Goal: Feedback & Contribution: Contribute content

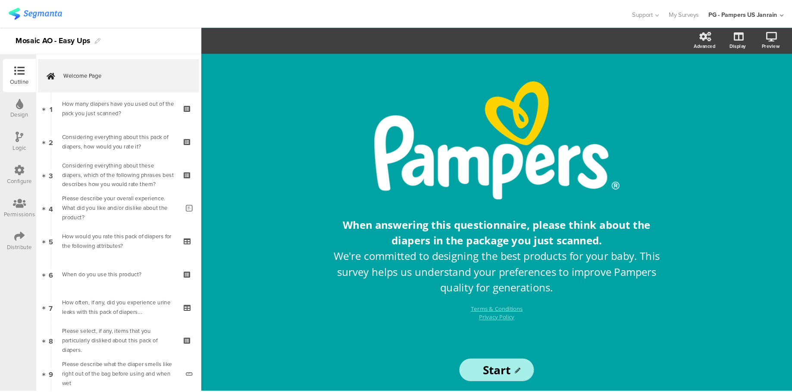
scroll to position [109, 0]
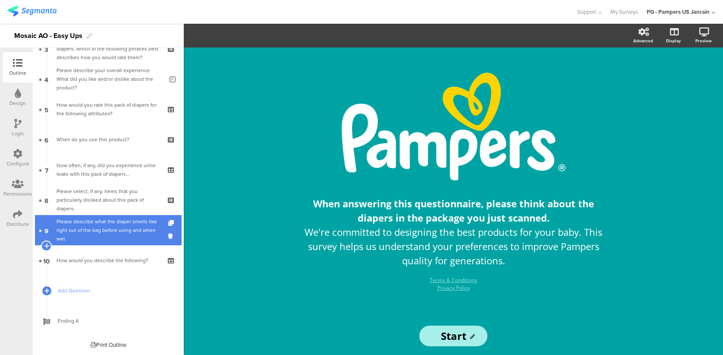
drag, startPoint x: 0, startPoint y: 0, endPoint x: 115, endPoint y: 231, distance: 258.1
click at [115, 231] on div "Please describe what the diaper smells like right out of the bag before using a…" at bounding box center [110, 230] width 107 height 26
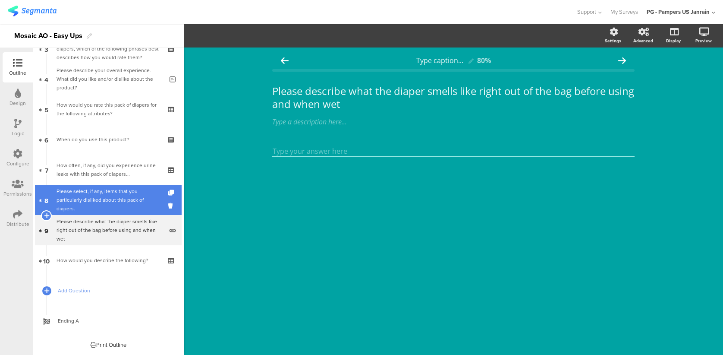
click at [98, 204] on div "Please select, if any, items that you particularly disliked about this pack of …" at bounding box center [108, 200] width 103 height 26
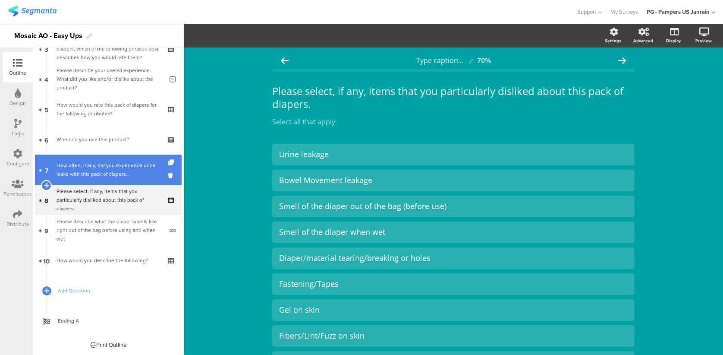
click at [123, 158] on link "7 How often, if any, did you experience urine leaks with this pack of diapers..." at bounding box center [108, 169] width 147 height 30
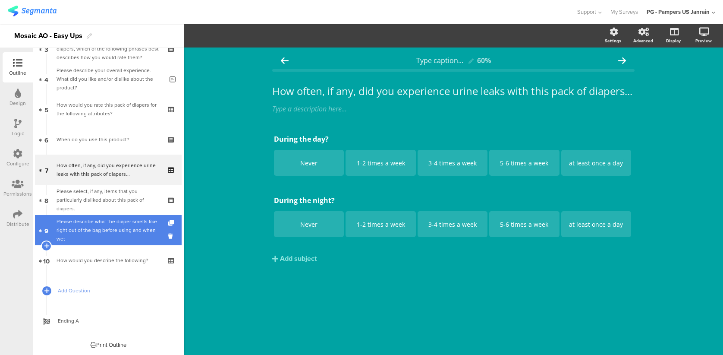
click at [118, 225] on div "Please describe what the diaper smells like right out of the bag before using a…" at bounding box center [110, 230] width 107 height 26
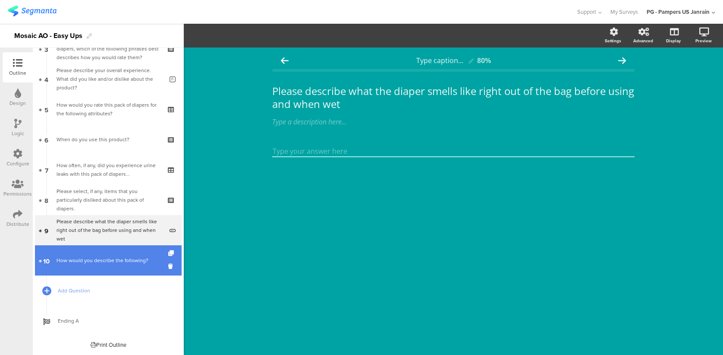
click at [116, 258] on div "How would you describe the following?" at bounding box center [108, 260] width 103 height 9
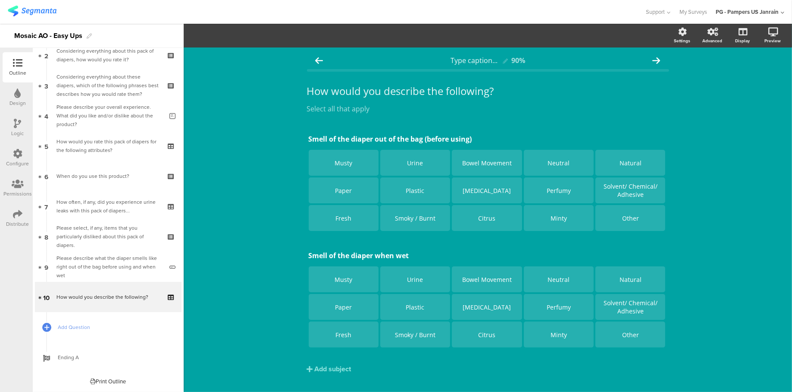
scroll to position [72, 0]
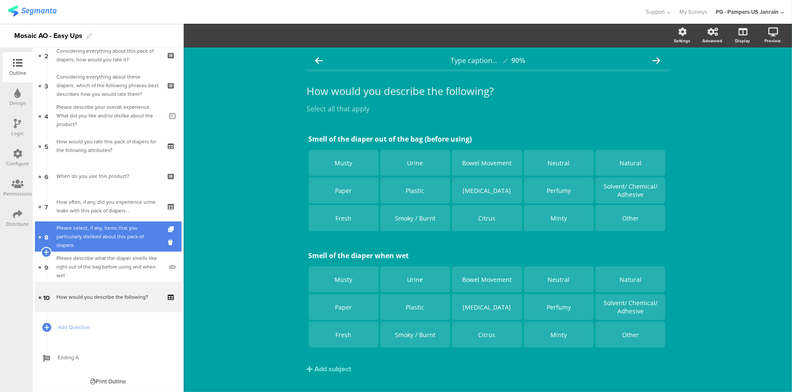
click at [106, 235] on div "Please select, if any, items that you particularly disliked about this pack of …" at bounding box center [108, 236] width 103 height 26
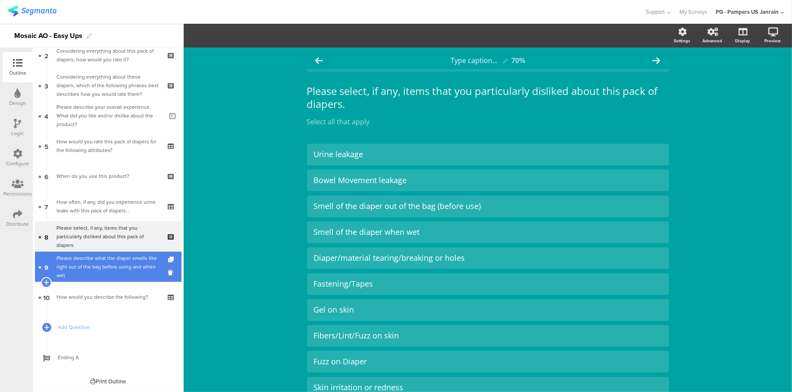
click at [102, 271] on div "Please describe what the diaper smells like right out of the bag before using a…" at bounding box center [110, 267] width 107 height 26
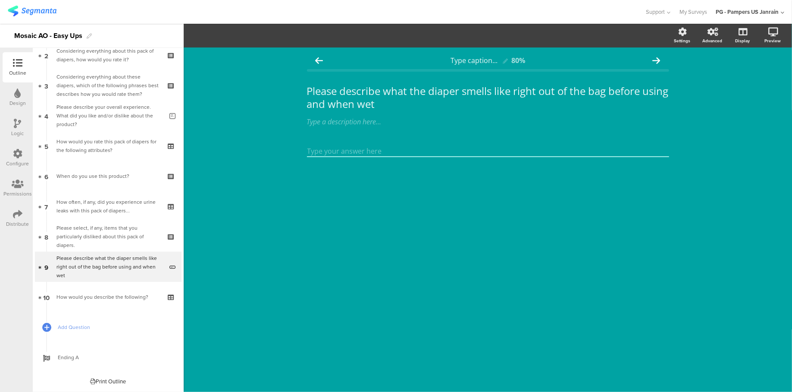
click at [259, 80] on div "Type caption... 80% Please describe what the diaper smells like right out of th…" at bounding box center [488, 219] width 609 height 344
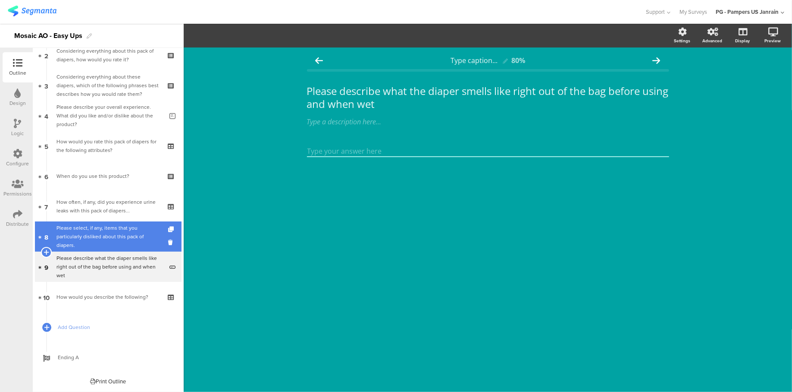
click at [87, 236] on div "Please select, if any, items that you particularly disliked about this pack of …" at bounding box center [108, 236] width 103 height 26
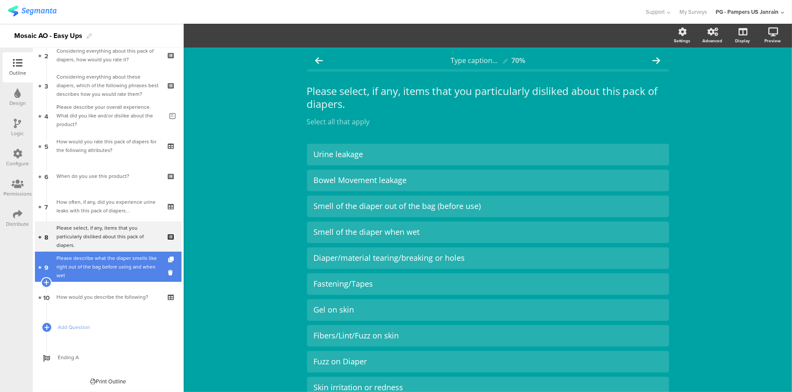
click at [90, 259] on div "Please describe what the diaper smells like right out of the bag before using a…" at bounding box center [110, 267] width 107 height 26
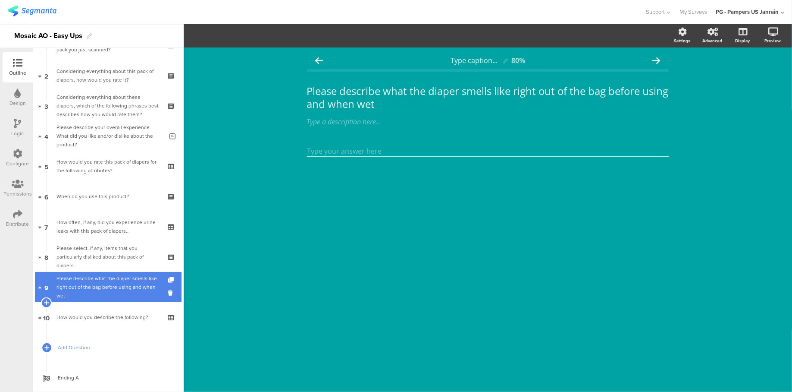
scroll to position [72, 0]
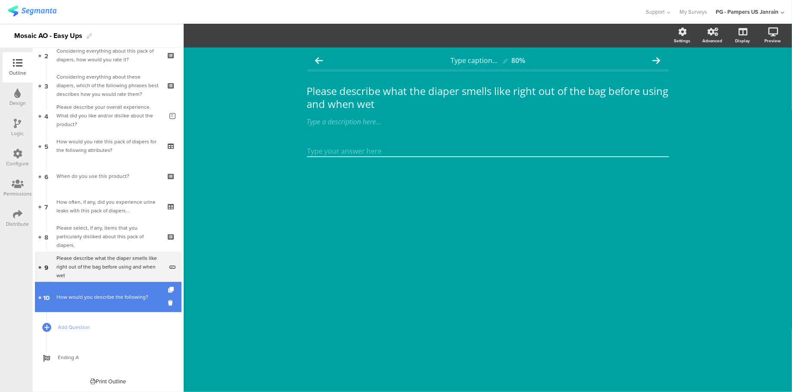
click at [106, 303] on link "10 How would you describe the following?" at bounding box center [108, 297] width 147 height 30
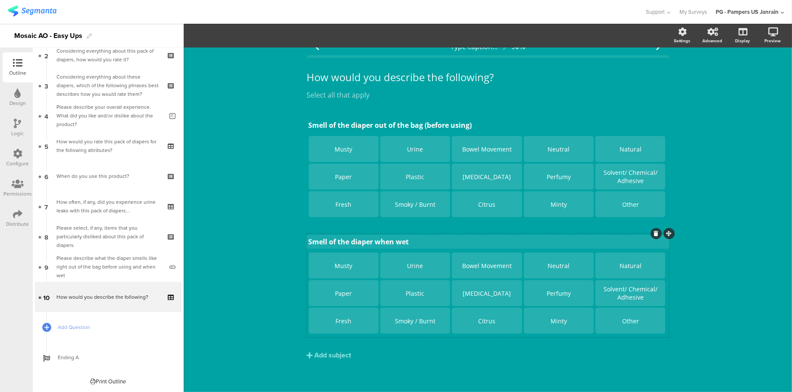
scroll to position [17, 0]
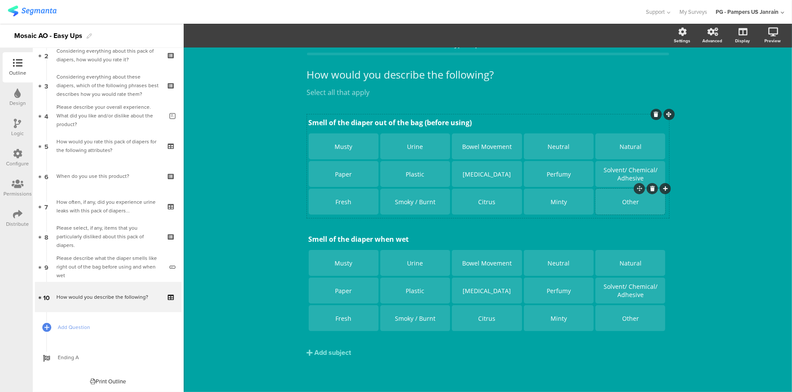
click at [620, 209] on div "Other" at bounding box center [630, 202] width 67 height 26
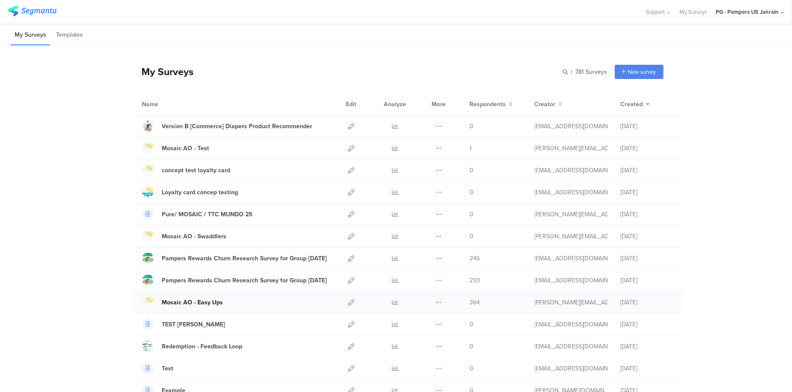
click at [196, 266] on div "Mosaic AO - Easy Ups" at bounding box center [192, 302] width 61 height 9
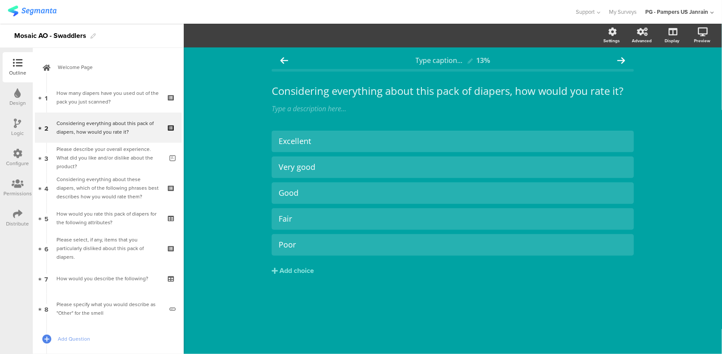
click at [539, 303] on div "Excellent Very good Good Fair" at bounding box center [453, 221] width 362 height 181
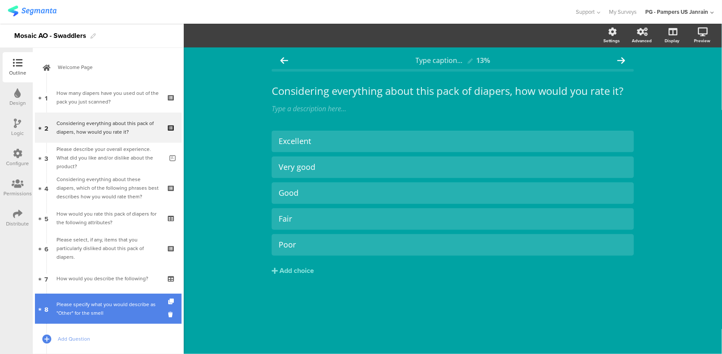
click at [118, 306] on div "Please specify what you would describe as "Other" for the smell" at bounding box center [110, 308] width 107 height 17
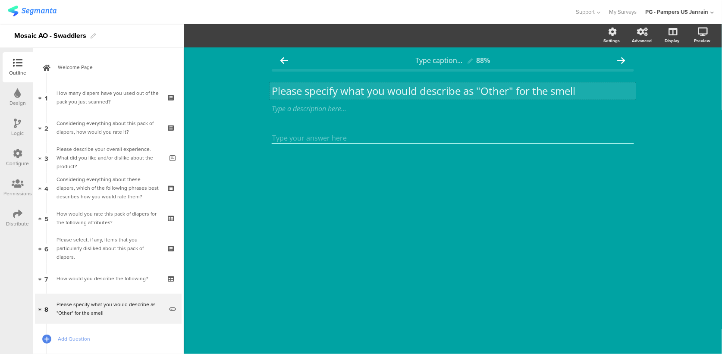
click at [320, 88] on div "Please specify what you would describe as "Other" for the smell Please specify …" at bounding box center [453, 90] width 367 height 17
click at [320, 88] on p "Please specify what you would describe as "Other" for the smell" at bounding box center [453, 91] width 362 height 13
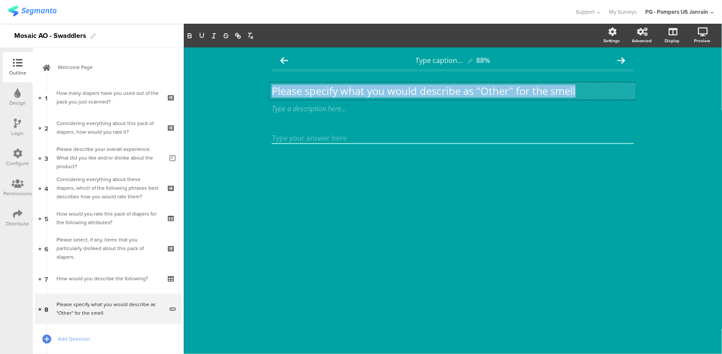
click at [320, 88] on p "Please specify what you would describe as "Other" for the smell" at bounding box center [453, 91] width 362 height 13
copy p "Please specify what you would describe as "Other" for the smell"
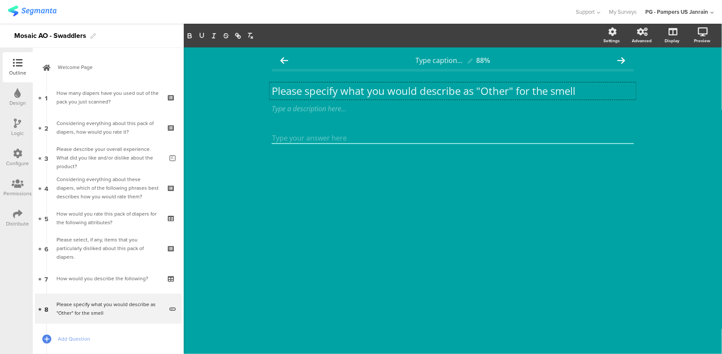
click at [626, 291] on div "Type caption... 88% Please specify what you would describe as "Other" for the s…" at bounding box center [453, 200] width 538 height 307
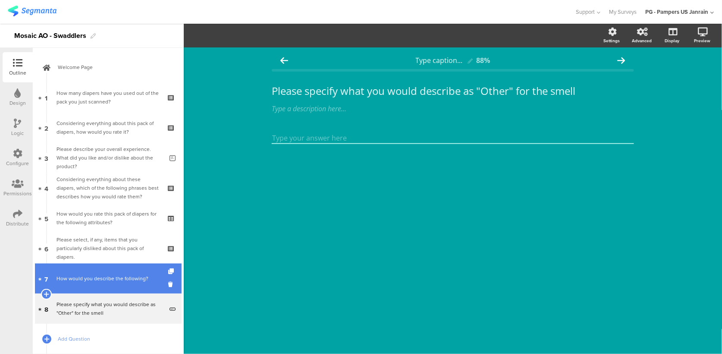
click at [85, 286] on link "7 How would you describe the following?" at bounding box center [108, 279] width 147 height 30
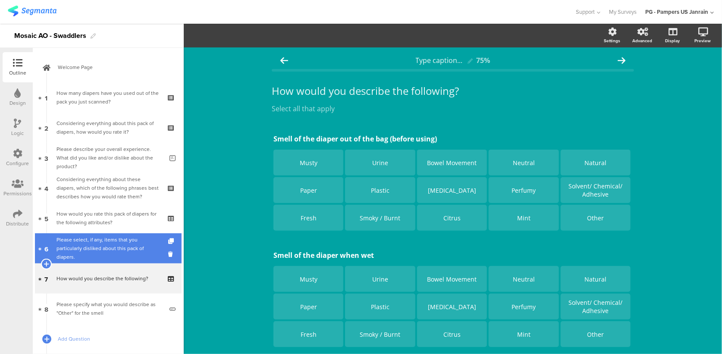
click at [81, 258] on div "Please select, if any, items that you particularly disliked about this pack of …" at bounding box center [108, 249] width 103 height 26
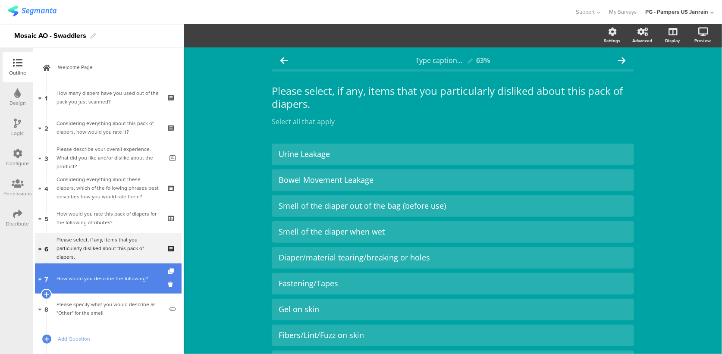
click at [106, 274] on link "7 How would you describe the following?" at bounding box center [108, 279] width 147 height 30
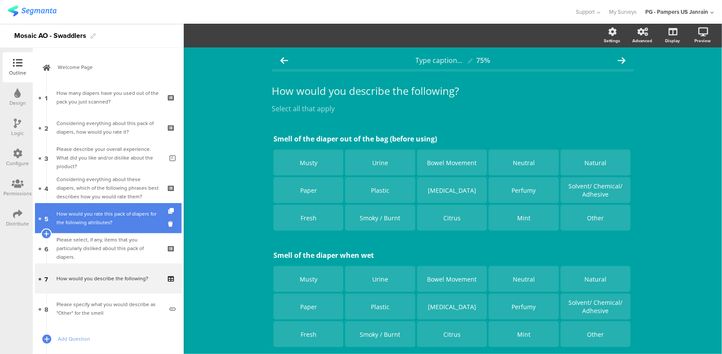
click at [102, 225] on div "How would you rate this pack of diapers for the following attributes?" at bounding box center [108, 218] width 103 height 17
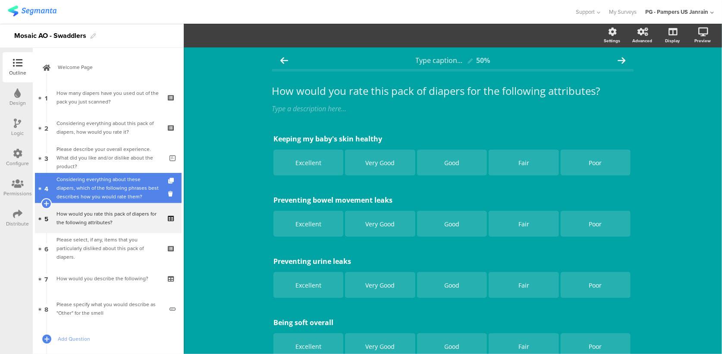
click at [90, 188] on div "Considering everything about these diapers, which of the following phrases best…" at bounding box center [108, 188] width 103 height 26
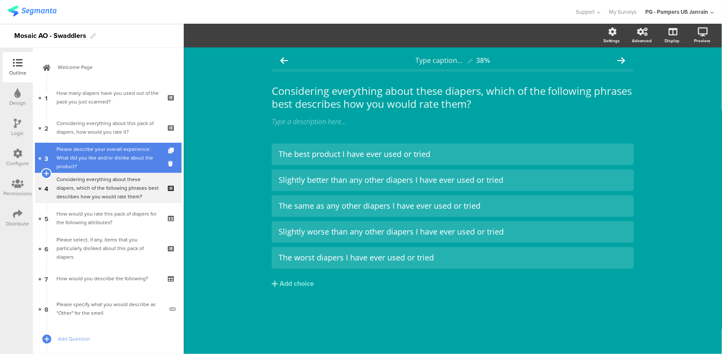
click at [79, 155] on div "Please describe your overall experience. What did you like and/or dislike about…" at bounding box center [110, 158] width 107 height 26
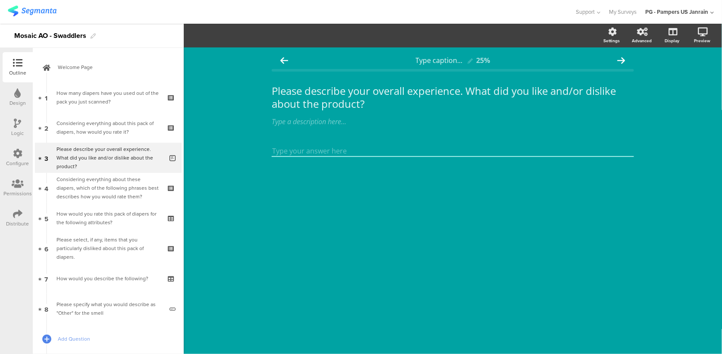
click at [604, 269] on div "Type caption... 25% Please describe your overall experience. What did you like …" at bounding box center [453, 200] width 538 height 307
click at [622, 223] on div "Type caption... 25% Please describe your overall experience. What did you like …" at bounding box center [453, 200] width 538 height 307
click at [563, 227] on div "Type caption... 25% Please describe your overall experience. What did you like …" at bounding box center [453, 200] width 538 height 307
click at [16, 152] on icon at bounding box center [17, 153] width 9 height 9
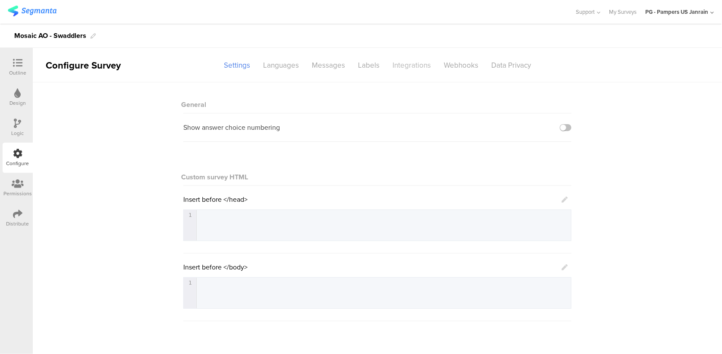
click at [394, 67] on div "Integrations" at bounding box center [411, 65] width 51 height 15
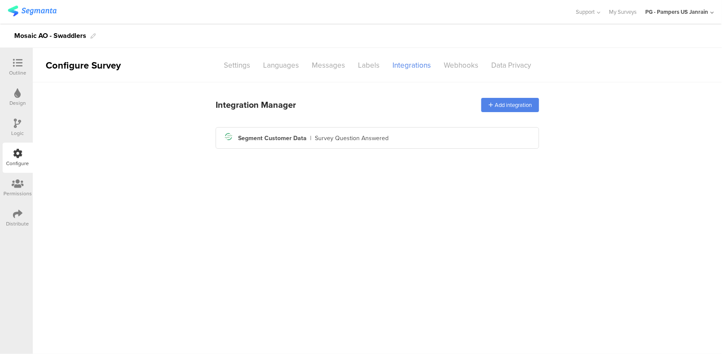
click at [594, 222] on main "Integration Manager Add integration Segment icon Created with Sketch. Segment C…" at bounding box center [377, 218] width 689 height 272
click at [602, 229] on main "Integration Manager Add integration Segment icon Created with Sketch. Segment C…" at bounding box center [377, 218] width 689 height 272
click at [395, 132] on div "Segment icon Created with Sketch. Segment Customer Data | Survey Question Answe…" at bounding box center [378, 138] width 310 height 15
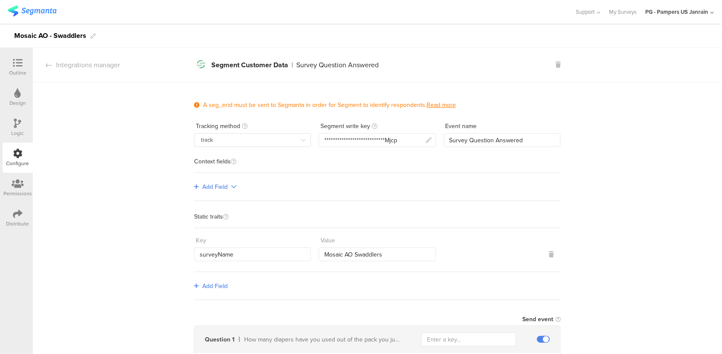
click at [16, 95] on icon at bounding box center [18, 92] width 6 height 9
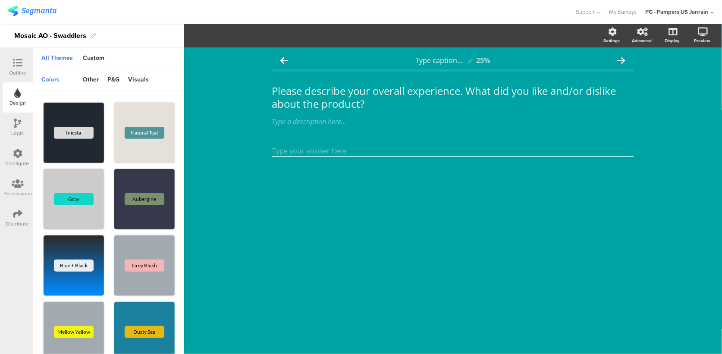
click at [13, 66] on icon at bounding box center [17, 62] width 9 height 9
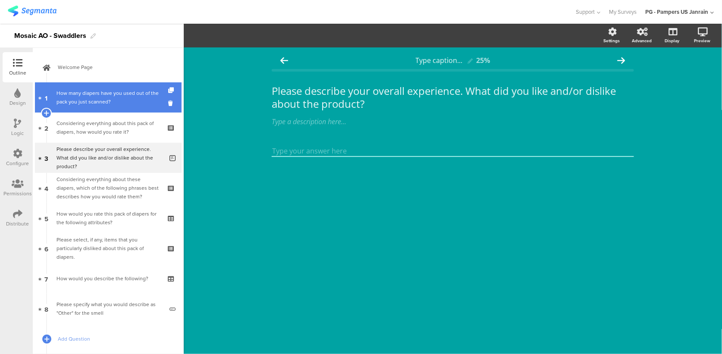
click at [85, 91] on div "How many diapers have you used out of the pack you just scanned?" at bounding box center [108, 97] width 103 height 17
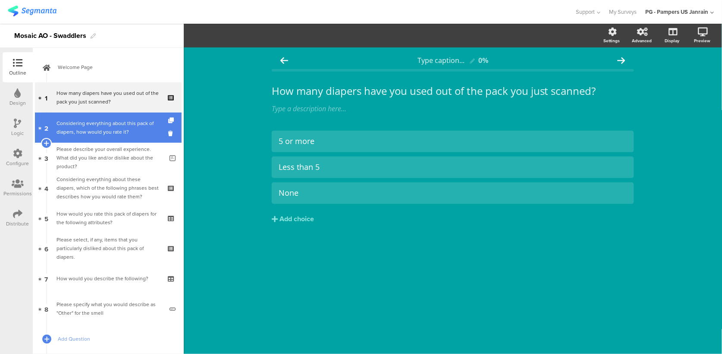
click at [80, 118] on link "2 Considering everything about this pack of diapers, how would you rate it?" at bounding box center [108, 128] width 147 height 30
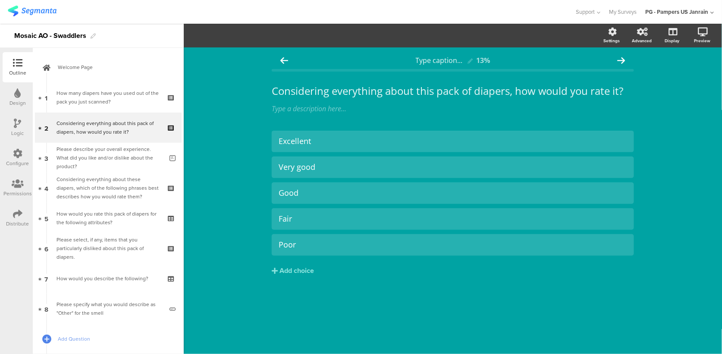
click at [659, 280] on div "Type caption... 13% Considering everything about this pack of diapers, how woul…" at bounding box center [453, 200] width 538 height 307
click at [494, 293] on div "Excellent Very good Good Fair" at bounding box center [453, 221] width 362 height 181
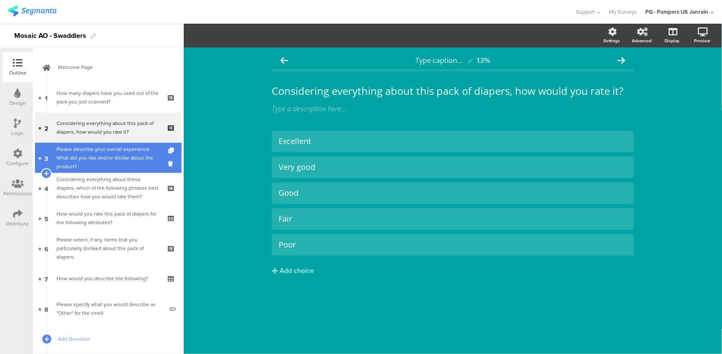
click at [87, 159] on div "Please describe your overall experience. What did you like and/or dislike about…" at bounding box center [110, 158] width 107 height 26
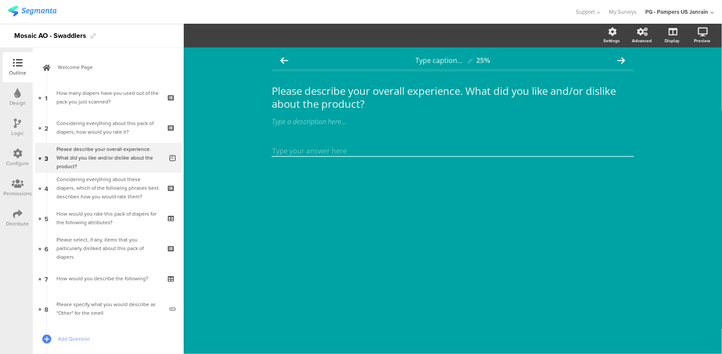
click at [646, 256] on div "Type caption... 25% Please describe your overall experience. What did you like …" at bounding box center [453, 200] width 538 height 307
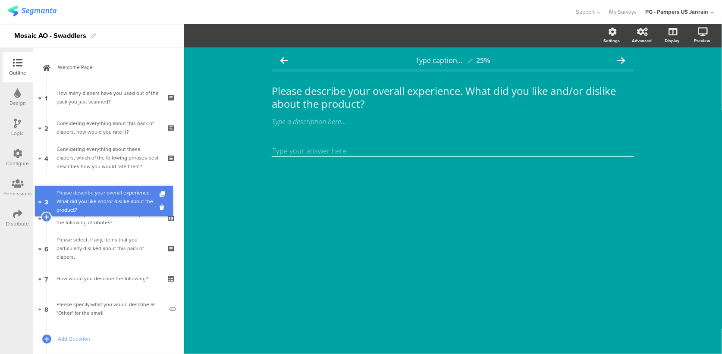
drag, startPoint x: 97, startPoint y: 159, endPoint x: 96, endPoint y: 202, distance: 43.6
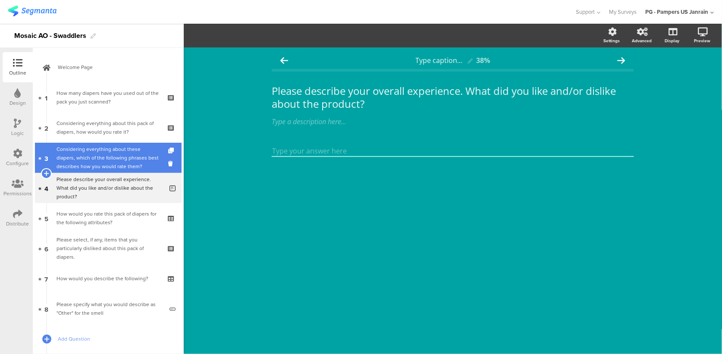
click at [84, 150] on div "Considering everything about these diapers, which of the following phrases best…" at bounding box center [108, 158] width 103 height 26
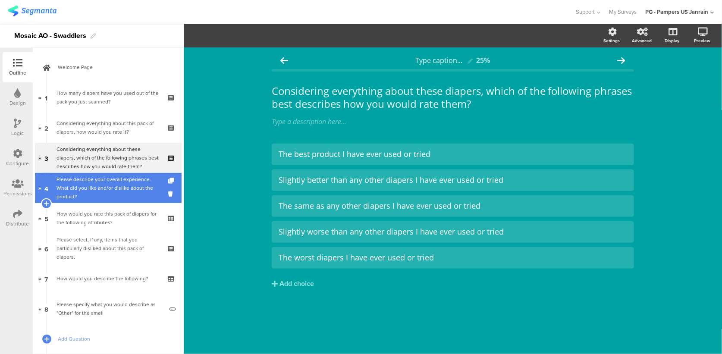
click at [108, 194] on div "Please describe your overall experience. What did you like and/or dislike about…" at bounding box center [110, 188] width 107 height 26
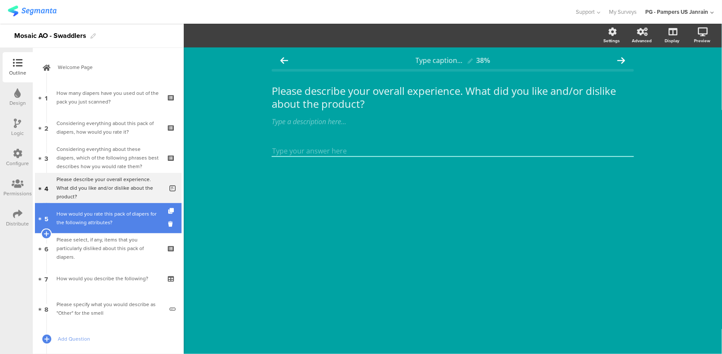
click at [106, 215] on div "How would you rate this pack of diapers for the following attributes?" at bounding box center [108, 218] width 103 height 17
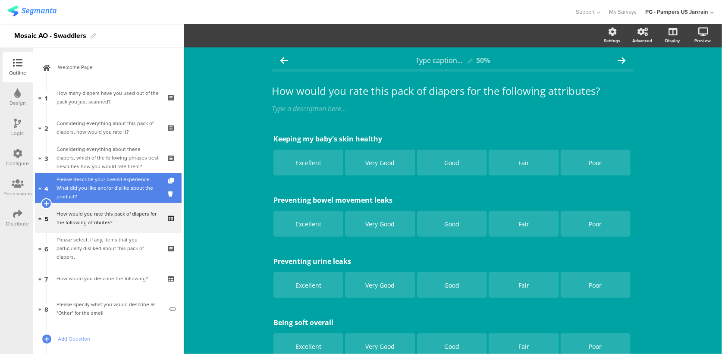
click at [95, 186] on div "Please describe your overall experience. What did you like and/or dislike about…" at bounding box center [110, 188] width 107 height 26
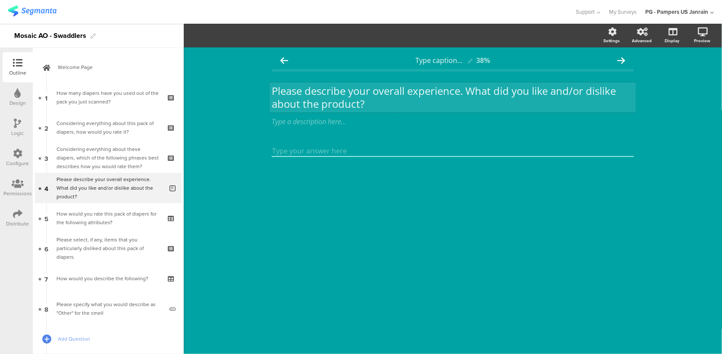
click at [288, 104] on div "Please describe your overall experience. What did you like and/or dislike about…" at bounding box center [453, 97] width 367 height 30
click at [288, 104] on p "Please describe your overall experience. What did you like and/or dislike about…" at bounding box center [453, 97] width 362 height 26
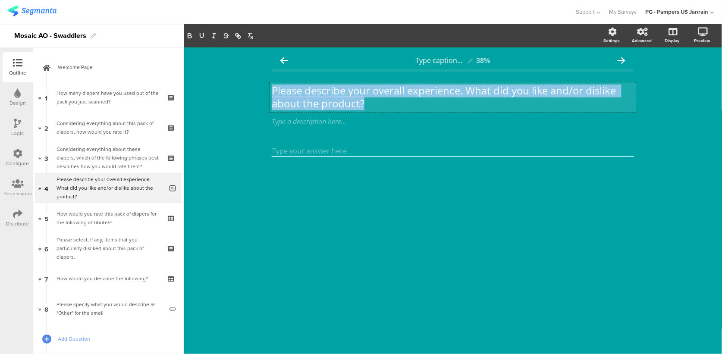
click at [288, 104] on p "Please describe your overall experience. What did you like and/or dislike about…" at bounding box center [453, 97] width 362 height 26
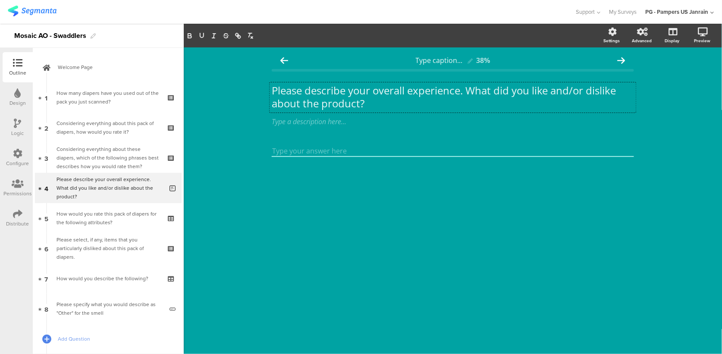
click at [542, 233] on div "Type caption... 38% Please describe your overall experience. What did you like …" at bounding box center [453, 200] width 538 height 307
click at [585, 258] on div "Type caption... 38% Please describe your overall experience. What did you like …" at bounding box center [453, 200] width 538 height 307
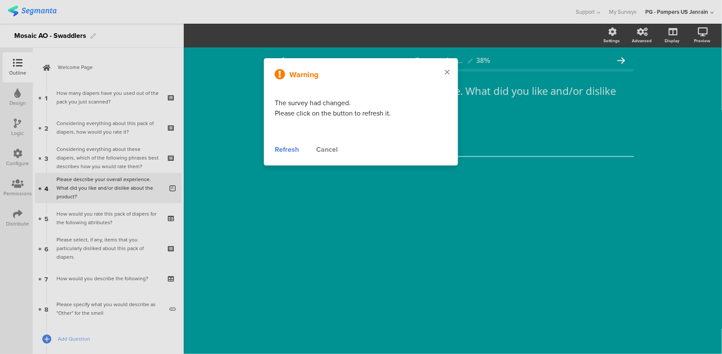
click at [446, 68] on div at bounding box center [447, 72] width 22 height 29
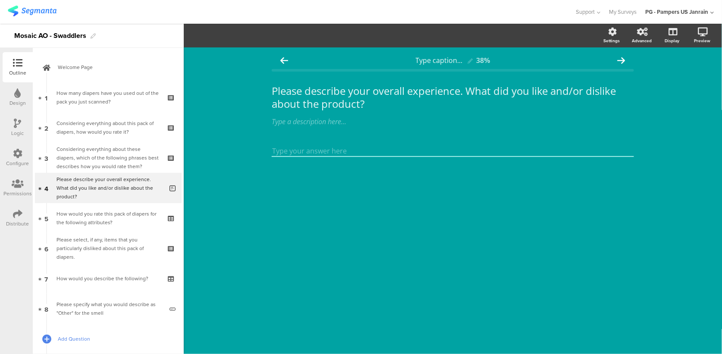
click at [73, 334] on link "Add Question" at bounding box center [108, 339] width 147 height 30
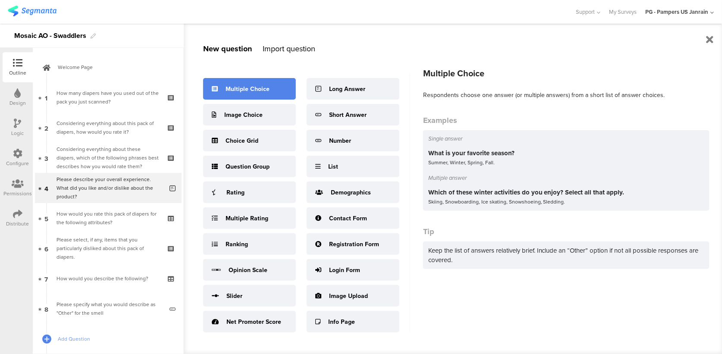
click at [273, 91] on div "Multiple Choice" at bounding box center [249, 89] width 93 height 22
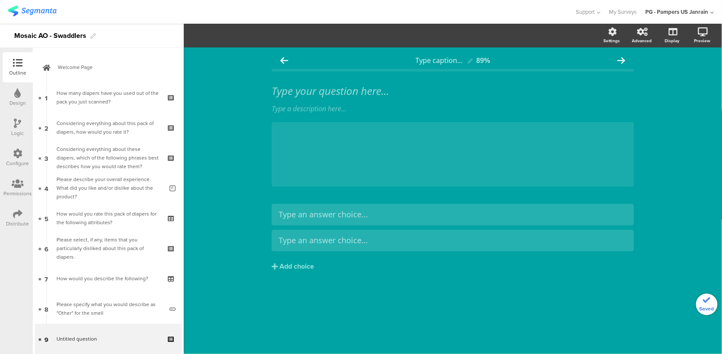
click at [436, 81] on div "Type your question here... Type a description here... /" at bounding box center [453, 135] width 362 height 119
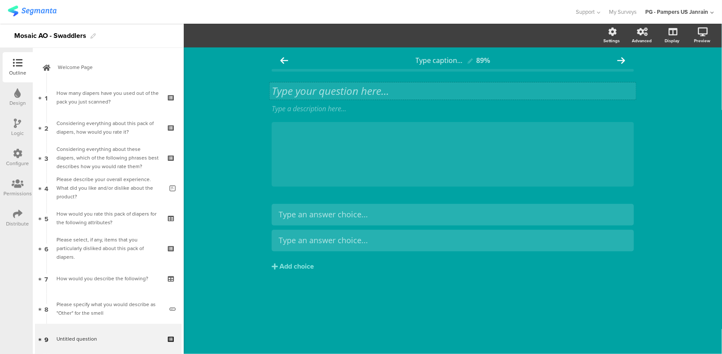
click at [431, 87] on div "Type your question here..." at bounding box center [453, 90] width 367 height 17
click at [339, 93] on p at bounding box center [453, 91] width 362 height 13
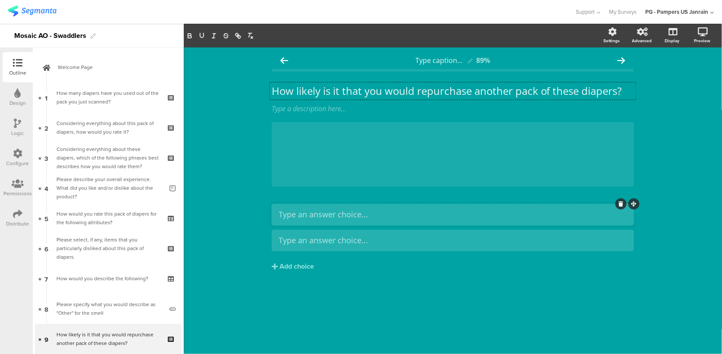
click at [340, 205] on div at bounding box center [453, 215] width 362 height 22
click at [299, 239] on div "Very Likely" at bounding box center [453, 241] width 349 height 10
click at [302, 266] on div "Add choice" at bounding box center [297, 266] width 35 height 9
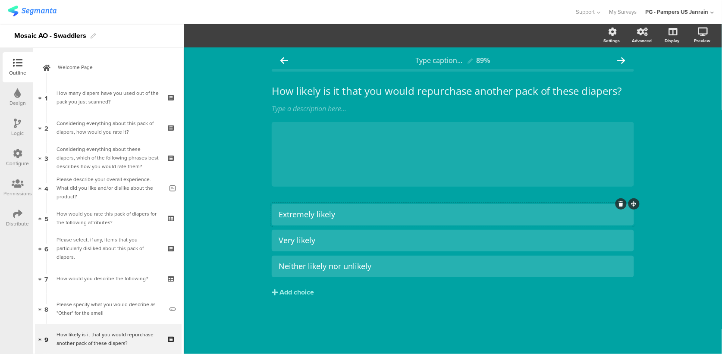
click at [299, 294] on div "Add choice" at bounding box center [297, 292] width 35 height 9
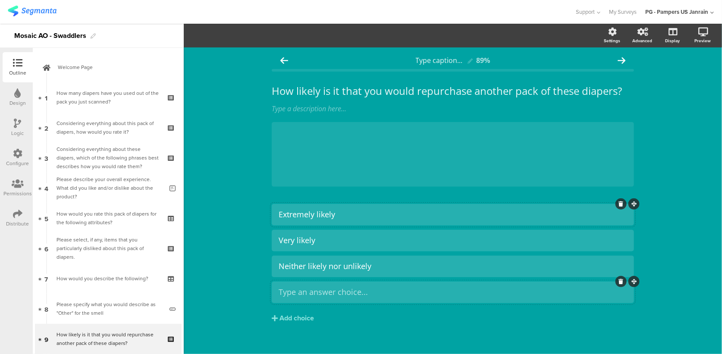
click at [330, 299] on div "Type an answer choice..." at bounding box center [453, 292] width 349 height 14
click at [311, 313] on button "Add choice" at bounding box center [453, 319] width 362 height 22
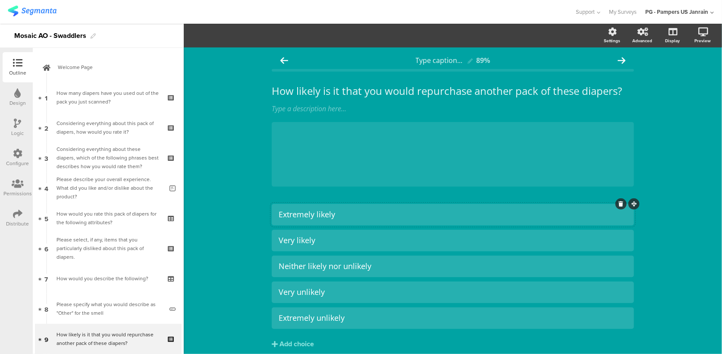
click at [230, 257] on div "Type caption... 89% How likely is it that you would repurchase another pack of …" at bounding box center [453, 218] width 538 height 342
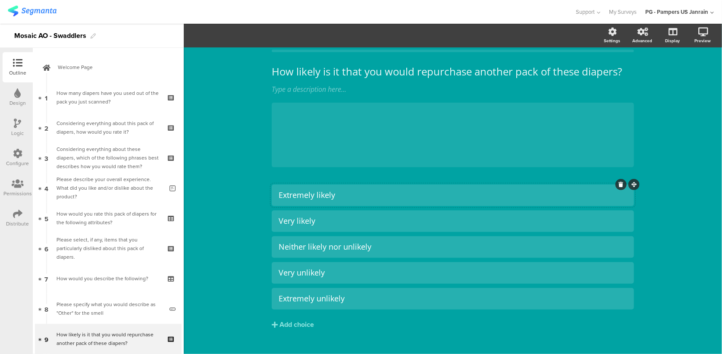
scroll to position [35, 0]
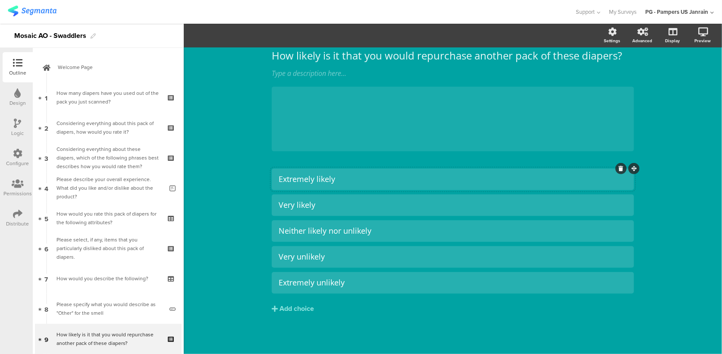
click at [247, 236] on div "Type caption... 89% How likely is it that you would repurchase another pack of …" at bounding box center [453, 183] width 538 height 342
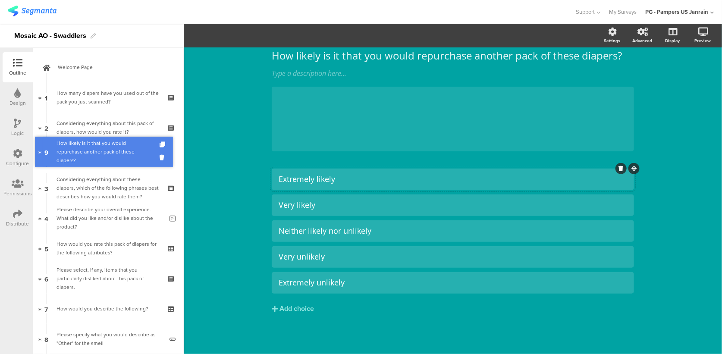
drag, startPoint x: 86, startPoint y: 336, endPoint x: 91, endPoint y: 148, distance: 188.1
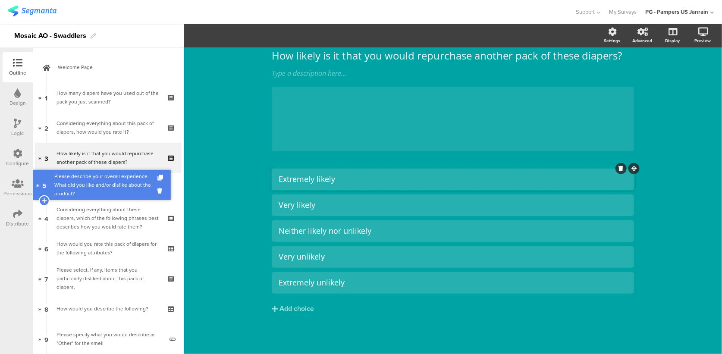
drag, startPoint x: 108, startPoint y: 214, endPoint x: 113, endPoint y: 181, distance: 33.6
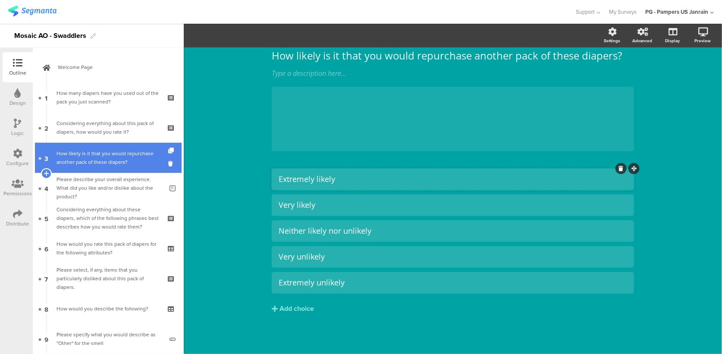
click at [111, 160] on div "How likely is it that you would repurchase another pack of these diapers?" at bounding box center [108, 157] width 103 height 17
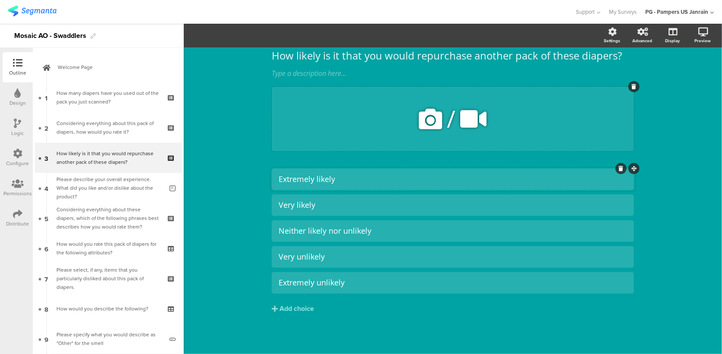
click at [632, 87] on icon at bounding box center [634, 86] width 5 height 5
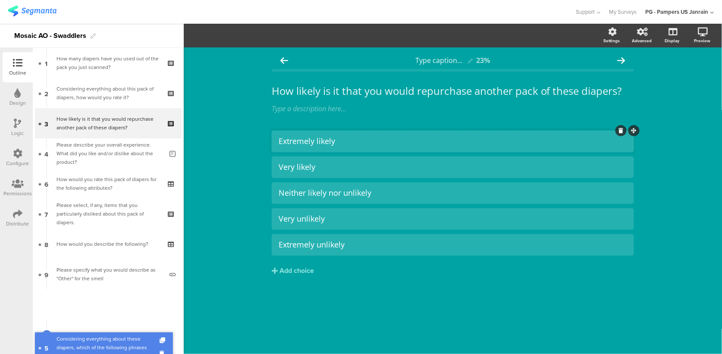
scroll to position [69, 0]
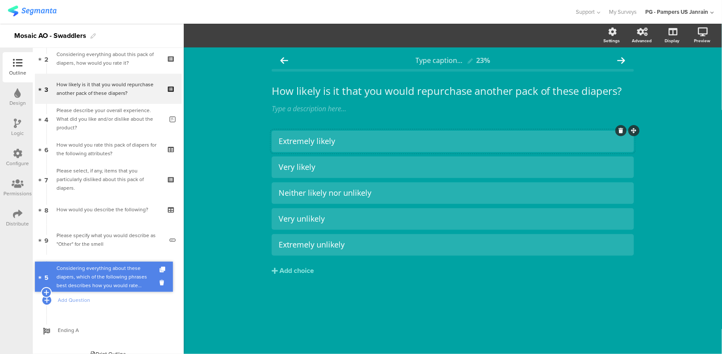
drag, startPoint x: 103, startPoint y: 217, endPoint x: 107, endPoint y: 276, distance: 58.8
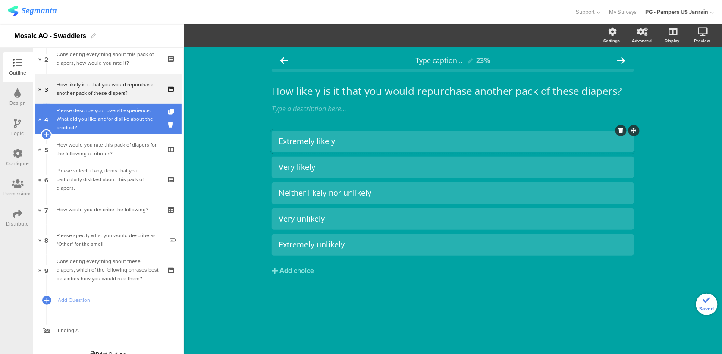
click at [99, 122] on div "Please describe your overall experience. What did you like and/or dislike about…" at bounding box center [110, 119] width 107 height 26
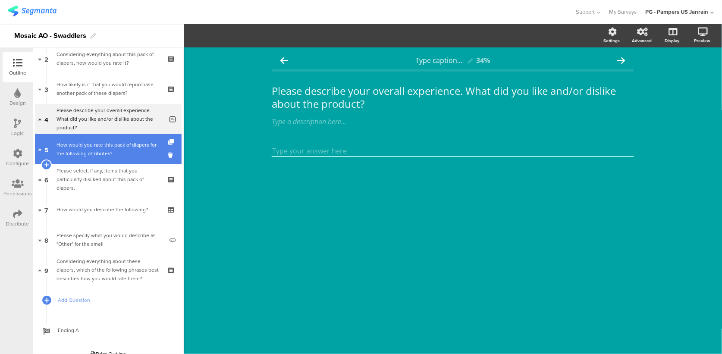
click at [99, 144] on div "How would you rate this pack of diapers for the following attributes?" at bounding box center [108, 149] width 103 height 17
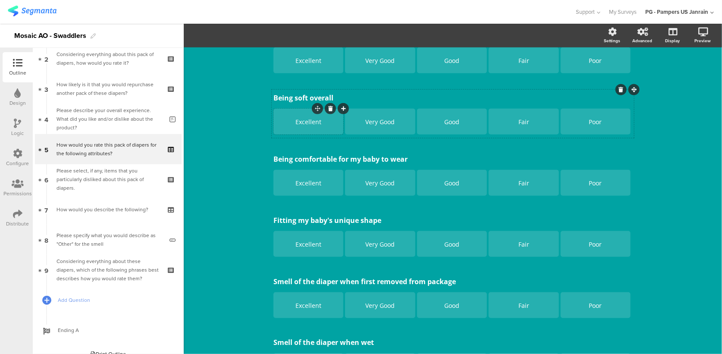
scroll to position [230, 0]
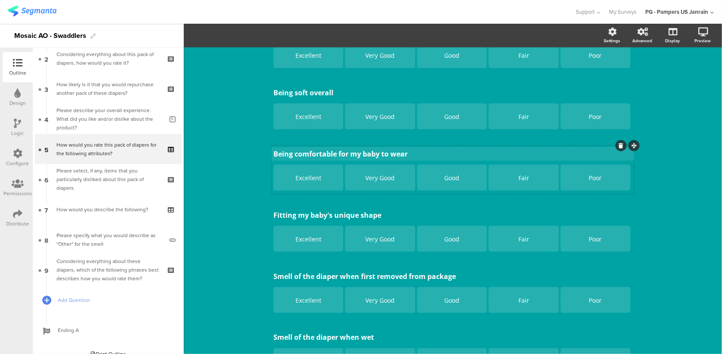
click at [299, 154] on div "Keeping my baby's skin healthy Keeping my baby's skin healthy Excellent Very Go…" at bounding box center [453, 170] width 362 height 538
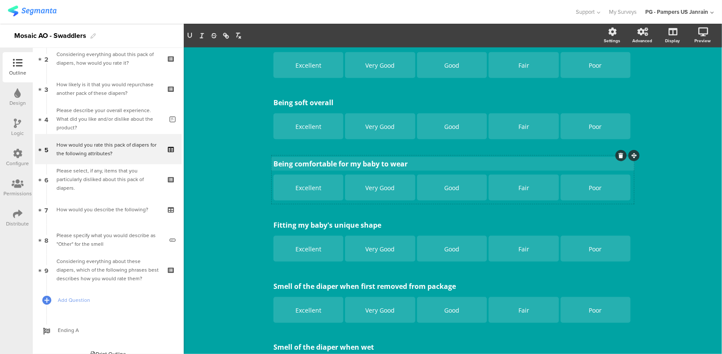
click at [299, 154] on div "Keeping my baby's skin healthy Keeping my baby's skin healthy Excellent Very Go…" at bounding box center [453, 180] width 362 height 538
click at [299, 166] on div "Being comfortable for my baby to wear Being comfortable for my baby to wear Exc…" at bounding box center [453, 180] width 362 height 48
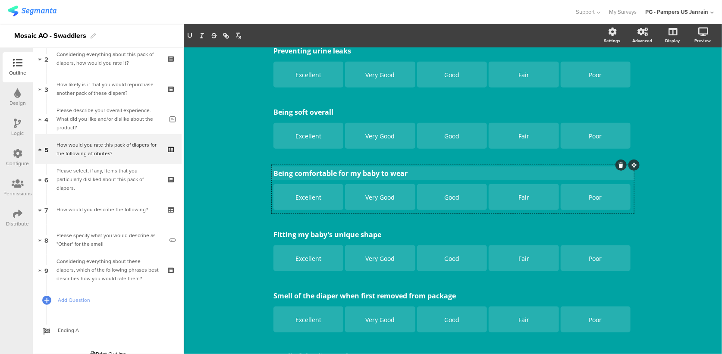
click at [299, 166] on div "Being comfortable for my baby to wear Being comfortable for my baby to wear Exc…" at bounding box center [453, 189] width 362 height 48
click at [299, 172] on div "Being comfortable for my baby to wear Being comfortable for my baby to wear" at bounding box center [452, 174] width 363 height 14
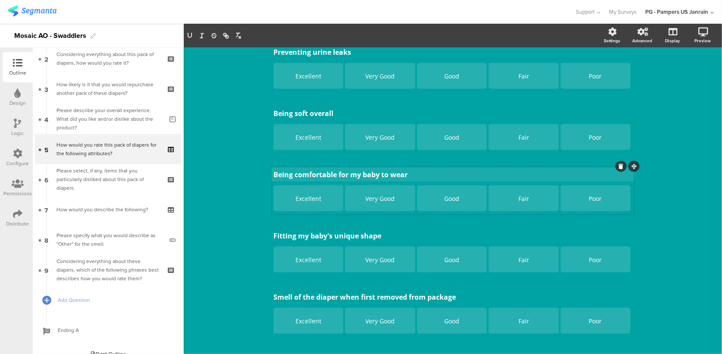
click at [299, 174] on p "Being comfortable for my baby to wear" at bounding box center [453, 174] width 359 height 9
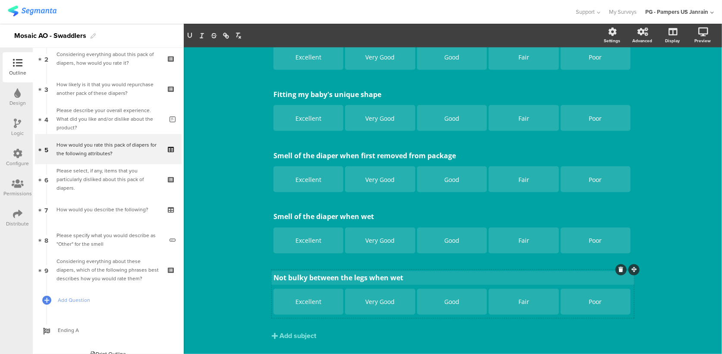
scroll to position [373, 0]
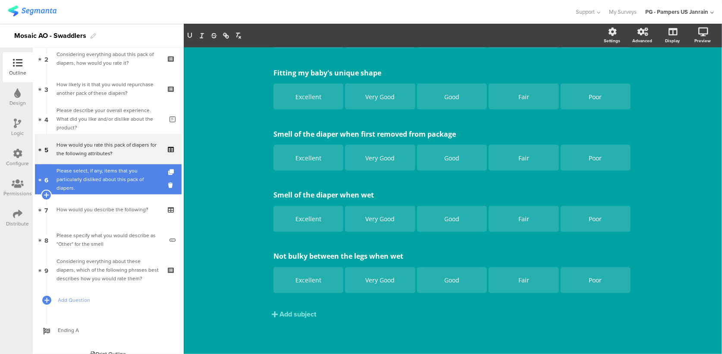
click at [72, 185] on div "Please select, if any, items that you particularly disliked about this pack of …" at bounding box center [108, 180] width 103 height 26
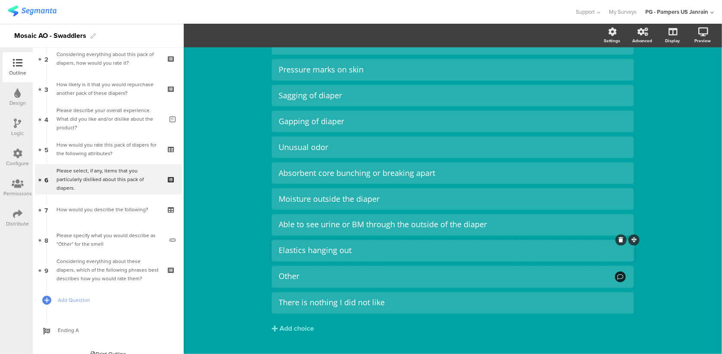
scroll to position [345, 0]
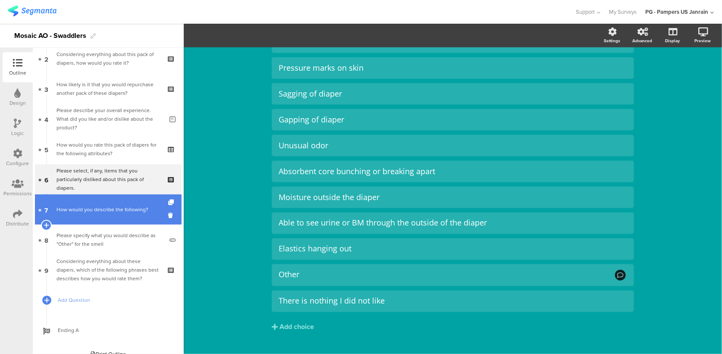
click at [118, 216] on link "7 How would you describe the following?" at bounding box center [108, 210] width 147 height 30
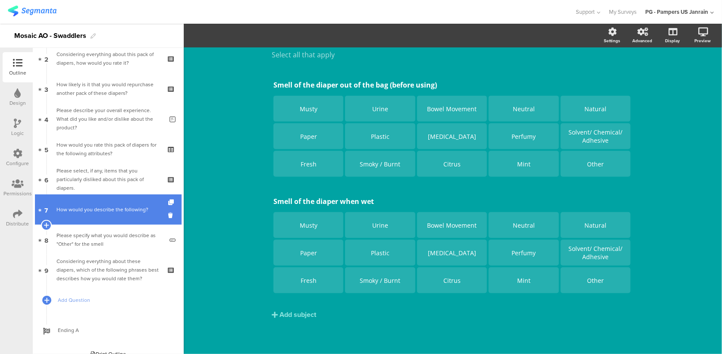
scroll to position [54, 0]
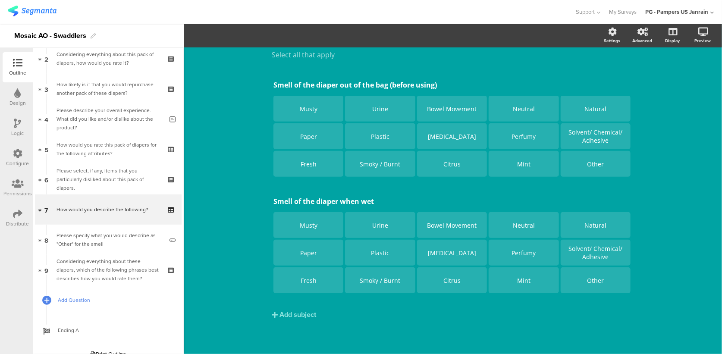
click at [80, 301] on span "Add Question" at bounding box center [113, 300] width 110 height 9
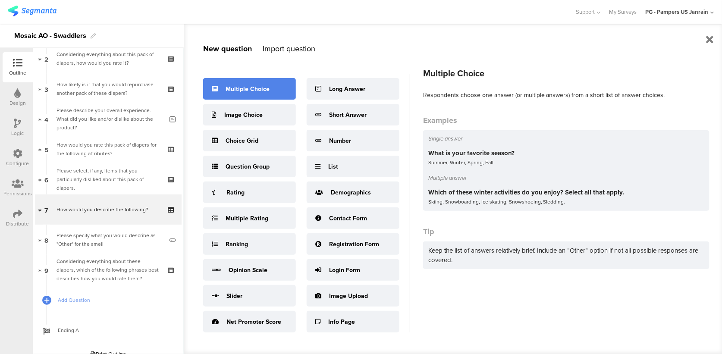
click at [264, 85] on div "Multiple Choice" at bounding box center [248, 89] width 44 height 9
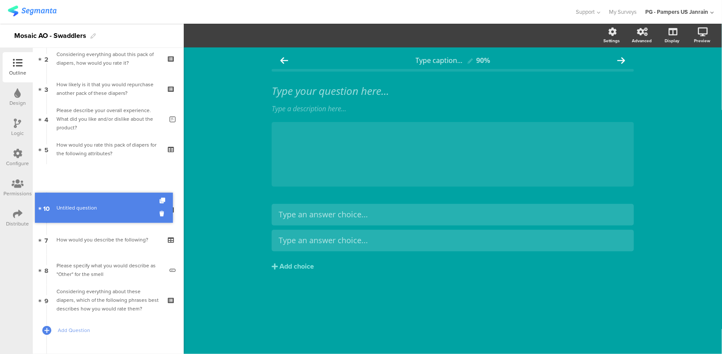
drag, startPoint x: 87, startPoint y: 301, endPoint x: 106, endPoint y: 209, distance: 94.2
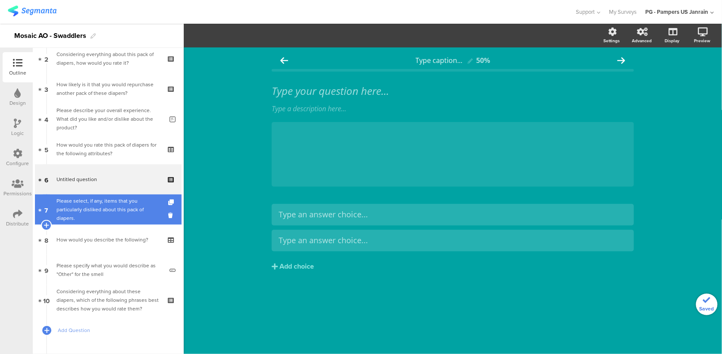
click at [106, 206] on div "Please select, if any, items that you particularly disliked about this pack of …" at bounding box center [108, 210] width 103 height 26
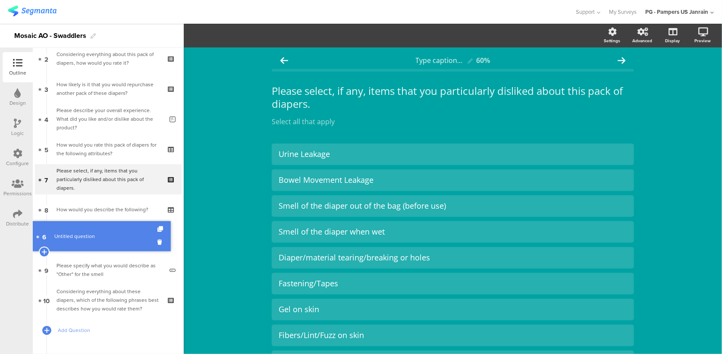
drag, startPoint x: 101, startPoint y: 181, endPoint x: 111, endPoint y: 238, distance: 57.9
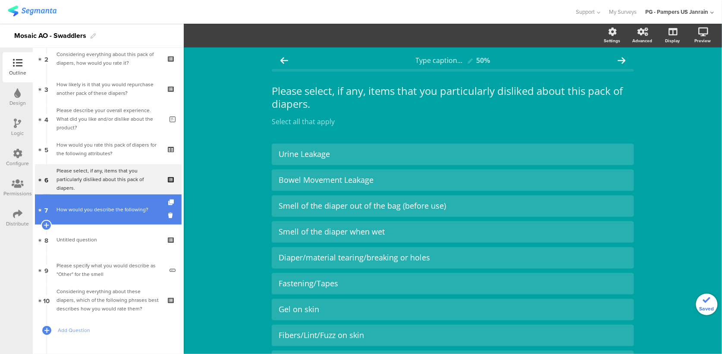
click at [102, 208] on div "How would you describe the following?" at bounding box center [108, 209] width 103 height 9
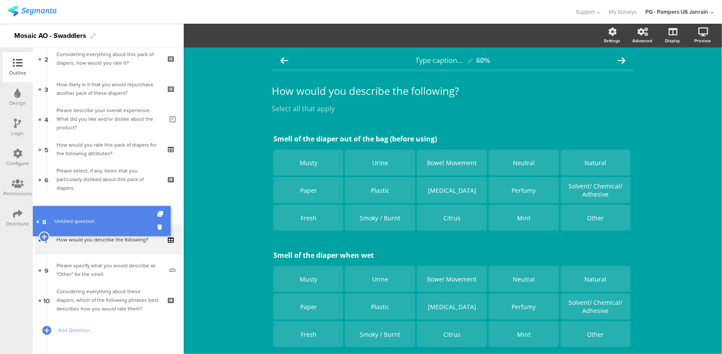
drag, startPoint x: 101, startPoint y: 231, endPoint x: 102, endPoint y: 209, distance: 22.5
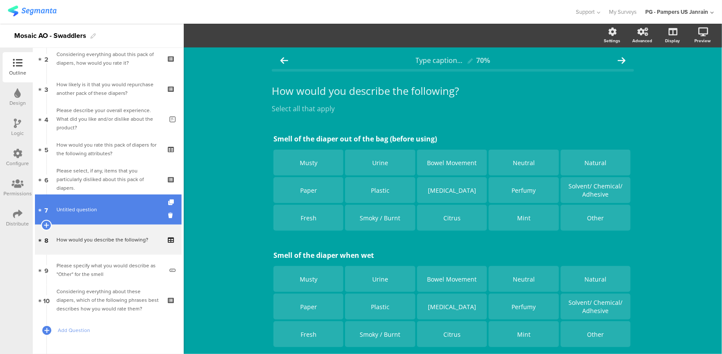
click at [132, 214] on link "7 Untitled question" at bounding box center [108, 210] width 147 height 30
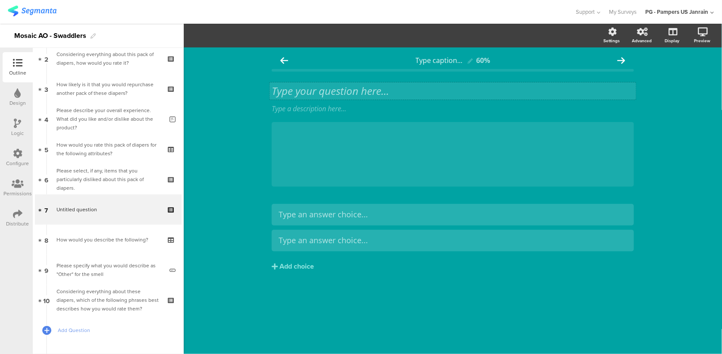
click at [358, 91] on div "Type your question here..." at bounding box center [453, 90] width 367 height 17
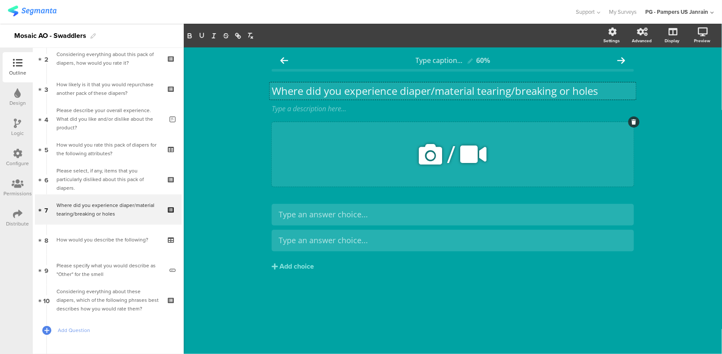
click at [637, 121] on div at bounding box center [634, 121] width 11 height 11
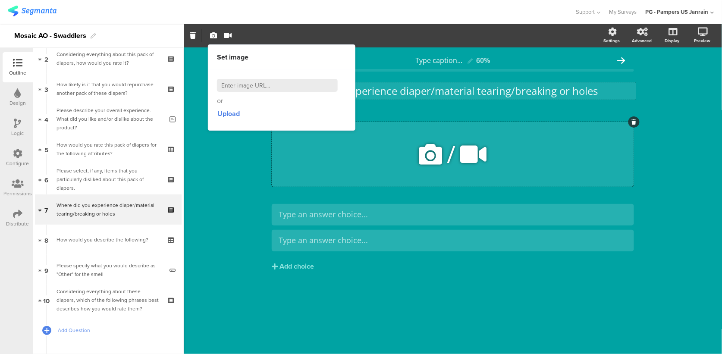
click at [637, 121] on div at bounding box center [634, 121] width 11 height 11
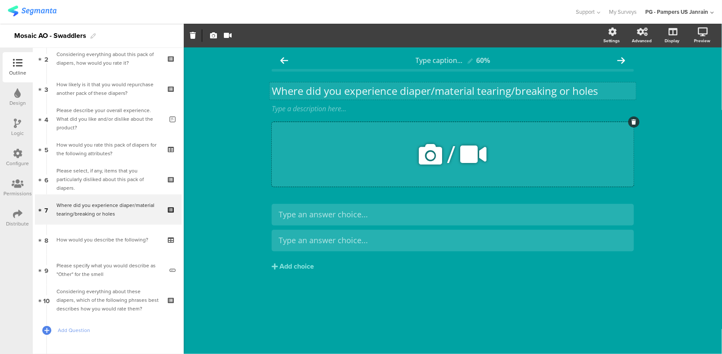
click at [631, 123] on div at bounding box center [634, 121] width 11 height 11
click at [634, 123] on icon at bounding box center [634, 121] width 5 height 5
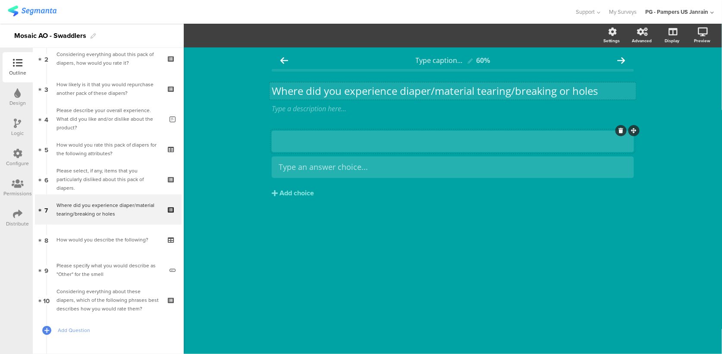
click at [356, 148] on div at bounding box center [453, 141] width 349 height 14
click at [279, 144] on div "Front tabs" at bounding box center [453, 141] width 349 height 10
click at [293, 190] on div "Add choice" at bounding box center [297, 193] width 35 height 9
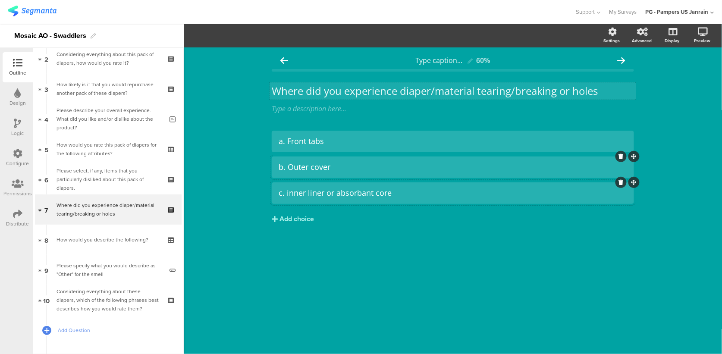
click at [290, 223] on div "Add choice" at bounding box center [297, 219] width 35 height 9
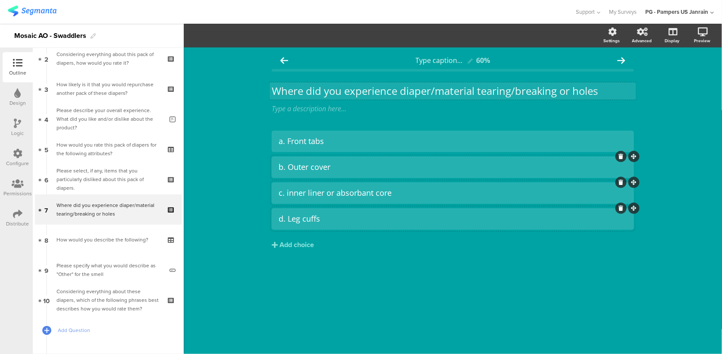
click at [290, 189] on div "c. inner liner or absorbant core" at bounding box center [453, 193] width 349 height 10
click at [306, 248] on div "Add choice" at bounding box center [297, 245] width 35 height 9
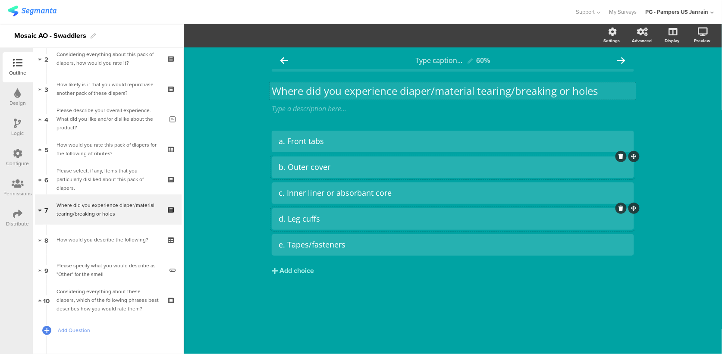
click at [301, 274] on div "Add choice" at bounding box center [297, 271] width 35 height 9
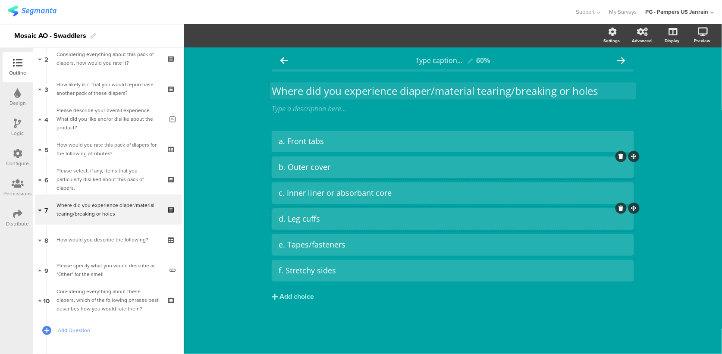
click at [296, 299] on div "Add choice" at bounding box center [297, 296] width 35 height 9
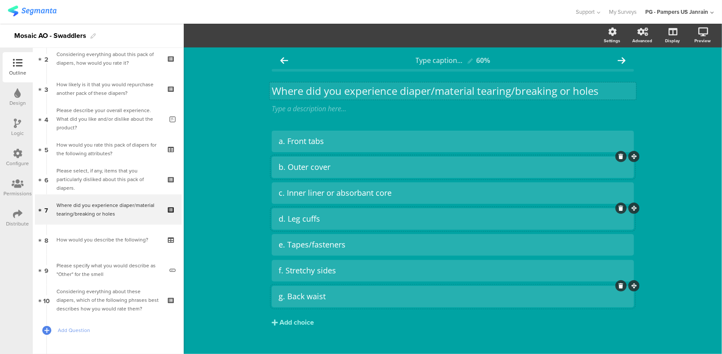
click at [303, 323] on div "Add choice" at bounding box center [297, 322] width 35 height 9
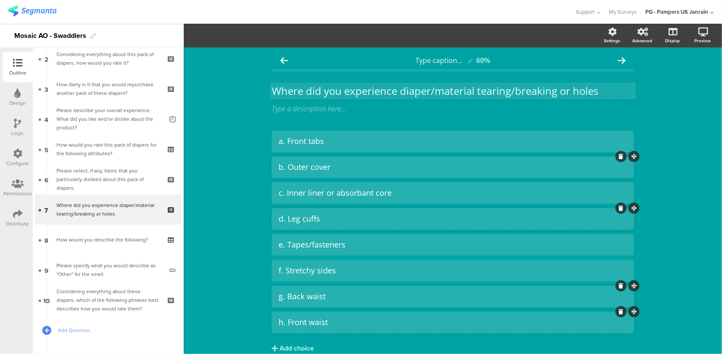
click at [305, 344] on div "Add choice" at bounding box center [297, 348] width 35 height 9
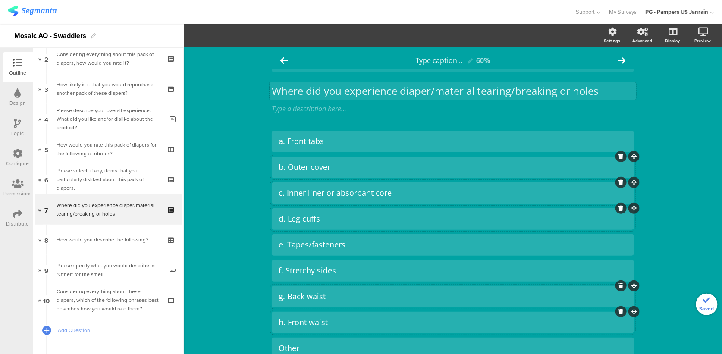
scroll to position [57, 0]
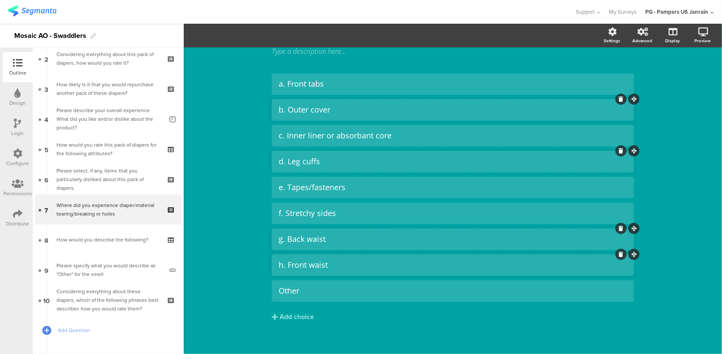
click at [397, 344] on div "a. Front tabs b. Outer cover c. Inner liner or absorbant core" at bounding box center [453, 215] width 362 height 285
click at [387, 297] on div "Other" at bounding box center [453, 291] width 349 height 14
click at [226, 33] on span "Choice options" at bounding box center [231, 36] width 46 height 10
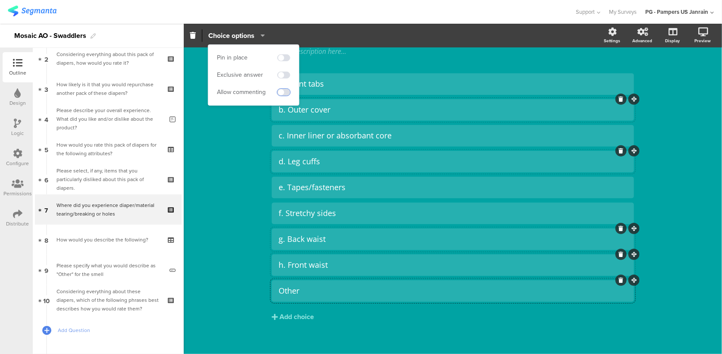
click at [280, 92] on span at bounding box center [283, 92] width 13 height 7
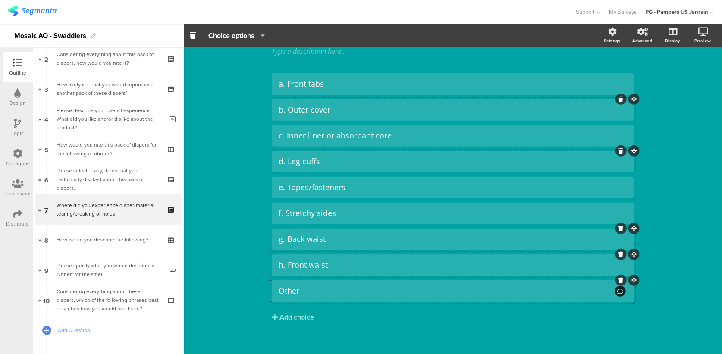
click at [397, 330] on div "a. Front tabs b. Outer cover c. Inner liner or absorbant core" at bounding box center [453, 215] width 362 height 285
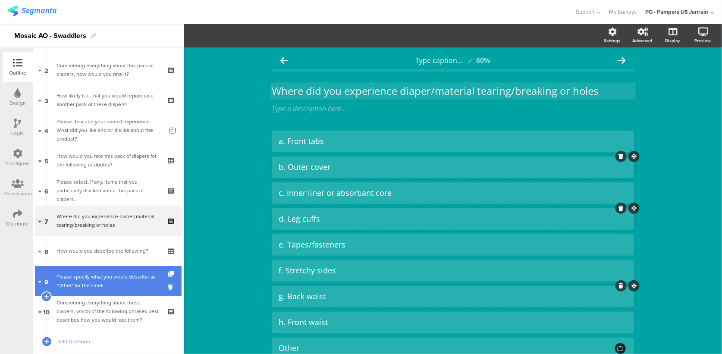
scroll to position [110, 0]
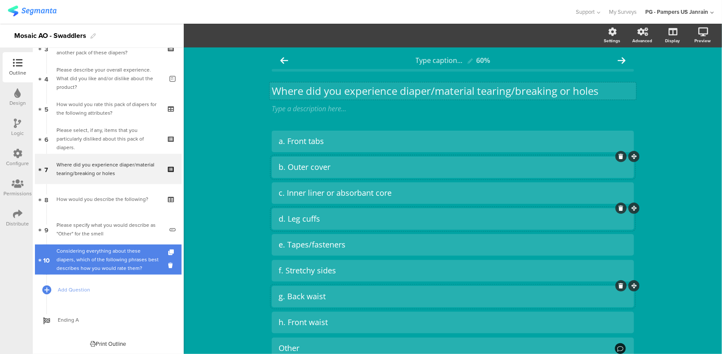
click at [94, 261] on div "Considering everything about these diapers, which of the following phrases best…" at bounding box center [108, 260] width 103 height 26
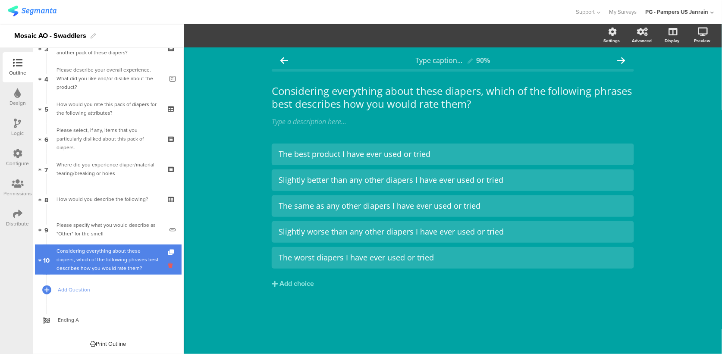
click at [168, 266] on icon at bounding box center [171, 265] width 7 height 8
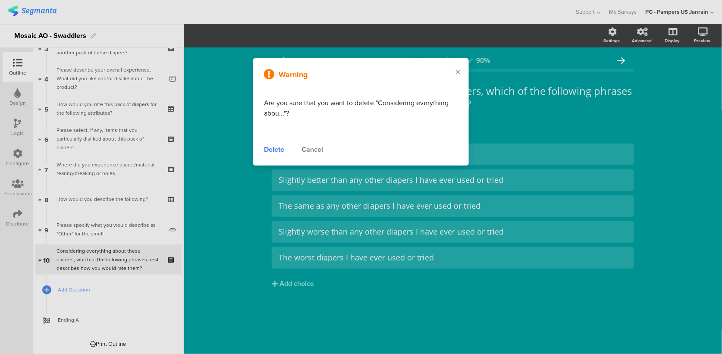
click at [281, 151] on div "Delete" at bounding box center [274, 150] width 20 height 10
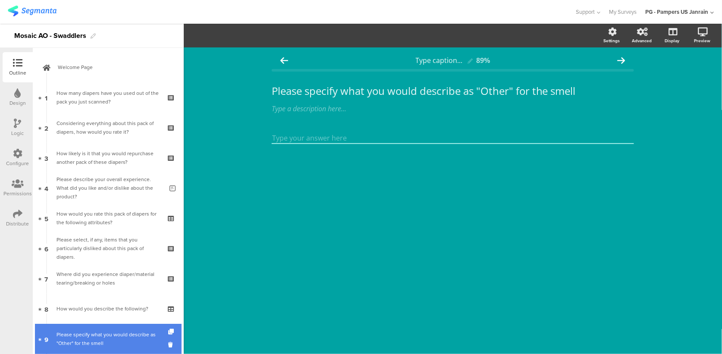
click at [91, 335] on div "Please specify what you would describe as "Other" for the smell" at bounding box center [110, 338] width 107 height 17
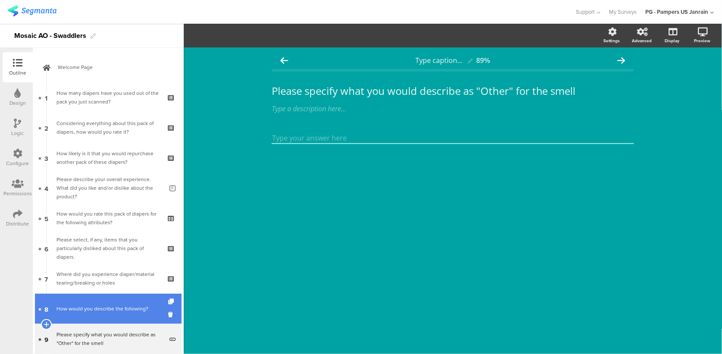
click at [93, 313] on link "8 How would you describe the following?" at bounding box center [108, 309] width 147 height 30
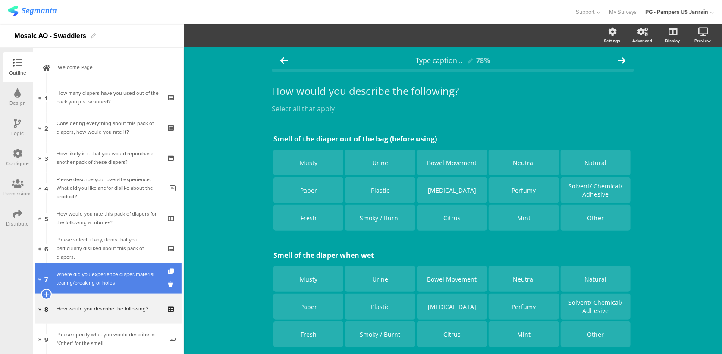
click at [94, 275] on div "Where did you experience diaper/material tearing/breaking or holes" at bounding box center [108, 278] width 103 height 17
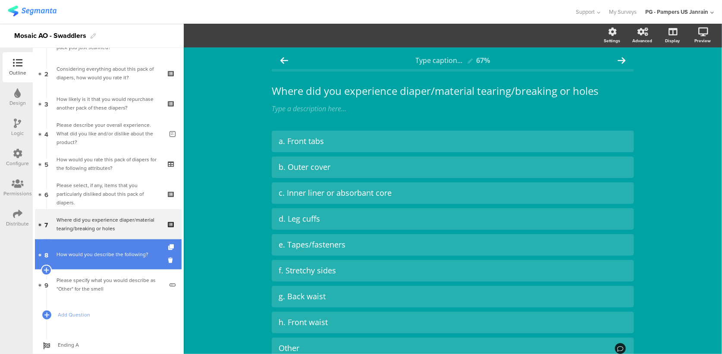
scroll to position [79, 0]
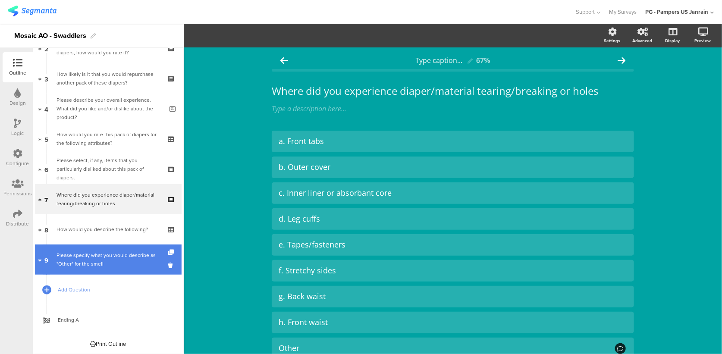
click at [99, 251] on div "Please specify what you would describe as "Other" for the smell" at bounding box center [110, 259] width 107 height 17
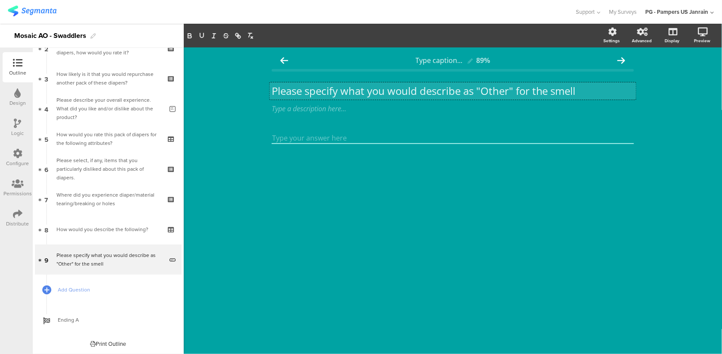
click at [501, 92] on div "Please specify what you would describe as "Other" for the smell Please specify …" at bounding box center [453, 90] width 367 height 17
click at [501, 92] on p "Please specify what you would describe as "Other" for the smell" at bounding box center [453, 91] width 362 height 13
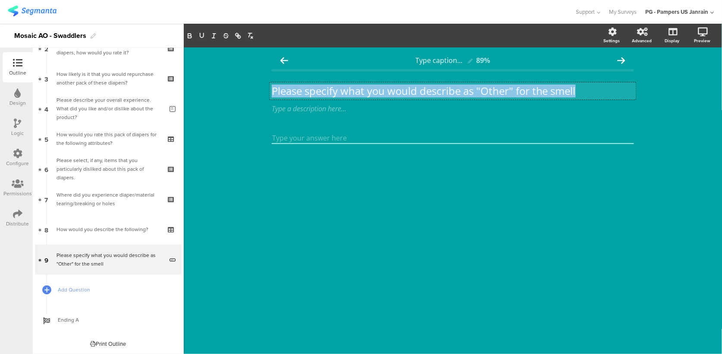
click at [501, 92] on p "Please specify what you would describe as "Other" for the smell" at bounding box center [453, 91] width 362 height 13
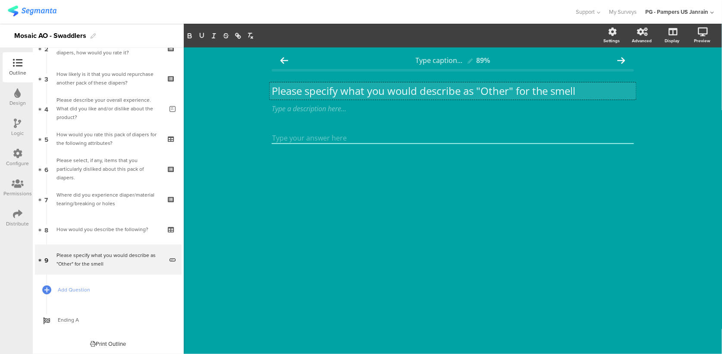
scroll to position [0, 0]
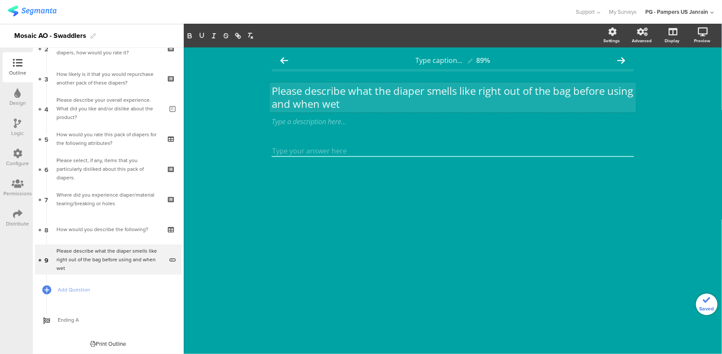
click at [458, 229] on div "Type caption... 89% Please describe what the diaper smells like right out of th…" at bounding box center [453, 200] width 538 height 307
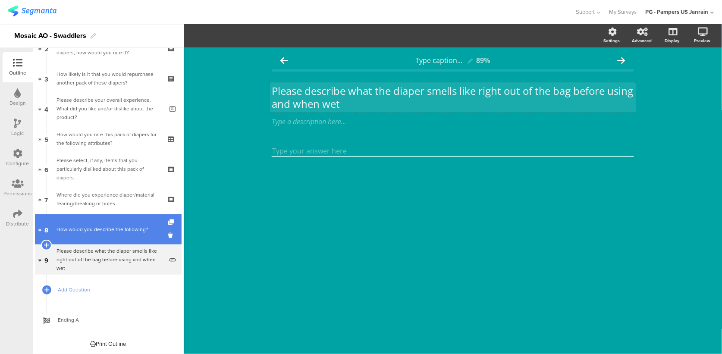
click at [111, 237] on link "8 How would you describe the following?" at bounding box center [108, 229] width 147 height 30
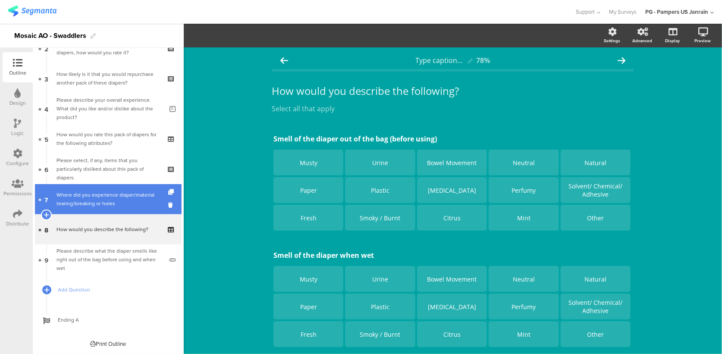
click at [108, 207] on div "Where did you experience diaper/material tearing/breaking or holes" at bounding box center [108, 199] width 103 height 17
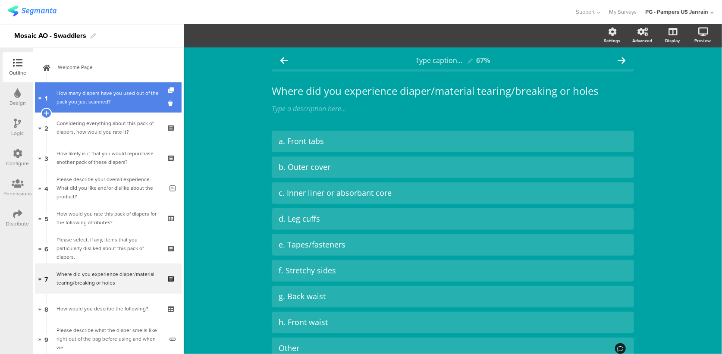
click at [106, 91] on div "How many diapers have you used out of the pack you just scanned?" at bounding box center [108, 97] width 103 height 17
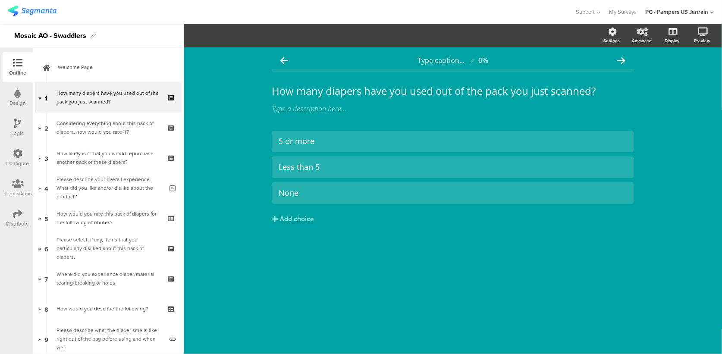
click at [535, 254] on div "5 or more Less than 5 None Add choice" at bounding box center [453, 195] width 362 height 129
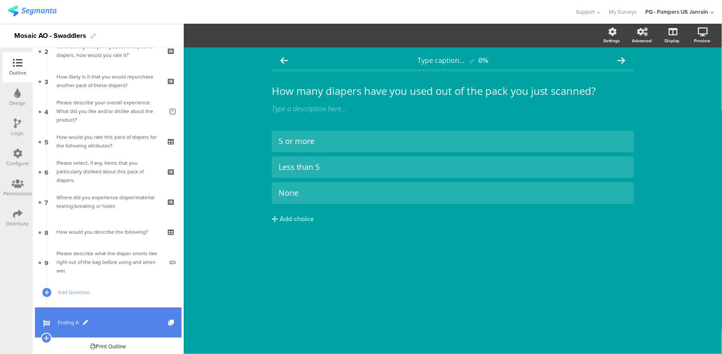
scroll to position [79, 0]
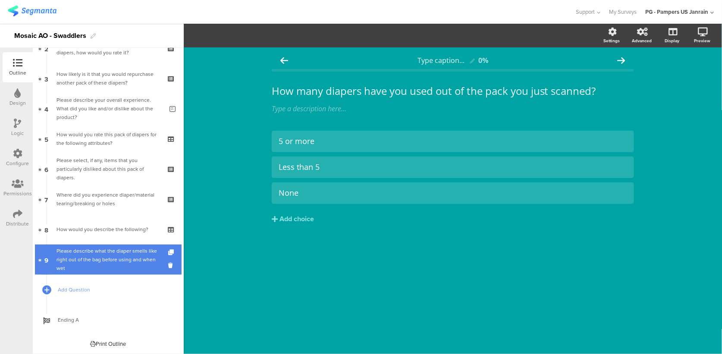
click at [109, 264] on div "Please describe what the diaper smells like right out of the bag before using a…" at bounding box center [110, 260] width 107 height 26
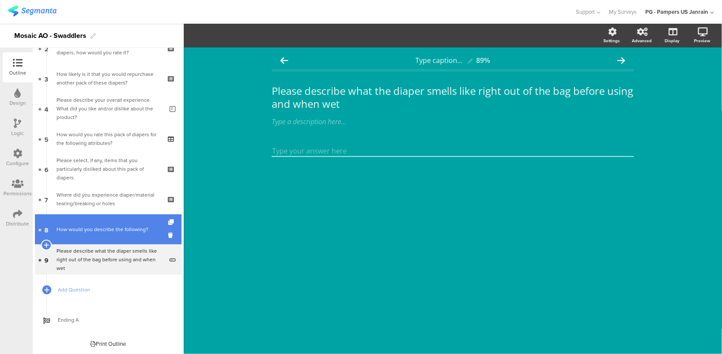
click at [98, 235] on link "8 How would you describe the following?" at bounding box center [108, 229] width 147 height 30
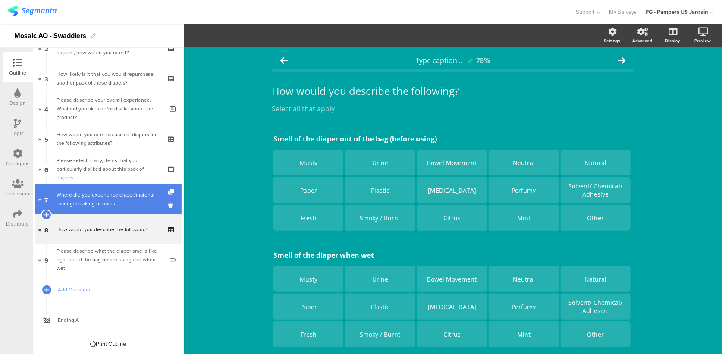
click at [93, 209] on link "7 Where did you experience diaper/material tearing/breaking or holes" at bounding box center [108, 199] width 147 height 30
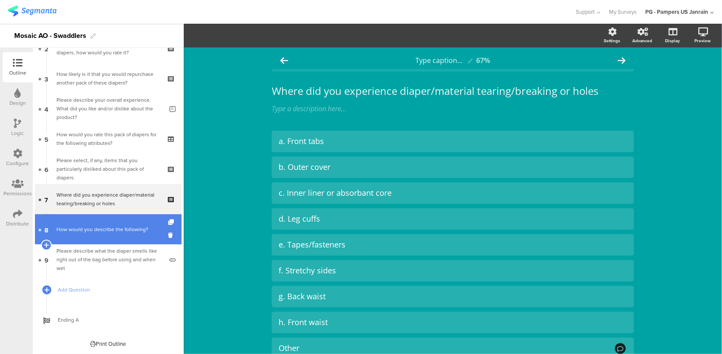
click at [93, 228] on div "How would you describe the following?" at bounding box center [108, 229] width 103 height 9
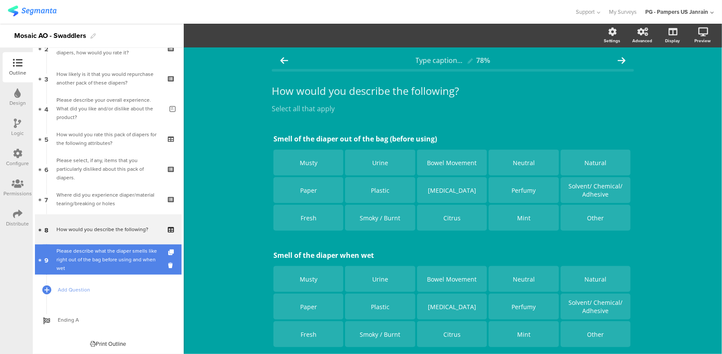
click at [90, 261] on div "Please describe what the diaper smells like right out of the bag before using a…" at bounding box center [110, 260] width 107 height 26
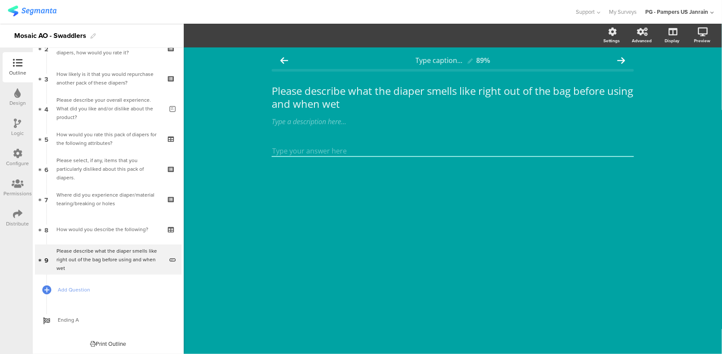
click at [18, 160] on div "Configure" at bounding box center [17, 164] width 23 height 8
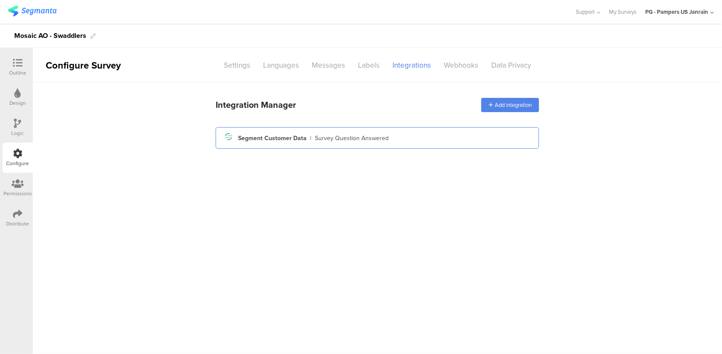
click at [327, 135] on div "Survey Question Answered" at bounding box center [352, 138] width 74 height 9
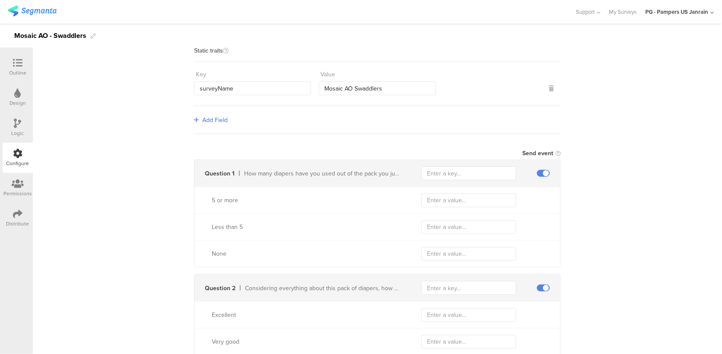
scroll to position [173, 0]
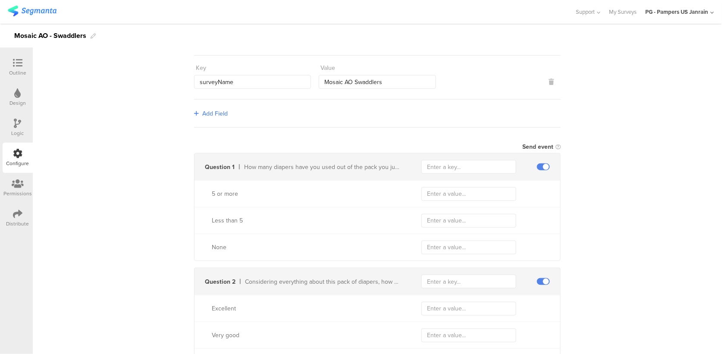
click at [465, 166] on input "text" at bounding box center [468, 167] width 95 height 14
paste input "diapers_used_from_package"
type input "diapers_used_from_package"
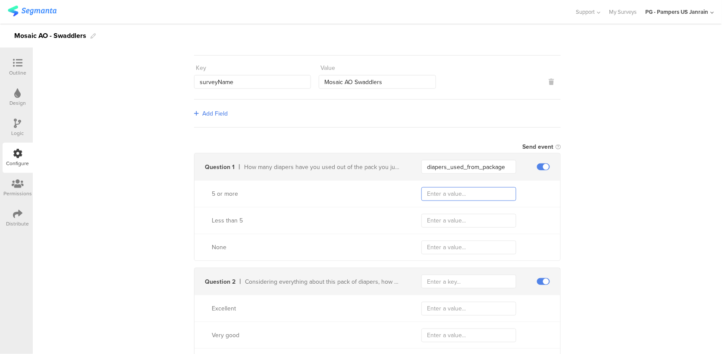
click at [478, 199] on input "text" at bounding box center [468, 194] width 95 height 14
paste input "more_than_5"
type input "more_than_5"
click at [458, 223] on input "text" at bounding box center [468, 221] width 95 height 14
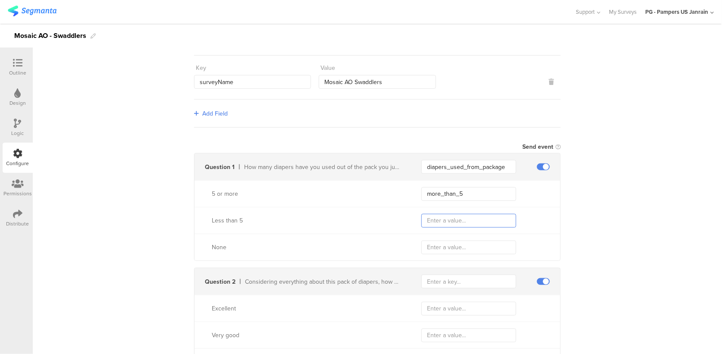
paste input "less_than_5"
type input "less_than_5"
click at [484, 245] on input "text" at bounding box center [468, 248] width 95 height 14
type input "none"
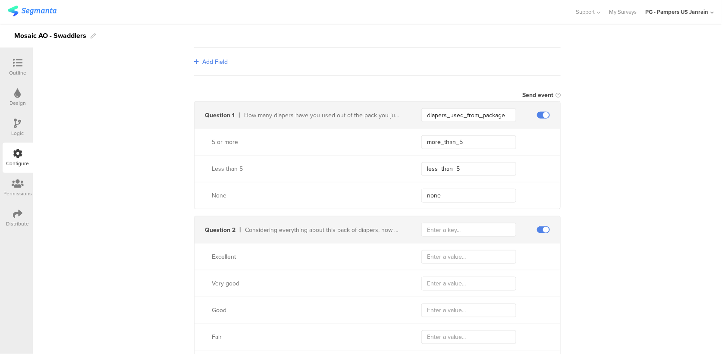
scroll to position [287, 0]
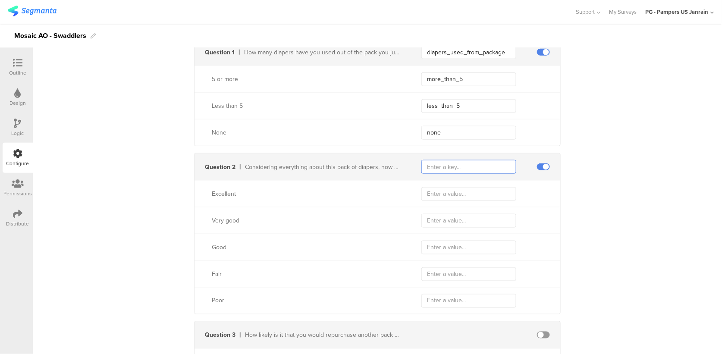
click at [447, 170] on input "text" at bounding box center [468, 167] width 95 height 14
paste input "overall_rating"
type input "overall_rating"
click at [547, 207] on div "Very good" at bounding box center [378, 220] width 366 height 27
click at [423, 193] on input "text" at bounding box center [468, 194] width 95 height 14
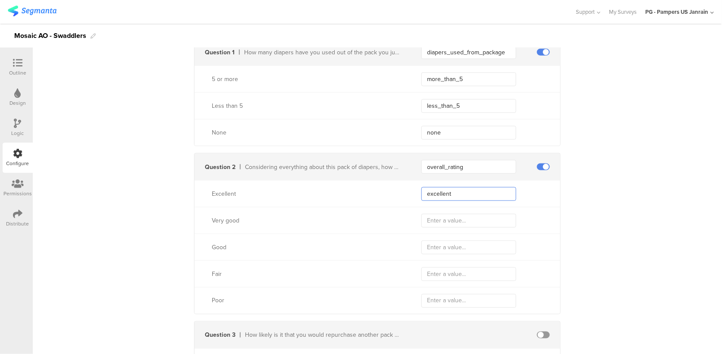
type input "excellent"
click at [458, 211] on div "Very good" at bounding box center [378, 220] width 366 height 27
click at [455, 216] on input "text" at bounding box center [468, 221] width 95 height 14
type input "very_good"
click at [424, 251] on input "text" at bounding box center [468, 248] width 95 height 14
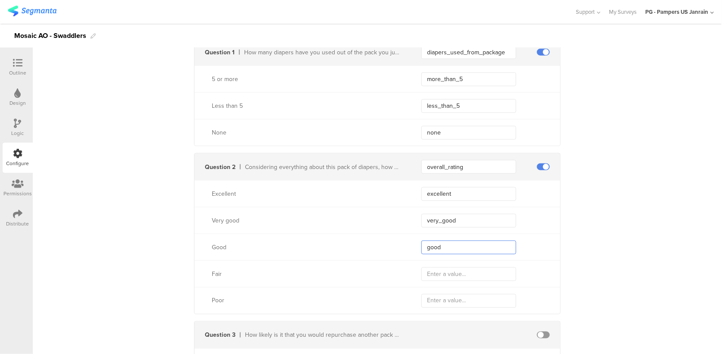
type input "good"
drag, startPoint x: 655, startPoint y: 226, endPoint x: 625, endPoint y: 235, distance: 31.0
click at [478, 268] on input "text" at bounding box center [468, 274] width 95 height 14
type input "fair"
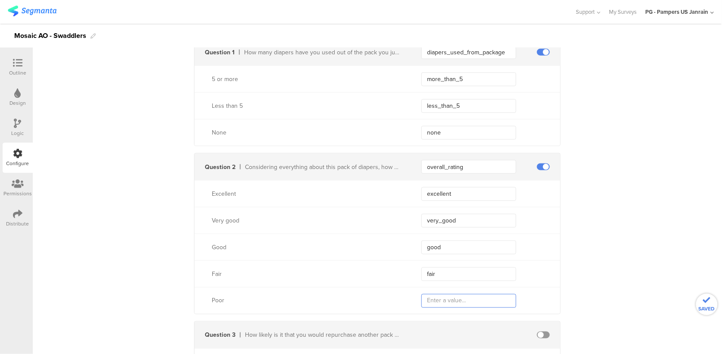
click at [459, 298] on input "text" at bounding box center [468, 301] width 95 height 14
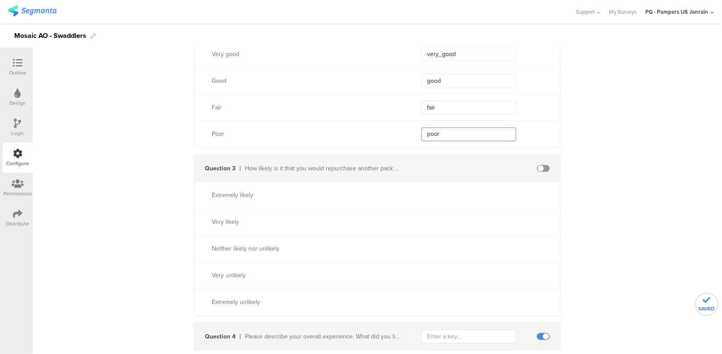
scroll to position [460, 0]
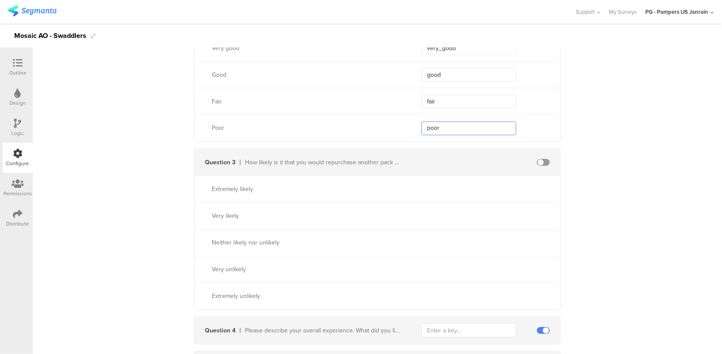
type input "poor"
click at [544, 164] on span at bounding box center [543, 162] width 13 height 7
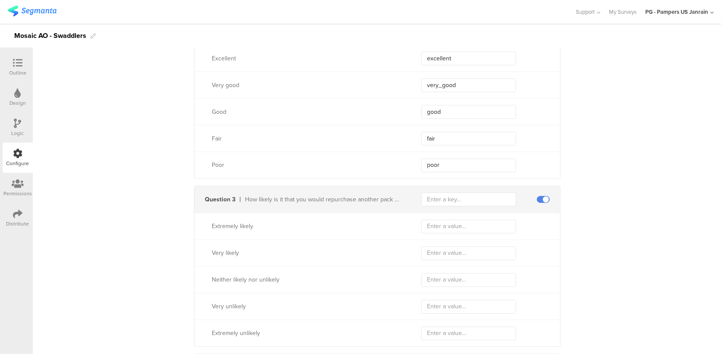
scroll to position [402, 0]
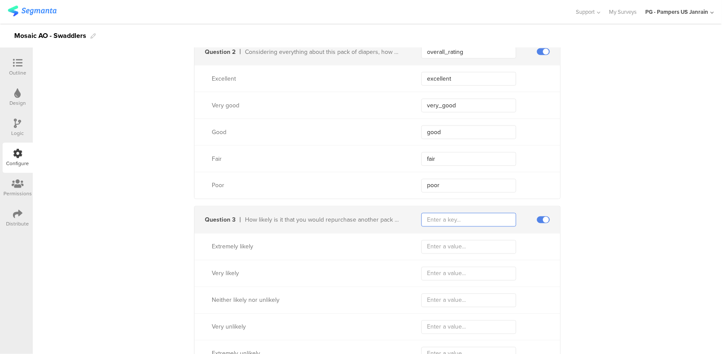
click at [446, 220] on input "text" at bounding box center [468, 220] width 95 height 14
paste input "likely_repurchase"
type input "likely_repurchase"
click at [459, 250] on input "text" at bounding box center [468, 247] width 95 height 14
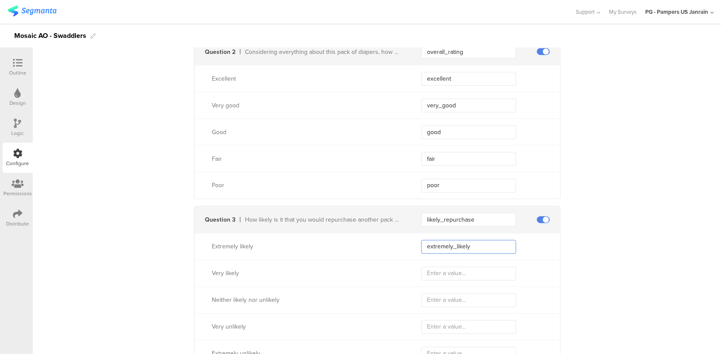
drag, startPoint x: 473, startPoint y: 247, endPoint x: 407, endPoint y: 239, distance: 66.5
click at [407, 239] on div "Extremely likely extremely_likely" at bounding box center [378, 246] width 366 height 27
click at [437, 273] on input "text" at bounding box center [468, 274] width 95 height 14
click at [447, 245] on input "extremely_likely" at bounding box center [468, 247] width 95 height 14
click at [534, 271] on div at bounding box center [490, 274] width 139 height 14
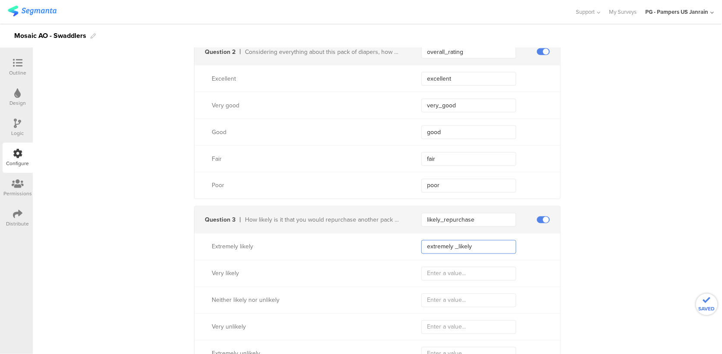
click at [450, 246] on input "extremely _likely" at bounding box center [468, 247] width 95 height 14
drag, startPoint x: 491, startPoint y: 248, endPoint x: 397, endPoint y: 239, distance: 94.4
click at [397, 239] on div "Extremely likely extremely_likely" at bounding box center [378, 246] width 366 height 27
click at [452, 249] on input "extremely likely" at bounding box center [468, 247] width 95 height 14
type input "extremely_likely"
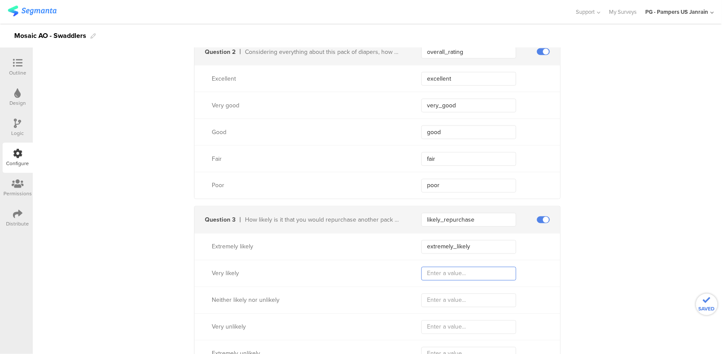
click at [454, 273] on input "text" at bounding box center [468, 274] width 95 height 14
type input "very_likely"
click at [450, 302] on input "text" at bounding box center [468, 301] width 95 height 14
type input "neither"
click at [442, 333] on input "text" at bounding box center [468, 328] width 95 height 14
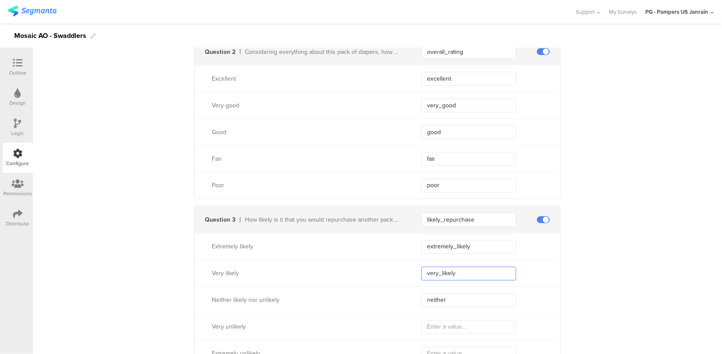
drag, startPoint x: 454, startPoint y: 274, endPoint x: 423, endPoint y: 270, distance: 31.4
click at [423, 270] on input "very_likely" at bounding box center [468, 274] width 95 height 14
click at [431, 322] on input "text" at bounding box center [468, 328] width 95 height 14
paste input "very_likely"
type input "very_unlikely"
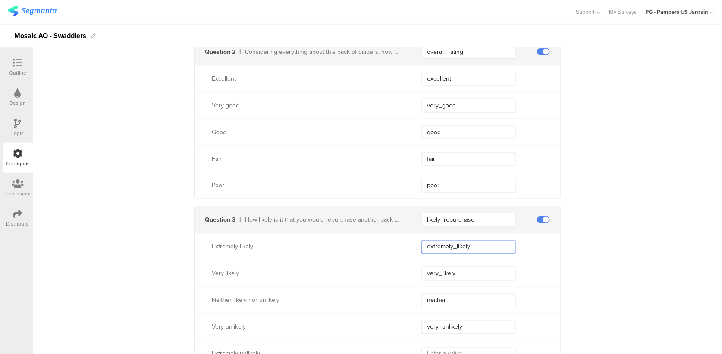
drag, startPoint x: 476, startPoint y: 250, endPoint x: 390, endPoint y: 242, distance: 86.7
click at [390, 242] on div "Extremely likely extremely_likely" at bounding box center [378, 246] width 366 height 27
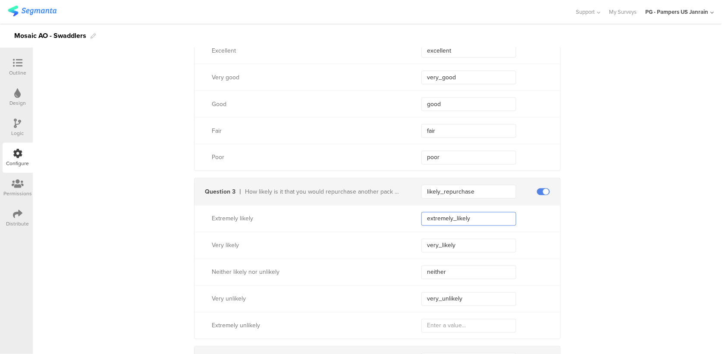
scroll to position [460, 0]
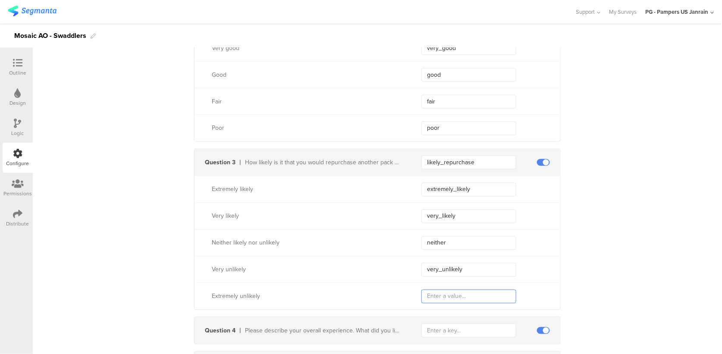
click at [458, 292] on input "text" at bounding box center [468, 297] width 95 height 14
paste input "extremely_likely"
type input "extremely_unlikely"
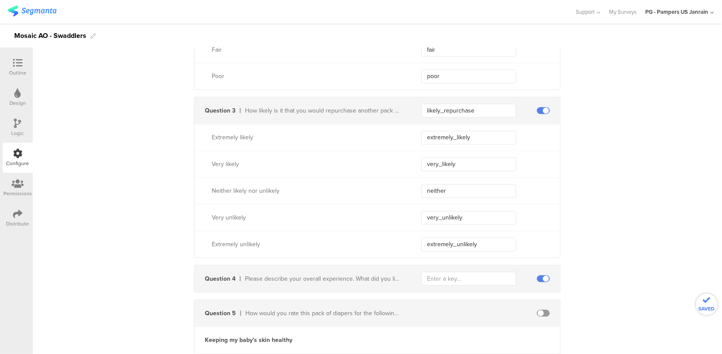
scroll to position [575, 0]
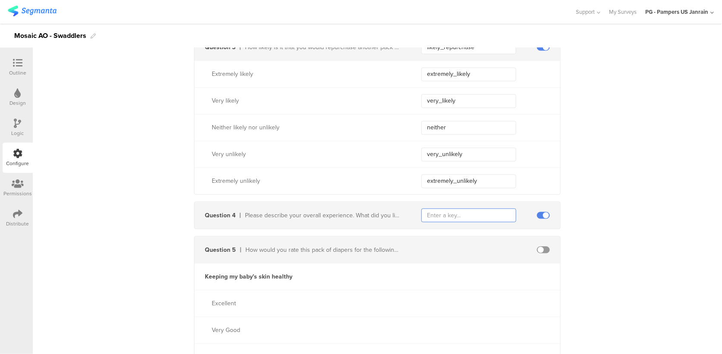
click at [436, 213] on input "text" at bounding box center [468, 216] width 95 height 14
click at [454, 215] on input "text" at bounding box center [468, 216] width 95 height 14
paste input "overall_experience"
type input "overall_experience"
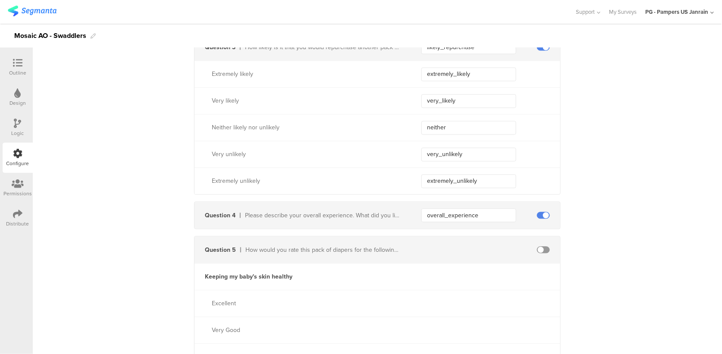
click at [537, 253] on span at bounding box center [543, 250] width 13 height 7
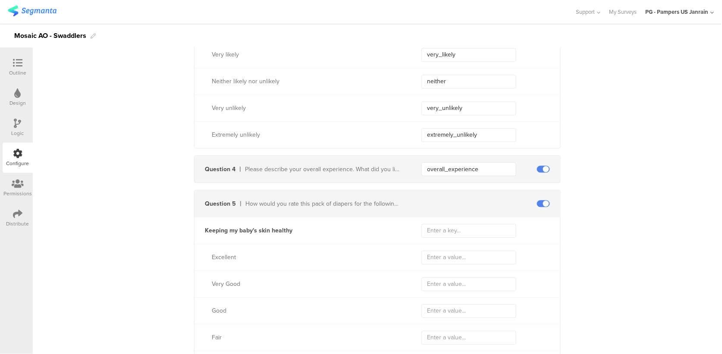
scroll to position [690, 0]
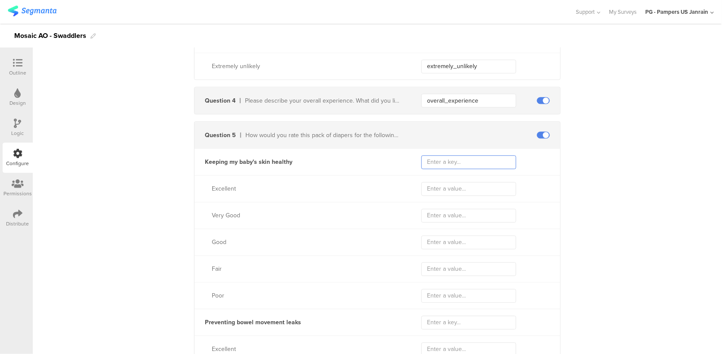
click at [442, 165] on input "text" at bounding box center [468, 162] width 95 height 14
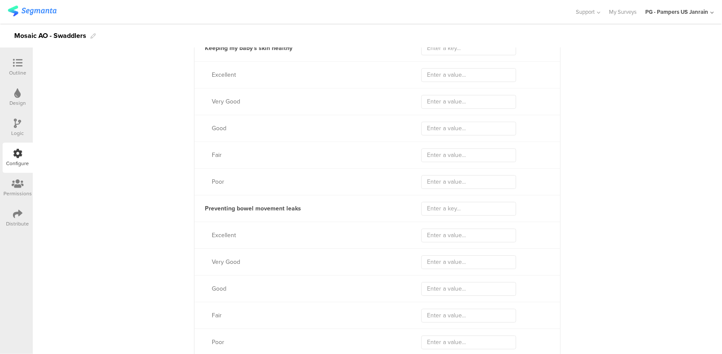
scroll to position [805, 0]
click at [432, 79] on input "text" at bounding box center [468, 74] width 95 height 14
type input "excellent"
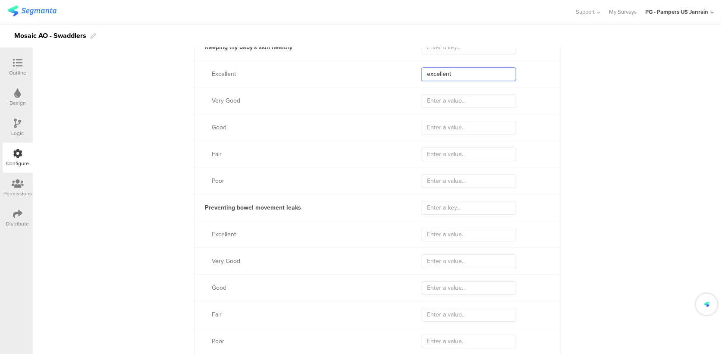
type input "excellent"
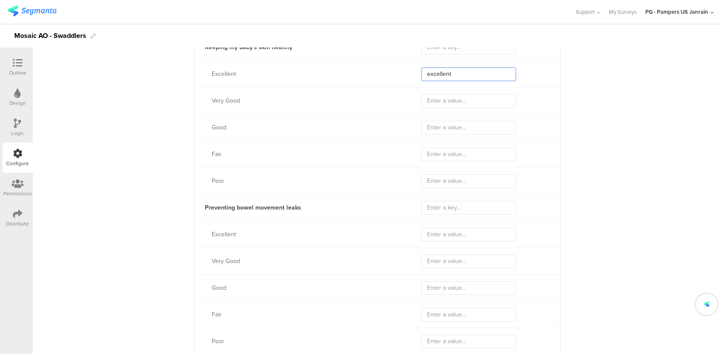
type input "excellent"
click at [443, 102] on input "text" at bounding box center [468, 101] width 95 height 14
type input "very"
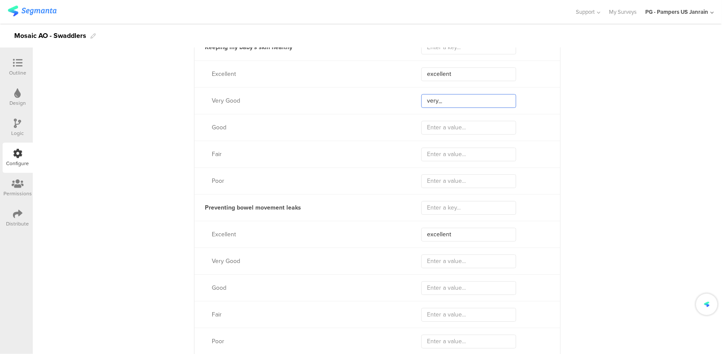
type input "very"
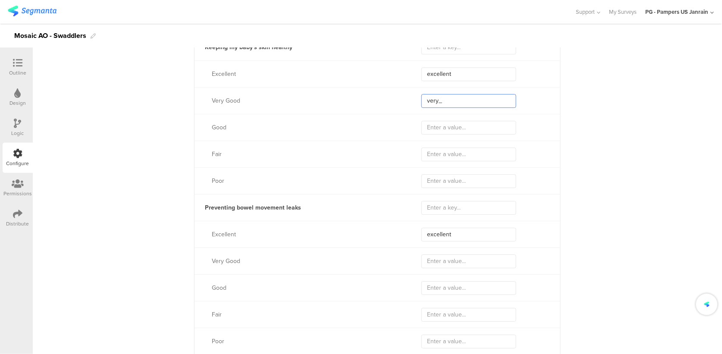
type input "very"
type input "verygood"
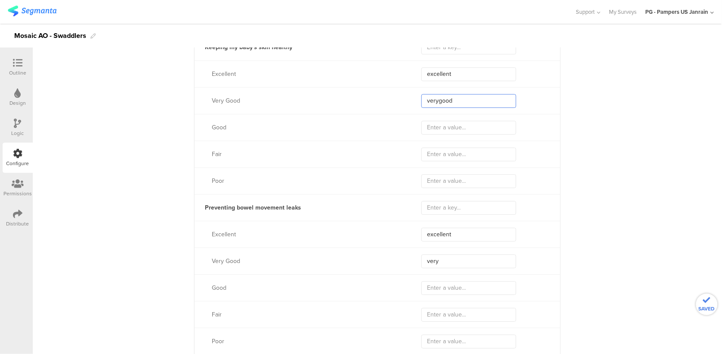
type input "verygood"
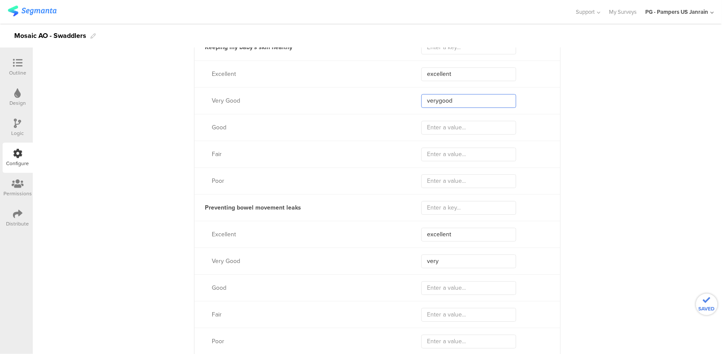
type input "verygood"
type input "very_good"
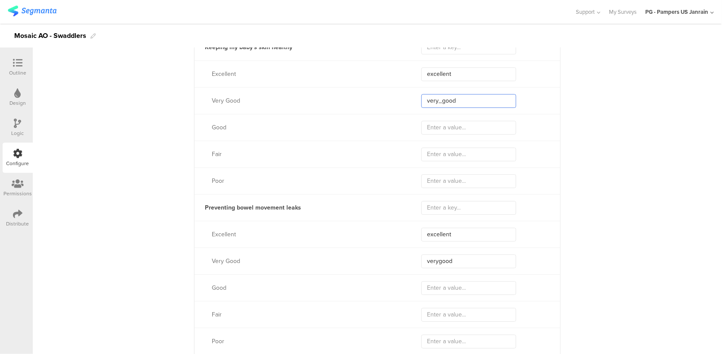
type input "very_good"
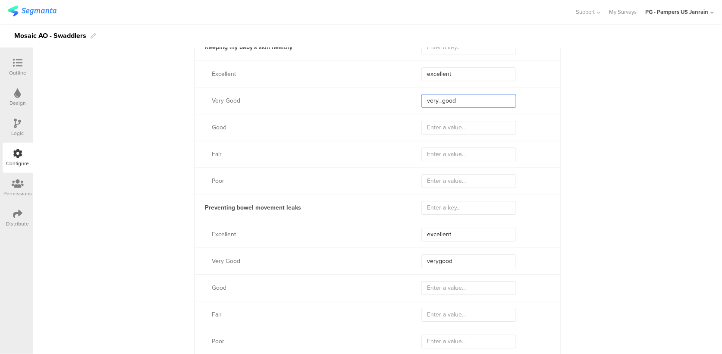
type input "very_good"
click at [427, 126] on input "text" at bounding box center [468, 128] width 95 height 14
type input "good"
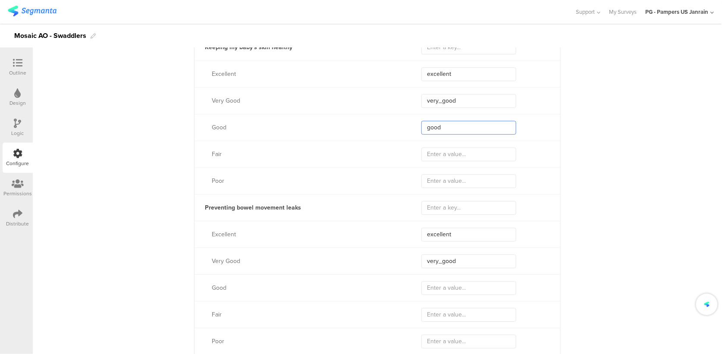
type input "good"
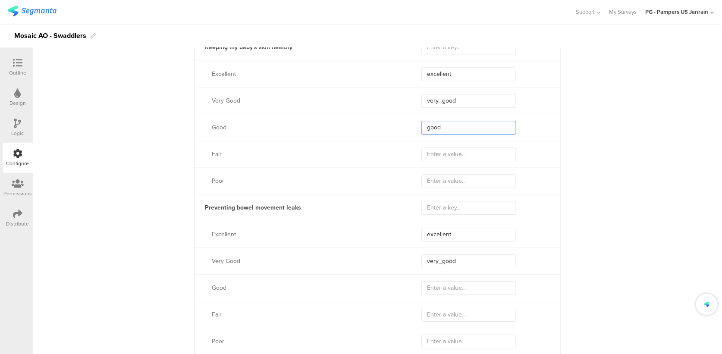
type input "good"
click at [423, 155] on input "text" at bounding box center [468, 155] width 95 height 14
type input "fair"
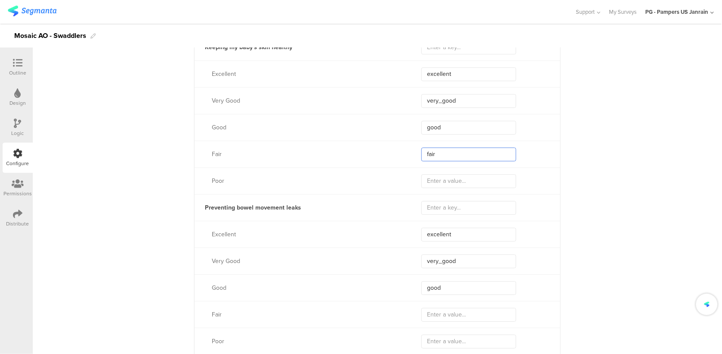
type input "fair"
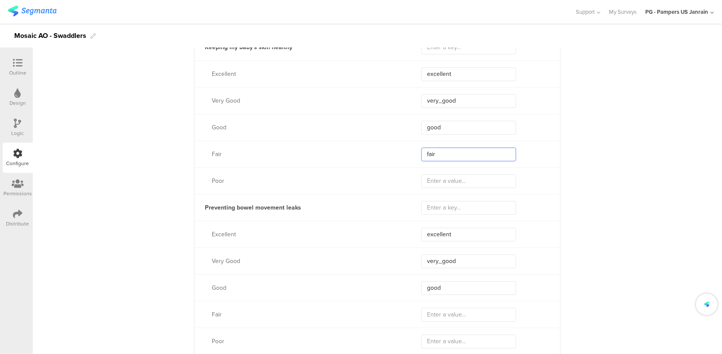
type input "fair"
click at [430, 182] on input "text" at bounding box center [468, 181] width 95 height 14
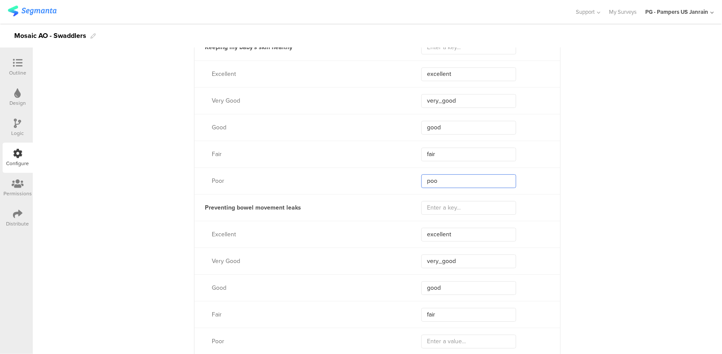
type input "poor"
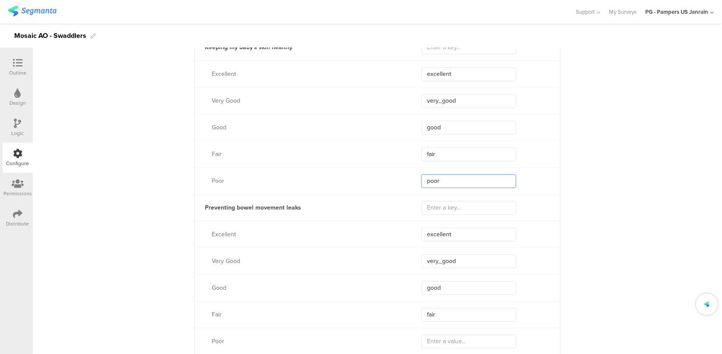
type input "poor"
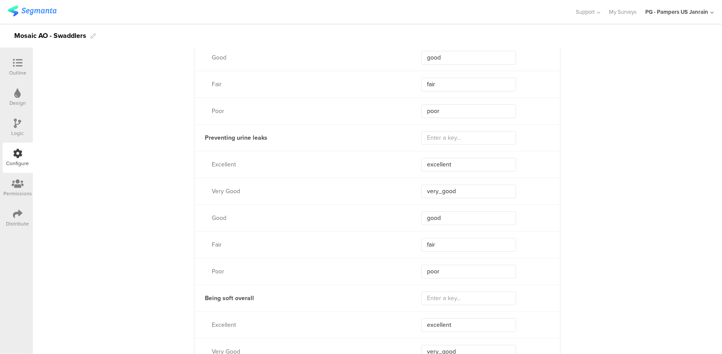
type input "poor"
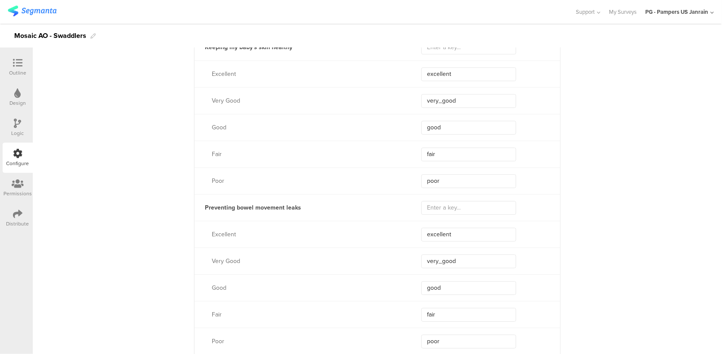
click at [450, 204] on input "text" at bounding box center [468, 208] width 95 height 14
paste input "leakage_prevention_rating"
type input "leakage_prevention_rating"
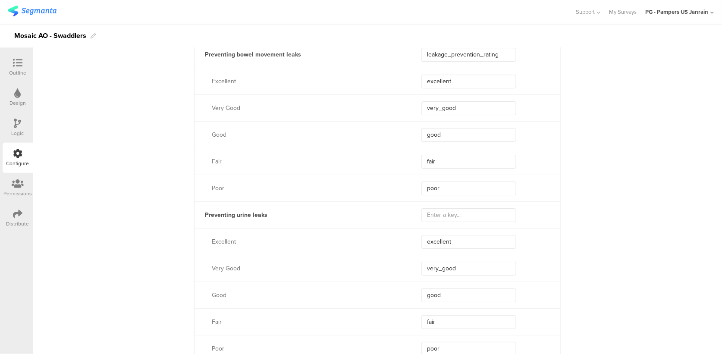
scroll to position [978, 0]
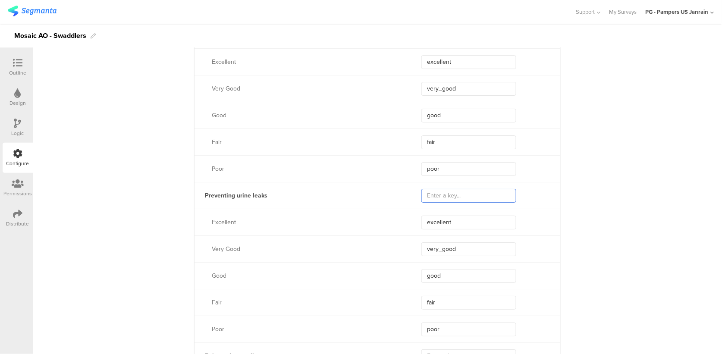
click at [468, 196] on input "text" at bounding box center [468, 196] width 95 height 14
paste input "leakage_prevention_rating"
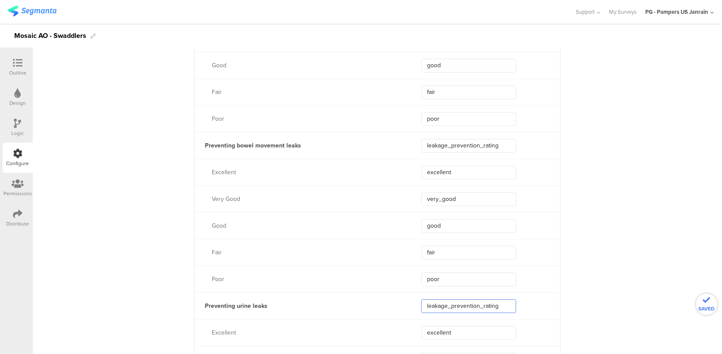
scroll to position [863, 0]
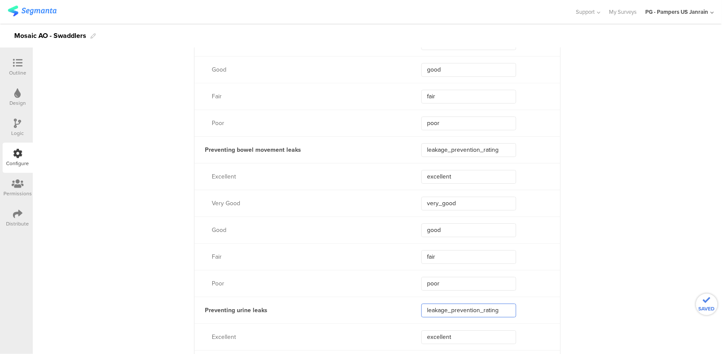
type input "leakage_prevention_rating"
drag, startPoint x: 502, startPoint y: 151, endPoint x: 409, endPoint y: 146, distance: 92.9
click at [409, 146] on div "Preventing bowel movement leaks leakage_prevention_rating" at bounding box center [378, 149] width 366 height 27
paste input "bm_leakage_rating"
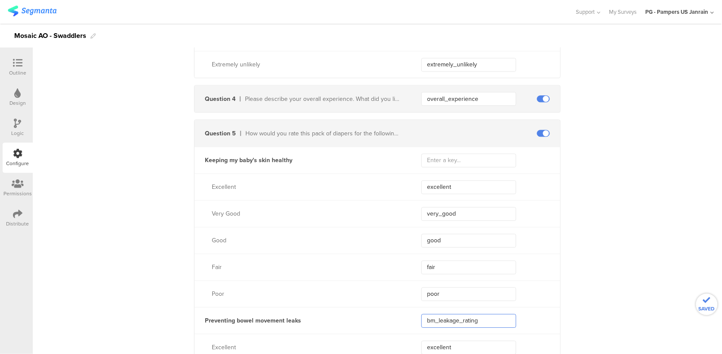
scroll to position [690, 0]
drag, startPoint x: 487, startPoint y: 325, endPoint x: 401, endPoint y: 325, distance: 86.3
click at [401, 325] on div "Preventing bowel movement leaks bm_leakage_rating" at bounding box center [378, 322] width 366 height 27
paste input "preventing_bm_leaks"
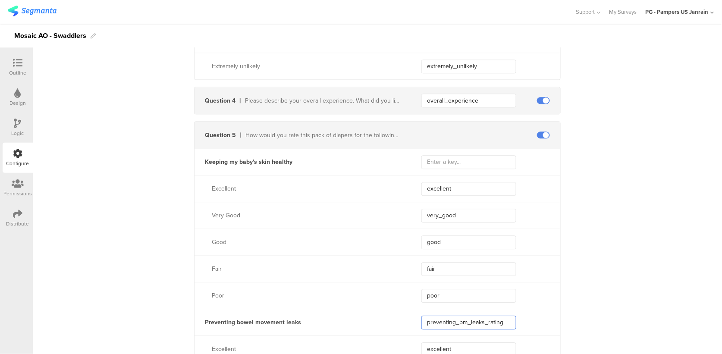
drag, startPoint x: 431, startPoint y: 323, endPoint x: 408, endPoint y: 324, distance: 23.8
click at [408, 324] on div "Preventing bowel movement leaks preventing_bm_leaks_rating" at bounding box center [378, 322] width 366 height 27
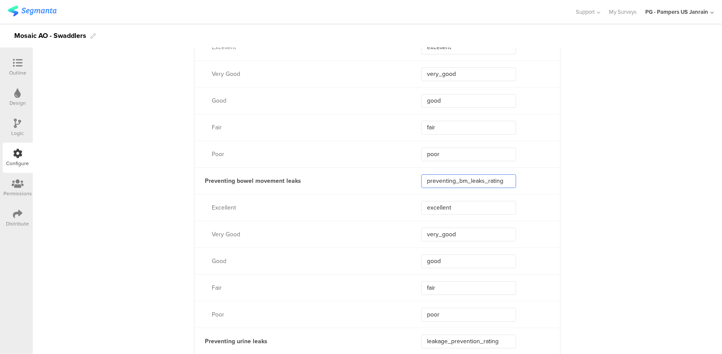
scroll to position [863, 0]
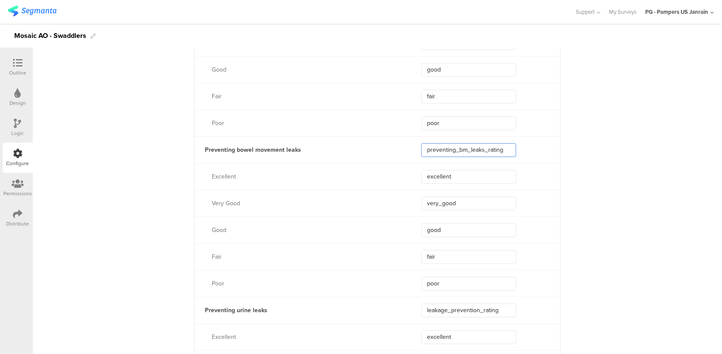
type input "preventing_bm_leaks_rating"
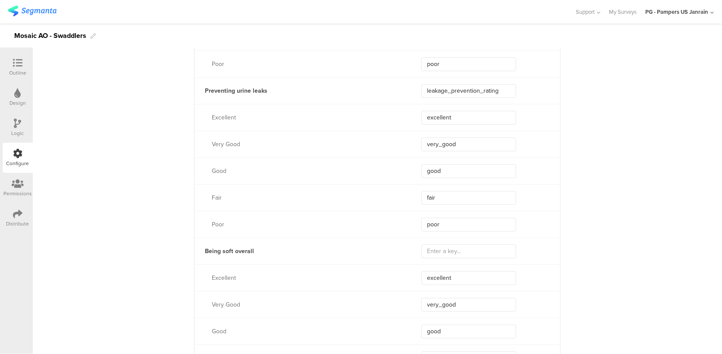
scroll to position [1093, 0]
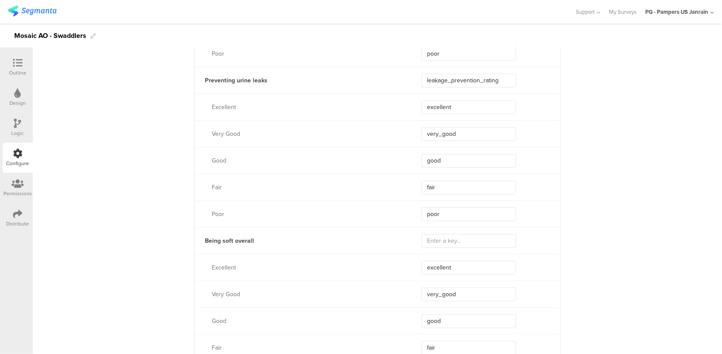
click at [451, 242] on input "text" at bounding box center [468, 241] width 95 height 14
paste input "soft_overall_rating"
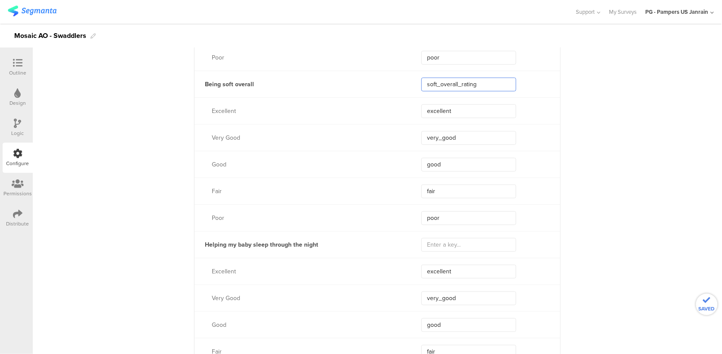
scroll to position [1265, 0]
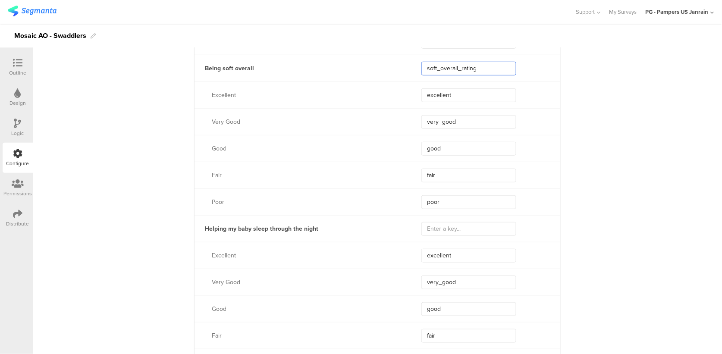
type input "soft_overall_rating"
click at [475, 228] on input "text" at bounding box center [468, 229] width 95 height 14
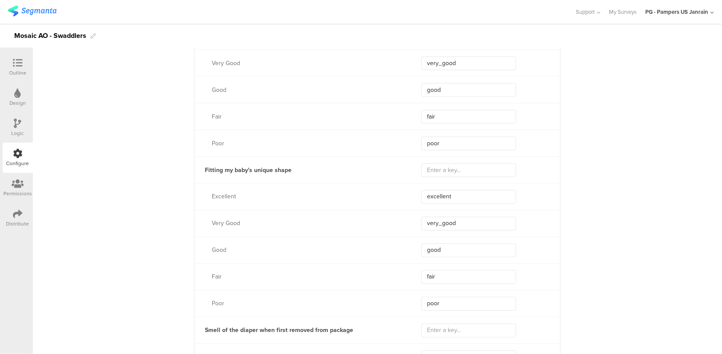
scroll to position [1495, 0]
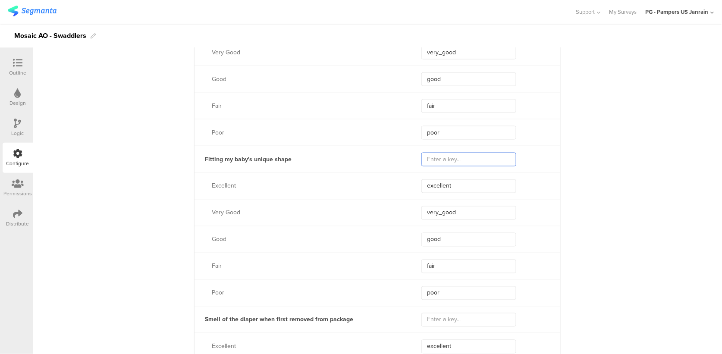
click at [448, 161] on input "text" at bounding box center [468, 160] width 95 height 14
paste input "unique_shape_rating"
type input "unique_shape_rating"
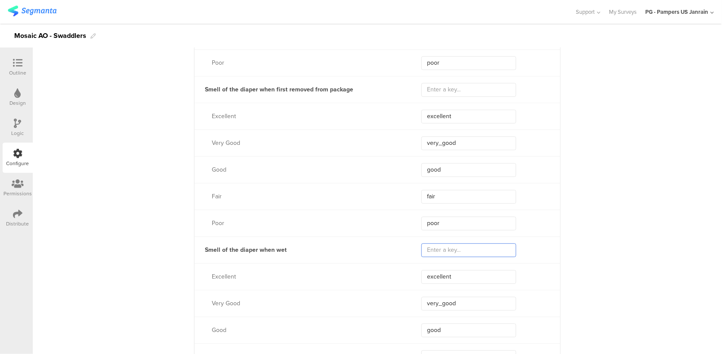
click at [451, 251] on input "text" at bounding box center [468, 250] width 95 height 14
paste input "smell_wet_rating"
type input "smell_wet_rating"
click at [447, 88] on input "text" at bounding box center [468, 90] width 95 height 14
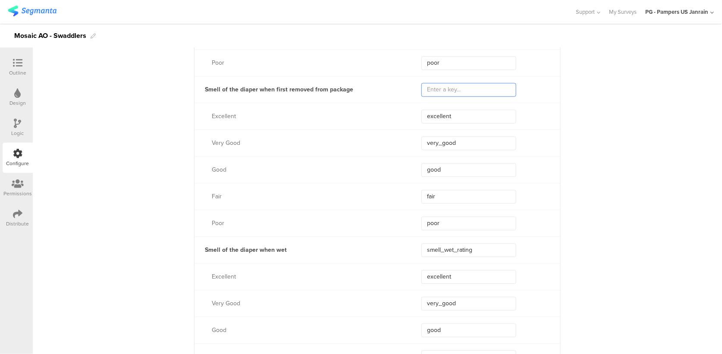
paste input "smell_ootb_rating"
type input "smell_ootb_rating"
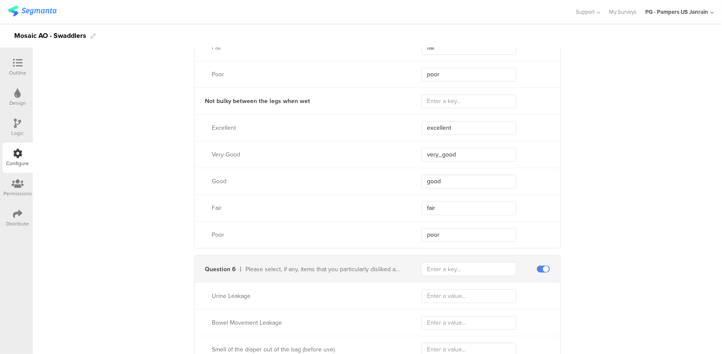
scroll to position [2013, 0]
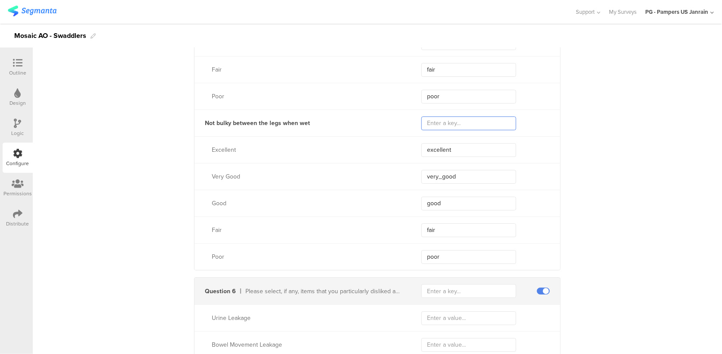
click at [432, 123] on input "text" at bounding box center [468, 123] width 95 height 14
paste input "bulky_rating"
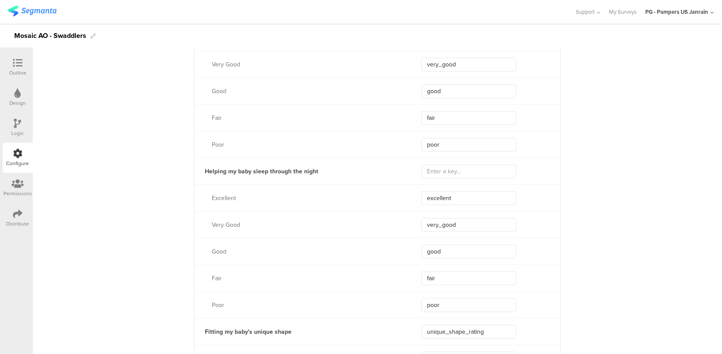
scroll to position [1208, 0]
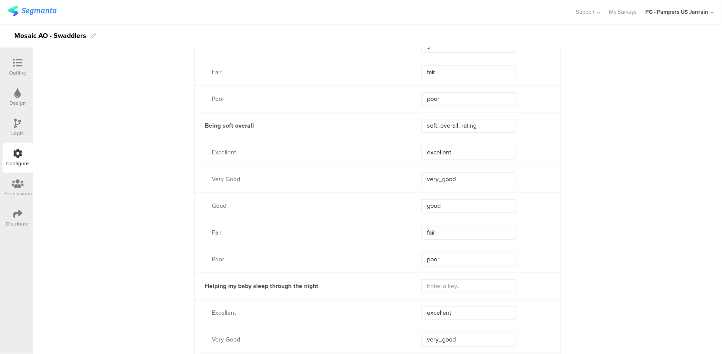
type input "bulky_rating"
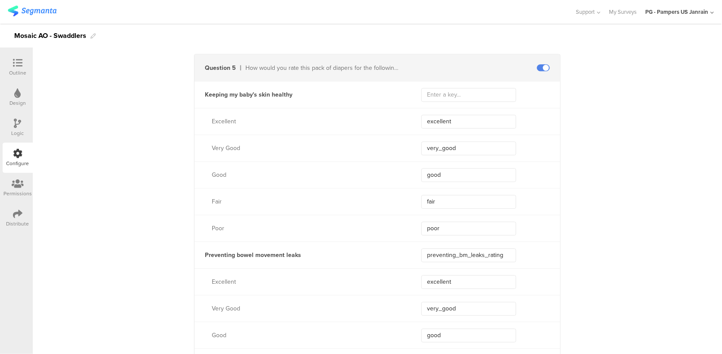
scroll to position [748, 0]
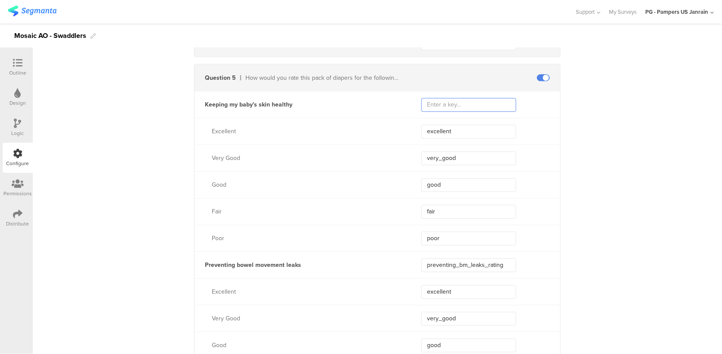
click at [430, 111] on input "text" at bounding box center [468, 105] width 95 height 14
drag, startPoint x: 500, startPoint y: 106, endPoint x: 406, endPoint y: 99, distance: 93.8
click at [406, 99] on div "Keeping my baby's skin healthy keep_skin_healthy_rating" at bounding box center [378, 104] width 366 height 27
type input "keep_skin_healthy_rating"
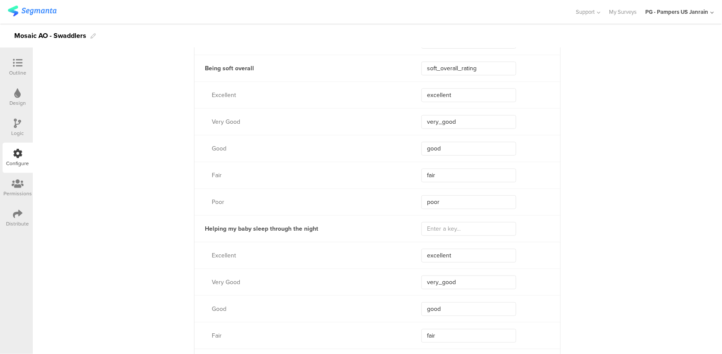
scroll to position [1323, 0]
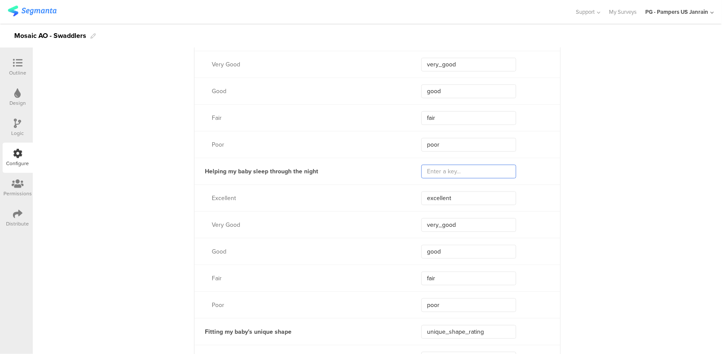
click at [445, 171] on input "text" at bounding box center [468, 172] width 95 height 14
drag, startPoint x: 504, startPoint y: 168, endPoint x: 419, endPoint y: 164, distance: 85.1
click at [421, 165] on input "sleep_through_night_rating" at bounding box center [468, 172] width 95 height 14
type input "sleep_through_night_rating"
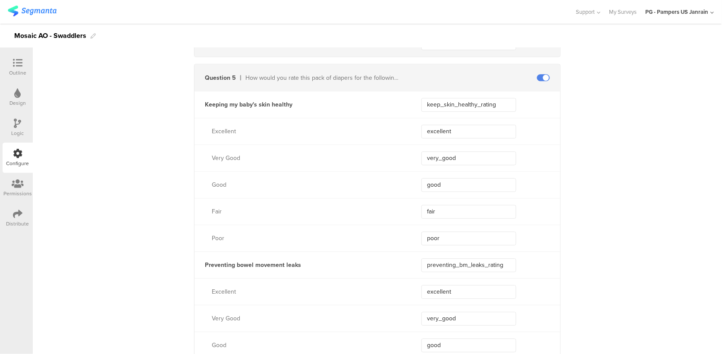
scroll to position [690, 0]
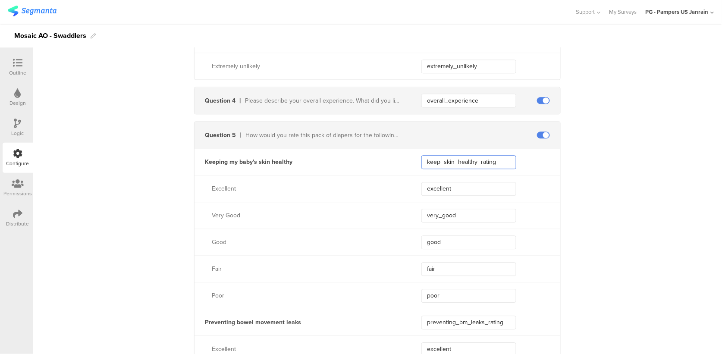
drag, startPoint x: 496, startPoint y: 164, endPoint x: 406, endPoint y: 163, distance: 90.2
click at [406, 163] on div "Keeping my baby's skin healthy keep_skin_healthy_rating" at bounding box center [378, 161] width 366 height 27
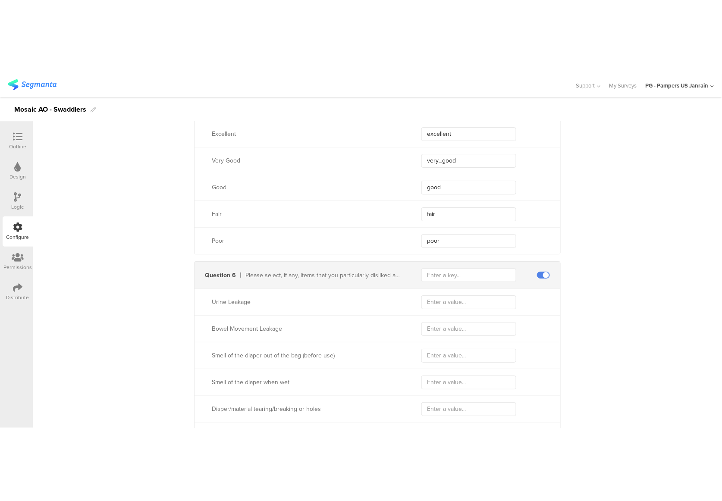
scroll to position [2128, 0]
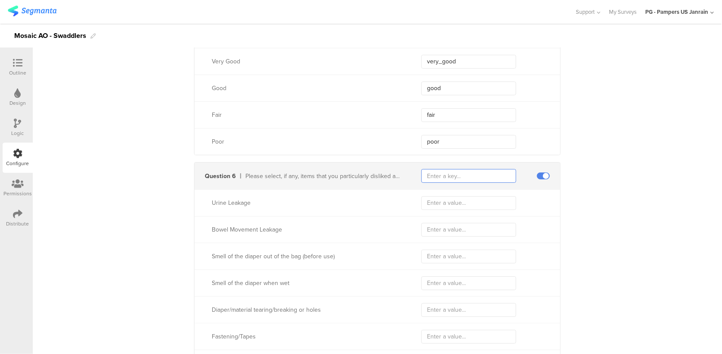
click at [431, 178] on input "text" at bounding box center [468, 176] width 95 height 14
click at [444, 177] on input "text" at bounding box center [468, 176] width 95 height 14
paste input "disliked_items"
type input "disliked_items"
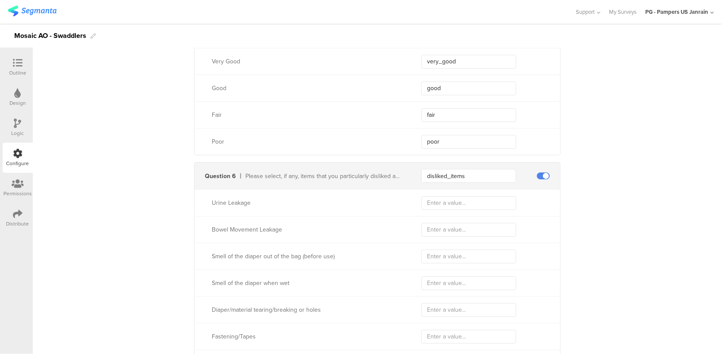
drag, startPoint x: 661, startPoint y: 259, endPoint x: 617, endPoint y: 259, distance: 44.4
click at [464, 206] on input "text" at bounding box center [468, 203] width 95 height 14
paste input "urine_leakage"
type input "urine_leakage"
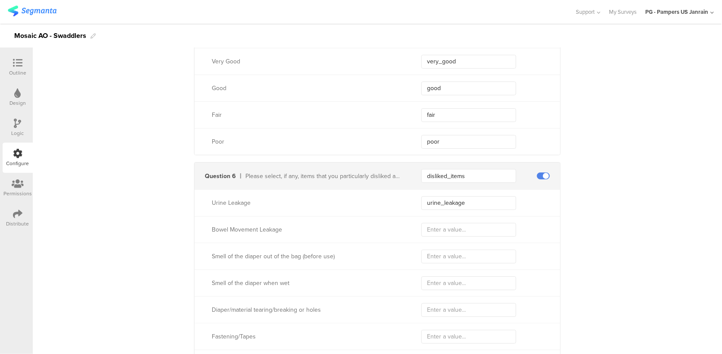
drag, startPoint x: 358, startPoint y: 354, endPoint x: 358, endPoint y: 383, distance: 29.3
click at [358, 354] on html "You are using an unsupported version of Internet Explorer. Unsupported browsers…" at bounding box center [361, 177] width 722 height 354
drag, startPoint x: 358, startPoint y: 383, endPoint x: 358, endPoint y: 355, distance: 27.6
click at [358, 354] on html "You are using an unsupported version of Internet Explorer. Unsupported browsers…" at bounding box center [361, 177] width 722 height 354
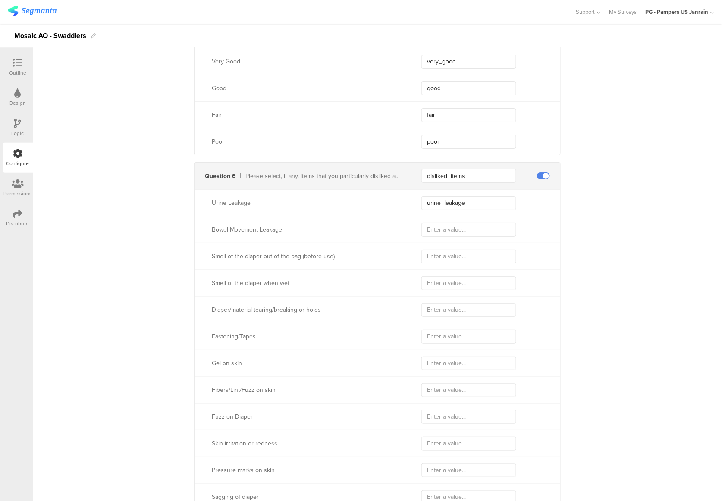
click at [507, 230] on input "text" at bounding box center [468, 230] width 95 height 14
paste input "bm_leakage"
type input "bm_leakage"
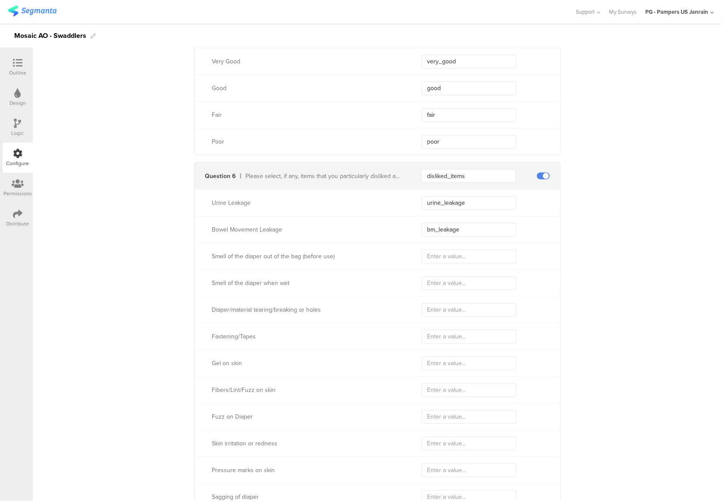
drag, startPoint x: 573, startPoint y: 285, endPoint x: 534, endPoint y: 285, distance: 39.3
click at [454, 256] on input "text" at bounding box center [468, 257] width 95 height 14
paste input "ootb_smell"
type input "ootb_smell"
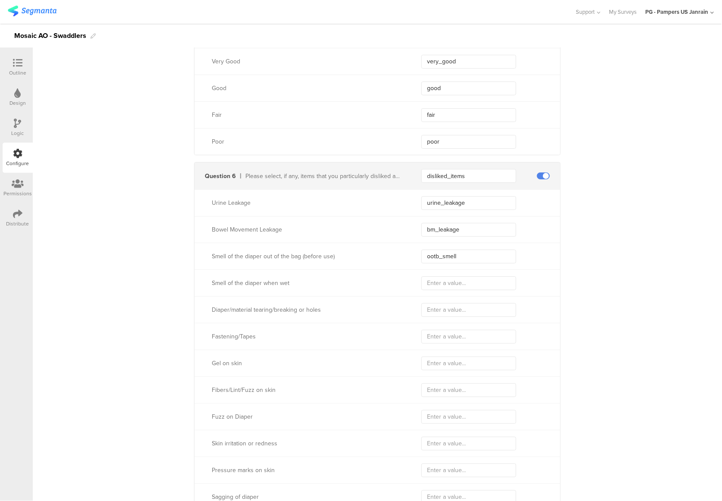
click at [465, 286] on input "text" at bounding box center [468, 284] width 95 height 14
paste input "wet_smell"
type input "wet_smell"
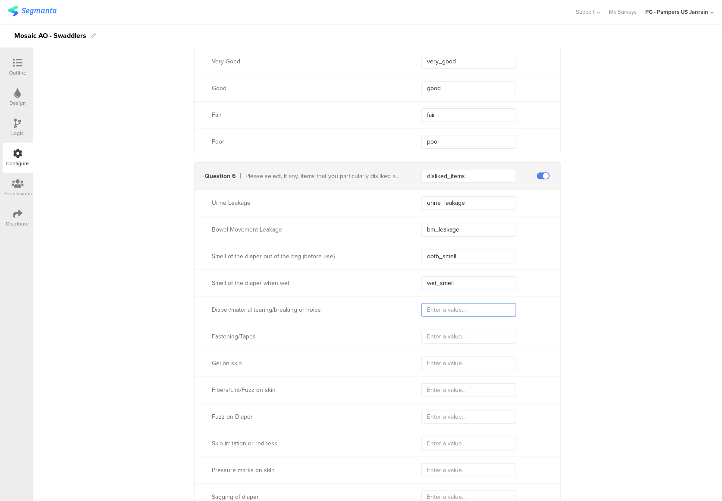
click at [465, 310] on input "text" at bounding box center [468, 310] width 95 height 14
paste input "material_tearing"
type input "material_tearing"
click at [466, 343] on input "text" at bounding box center [468, 337] width 95 height 14
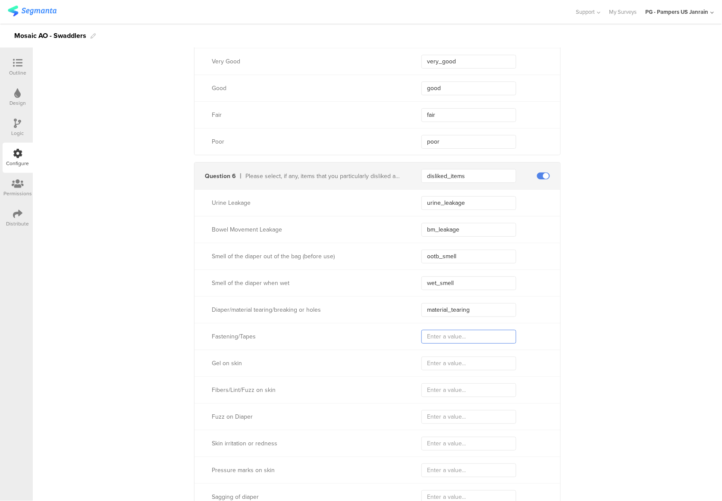
paste input "fastening"
type input "fastening"
click at [458, 354] on input "text" at bounding box center [468, 364] width 95 height 14
paste input "gel_on_skin"
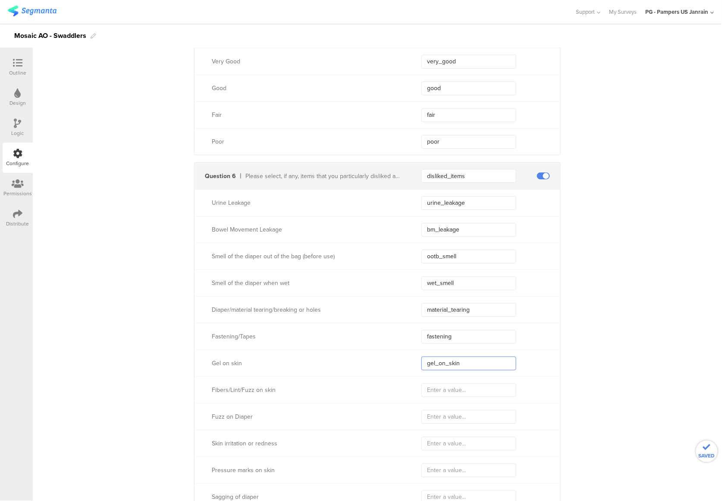
type input "gel_on_skin"
click at [439, 354] on input "text" at bounding box center [468, 391] width 95 height 14
paste input "fuzz_on_skin"
type input "fuzz_on_skin"
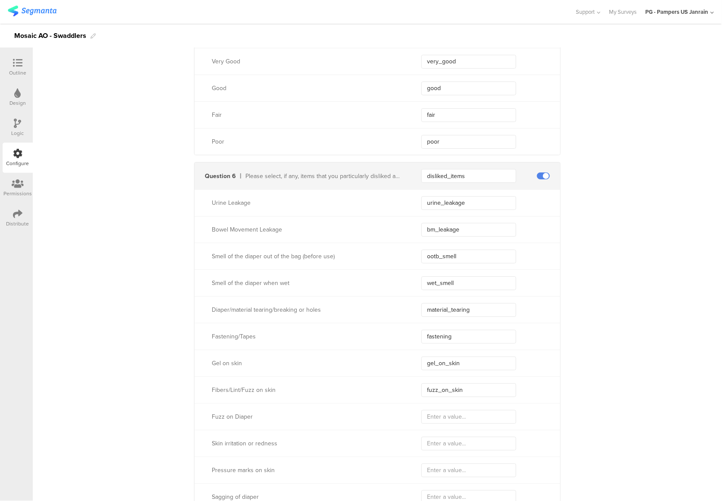
click at [494, 354] on input "text" at bounding box center [468, 417] width 95 height 14
paste input "fuzz_on_diaper"
type input "fuzz_on_diaper"
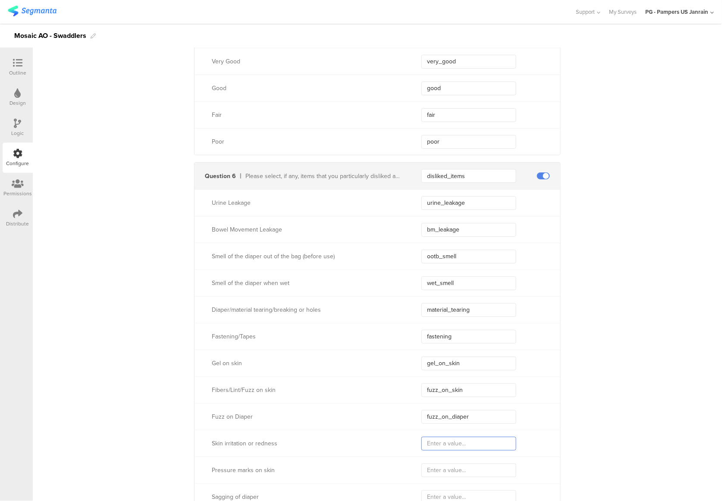
click at [474, 354] on input "text" at bounding box center [468, 444] width 95 height 14
paste input "skin_irritation"
type input "skin_irritation"
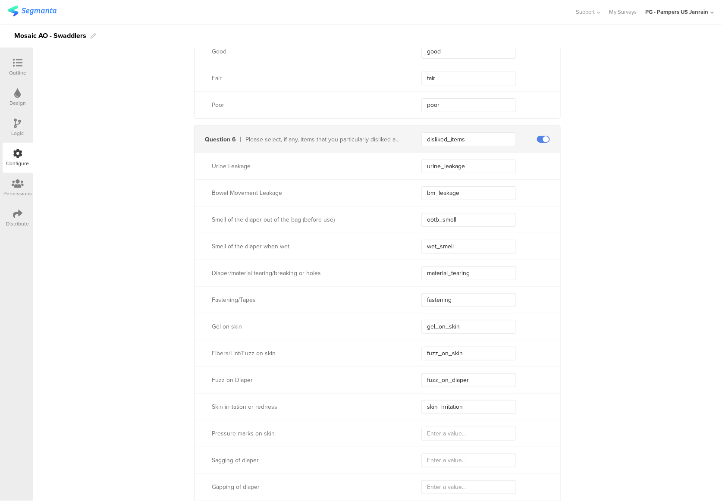
scroll to position [2185, 0]
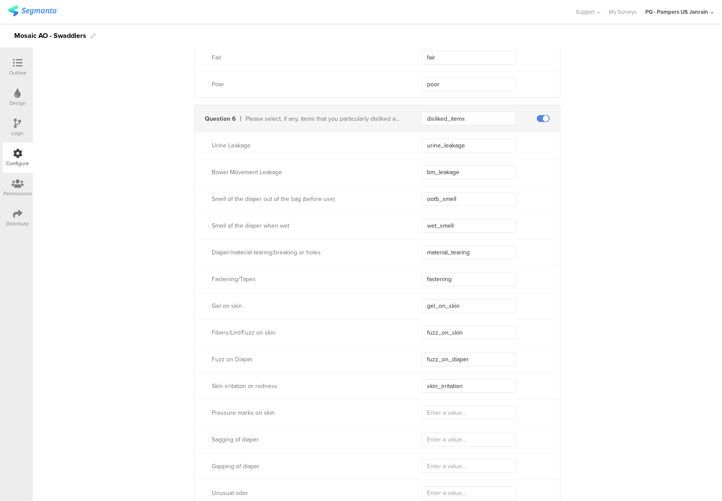
click at [450, 354] on input "text" at bounding box center [468, 413] width 95 height 14
paste input "pressure_marks"
type input "pressure_marks"
click at [480, 354] on input "text" at bounding box center [468, 440] width 95 height 14
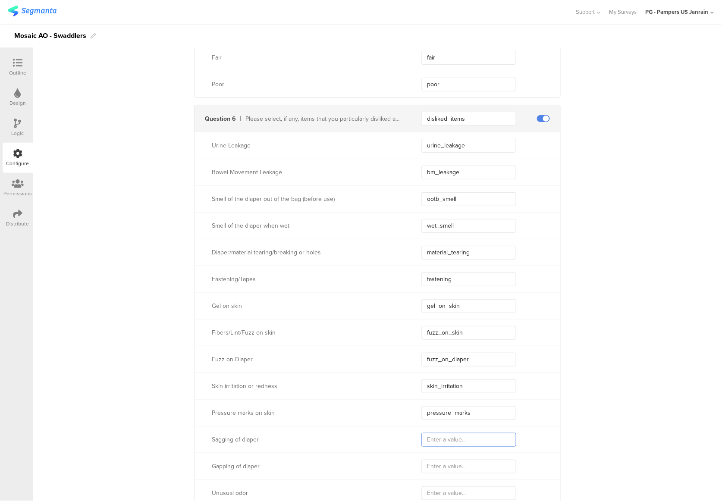
paste input "sagging"
type input "sagging"
click at [468, 354] on input "text" at bounding box center [468, 467] width 95 height 14
paste input "gapping"
type input "gapping"
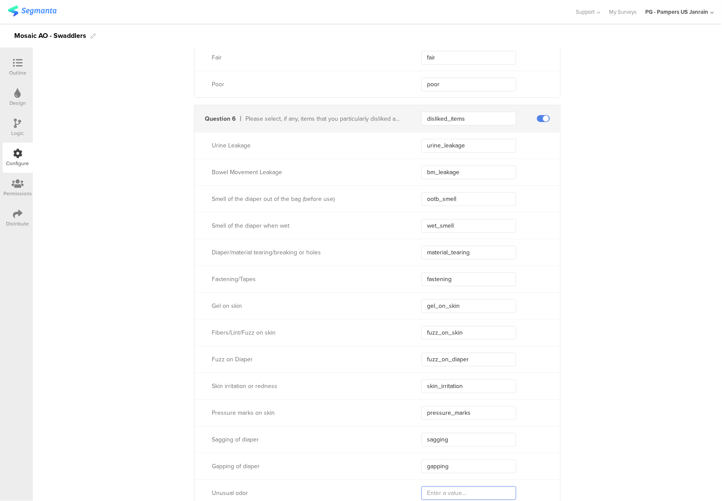
click at [440, 354] on input "text" at bounding box center [468, 494] width 95 height 14
paste input "unusual_odor"
type input "unusual_odor"
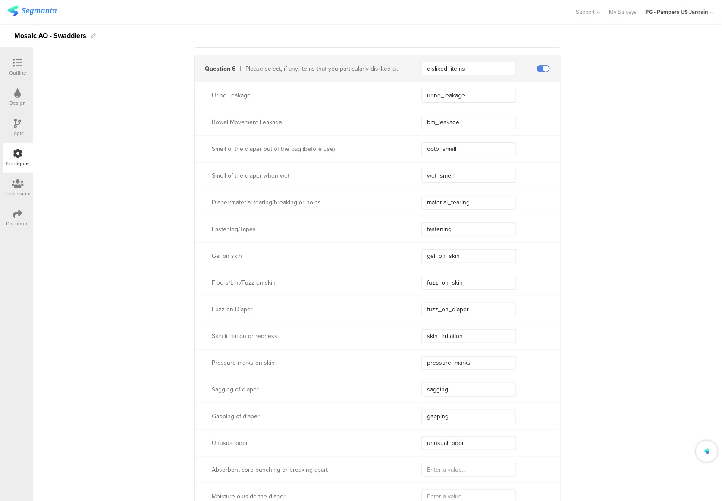
scroll to position [2301, 0]
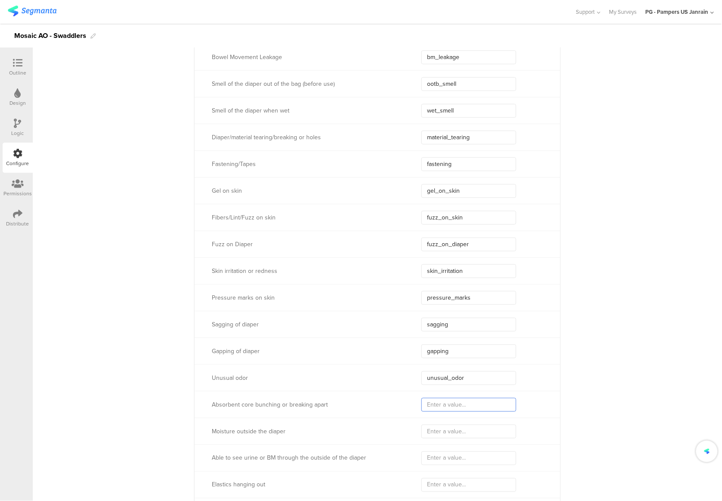
click at [489, 354] on input "text" at bounding box center [468, 405] width 95 height 14
paste input "core_breaking"
type input "core_breaking"
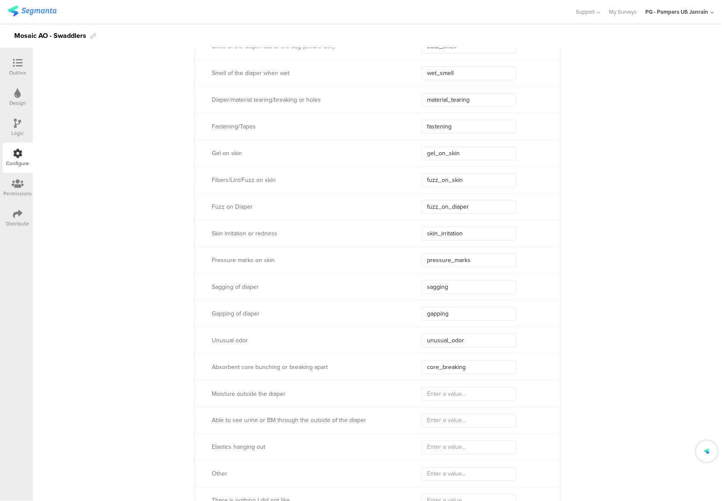
scroll to position [2358, 0]
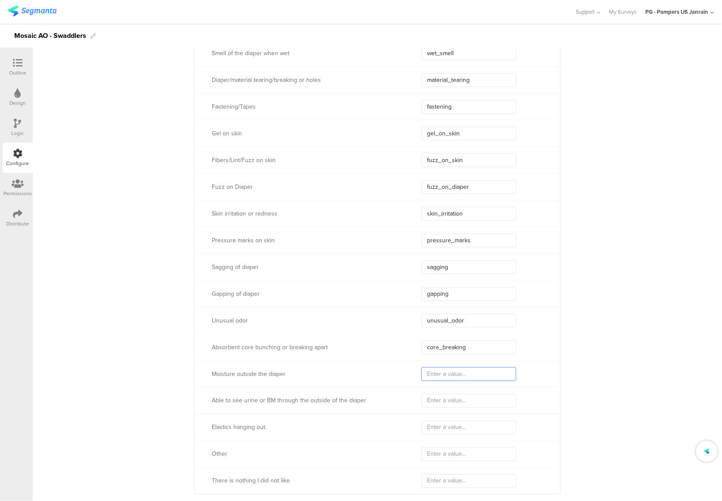
click at [441, 354] on input "text" at bounding box center [468, 375] width 95 height 14
paste input "outside_moisture"
type input "outside_moisture"
click at [429, 354] on input "text" at bounding box center [468, 401] width 95 height 14
paste input "see_urine_outside"
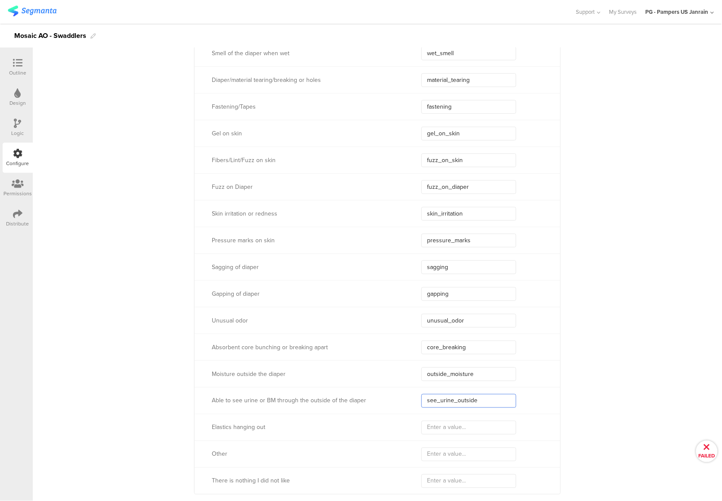
type input "see_urine_outside"
click at [455, 354] on input "text" at bounding box center [468, 428] width 95 height 14
paste input "elastics_out"
type input "elastics_out"
click at [456, 354] on input "text" at bounding box center [468, 455] width 95 height 14
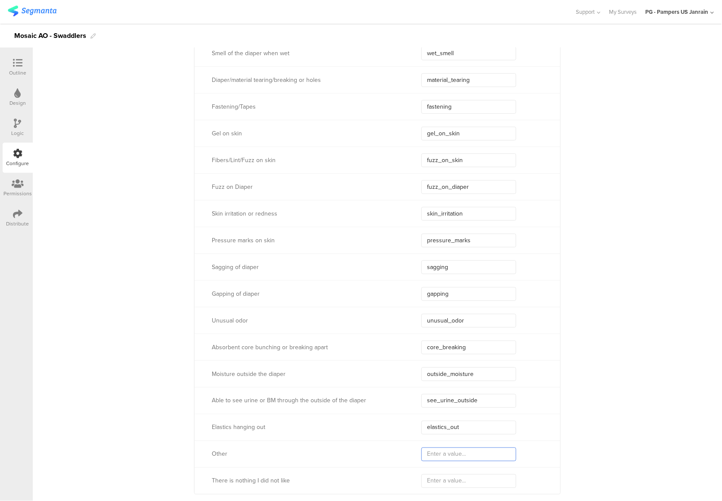
paste input "other"
type input "other"
click at [446, 354] on div "There is nothing I did not like" at bounding box center [378, 481] width 366 height 27
click at [445, 354] on input "text" at bounding box center [468, 482] width 95 height 14
paste input "nothing"
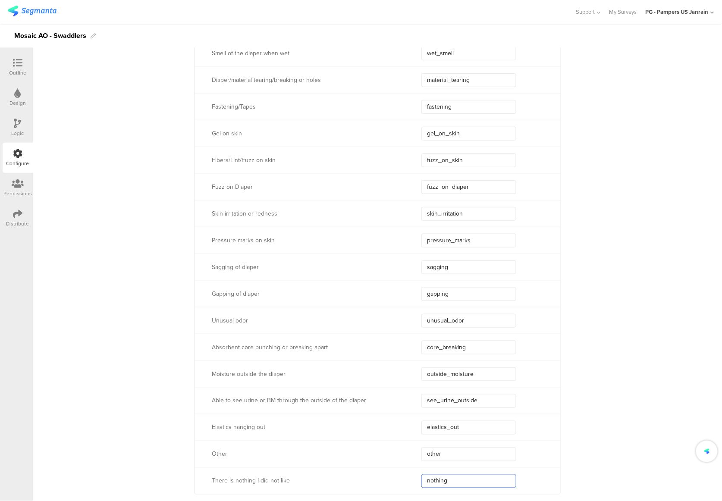
type input "nothing"
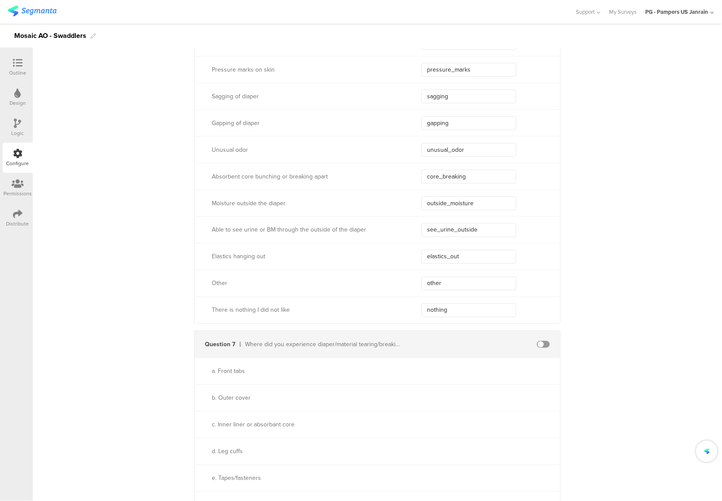
scroll to position [2531, 0]
click at [544, 348] on div "Question 7 Where did you experience diaper/material tearing/breaking or holes" at bounding box center [378, 343] width 366 height 27
click at [542, 346] on span at bounding box center [543, 343] width 13 height 7
click at [545, 342] on span at bounding box center [543, 343] width 13 height 7
click at [537, 340] on span at bounding box center [543, 343] width 13 height 7
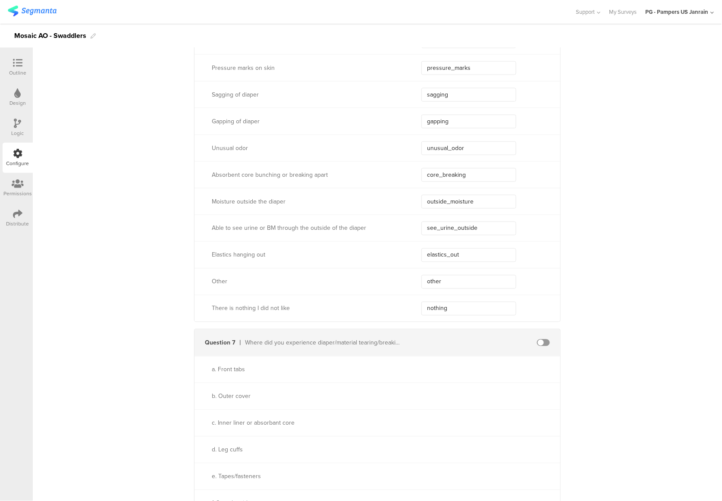
click at [542, 342] on span at bounding box center [543, 343] width 13 height 7
click at [437, 346] on input "text" at bounding box center [468, 343] width 95 height 14
paste input "tearing_breaking_image_front_or_tapes"
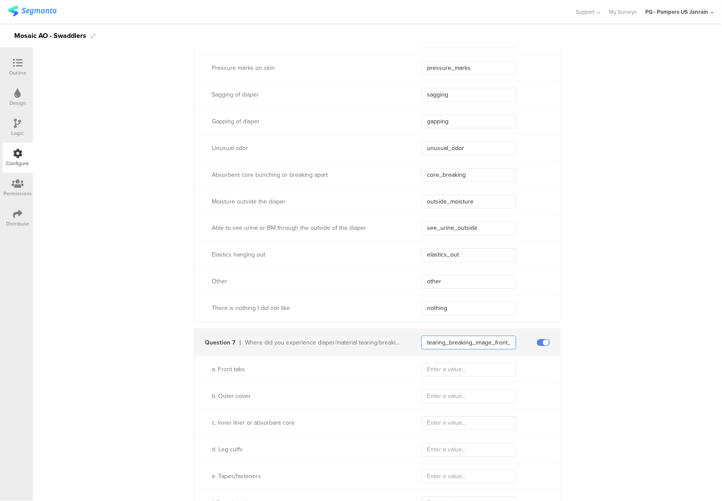
scroll to position [0, 24]
type input "tearing_breaking_image_front_or_tapes"
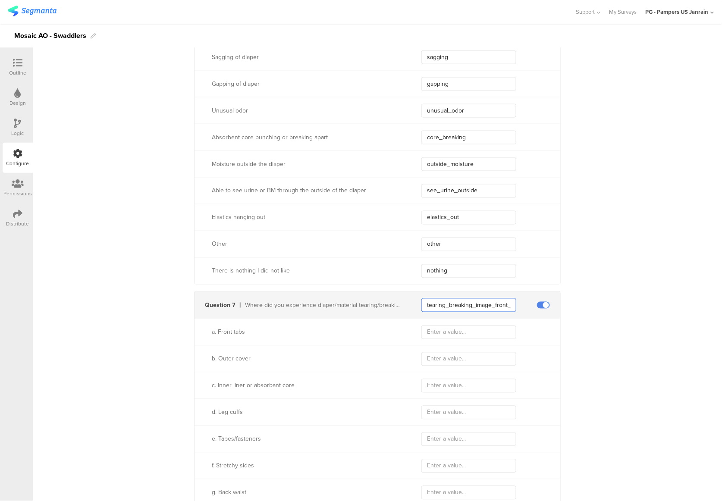
scroll to position [2588, 0]
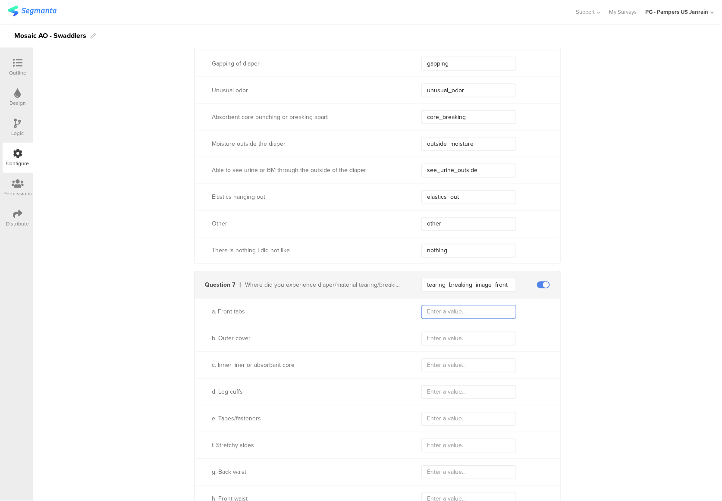
click at [436, 311] on input "text" at bounding box center [468, 312] width 95 height 14
type input "front_tabs"
click at [442, 337] on input "text" at bounding box center [468, 339] width 95 height 14
type input "outer_cover"
click at [432, 354] on input "text" at bounding box center [468, 366] width 95 height 14
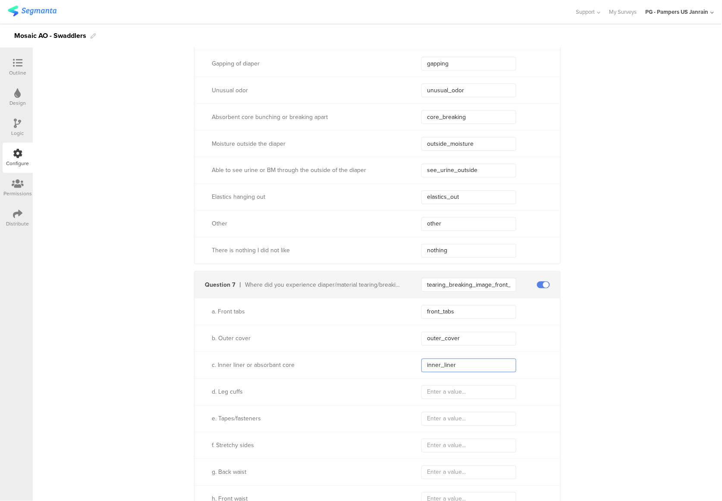
type input "inner_liner"
click at [434, 354] on input "text" at bounding box center [468, 393] width 95 height 14
type input "leg_cuffs"
click at [435, 354] on input "text" at bounding box center [468, 419] width 95 height 14
type input "tapes"
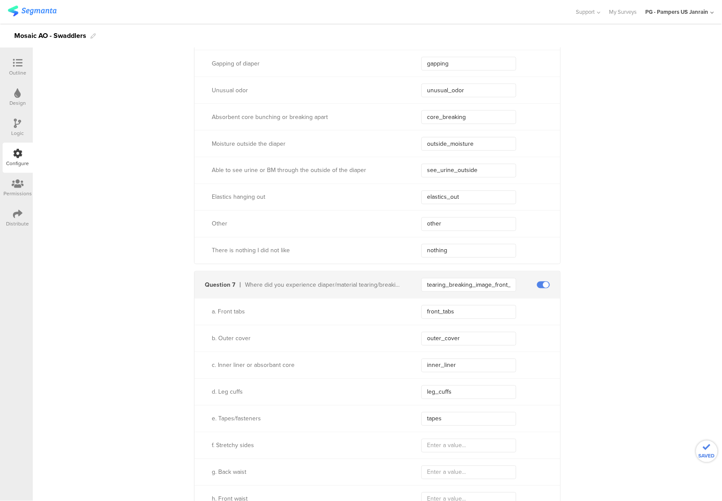
click at [438, 354] on div "f. Stretchy sides" at bounding box center [378, 445] width 366 height 27
click at [439, 354] on input "text" at bounding box center [468, 446] width 95 height 14
type input "sides"
click at [429, 354] on input "text" at bounding box center [468, 473] width 95 height 14
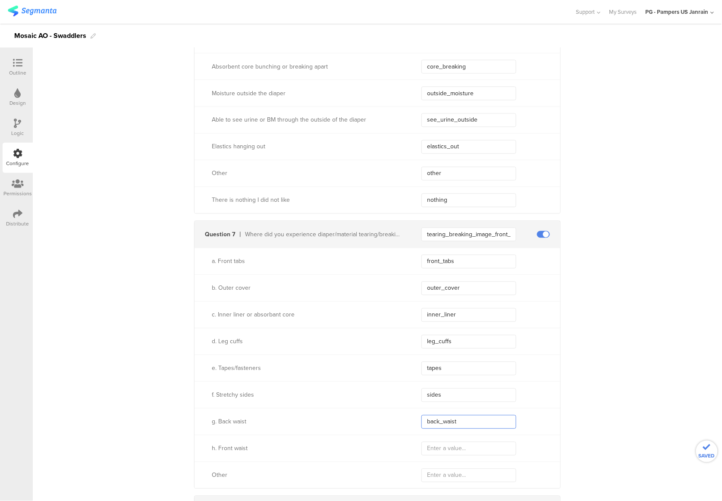
scroll to position [2703, 0]
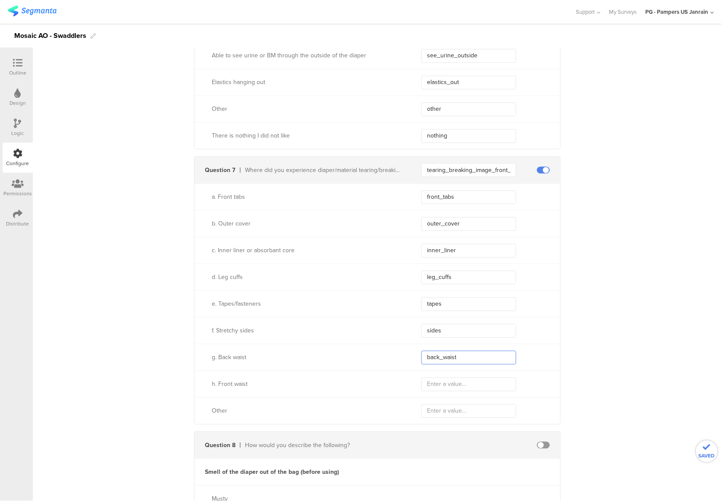
type input "back_waist"
click at [434, 354] on input "text" at bounding box center [468, 385] width 95 height 14
type input "front_waist"
click at [437, 354] on input "text" at bounding box center [468, 412] width 95 height 14
type input "other"
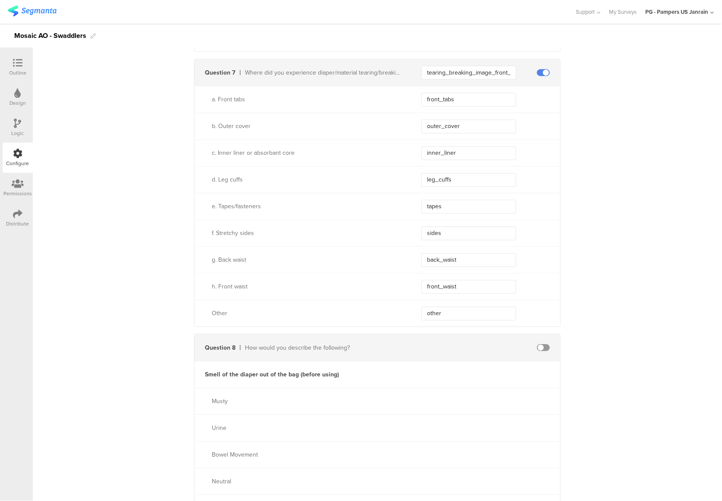
scroll to position [2818, 0]
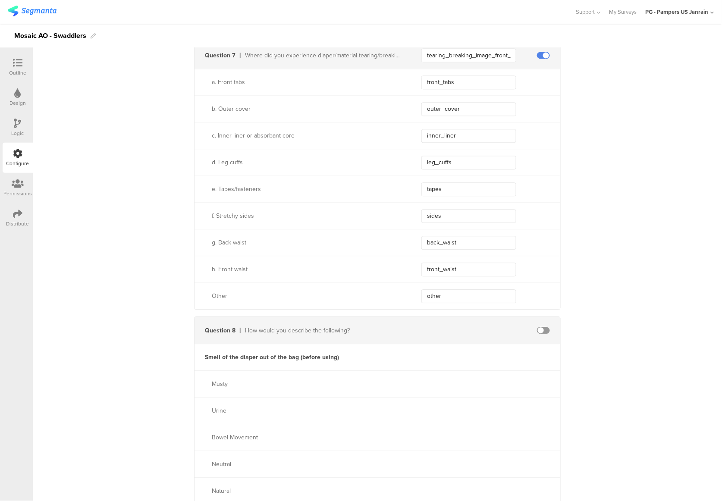
click at [543, 330] on span at bounding box center [543, 330] width 13 height 7
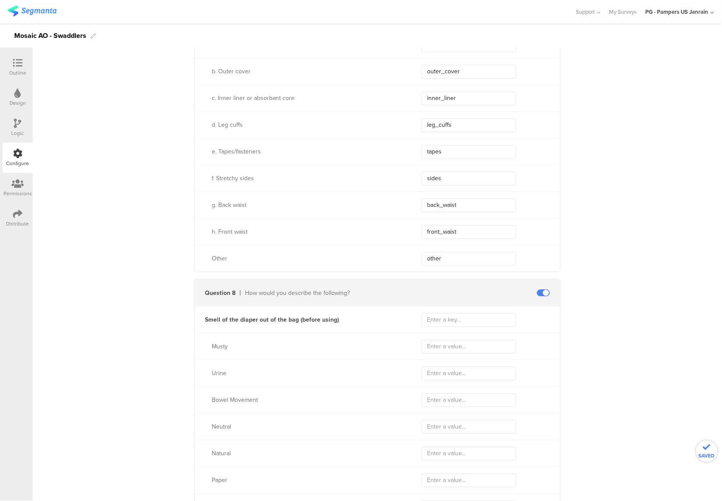
scroll to position [2876, 0]
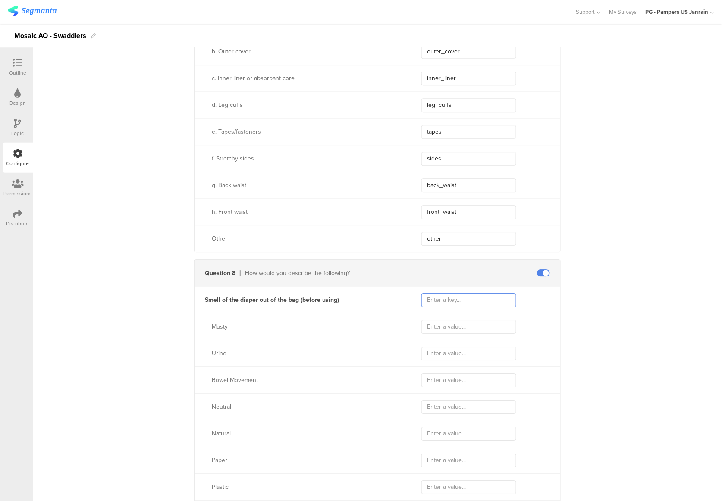
click at [442, 301] on input "text" at bounding box center [468, 300] width 95 height 14
type input "s"
type input "S"
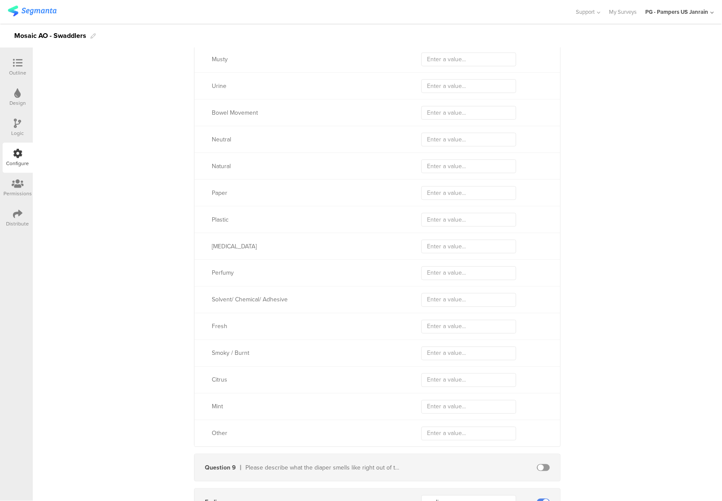
scroll to position [3643, 0]
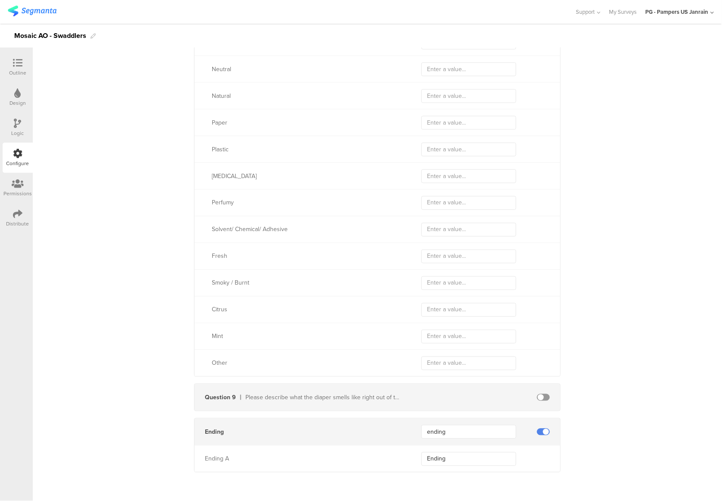
click at [537, 354] on span at bounding box center [543, 397] width 13 height 7
click at [428, 354] on input "text" at bounding box center [468, 398] width 95 height 14
paste input "smell_description_other"
type input "smell_description_other"
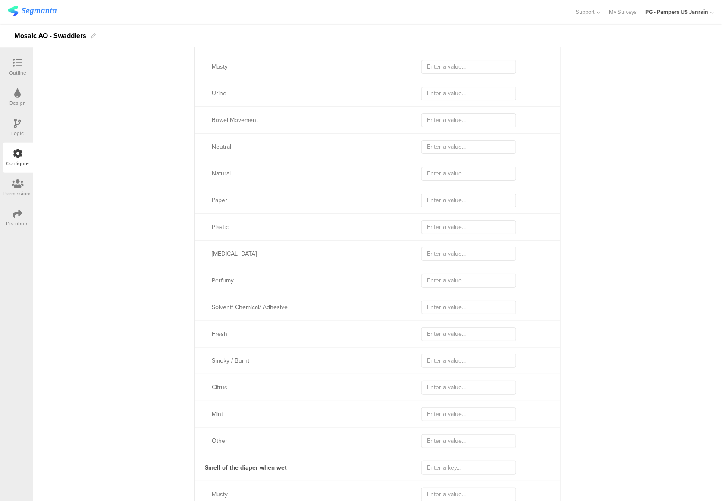
scroll to position [3125, 0]
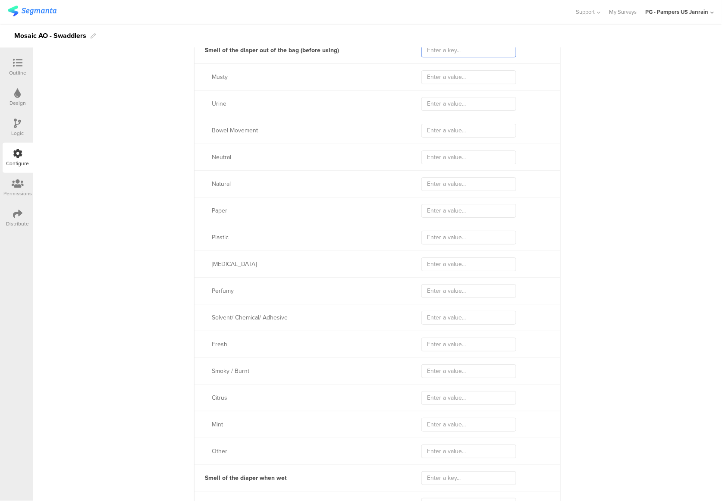
click at [439, 53] on input "text" at bounding box center [468, 51] width 95 height 14
paste input "smell_description_ootb"
type input "smell_description_ootb"
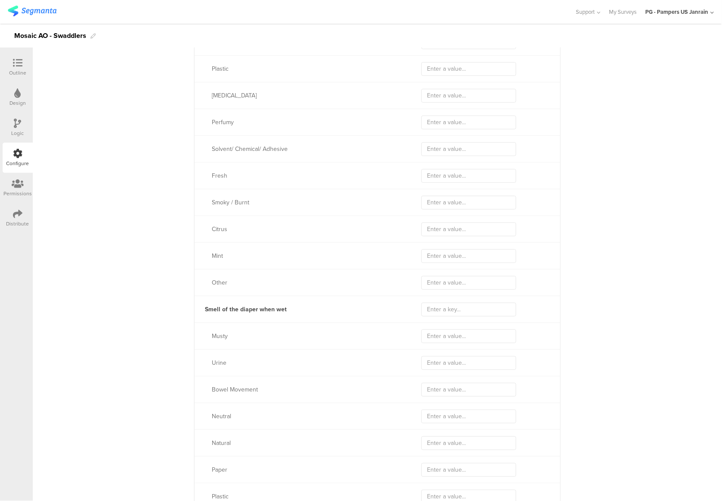
scroll to position [3298, 0]
click at [439, 309] on input "text" at bounding box center [468, 306] width 95 height 14
paste input "smell_description_wet"
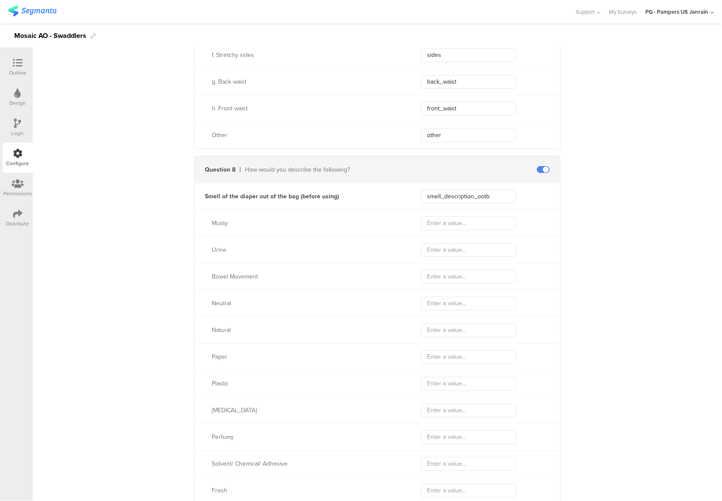
scroll to position [2952, 0]
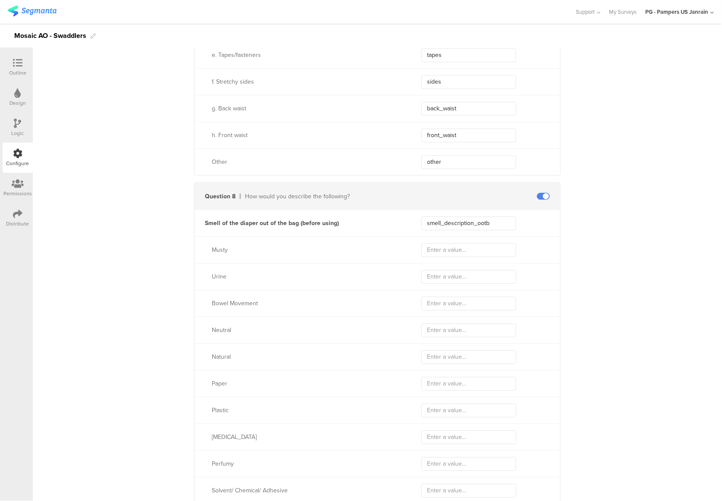
type input "smell_description_wet"
click at [423, 247] on input "text" at bounding box center [468, 250] width 95 height 14
type input "m"
type input "mty"
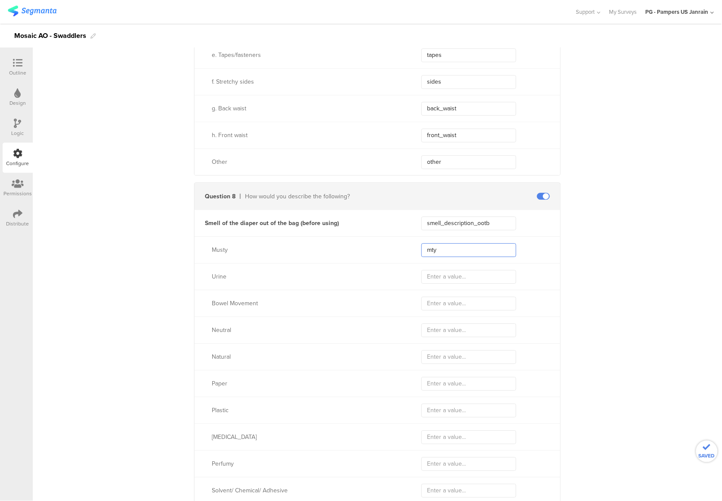
type input "mty"
type input "mustty"
type input "musty"
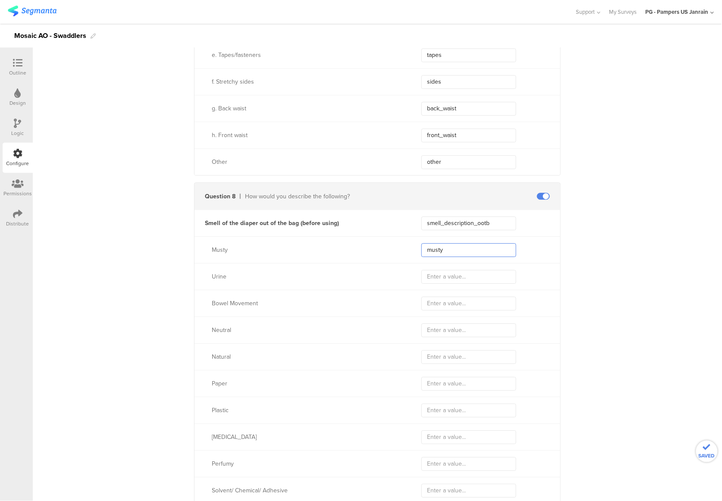
type input "musty"
click at [439, 276] on input "text" at bounding box center [468, 277] width 95 height 14
type input "urine"
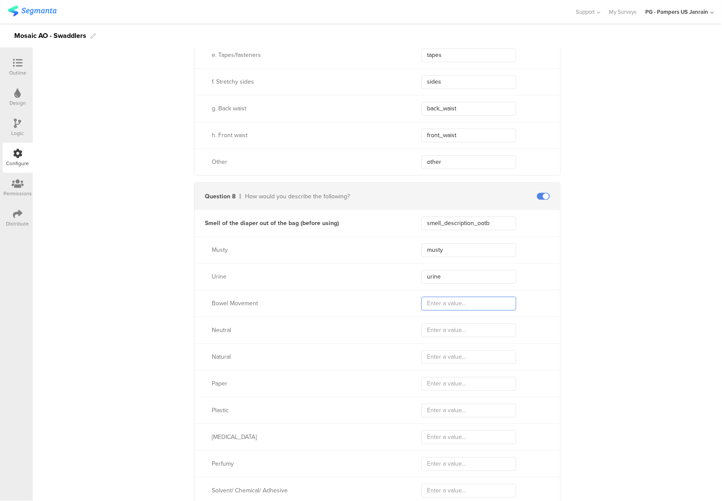
click at [444, 304] on input "text" at bounding box center [468, 304] width 95 height 14
paste input "bowel_movement"
type input "bowel_movement"
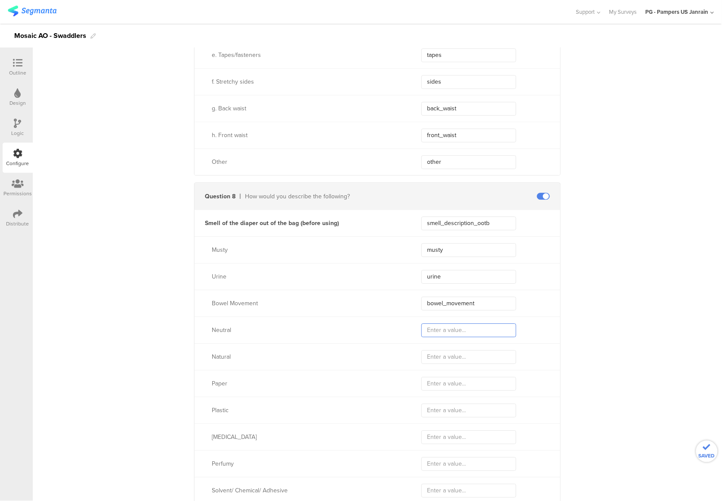
click at [446, 328] on input "text" at bounding box center [468, 331] width 95 height 14
type input "ne"
type input "neutral"
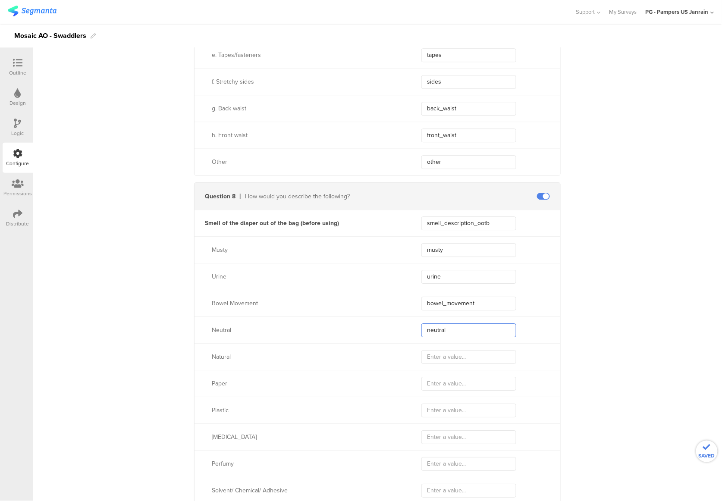
type input "neutral"
click at [443, 354] on input "text" at bounding box center [468, 357] width 95 height 14
type input "natr"
type input "natrral"
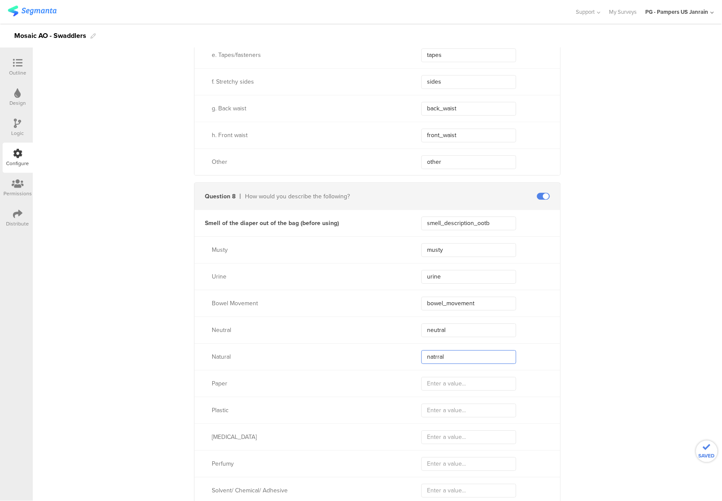
type input "natrral"
type input "natr"
type input "nat"
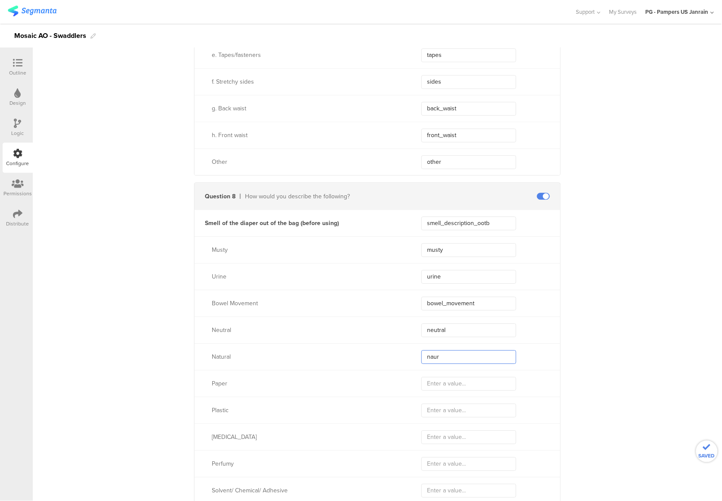
type input "naura"
type input "naural"
type input "na"
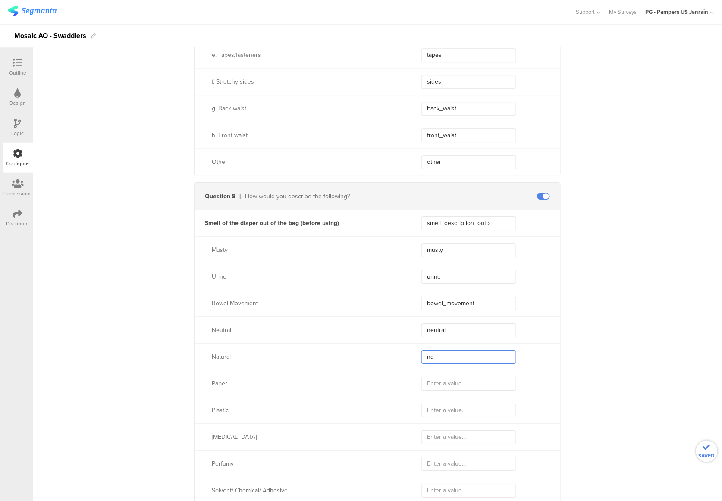
type input "na"
type input "natural"
click at [434, 354] on input "text" at bounding box center [468, 384] width 95 height 14
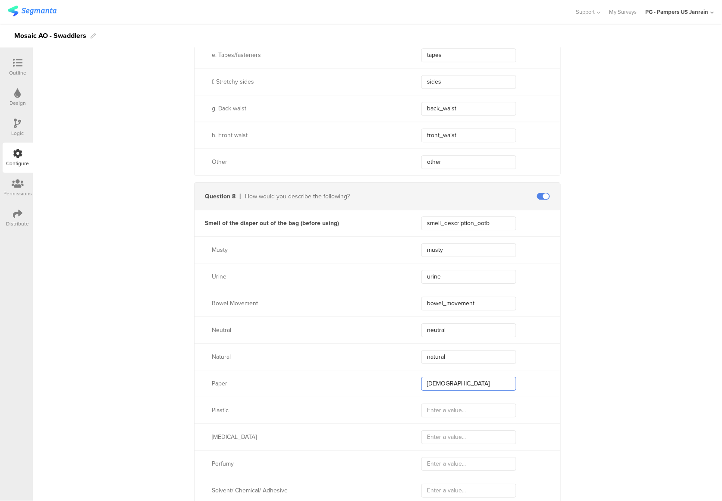
type input "paper"
click at [444, 354] on input "text" at bounding box center [468, 411] width 95 height 14
type input "plastic"
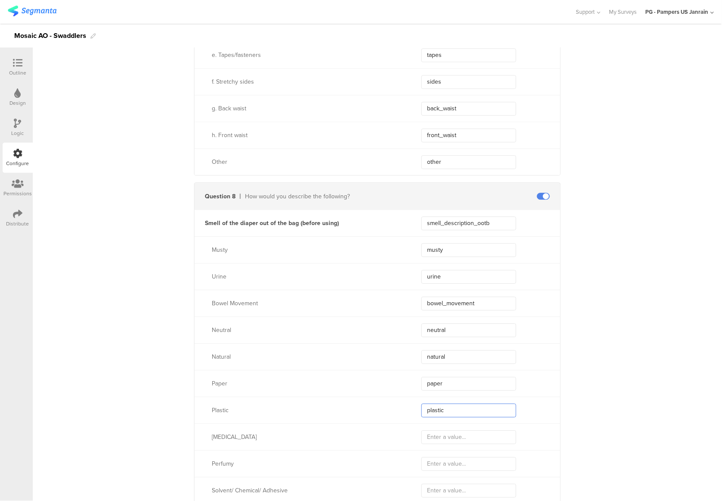
type input "plastic"
click at [446, 354] on input "text" at bounding box center [468, 438] width 95 height 14
type input "baby"
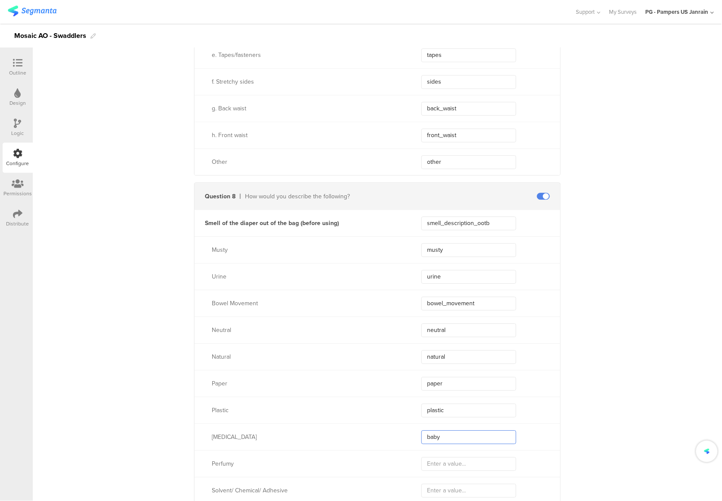
type input "baby_"
type input "baby_powder"
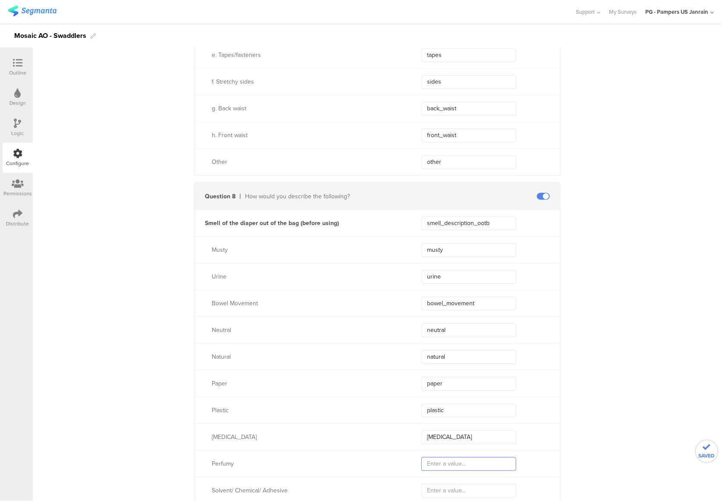
click at [442, 354] on input "text" at bounding box center [468, 464] width 95 height 14
type input "perfum"
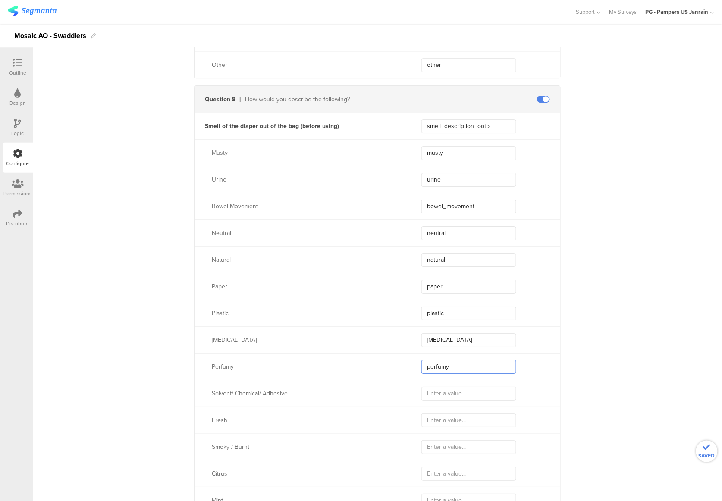
scroll to position [3067, 0]
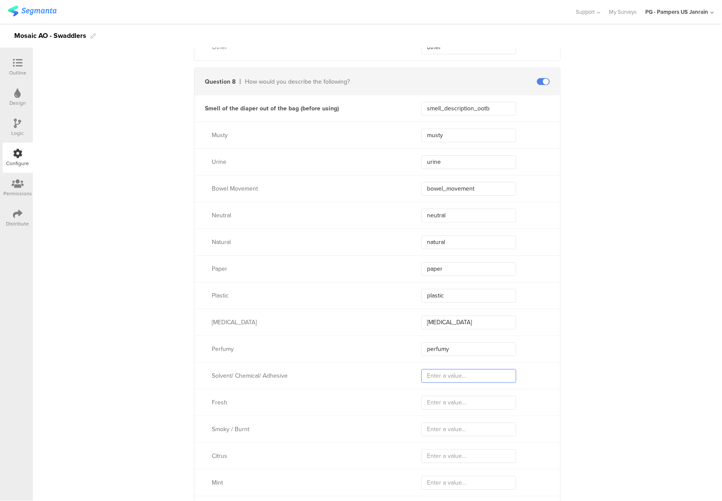
click at [437, 354] on input "text" at bounding box center [468, 376] width 95 height 14
paste input "solvent_chemical_adhesive"
click at [439, 354] on input "text" at bounding box center [468, 403] width 95 height 14
click at [433, 354] on input "text" at bounding box center [468, 430] width 95 height 14
paste input "smoky_burnt"
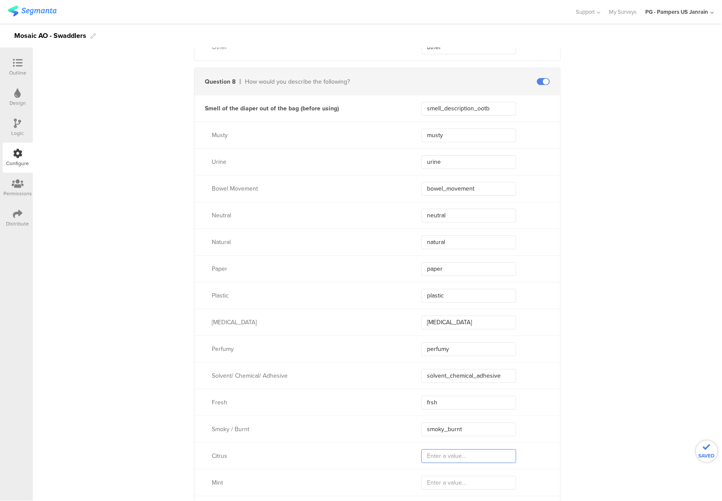
click at [482, 354] on input "text" at bounding box center [468, 457] width 95 height 14
click at [435, 354] on input "text" at bounding box center [468, 483] width 95 height 14
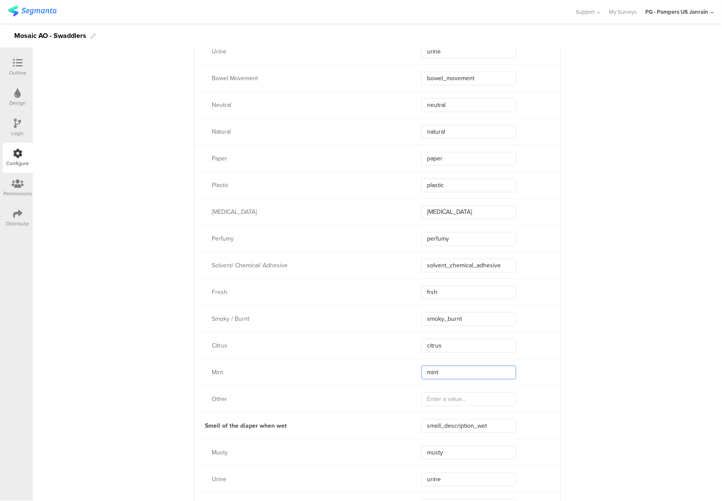
scroll to position [3182, 0]
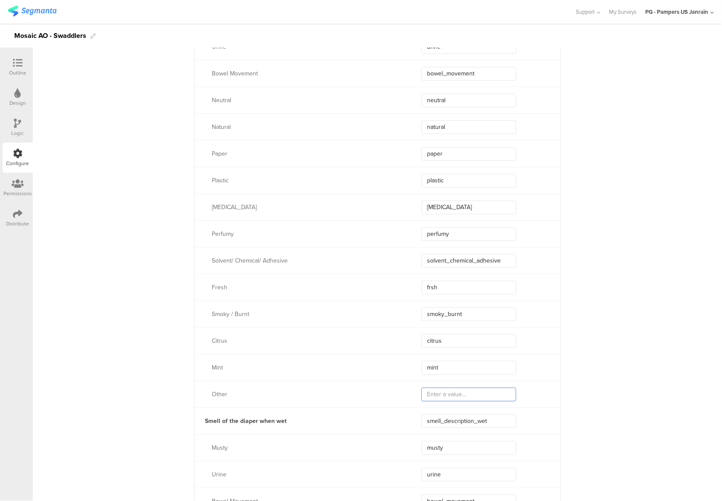
click at [448, 354] on input "text" at bounding box center [468, 395] width 95 height 14
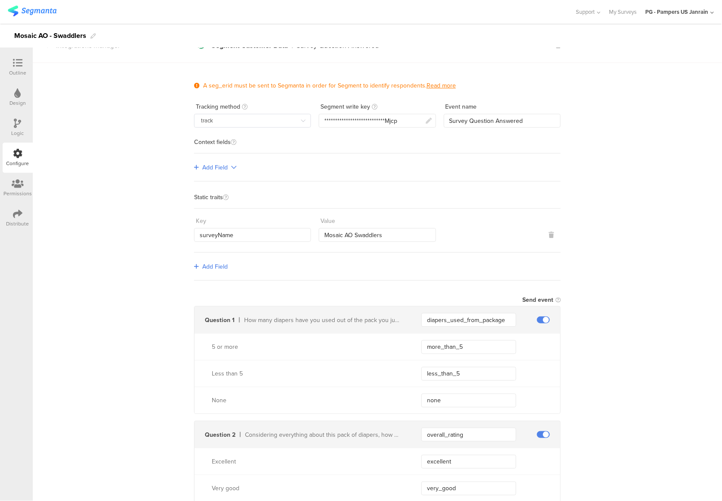
scroll to position [0, 0]
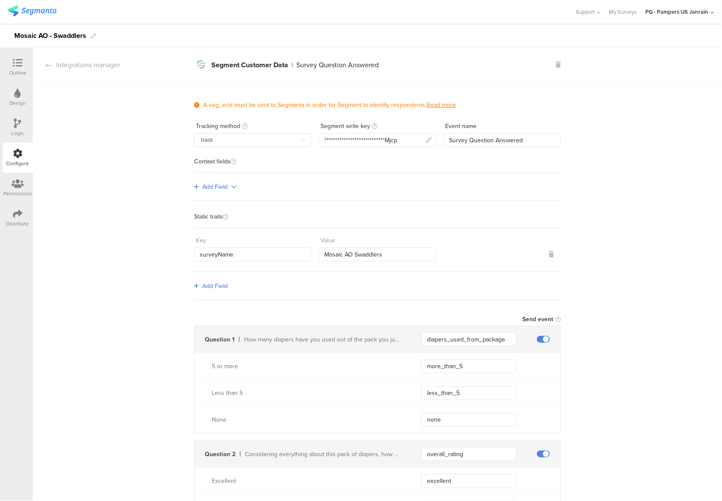
click at [16, 66] on icon at bounding box center [17, 62] width 9 height 9
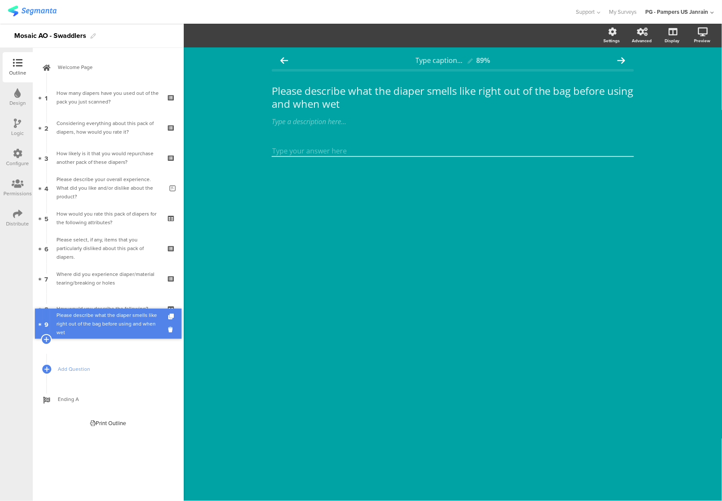
drag, startPoint x: 123, startPoint y: 333, endPoint x: 116, endPoint y: 296, distance: 37.7
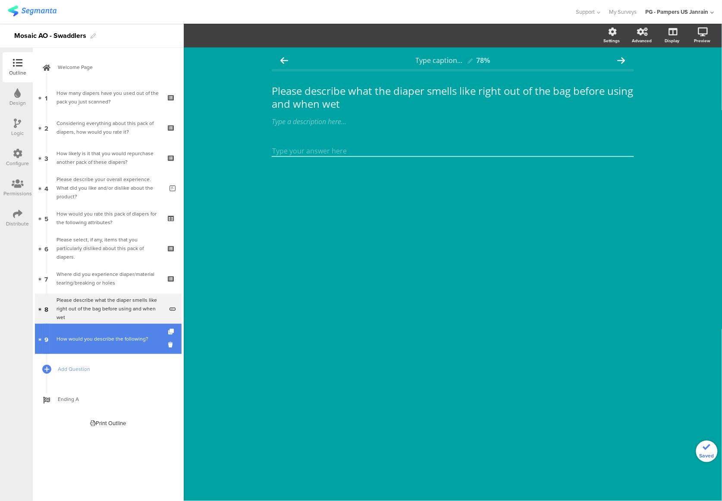
click at [116, 332] on link "9 How would you describe the following?" at bounding box center [108, 339] width 147 height 30
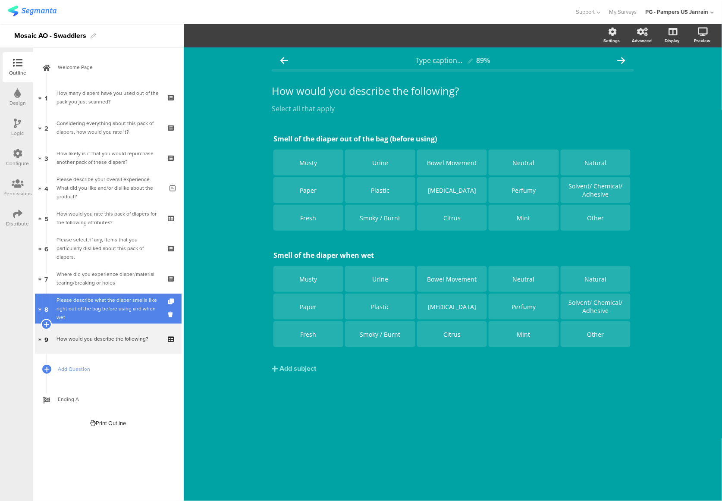
click at [111, 311] on div "Please describe what the diaper smells like right out of the bag before using a…" at bounding box center [110, 309] width 107 height 26
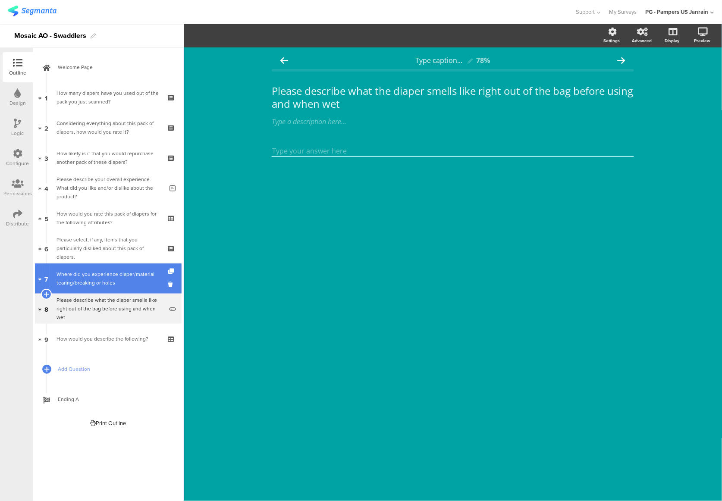
click at [107, 285] on div "Where did you experience diaper/material tearing/breaking or holes" at bounding box center [108, 278] width 103 height 17
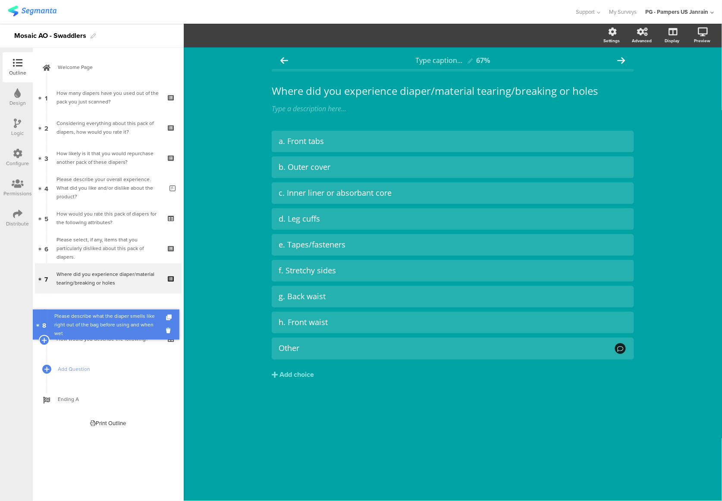
drag, startPoint x: 107, startPoint y: 304, endPoint x: 114, endPoint y: 341, distance: 37.3
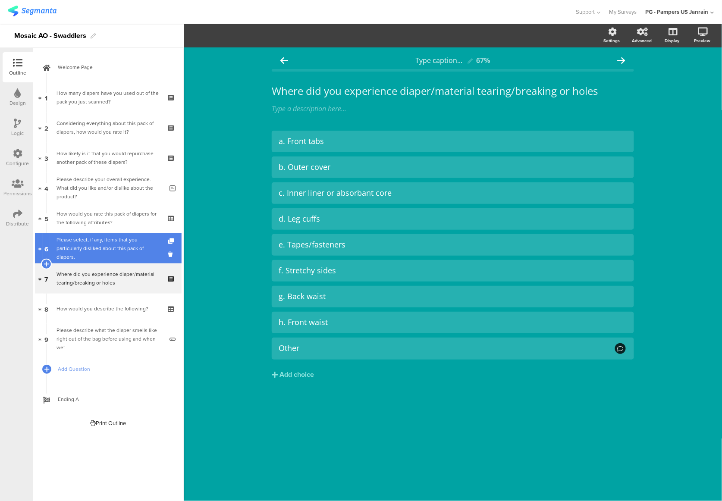
click at [87, 248] on div "Please select, if any, items that you particularly disliked about this pack of …" at bounding box center [108, 249] width 103 height 26
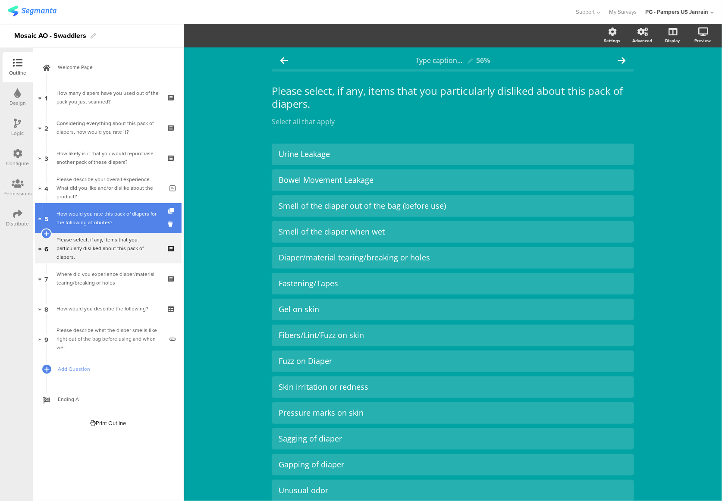
click at [87, 221] on div "How would you rate this pack of diapers for the following attributes?" at bounding box center [108, 218] width 103 height 17
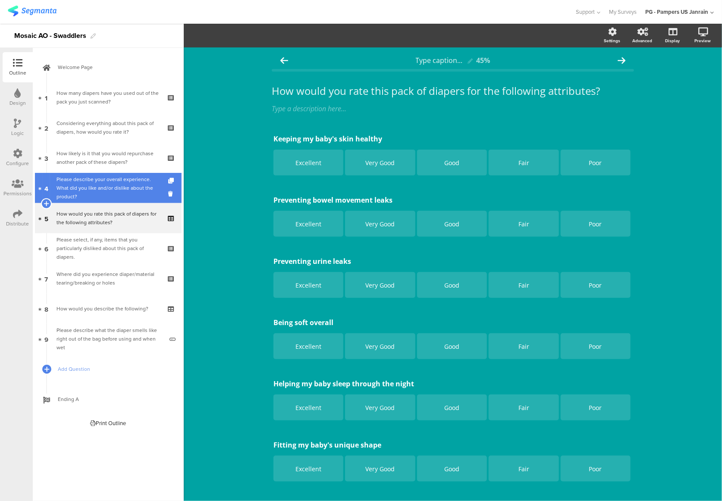
click at [80, 190] on div "Please describe your overall experience. What did you like and/or dislike about…" at bounding box center [110, 188] width 107 height 26
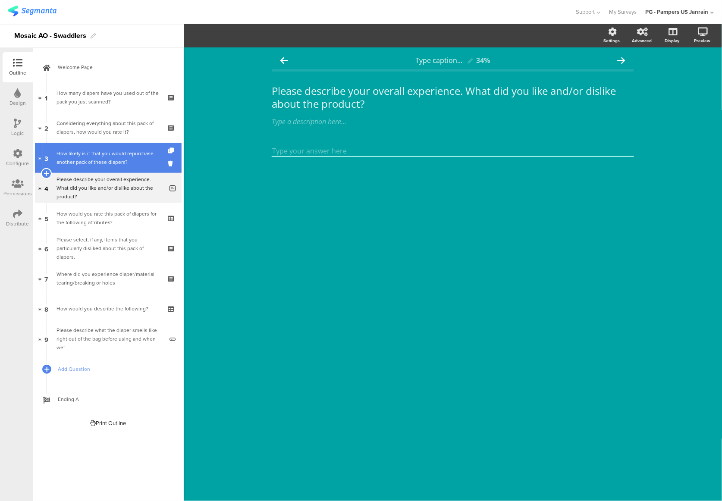
click at [74, 164] on div "How likely is it that you would repurchase another pack of these diapers?" at bounding box center [108, 157] width 103 height 17
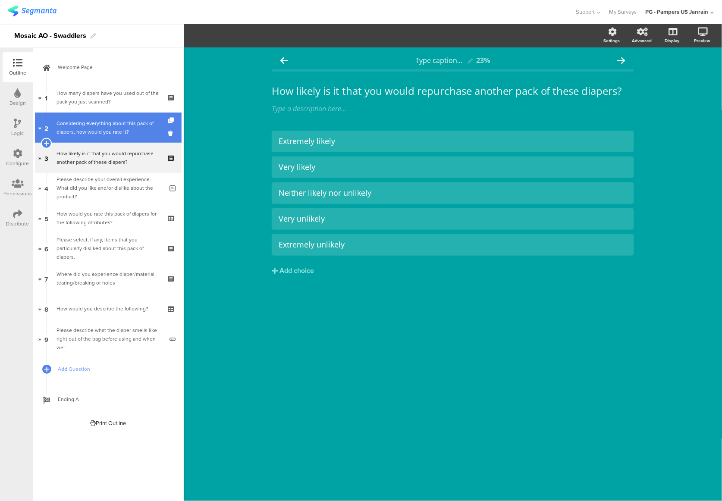
click at [78, 132] on div "Considering everything about this pack of diapers, how would you rate it?" at bounding box center [108, 127] width 103 height 17
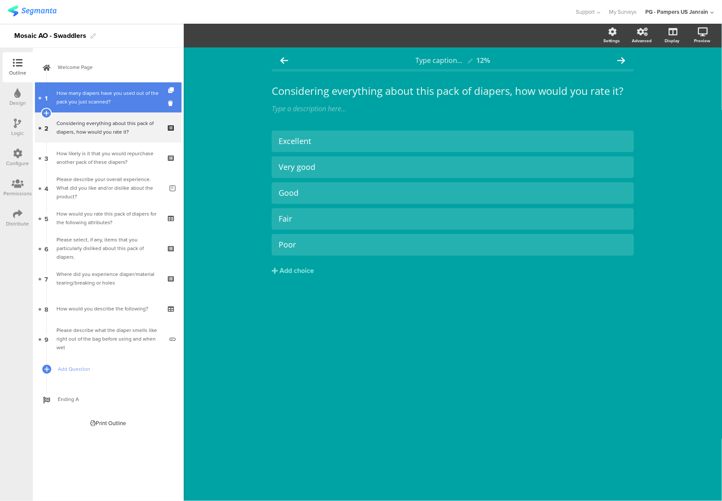
click at [79, 101] on div "How many diapers have you used out of the pack you just scanned?" at bounding box center [108, 97] width 103 height 17
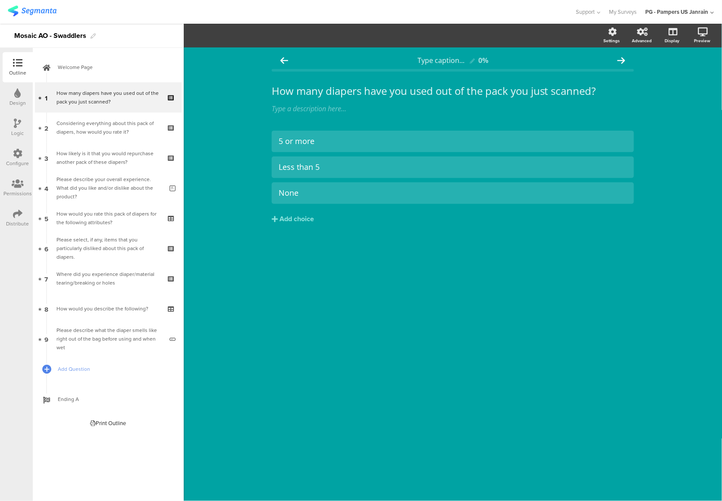
click at [18, 133] on div "Logic" at bounding box center [18, 133] width 13 height 8
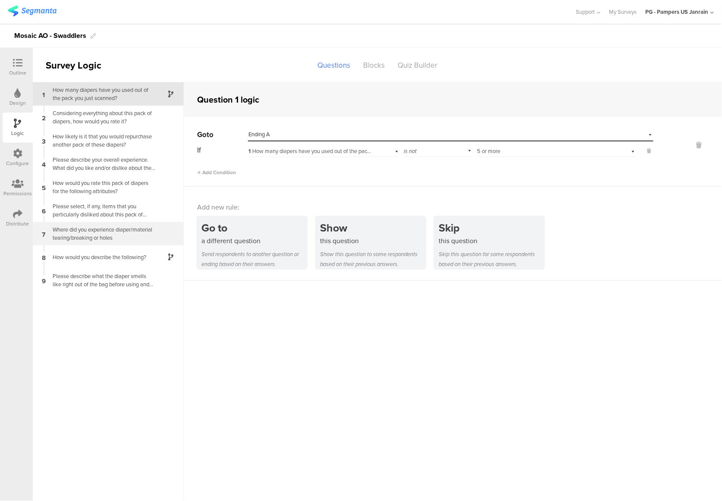
click at [97, 226] on div "Where did you experience diaper/material tearing/breaking or holes" at bounding box center [101, 234] width 108 height 16
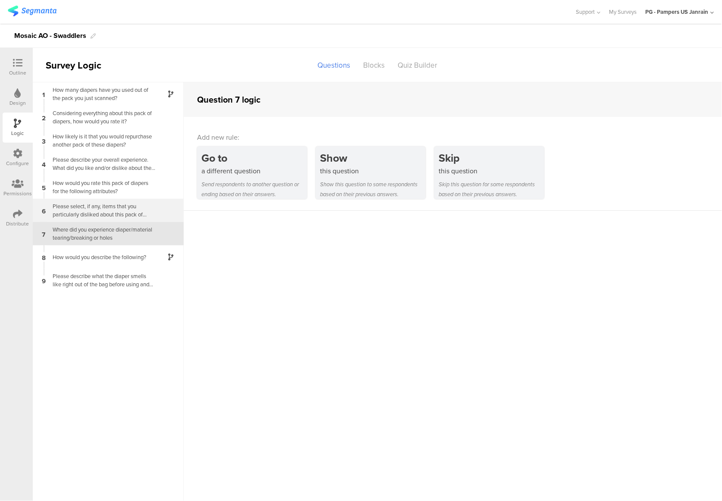
click at [104, 204] on div "Please select, if any, items that you particularly disliked about this pack of …" at bounding box center [101, 210] width 108 height 16
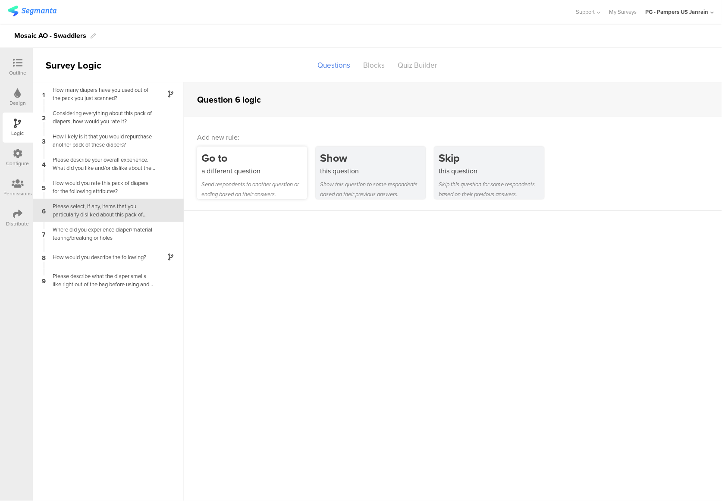
click at [281, 183] on div "Send respondents to another question or ending based on their answers." at bounding box center [254, 189] width 106 height 20
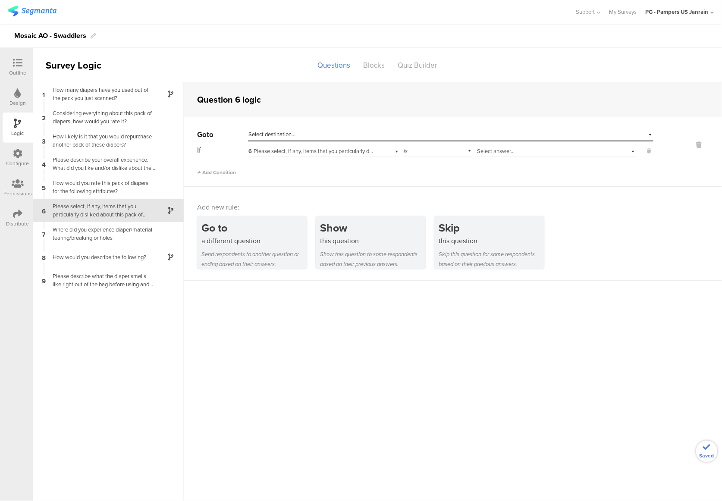
click at [279, 134] on span "Select destination..." at bounding box center [271, 134] width 47 height 8
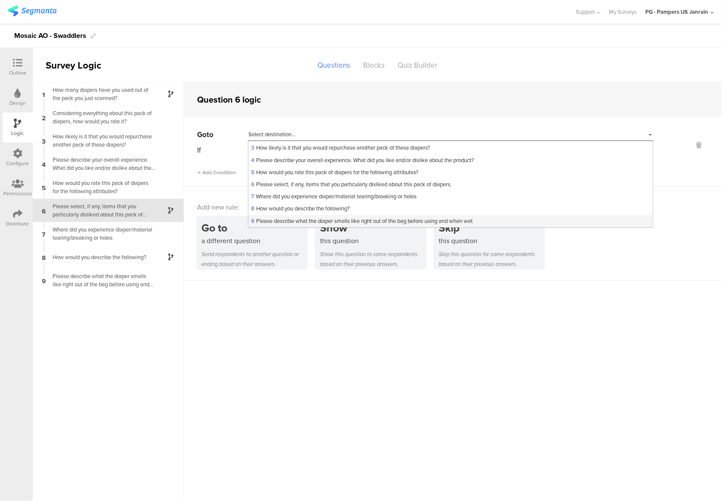
scroll to position [35, 0]
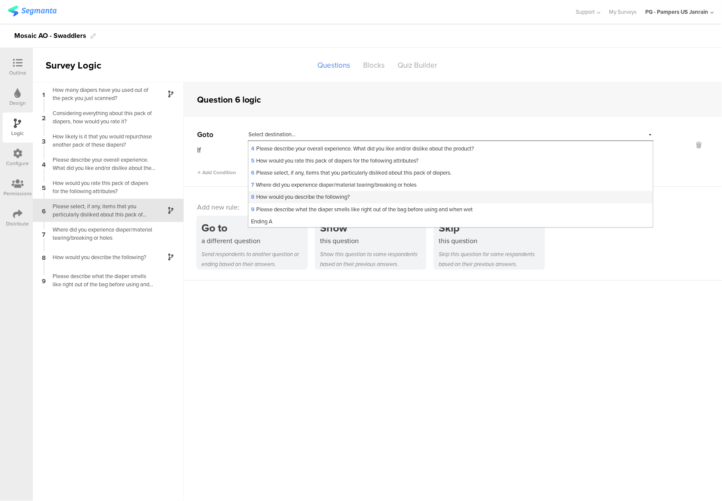
click at [273, 195] on span "8 How would you describe the following?" at bounding box center [300, 197] width 99 height 8
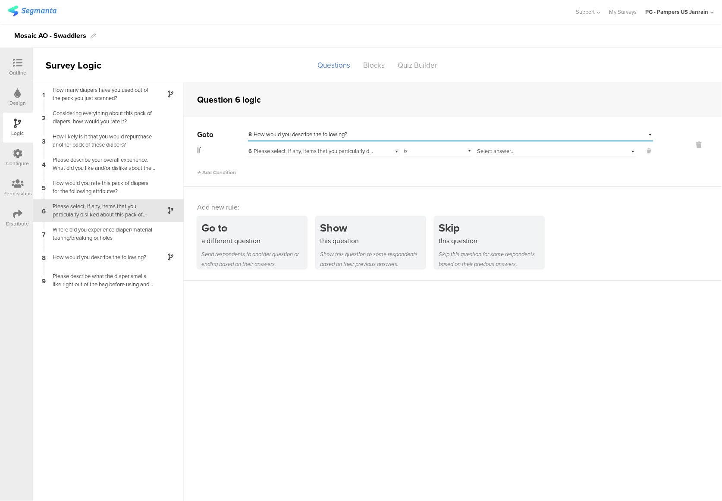
click at [456, 159] on div "If 6 Please select, if any, items that you particularly disliked about this pac…" at bounding box center [425, 160] width 456 height 33
click at [451, 154] on div "is" at bounding box center [438, 150] width 69 height 13
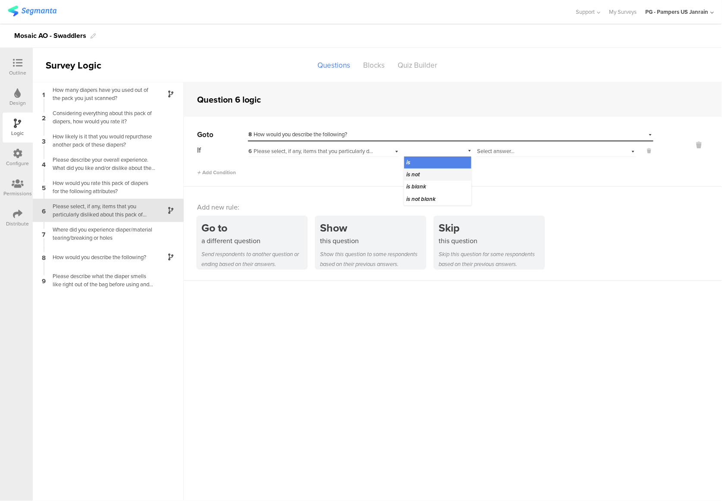
click at [450, 173] on div "is not" at bounding box center [438, 175] width 68 height 12
click at [515, 151] on div "Select answer..." at bounding box center [543, 152] width 133 height 8
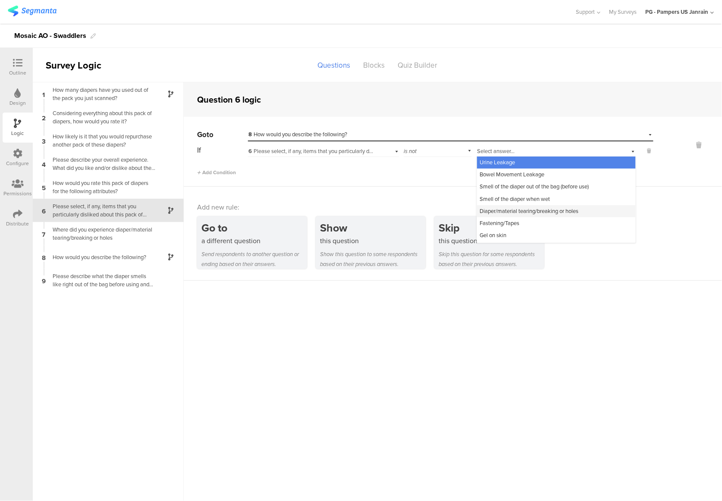
click at [509, 214] on span "Diaper/material tearing/breaking or holes" at bounding box center [529, 211] width 99 height 8
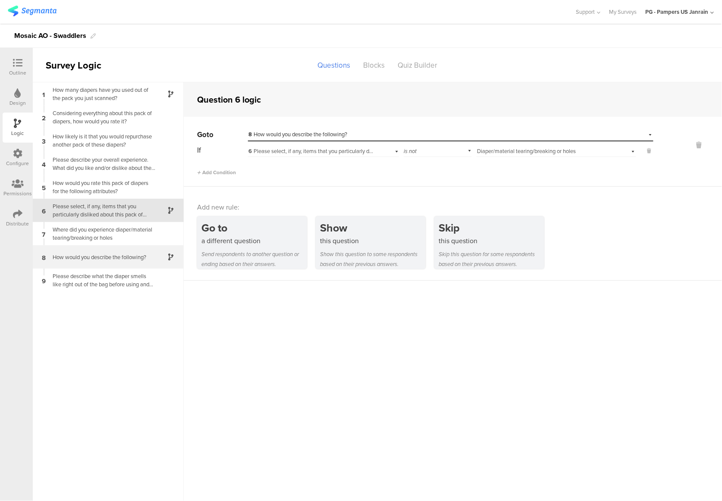
click at [86, 261] on div "How would you describe the following?" at bounding box center [101, 257] width 108 height 8
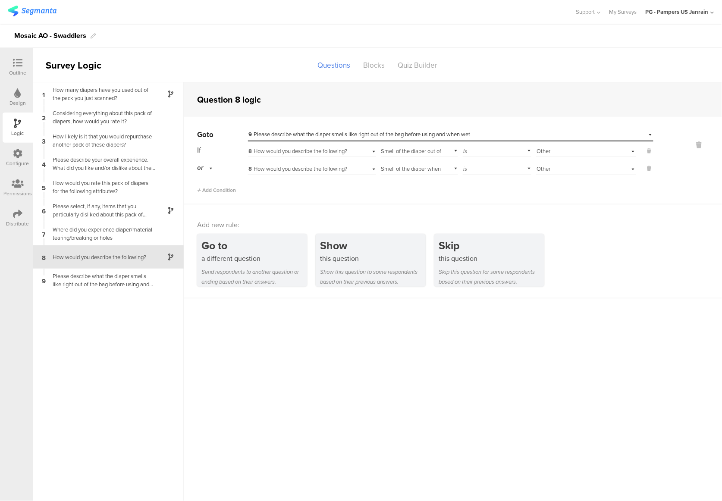
click at [177, 354] on div "1 How many diapers have you used out of the pack you just scanned? 2 Considerin…" at bounding box center [108, 291] width 151 height 419
click at [696, 144] on icon at bounding box center [699, 145] width 21 height 10
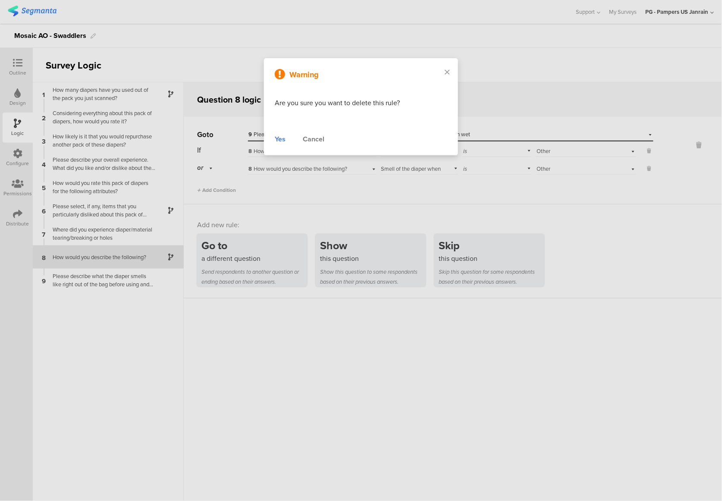
click at [283, 139] on div "Yes" at bounding box center [280, 139] width 11 height 10
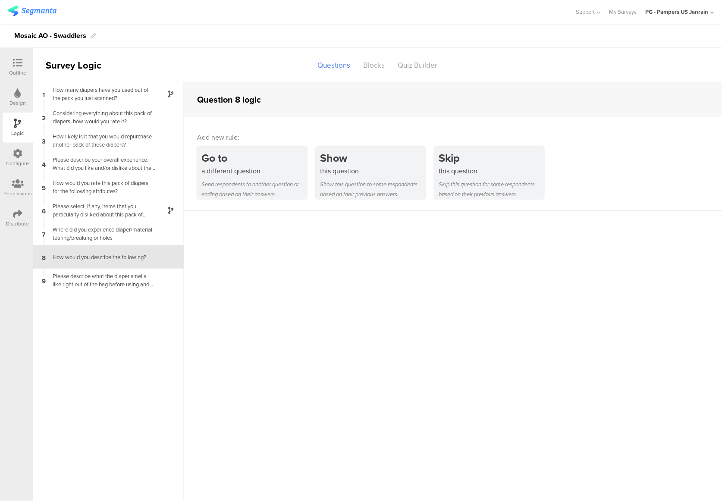
click at [16, 74] on div "Outline" at bounding box center [17, 73] width 17 height 8
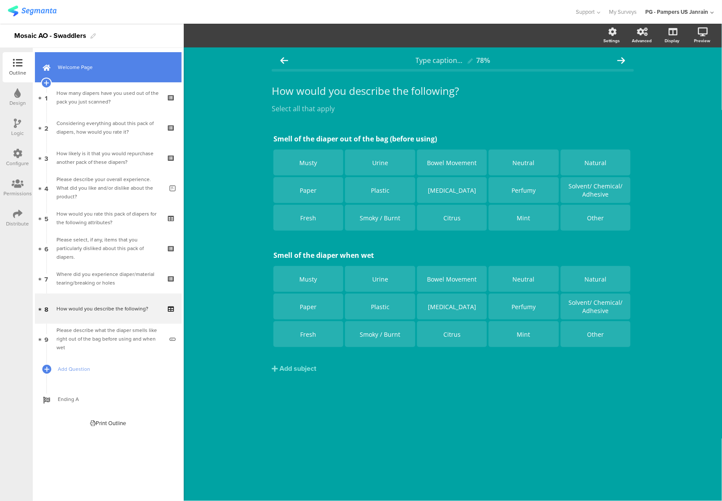
click at [91, 73] on link "Welcome Page" at bounding box center [108, 67] width 147 height 30
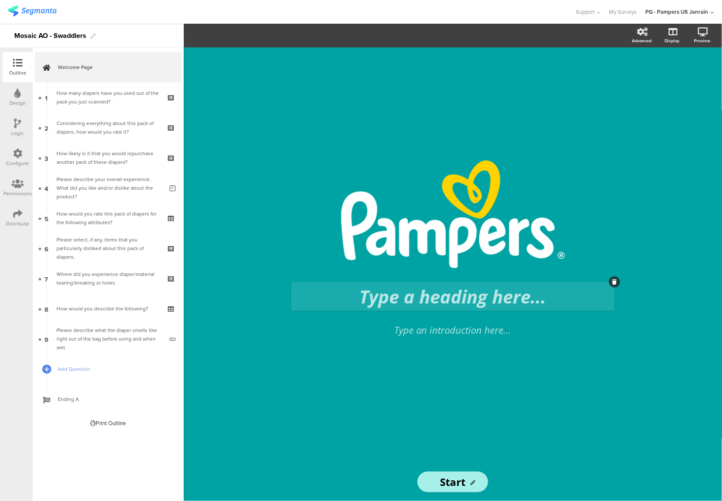
click at [445, 295] on div "Type a heading here..." at bounding box center [453, 296] width 324 height 29
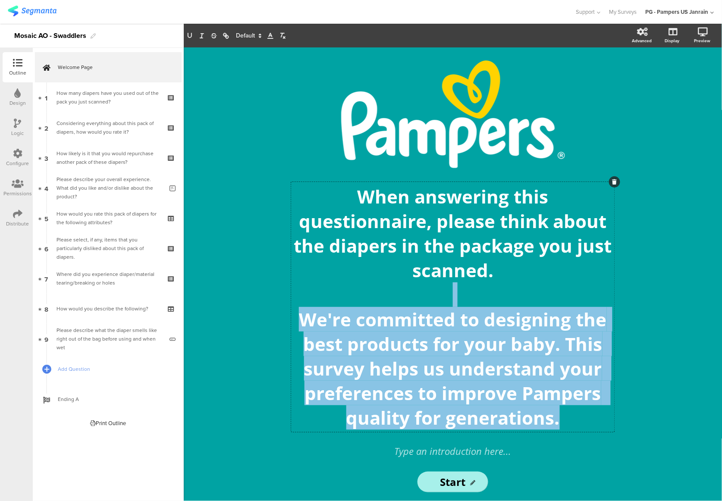
drag, startPoint x: 432, startPoint y: 295, endPoint x: 569, endPoint y: 436, distance: 196.5
click at [569, 354] on div "/ When answering this questionnaire, please think about the diapers in the pack…" at bounding box center [452, 265] width 319 height 411
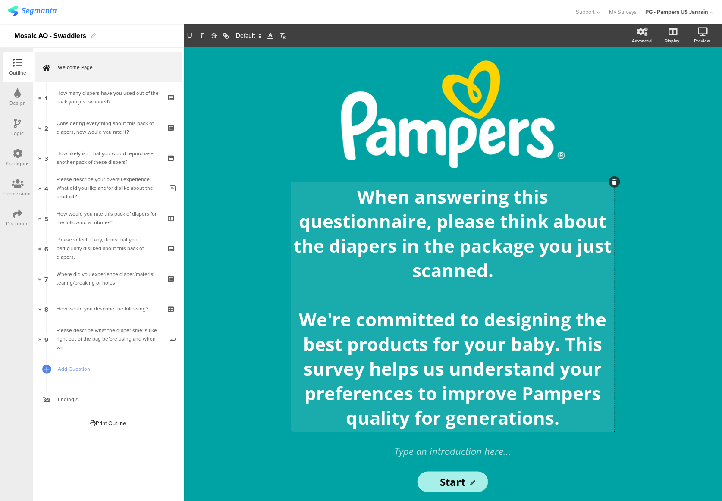
click at [380, 259] on p "When answering this questionnaire, please think about the diapers in the packag…" at bounding box center [452, 233] width 319 height 98
click at [472, 271] on p "When answering this questionnaire, please think about the diapers in the packag…" at bounding box center [452, 233] width 319 height 98
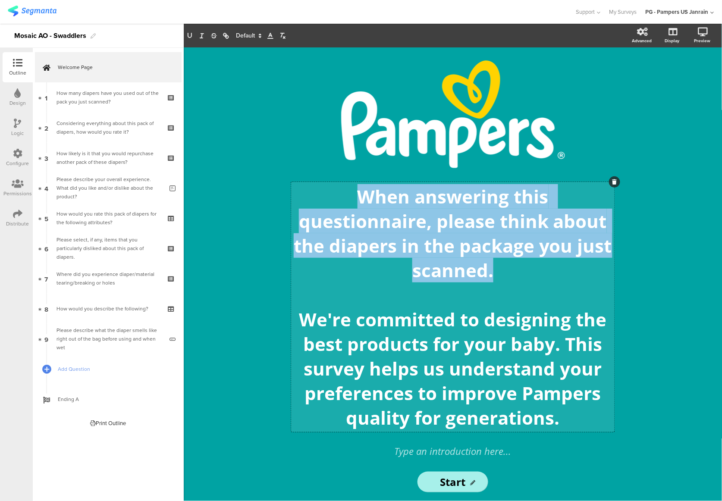
drag, startPoint x: 534, startPoint y: 275, endPoint x: 344, endPoint y: 194, distance: 206.4
click at [344, 194] on p "When answering this questionnaire, please think about the diapers in the packag…" at bounding box center [452, 233] width 319 height 98
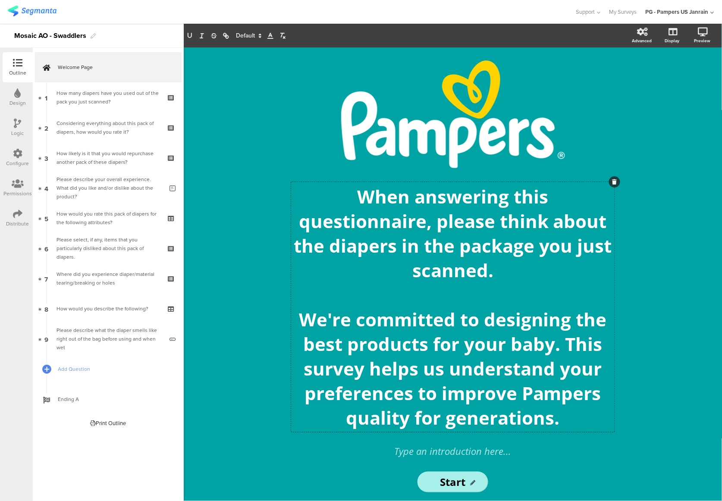
click at [249, 31] on span at bounding box center [248, 36] width 32 height 10
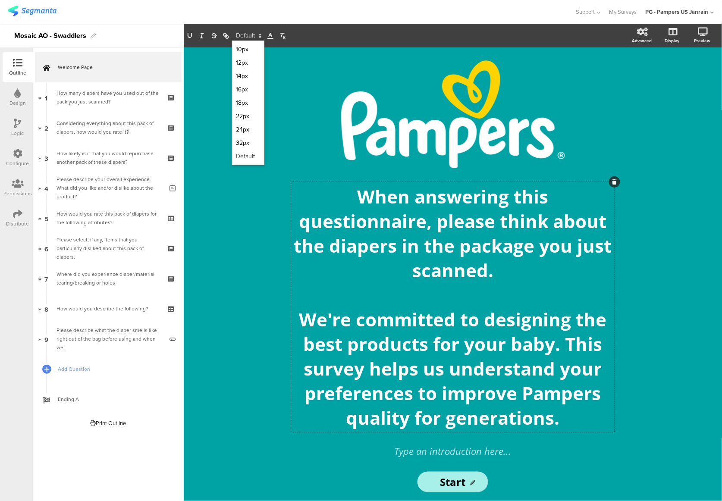
click at [252, 152] on span at bounding box center [248, 156] width 25 height 13
click at [252, 33] on span at bounding box center [248, 36] width 32 height 10
click at [252, 78] on span at bounding box center [248, 75] width 25 height 13
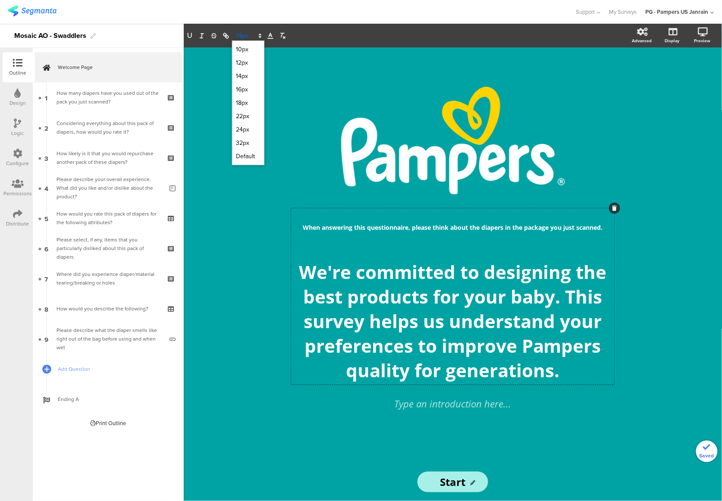
click at [249, 36] on span at bounding box center [248, 36] width 32 height 10
click at [249, 113] on span at bounding box center [248, 116] width 25 height 13
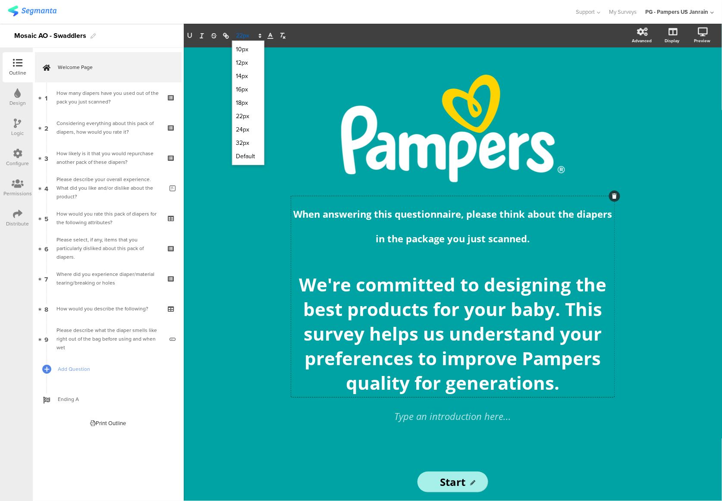
click at [242, 32] on span at bounding box center [248, 36] width 32 height 10
click at [249, 127] on span at bounding box center [248, 129] width 25 height 13
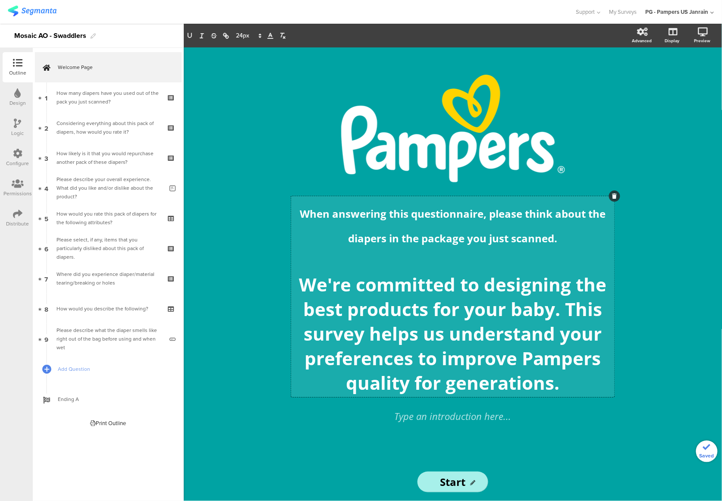
click at [411, 259] on p at bounding box center [452, 260] width 319 height 25
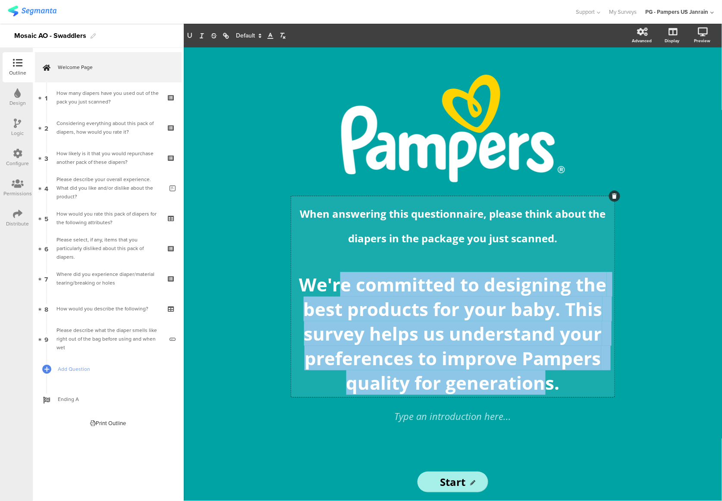
drag, startPoint x: 343, startPoint y: 277, endPoint x: 547, endPoint y: 378, distance: 228.4
click at [547, 354] on p "We're committed to designing the best products for your baby. This survey helps…" at bounding box center [452, 333] width 319 height 123
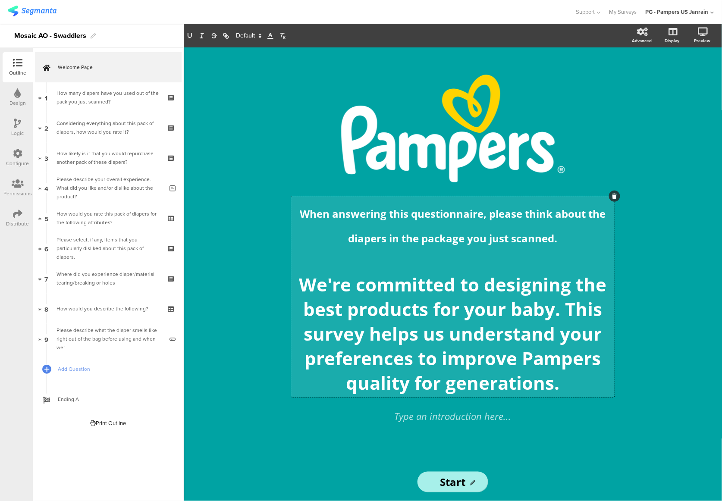
click at [560, 354] on p "We're committed to designing the best products for your baby. This survey helps…" at bounding box center [452, 333] width 319 height 123
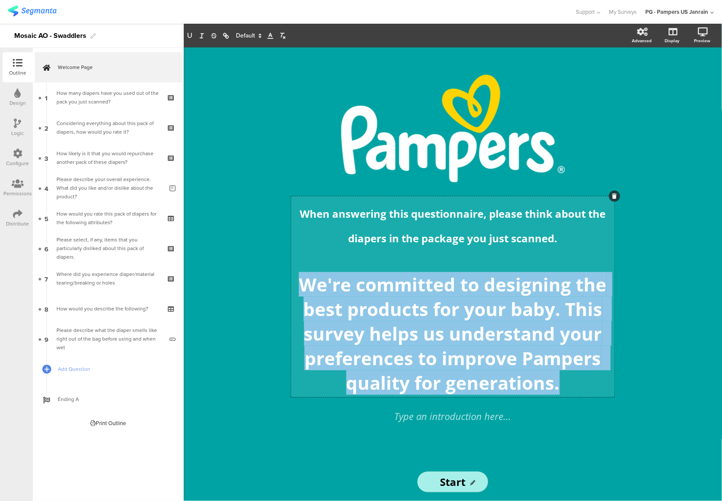
drag, startPoint x: 568, startPoint y: 384, endPoint x: 301, endPoint y: 281, distance: 286.3
click at [301, 281] on p "We're committed to designing the best products for your baby. This survey helps…" at bounding box center [452, 333] width 319 height 123
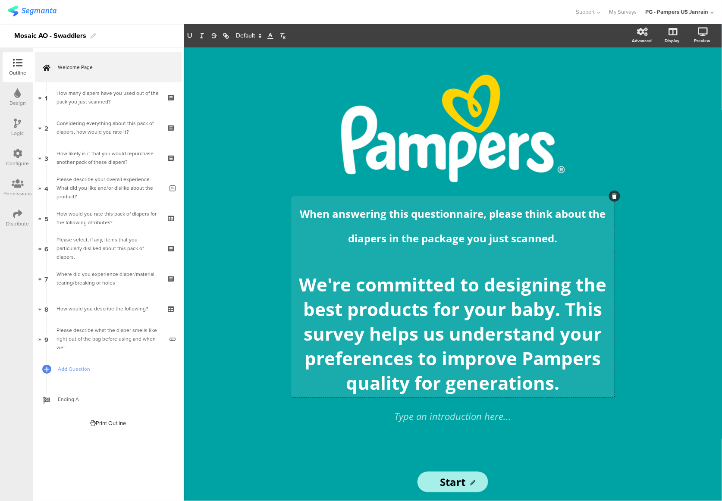
click at [456, 244] on span "When answering this questionnaire, please think about the diapers in the packag…" at bounding box center [454, 226] width 308 height 39
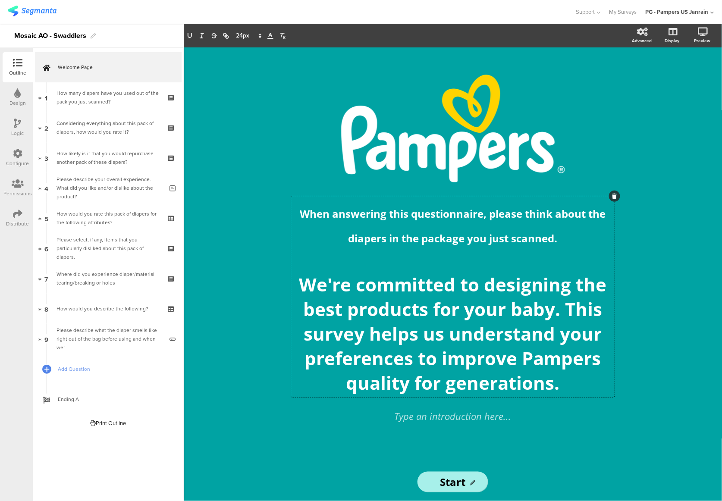
click at [641, 37] on div "Advanced" at bounding box center [647, 36] width 30 height 22
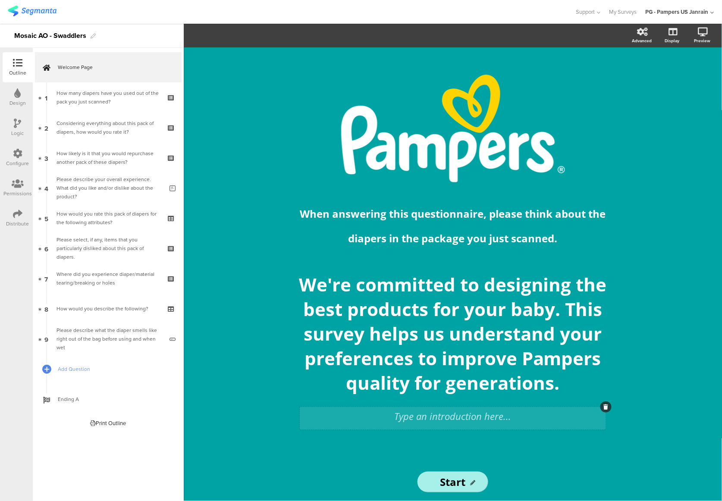
click at [496, 354] on div "Type an introduction here..." at bounding box center [453, 418] width 306 height 23
click at [442, 354] on p at bounding box center [453, 416] width 302 height 14
click at [495, 354] on div "/ When answering this questionnaire, please think about the diapers in the pack…" at bounding box center [453, 274] width 362 height 454
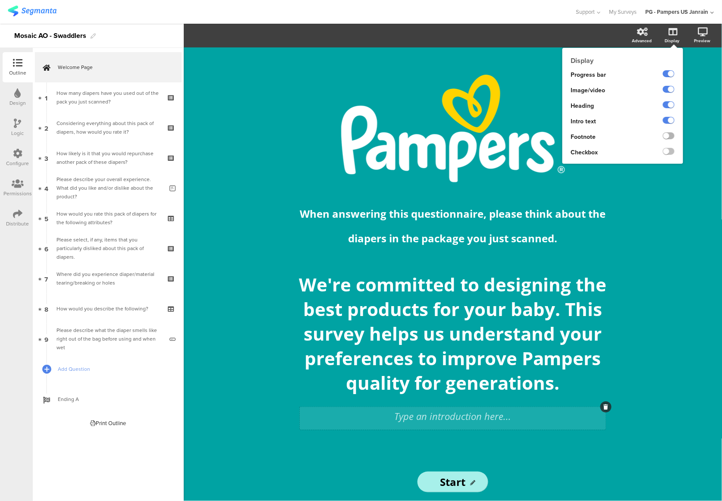
click at [667, 135] on label at bounding box center [669, 135] width 12 height 7
click at [0, 0] on input "checkbox" at bounding box center [0, 0] width 0 height 0
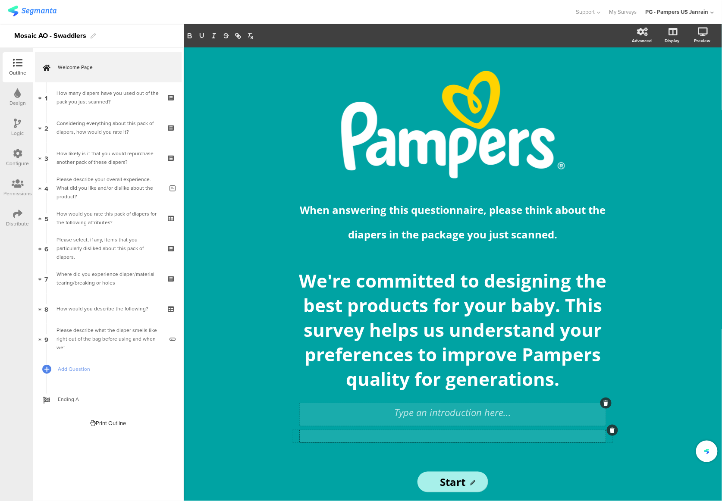
click at [460, 354] on div "Type an introduction here..." at bounding box center [453, 437] width 306 height 12
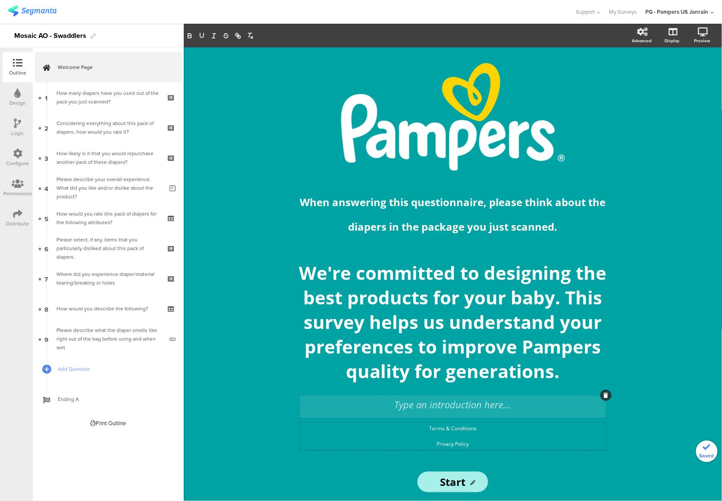
click at [543, 354] on div "When answering this questionnaire, please think about the diapers in the packag…" at bounding box center [453, 285] width 324 height 201
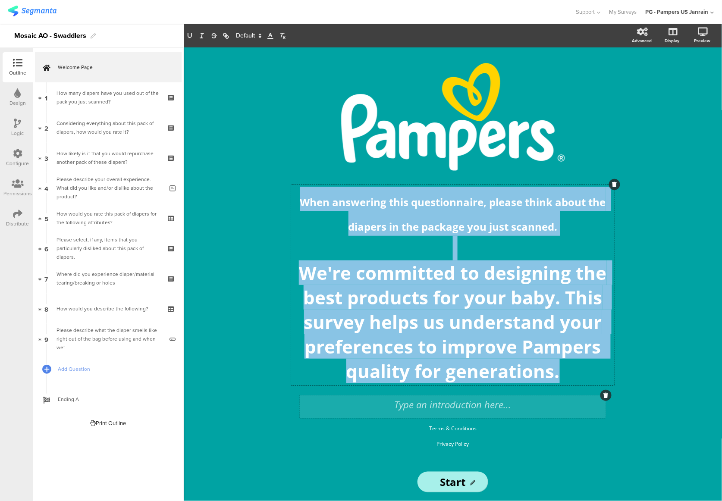
drag, startPoint x: 570, startPoint y: 374, endPoint x: 273, endPoint y: 191, distance: 348.6
click at [273, 191] on div "/ When answering this questionnaire, please think about the diapers in the pack…" at bounding box center [453, 274] width 362 height 454
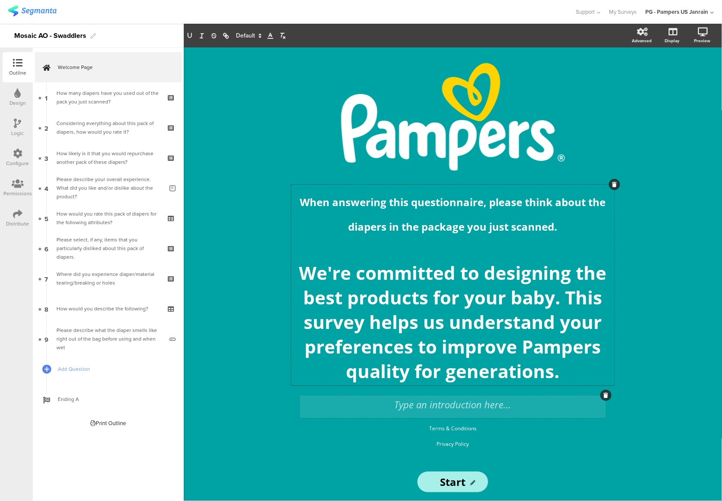
click at [453, 354] on div "Type an introduction here..." at bounding box center [453, 407] width 306 height 23
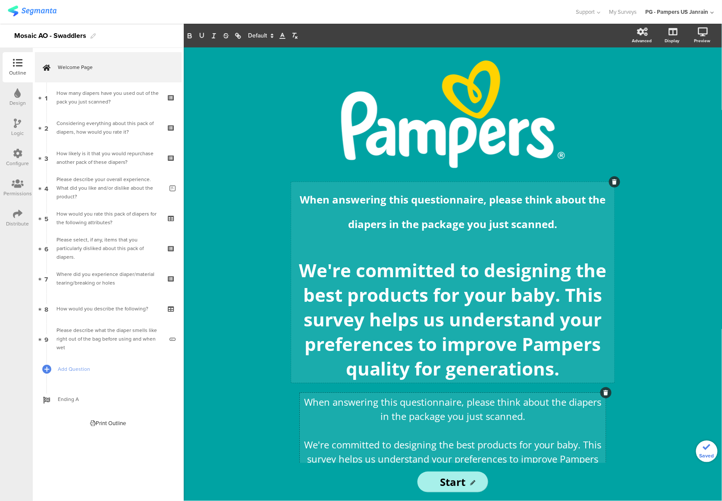
click at [526, 354] on div "When answering this questionnaire, please think about the diapers in the packag…" at bounding box center [453, 282] width 324 height 201
click at [526, 354] on p "We're committed to designing the best products for your baby. This survey helps…" at bounding box center [452, 319] width 319 height 123
click at [558, 354] on p "We're committed to designing the best products for your baby. This survey helps…" at bounding box center [452, 319] width 319 height 123
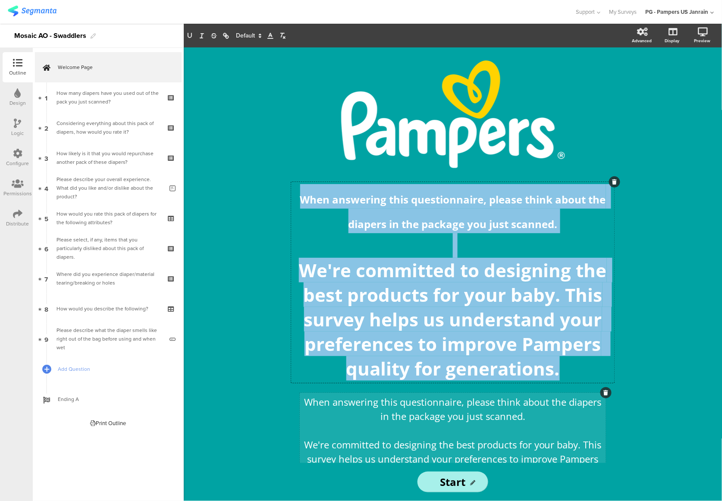
drag, startPoint x: 556, startPoint y: 372, endPoint x: 280, endPoint y: 189, distance: 331.4
click at [280, 189] on div "/ When answering this questionnaire, please think about the diapers in the pack…" at bounding box center [453, 274] width 362 height 454
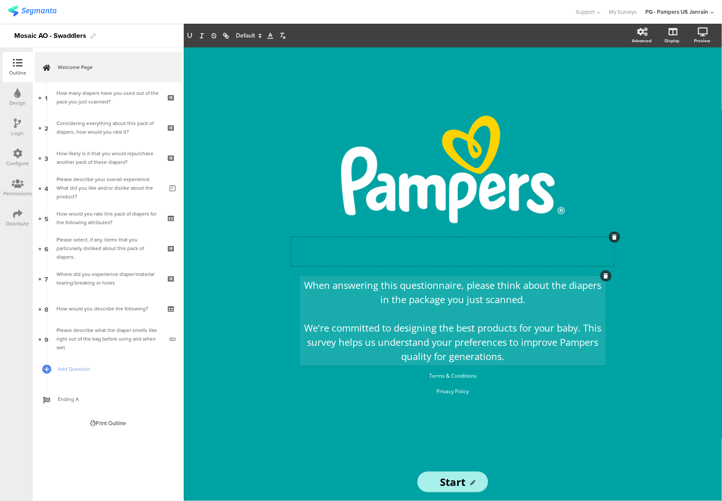
click at [637, 285] on div "/ Type a heading here... When answering this questionnaire, please think about …" at bounding box center [453, 274] width 538 height 454
click at [512, 303] on div "When answering this questionnaire, please think about the diapers in the packag…" at bounding box center [453, 321] width 306 height 90
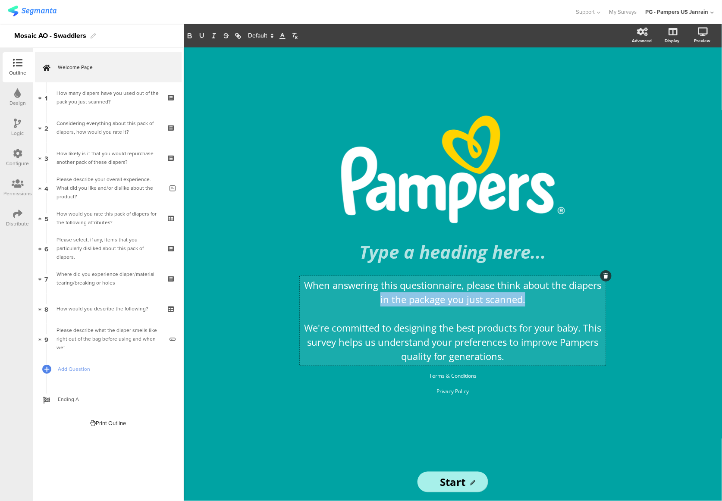
drag, startPoint x: 539, startPoint y: 302, endPoint x: 249, endPoint y: 292, distance: 290.1
click at [249, 292] on div "/ Type a heading here... When answering this questionnaire, please think about …" at bounding box center [453, 274] width 538 height 454
click at [364, 289] on p "When answering this questionnaire, please think about the diapers in the packag…" at bounding box center [453, 292] width 302 height 28
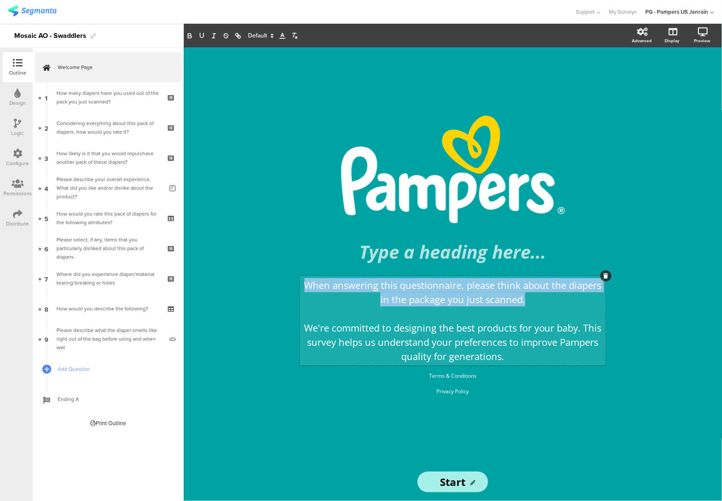
drag, startPoint x: 305, startPoint y: 283, endPoint x: 537, endPoint y: 296, distance: 232.4
click at [537, 296] on p "When answering this questionnaire, please think about the diapers in the packag…" at bounding box center [453, 292] width 302 height 28
click at [189, 33] on icon "button" at bounding box center [190, 36] width 8 height 8
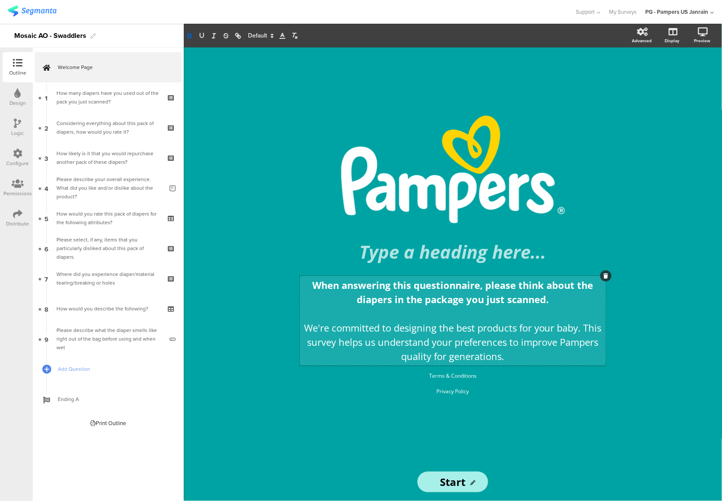
click at [454, 319] on p at bounding box center [453, 314] width 302 height 14
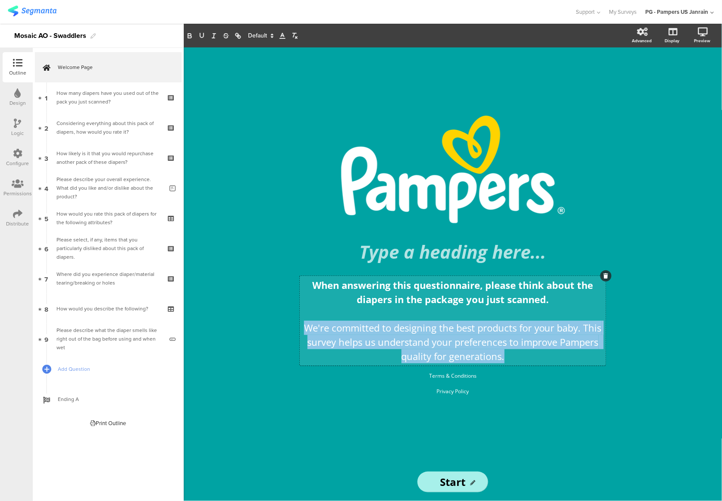
drag, startPoint x: 509, startPoint y: 363, endPoint x: 276, endPoint y: 326, distance: 236.2
click at [276, 326] on div "/ Type a heading here... When answering this questionnaire, please think about …" at bounding box center [453, 274] width 362 height 454
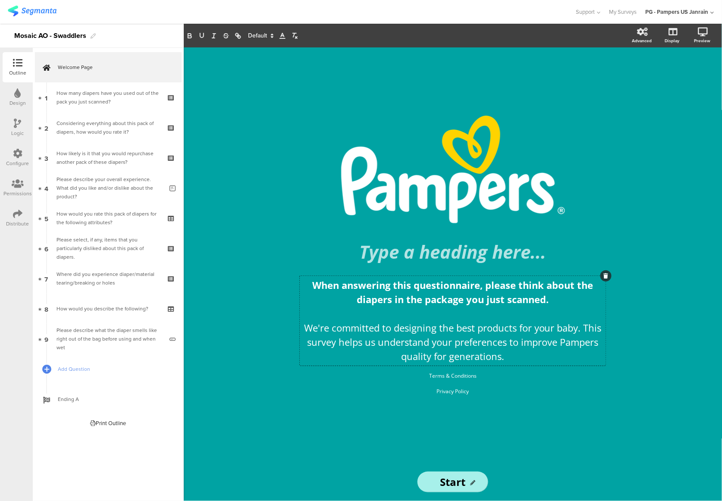
click at [256, 33] on span at bounding box center [260, 36] width 32 height 10
click at [264, 103] on span at bounding box center [260, 102] width 25 height 13
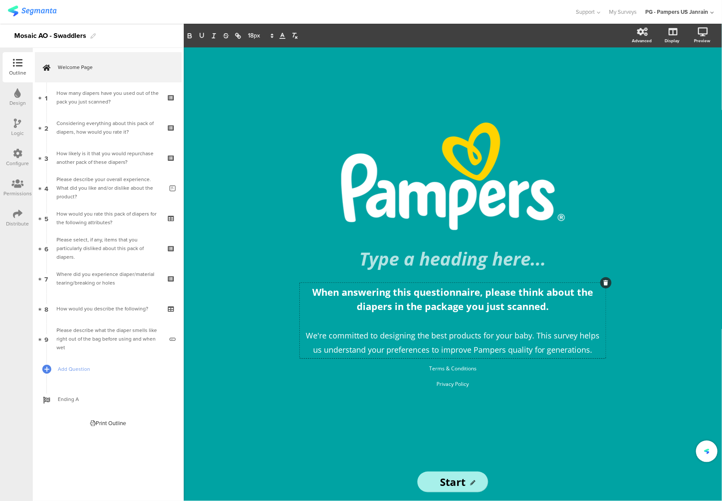
click at [533, 354] on div "/ Type a heading here... When answering this questionnaire, please think about …" at bounding box center [452, 255] width 345 height 416
drag, startPoint x: 477, startPoint y: 380, endPoint x: 402, endPoint y: 359, distance: 78.0
click at [402, 354] on div "/ Type a heading here... When answering this questionnaire, please think about …" at bounding box center [452, 256] width 319 height 266
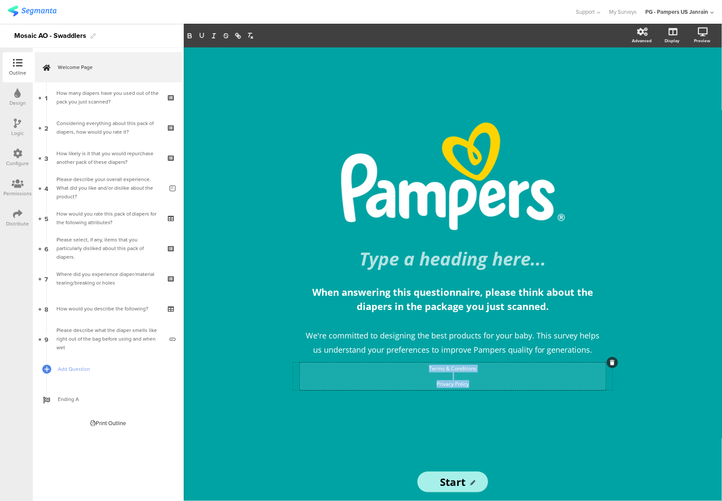
click at [485, 354] on p "Privacy Policy" at bounding box center [453, 384] width 302 height 8
drag, startPoint x: 484, startPoint y: 384, endPoint x: 418, endPoint y: 360, distance: 69.9
click at [418, 354] on div "/ Type a heading here... When answering this questionnaire, please think about …" at bounding box center [452, 256] width 319 height 266
drag, startPoint x: 483, startPoint y: 382, endPoint x: 419, endPoint y: 366, distance: 65.7
click at [419, 354] on div "Terms & Conditions Privacy Policy" at bounding box center [453, 376] width 302 height 23
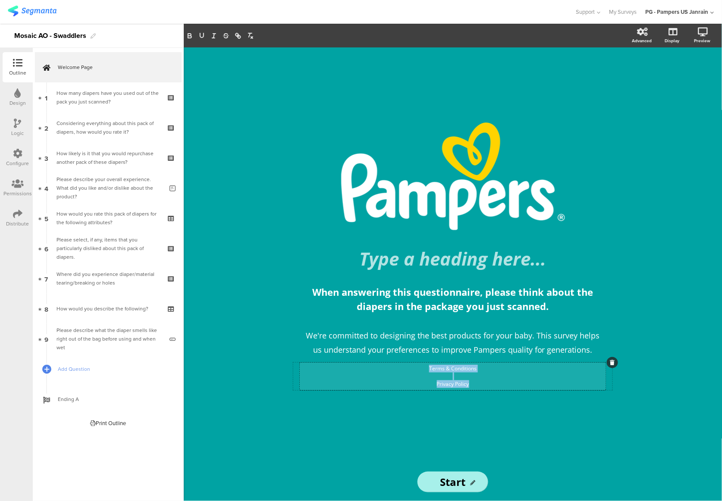
click at [454, 354] on p at bounding box center [453, 377] width 302 height 8
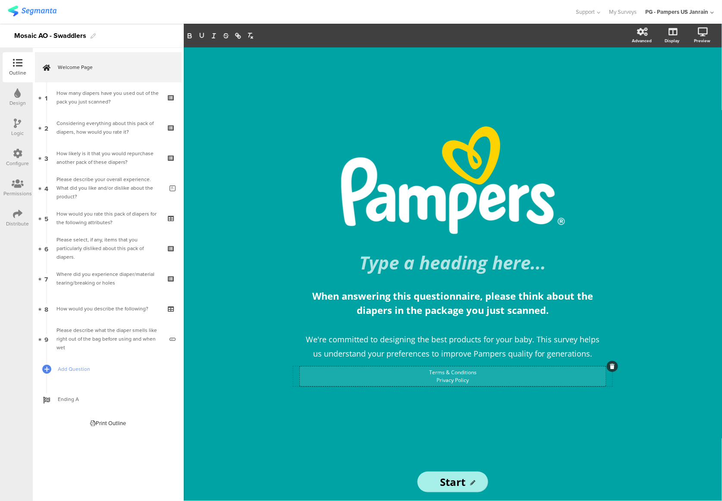
click at [482, 354] on p "Privacy Policy" at bounding box center [453, 381] width 302 height 8
drag, startPoint x: 480, startPoint y: 373, endPoint x: 414, endPoint y: 364, distance: 66.1
click at [414, 354] on div "/ Type a heading here... When answering this questionnaire, please think about …" at bounding box center [452, 255] width 319 height 258
paste input "https://www.pampers.com/en-us/rewards-terms-c"
click at [466, 354] on p "Privacy Policy" at bounding box center [453, 381] width 302 height 8
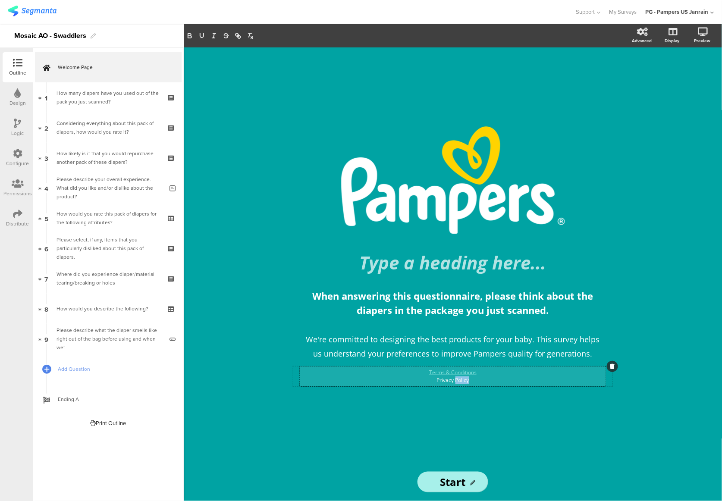
click at [466, 354] on p "Privacy Policy" at bounding box center [453, 381] width 302 height 8
paste input "[URL][DOMAIN_NAME]"
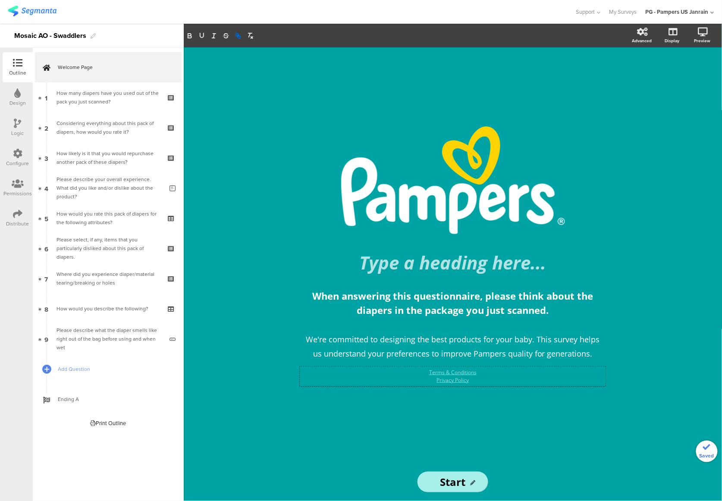
click at [474, 354] on div "/ Type a heading here... When answering this questionnaire, please think about …" at bounding box center [452, 255] width 345 height 416
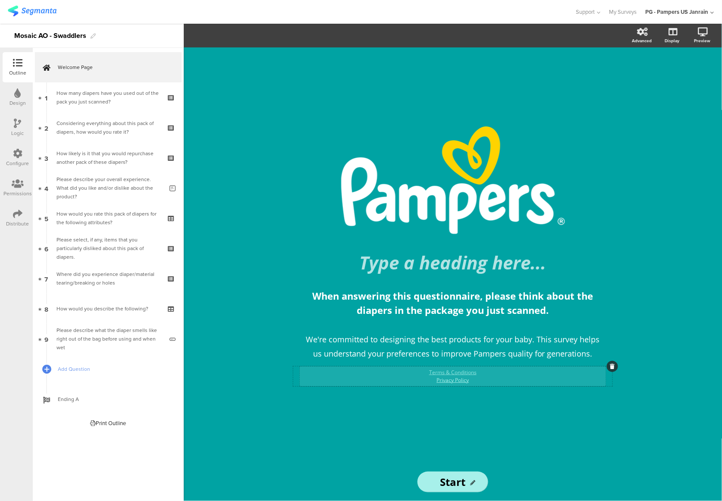
click at [463, 354] on div "Terms & Conditions Privacy Policy Terms & Conditions Privacy Policy" at bounding box center [453, 377] width 306 height 20
click at [463, 354] on link "Privacy Policy" at bounding box center [453, 380] width 32 height 7
click at [456, 354] on link "Privacy Policy" at bounding box center [453, 380] width 32 height 7
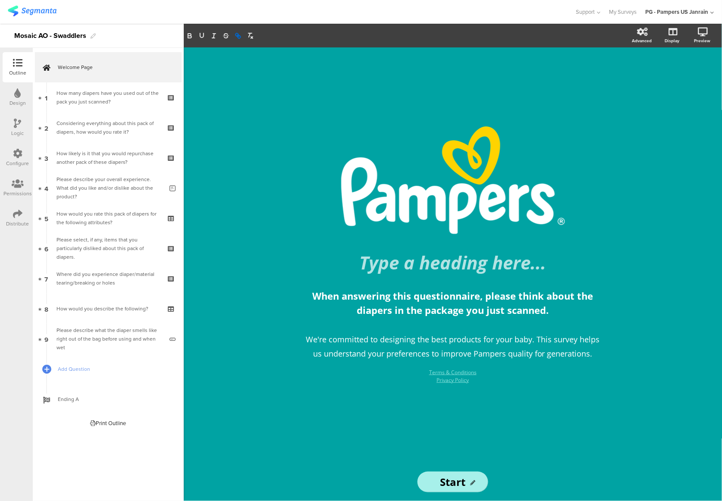
click at [382, 354] on div "/ Type a heading here... When answering this questionnaire, please think about …" at bounding box center [452, 255] width 345 height 416
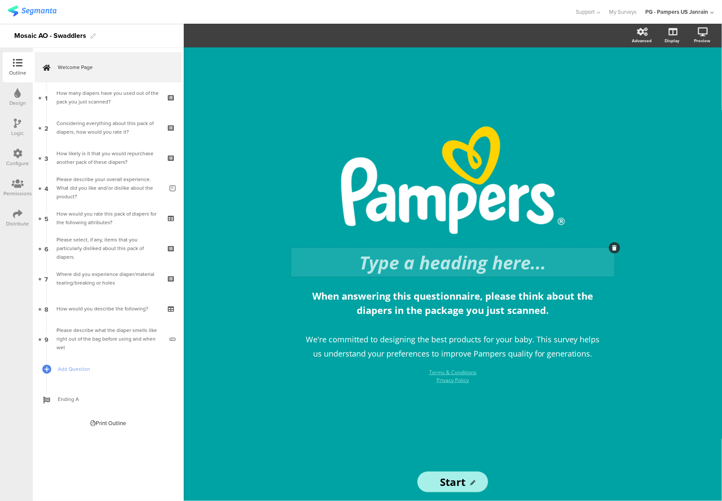
click at [615, 248] on div "/ Type a heading here... When answering this questionnaire, please think about …" at bounding box center [452, 255] width 345 height 416
click at [615, 248] on icon at bounding box center [615, 247] width 5 height 5
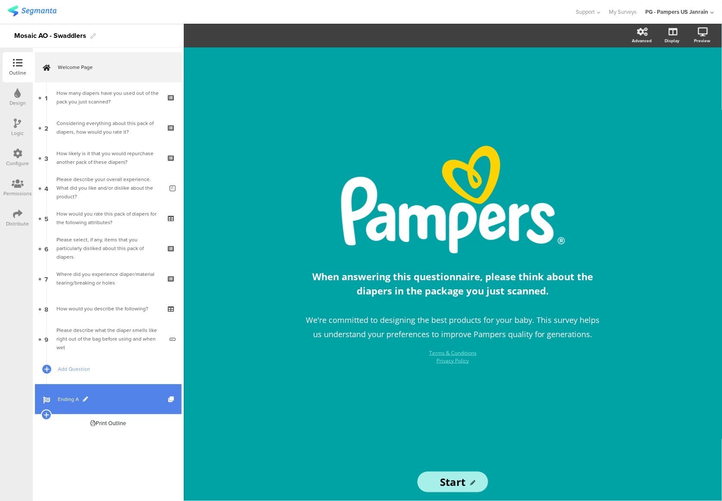
click at [99, 354] on link "Ending A" at bounding box center [108, 399] width 147 height 30
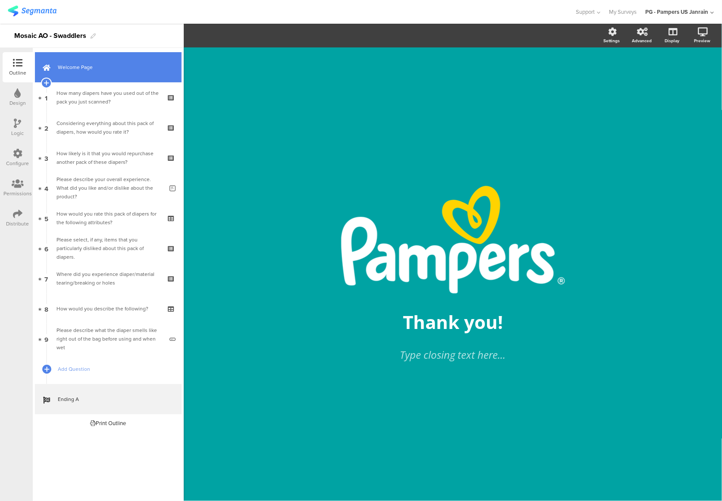
click at [104, 75] on link "Welcome Page" at bounding box center [108, 67] width 147 height 30
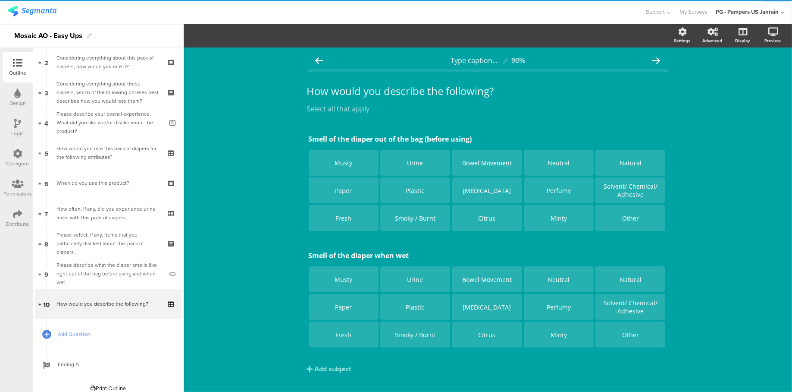
scroll to position [72, 0]
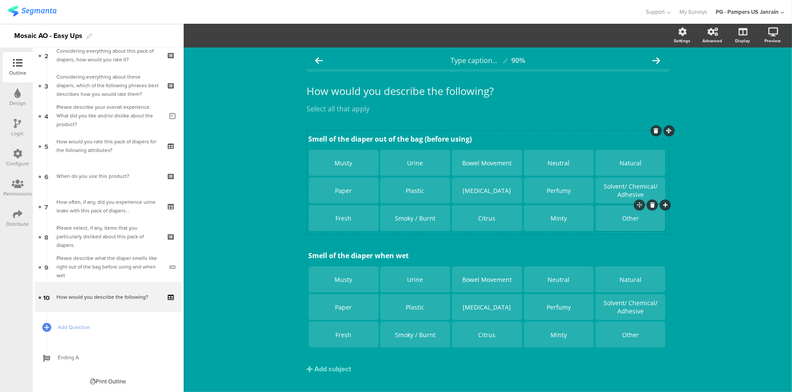
click at [624, 228] on div "Other" at bounding box center [630, 218] width 67 height 26
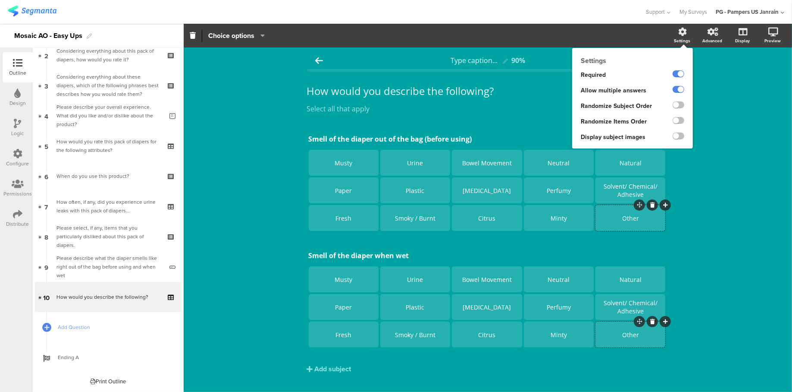
click at [679, 32] on icon at bounding box center [683, 32] width 9 height 9
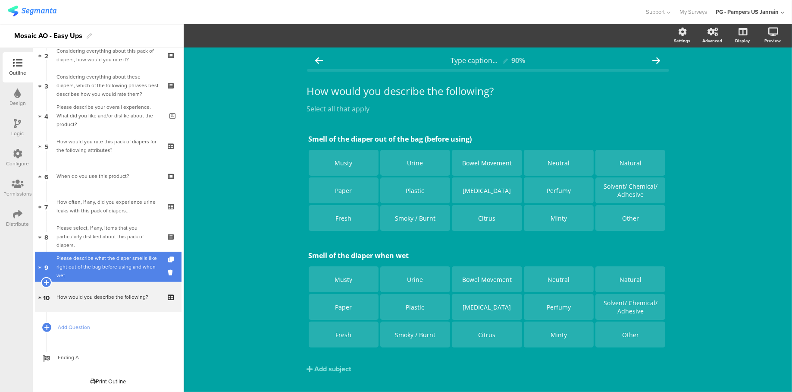
click at [104, 265] on div "Please describe what the diaper smells like right out of the bag before using a…" at bounding box center [110, 267] width 107 height 26
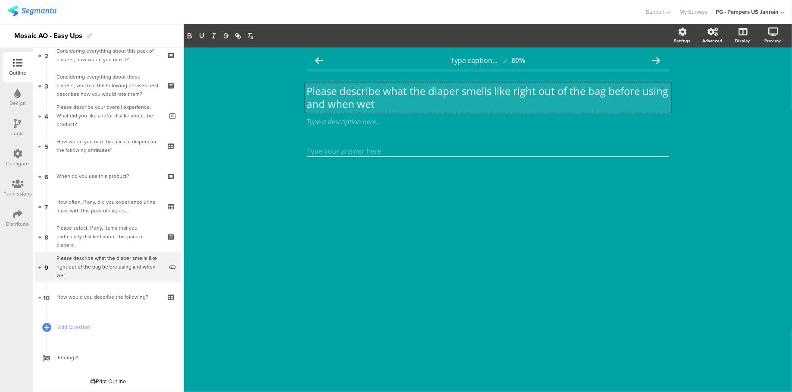
click at [415, 102] on div "Please describe what the diaper smells like right out of the bag before using a…" at bounding box center [488, 97] width 367 height 30
click at [415, 102] on p "Please describe what the diaper smells like right out of the bag before using a…" at bounding box center [488, 97] width 362 height 26
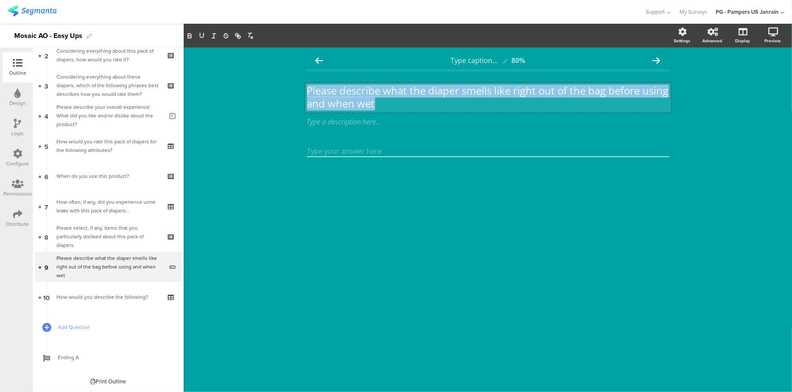
click at [415, 102] on p "Please describe what the diaper smells like right out of the bag before using a…" at bounding box center [488, 97] width 362 height 26
copy p "Please describe what the diaper smells like right out of the bag before using a…"
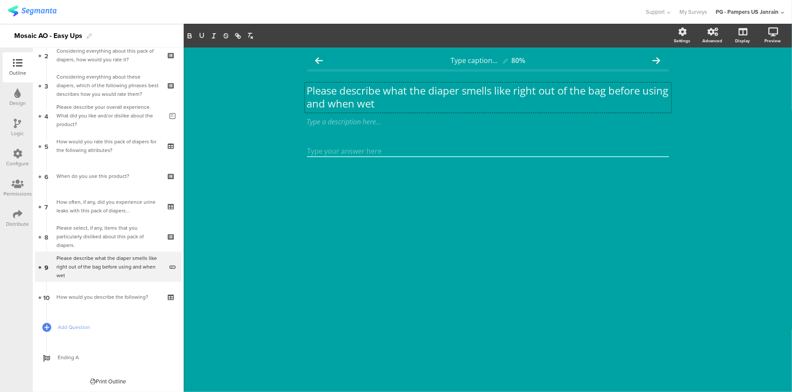
click at [21, 211] on icon at bounding box center [17, 213] width 9 height 9
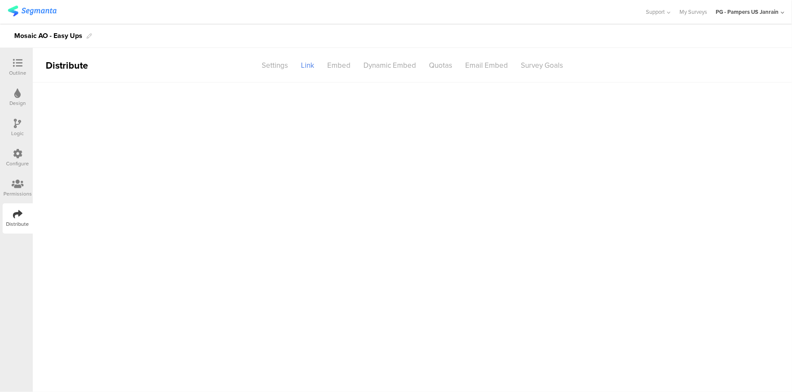
click at [18, 148] on div "Configure" at bounding box center [18, 158] width 30 height 30
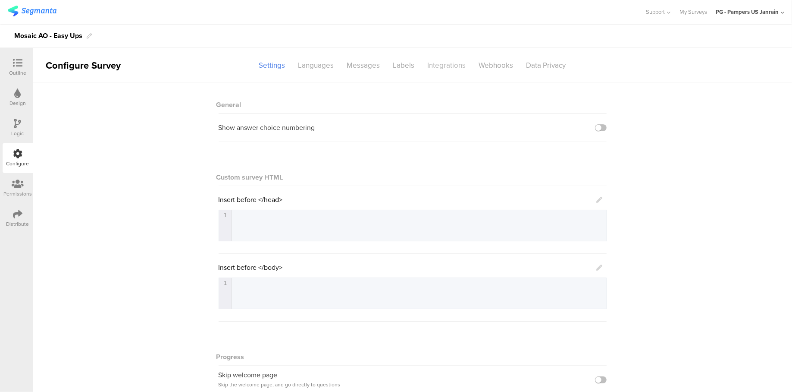
click at [431, 66] on div "Integrations" at bounding box center [446, 65] width 51 height 15
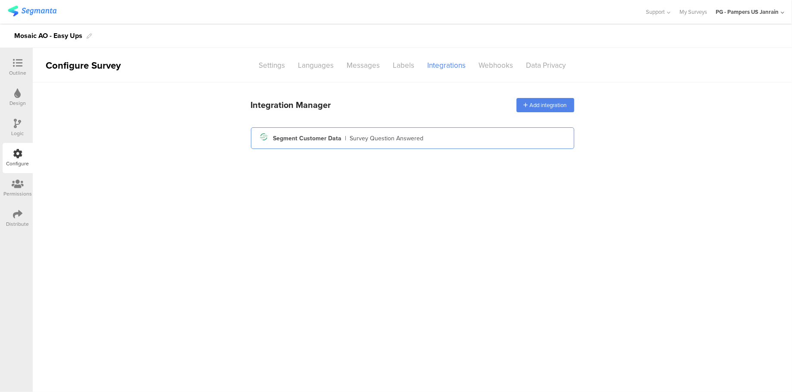
click at [438, 136] on div "Segment icon Created with Sketch. Segment Customer Data | Survey Question Answe…" at bounding box center [413, 138] width 310 height 15
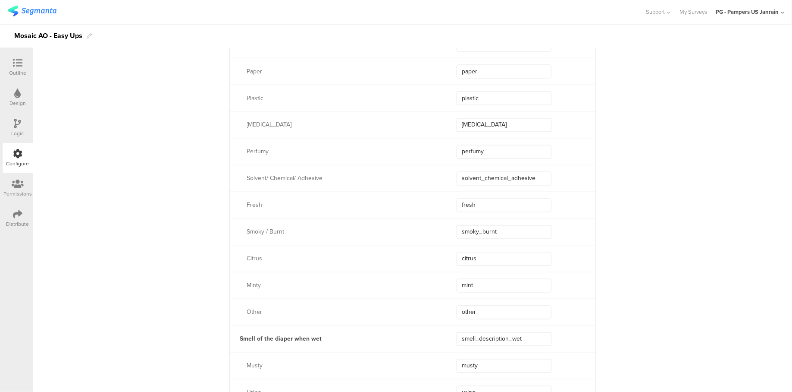
scroll to position [3488, 0]
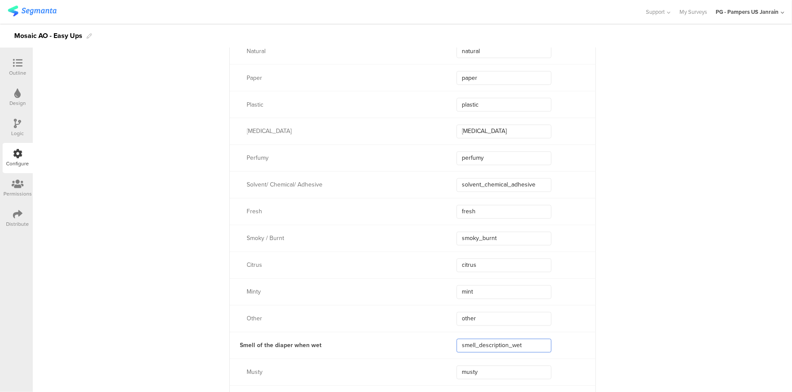
drag, startPoint x: 522, startPoint y: 345, endPoint x: 452, endPoint y: 347, distance: 69.5
click at [457, 347] on input "smell_description_wet" at bounding box center [504, 346] width 95 height 14
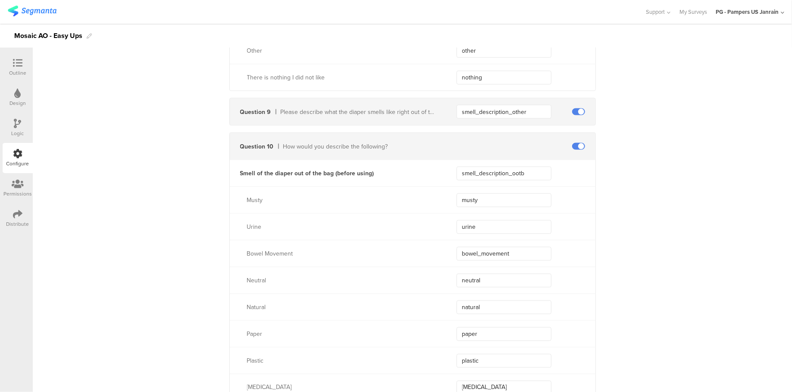
scroll to position [3200, 0]
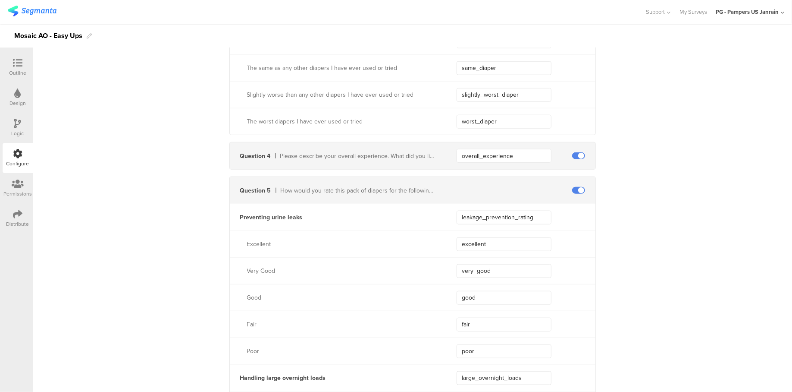
scroll to position [382, 0]
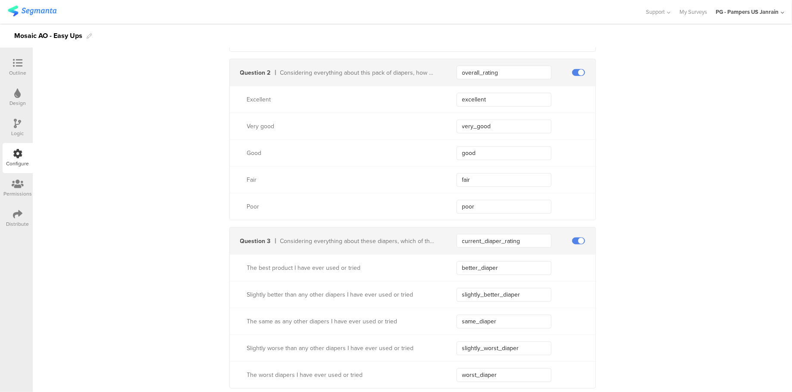
click at [19, 102] on div "Design" at bounding box center [17, 103] width 16 height 8
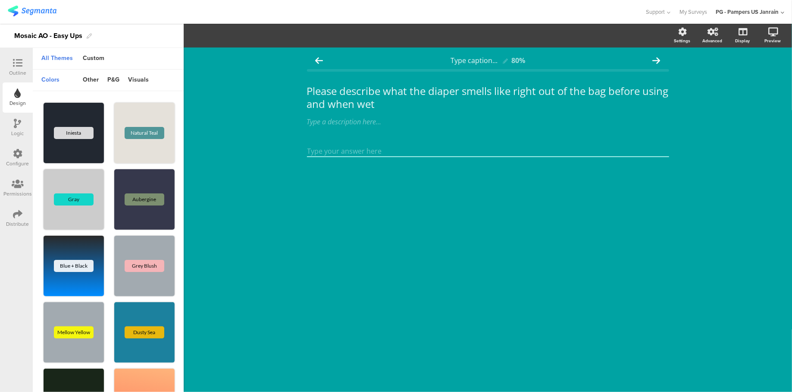
click at [14, 69] on div "Outline" at bounding box center [17, 73] width 17 height 8
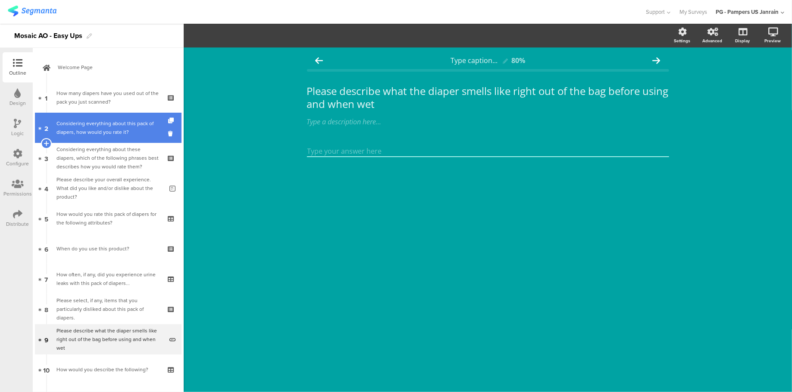
click at [121, 129] on div "Considering everything about this pack of diapers, how would you rate it?" at bounding box center [108, 127] width 103 height 17
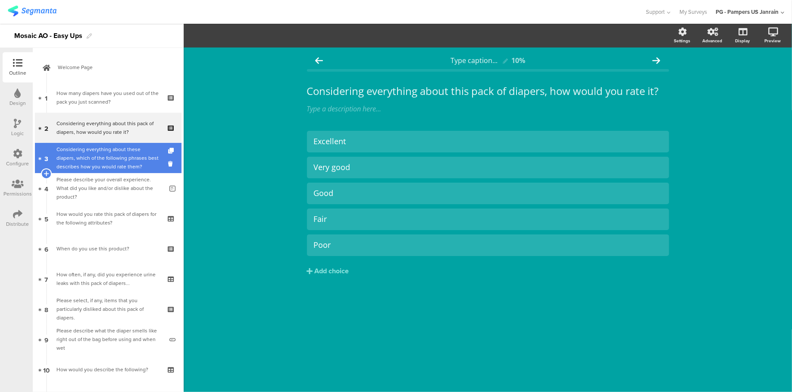
click at [122, 154] on div "Considering everything about these diapers, which of the following phrases best…" at bounding box center [108, 158] width 103 height 26
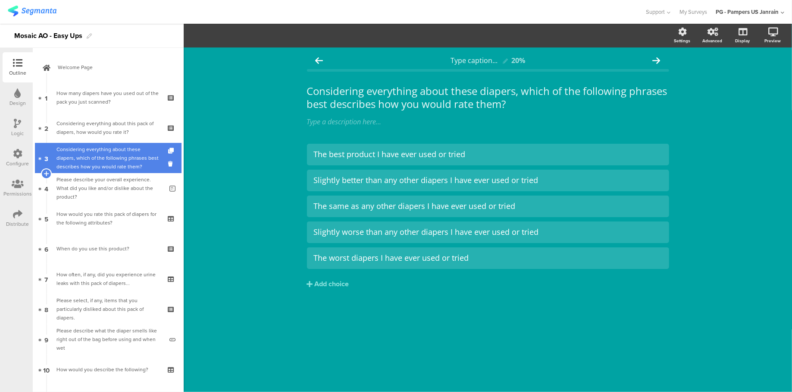
click at [118, 160] on div "Considering everything about these diapers, which of the following phrases best…" at bounding box center [108, 158] width 103 height 26
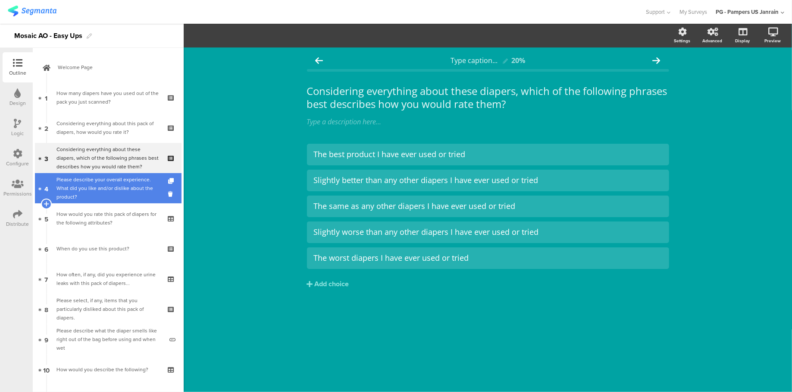
click at [105, 190] on div "Please describe your overall experience. What did you like and/or dislike about…" at bounding box center [110, 188] width 107 height 26
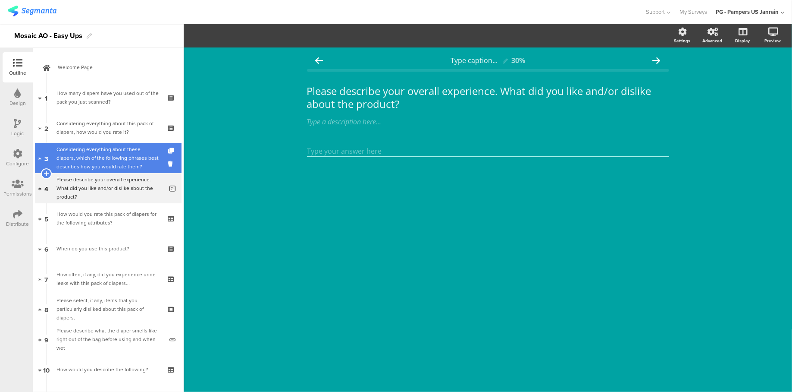
click at [81, 152] on div "Considering everything about these diapers, which of the following phrases best…" at bounding box center [108, 158] width 103 height 26
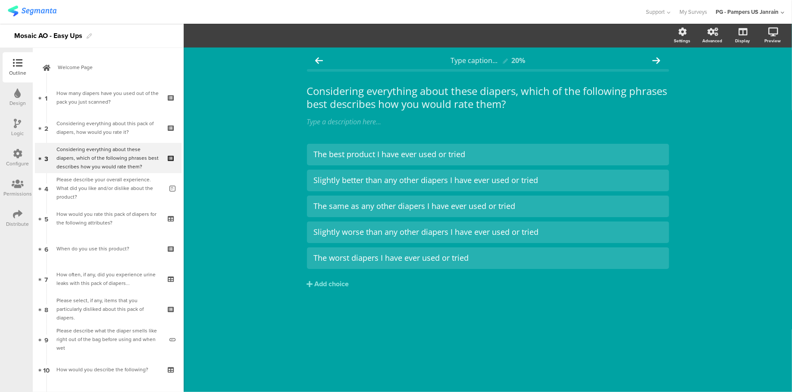
click at [283, 125] on div "Type caption... 20% Considering everything about these diapers, which of the fo…" at bounding box center [488, 219] width 609 height 344
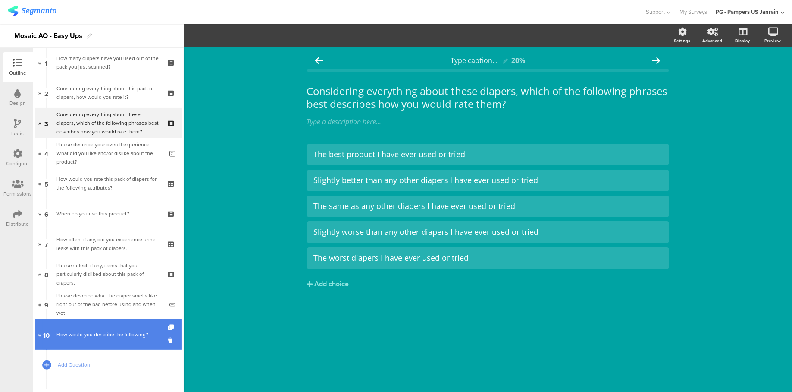
scroll to position [72, 0]
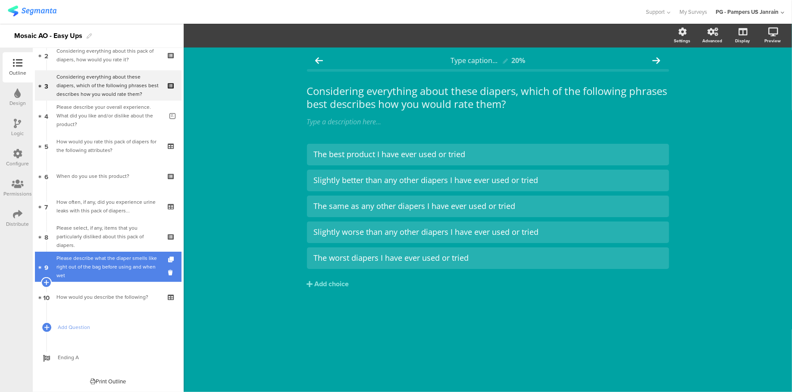
click at [108, 269] on div "Please describe what the diaper smells like right out of the bag before using a…" at bounding box center [110, 267] width 107 height 26
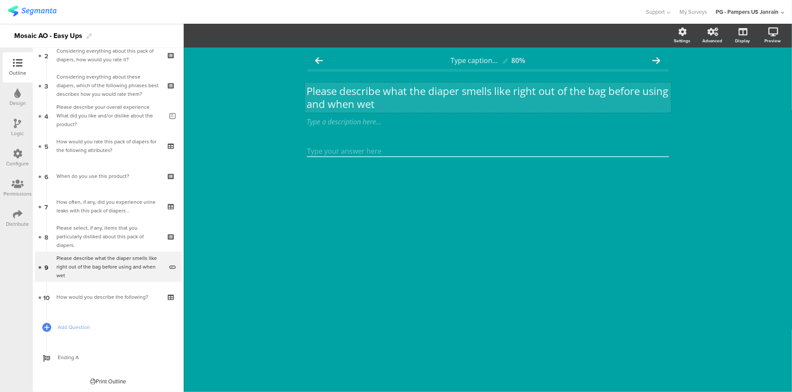
click at [382, 94] on p "Please describe what the diaper smells like right out of the bag before using a…" at bounding box center [488, 98] width 362 height 26
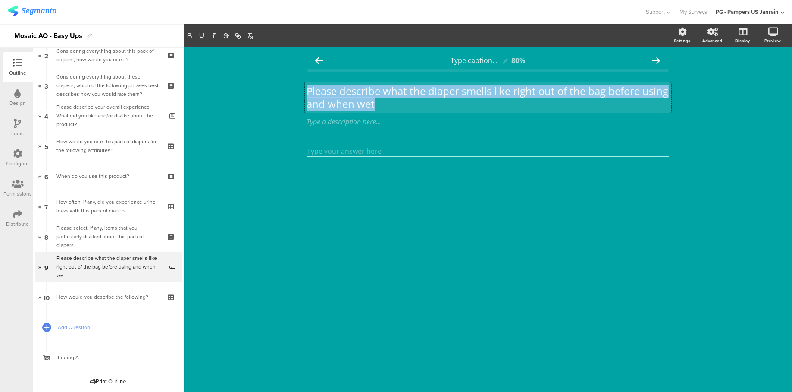
click at [382, 94] on p "Please describe what the diaper smells like right out of the bag before using a…" at bounding box center [488, 98] width 362 height 26
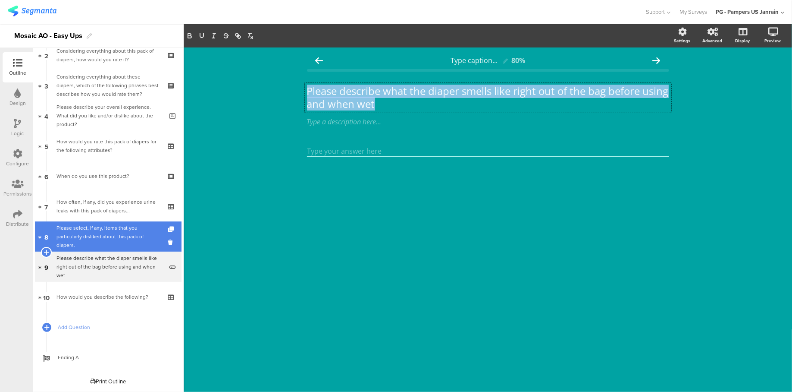
click at [94, 242] on div "Please select, if any, items that you particularly disliked about this pack of …" at bounding box center [108, 236] width 103 height 26
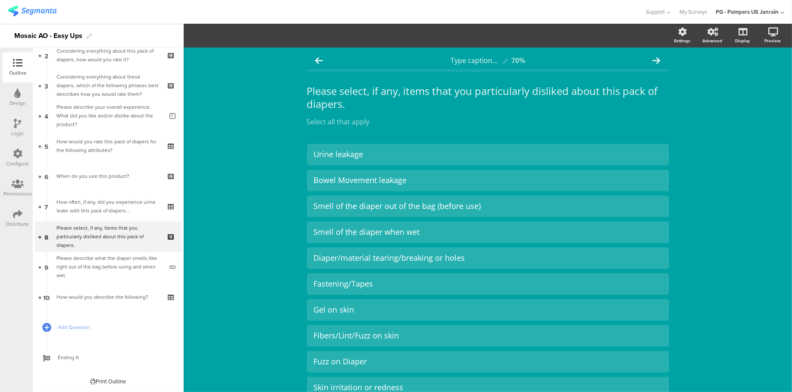
click at [16, 122] on icon at bounding box center [17, 123] width 7 height 9
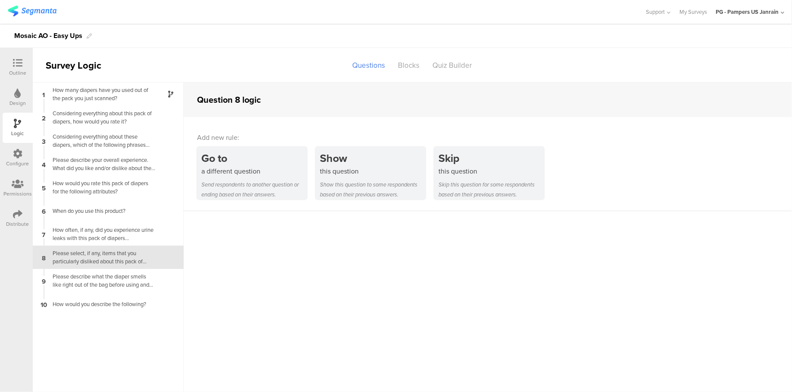
click at [21, 163] on div "Configure" at bounding box center [17, 164] width 23 height 8
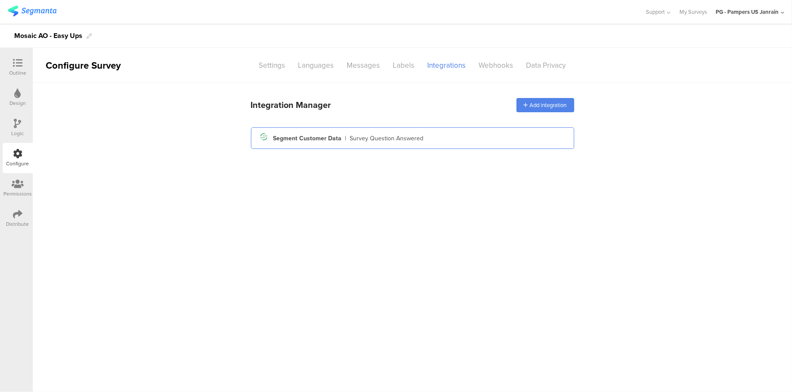
click at [422, 136] on div "Segment icon Created with Sketch. Segment Customer Data | Survey Question Answe…" at bounding box center [413, 138] width 310 height 15
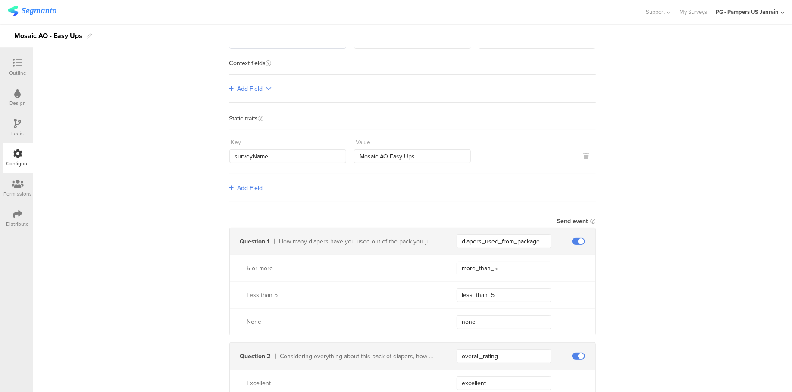
scroll to position [173, 0]
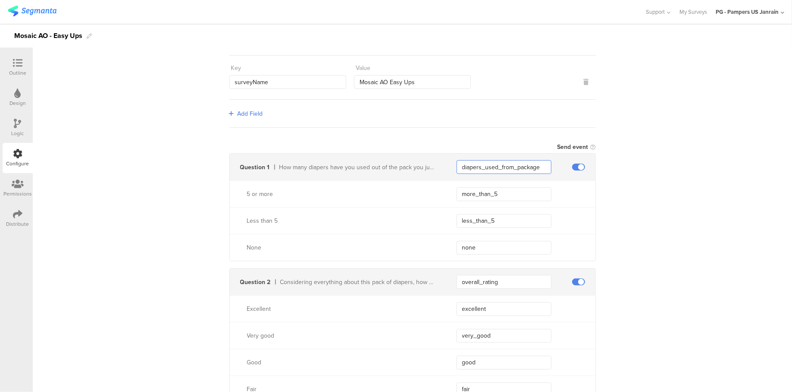
click at [499, 165] on input "diapers_used_from_package" at bounding box center [504, 167] width 95 height 14
drag, startPoint x: 159, startPoint y: 192, endPoint x: 198, endPoint y: 192, distance: 38.4
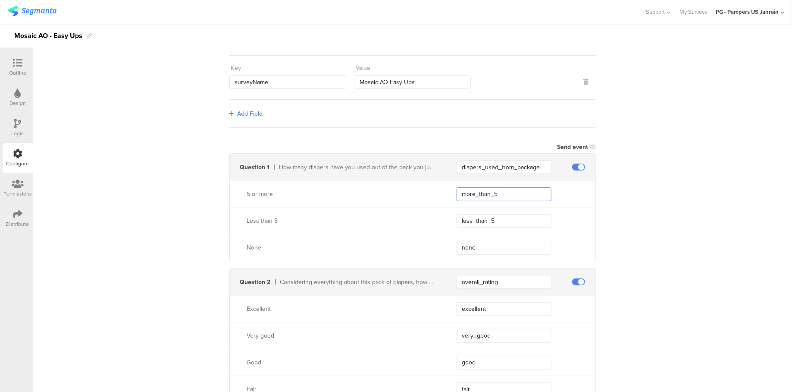
click at [491, 195] on input "more_than_5" at bounding box center [504, 194] width 95 height 14
click at [462, 220] on input "less_than_5" at bounding box center [504, 221] width 95 height 14
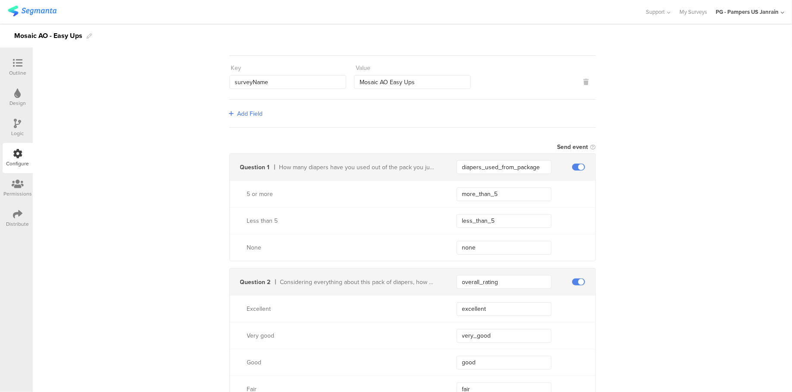
drag, startPoint x: 197, startPoint y: 212, endPoint x: 280, endPoint y: 212, distance: 82.4
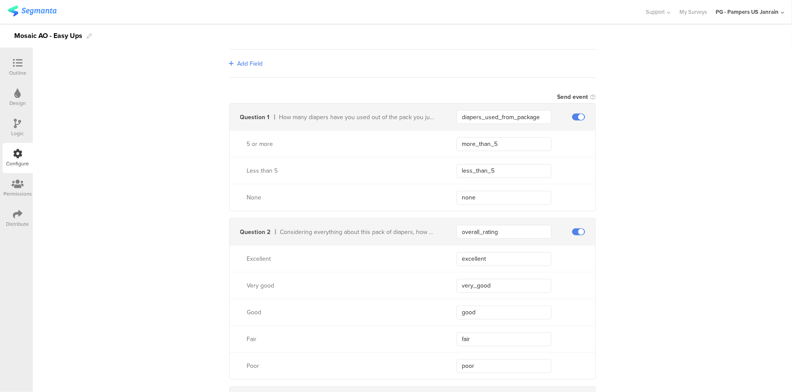
scroll to position [287, 0]
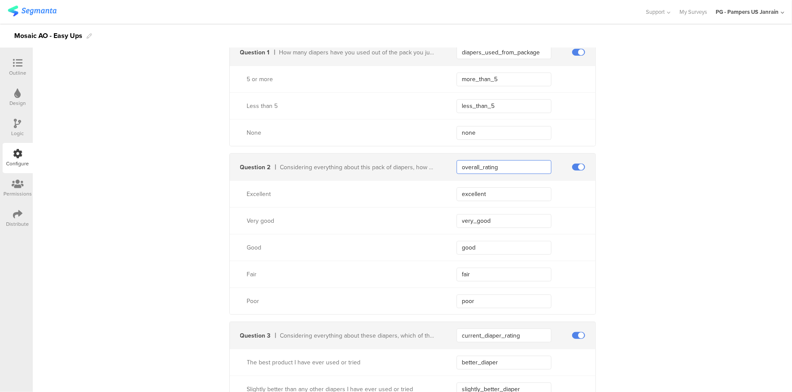
click at [472, 163] on input "overall_rating" at bounding box center [504, 167] width 95 height 14
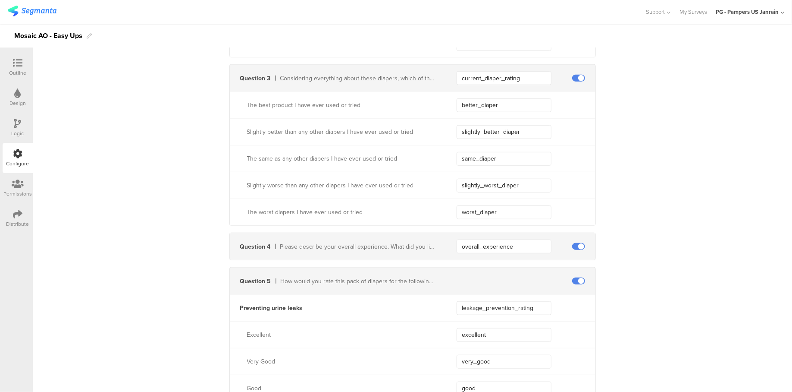
scroll to position [575, 0]
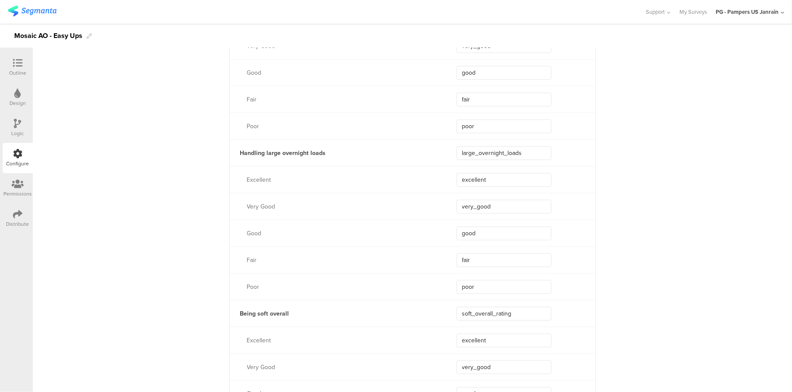
scroll to position [863, 0]
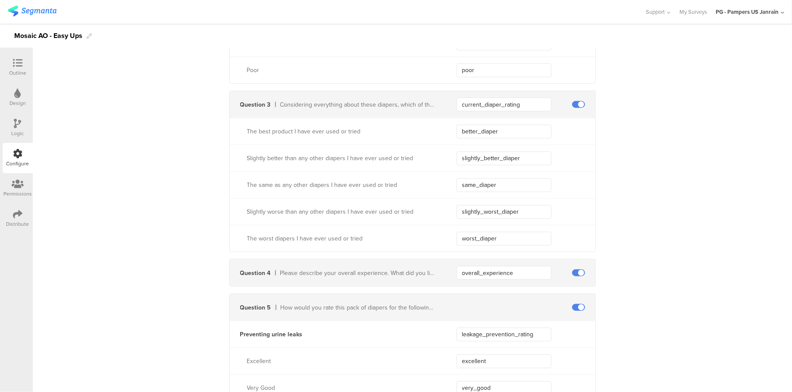
scroll to position [518, 0]
drag, startPoint x: 513, startPoint y: 270, endPoint x: 458, endPoint y: 270, distance: 55.6
click at [458, 270] on input "overall_experience" at bounding box center [504, 273] width 95 height 14
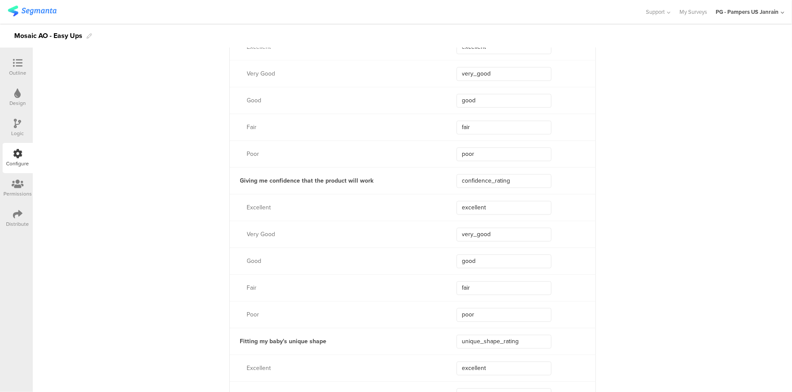
scroll to position [1495, 0]
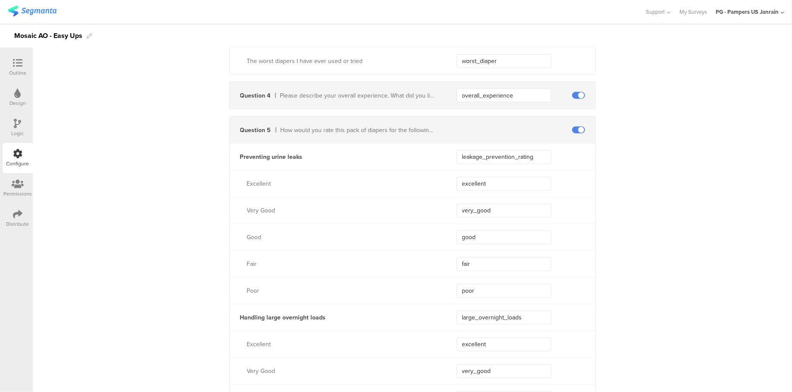
scroll to position [632, 0]
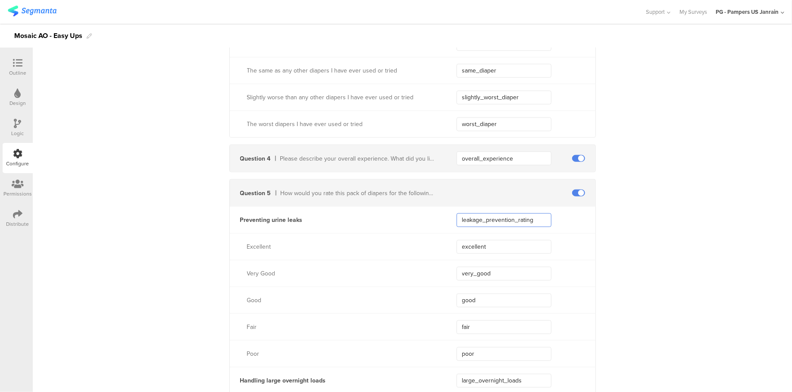
drag, startPoint x: 539, startPoint y: 218, endPoint x: 440, endPoint y: 216, distance: 98.4
click at [440, 216] on div "Preventing urine leaks leakage_prevention_rating" at bounding box center [413, 219] width 366 height 27
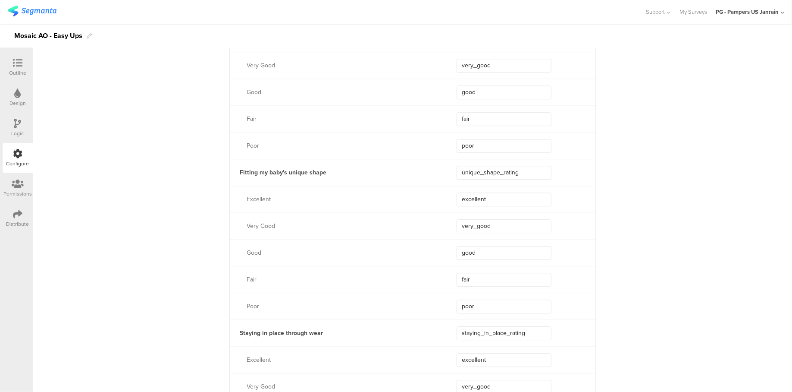
scroll to position [1495, 0]
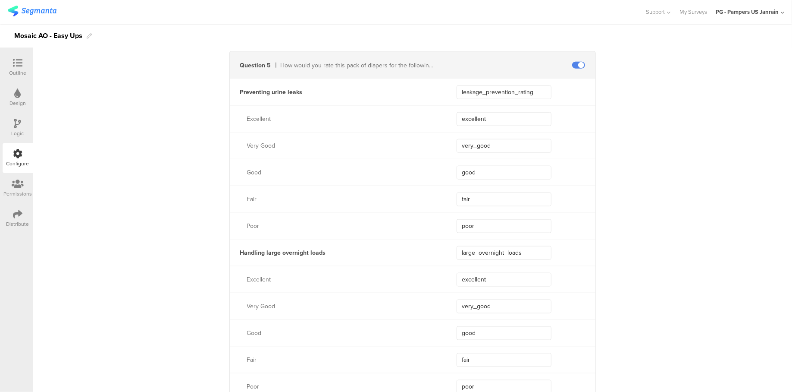
scroll to position [690, 0]
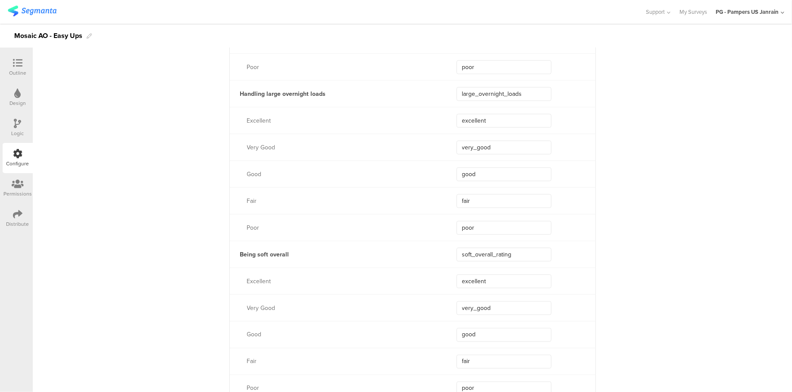
scroll to position [920, 0]
drag, startPoint x: 513, startPoint y: 255, endPoint x: 441, endPoint y: 252, distance: 72.5
click at [441, 252] on div "Being soft overall soft_overall_rating" at bounding box center [413, 252] width 366 height 27
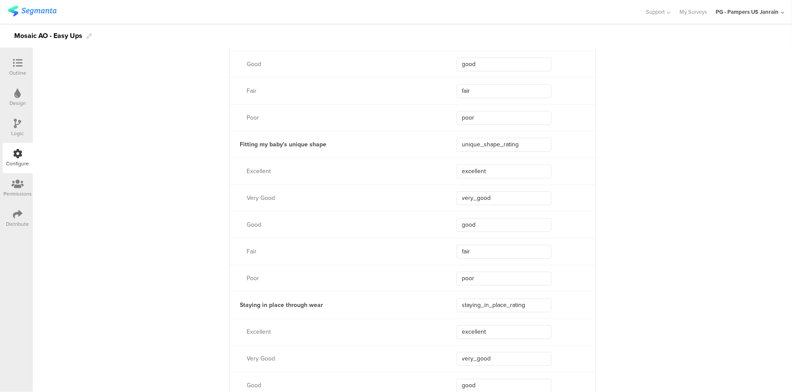
scroll to position [1668, 0]
drag, startPoint x: 521, startPoint y: 148, endPoint x: 449, endPoint y: 146, distance: 72.5
click at [449, 146] on div "Fitting my baby's unique shape unique_shape_rating" at bounding box center [413, 147] width 366 height 27
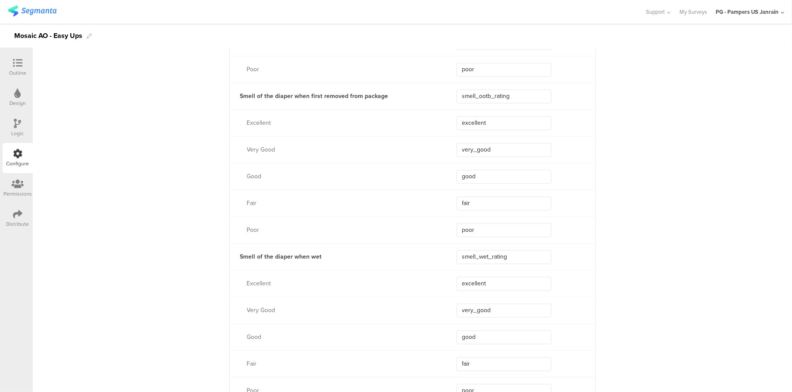
scroll to position [1208, 0]
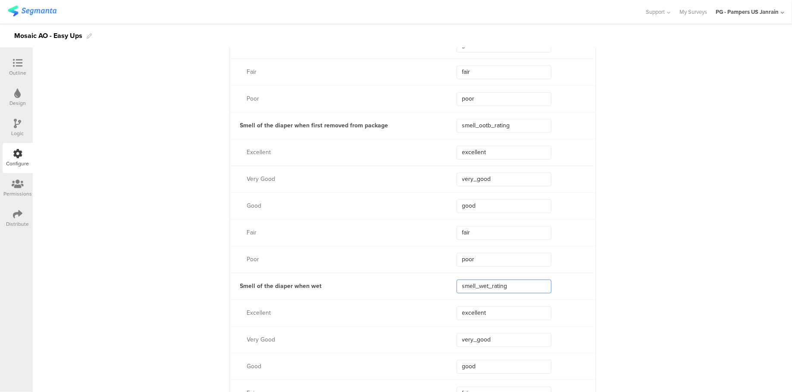
drag, startPoint x: 519, startPoint y: 290, endPoint x: 456, endPoint y: 287, distance: 62.2
click at [457, 287] on input "smell_wet_rating" at bounding box center [504, 287] width 95 height 14
drag, startPoint x: 532, startPoint y: 125, endPoint x: 456, endPoint y: 123, distance: 76.0
click at [457, 123] on input "smell_ootb_rating" at bounding box center [504, 126] width 95 height 14
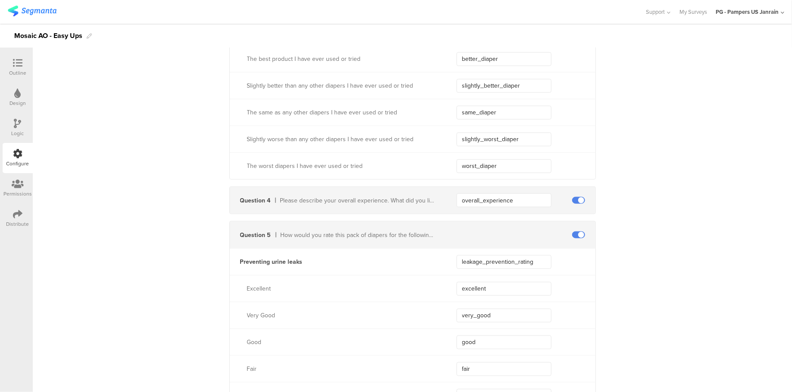
scroll to position [575, 0]
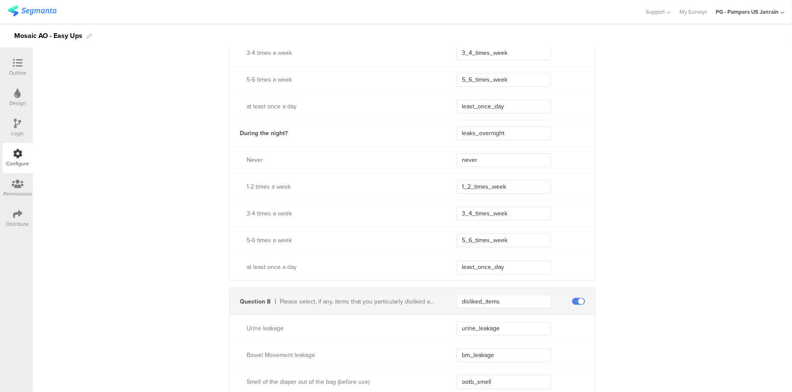
scroll to position [2588, 0]
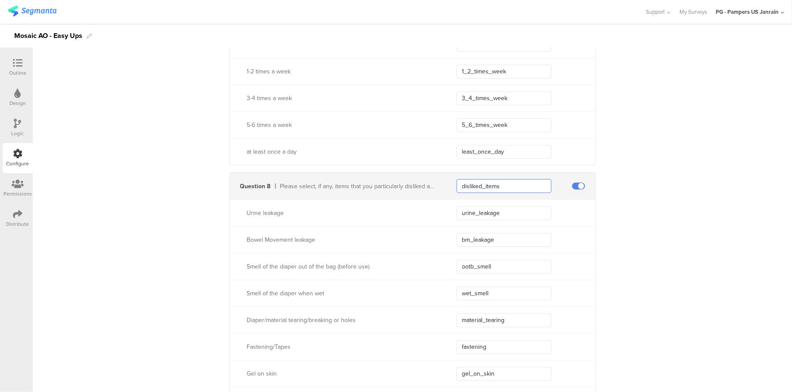
drag, startPoint x: 501, startPoint y: 189, endPoint x: 454, endPoint y: 185, distance: 47.6
click at [457, 185] on input "disliked_items" at bounding box center [504, 186] width 95 height 14
drag, startPoint x: 511, startPoint y: 216, endPoint x: 442, endPoint y: 213, distance: 68.7
click at [442, 213] on div "Urine leakage urine_leakage" at bounding box center [413, 212] width 366 height 27
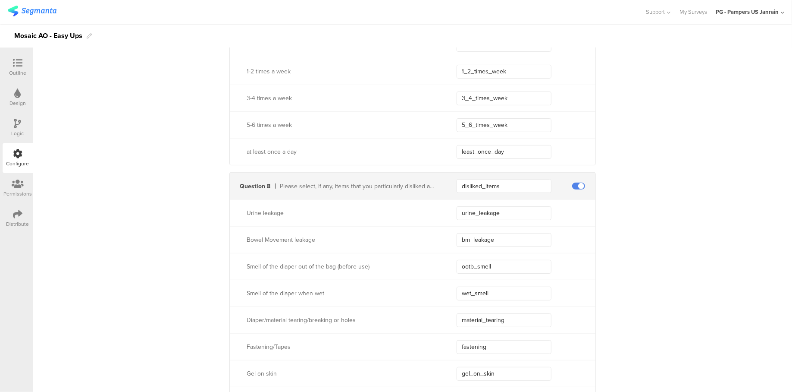
click at [463, 240] on input "bm_leakage" at bounding box center [504, 240] width 95 height 14
drag, startPoint x: 500, startPoint y: 270, endPoint x: 456, endPoint y: 263, distance: 44.5
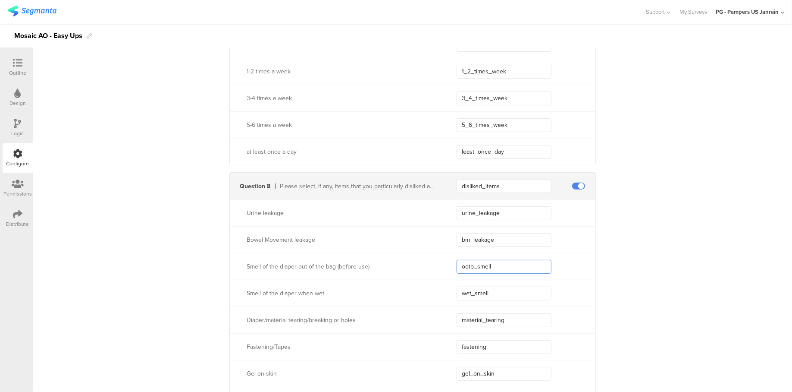
click at [457, 263] on input "ootb_smell" at bounding box center [504, 267] width 95 height 14
drag, startPoint x: 481, startPoint y: 294, endPoint x: 434, endPoint y: 292, distance: 46.6
click at [434, 292] on div "Smell of the diaper when wet wet_smell" at bounding box center [413, 293] width 366 height 27
drag, startPoint x: 190, startPoint y: 236, endPoint x: 205, endPoint y: 238, distance: 15.2
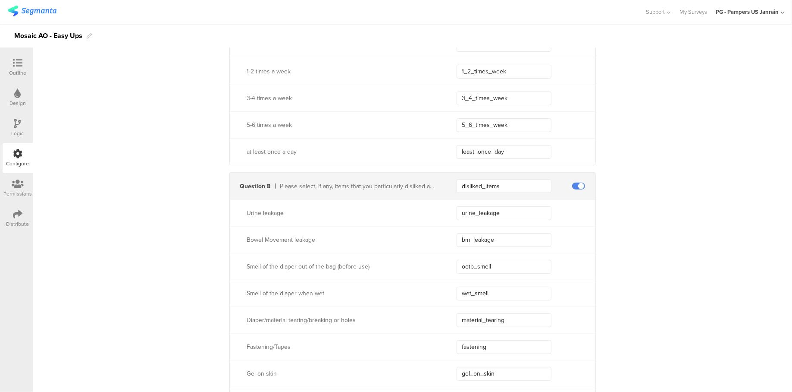
drag, startPoint x: 532, startPoint y: 318, endPoint x: 405, endPoint y: 314, distance: 127.3
click at [405, 314] on div "Diaper/material tearing/breaking or holes material_tearing" at bounding box center [413, 319] width 366 height 27
drag, startPoint x: 513, startPoint y: 351, endPoint x: 415, endPoint y: 344, distance: 98.6
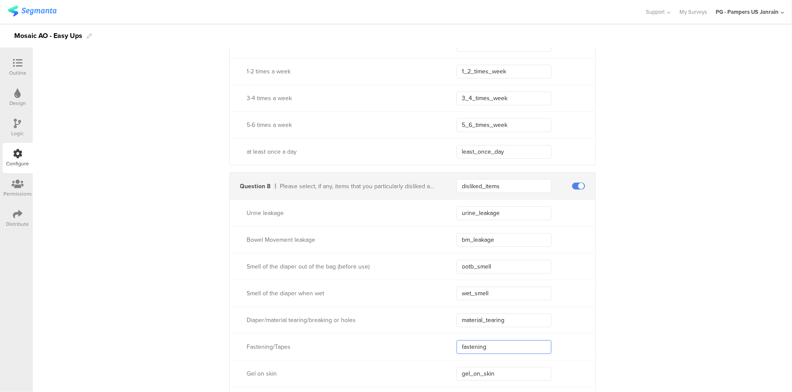
click at [415, 344] on div "Fastening/Tapes fastening" at bounding box center [413, 346] width 366 height 27
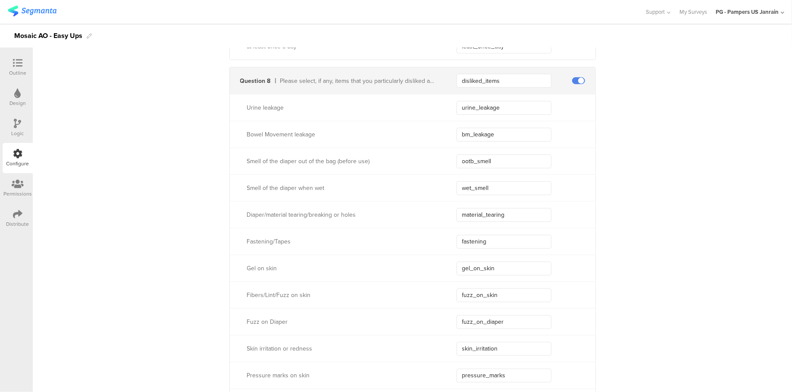
scroll to position [2703, 0]
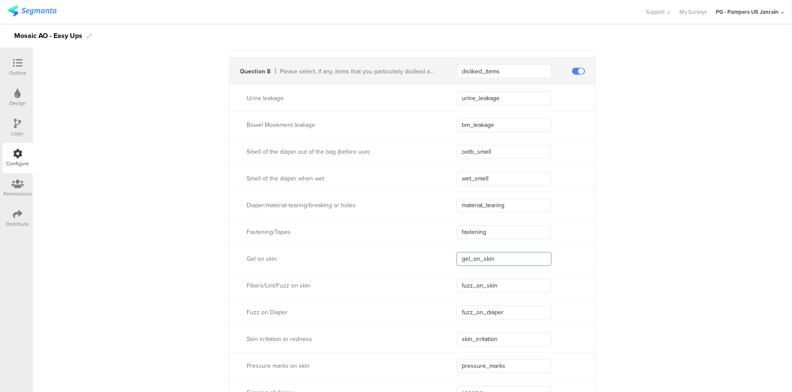
drag, startPoint x: 499, startPoint y: 261, endPoint x: 427, endPoint y: 252, distance: 72.1
click at [427, 252] on div "Gel on skin gel_on_skin" at bounding box center [413, 258] width 366 height 27
drag, startPoint x: 173, startPoint y: 305, endPoint x: 180, endPoint y: 304, distance: 7.1
drag, startPoint x: 509, startPoint y: 285, endPoint x: 440, endPoint y: 286, distance: 68.6
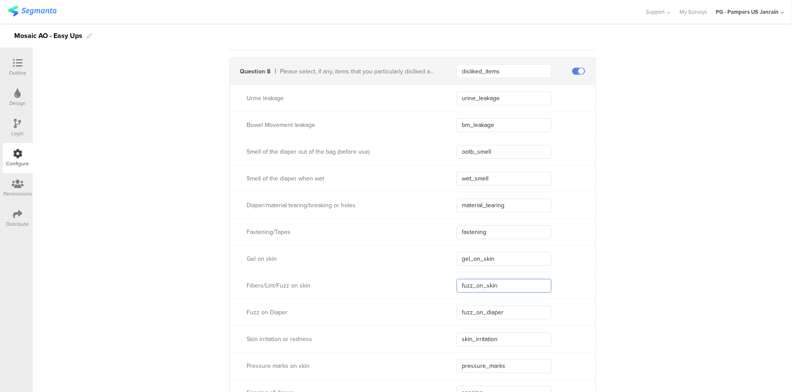
click at [440, 286] on div "Fibers/Lint/Fuzz on skin fuzz_on_skin" at bounding box center [413, 285] width 366 height 27
drag, startPoint x: 516, startPoint y: 314, endPoint x: 424, endPoint y: 311, distance: 92.4
click at [424, 311] on div "Fuzz on Diaper fuzz_on_diaper" at bounding box center [413, 312] width 366 height 27
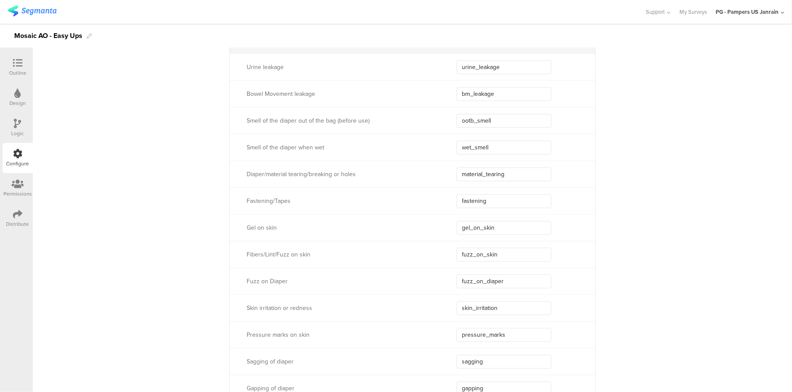
scroll to position [2761, 0]
drag, startPoint x: 519, startPoint y: 282, endPoint x: 422, endPoint y: 277, distance: 96.8
click at [422, 277] on div "Skin irritation or redness skin_irritation" at bounding box center [413, 280] width 366 height 27
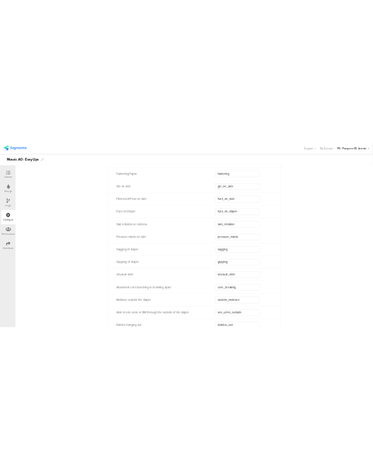
scroll to position [2876, 0]
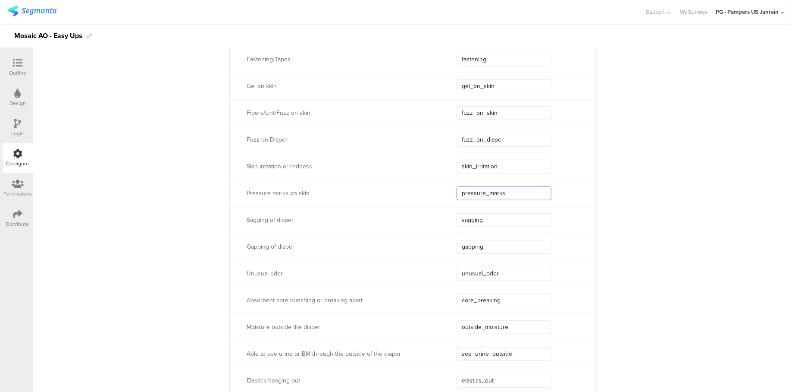
drag, startPoint x: 516, startPoint y: 196, endPoint x: 429, endPoint y: 187, distance: 87.6
click at [429, 187] on div "Pressure marks on skin pressure_marks" at bounding box center [413, 192] width 366 height 27
drag, startPoint x: 486, startPoint y: 223, endPoint x: 456, endPoint y: 223, distance: 29.3
click at [457, 223] on input "sagging" at bounding box center [504, 220] width 95 height 14
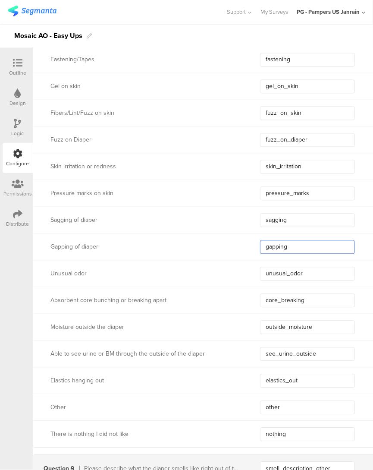
click at [278, 249] on input "gapping" at bounding box center [307, 247] width 95 height 14
click at [276, 277] on input "unusual_odor" at bounding box center [307, 274] width 95 height 14
click at [280, 297] on input "core_breaking" at bounding box center [307, 300] width 95 height 14
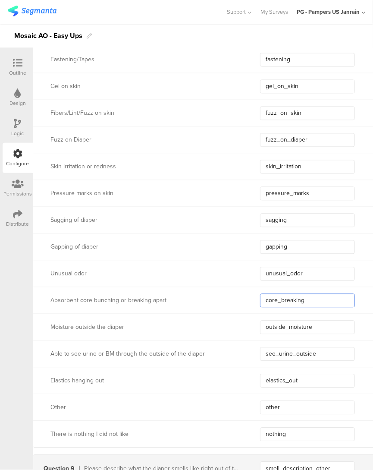
click at [280, 297] on input "core_breaking" at bounding box center [307, 300] width 95 height 14
click at [285, 329] on input "outside_moisture" at bounding box center [307, 327] width 95 height 14
click at [283, 352] on input "see_urine_outside" at bounding box center [307, 354] width 95 height 14
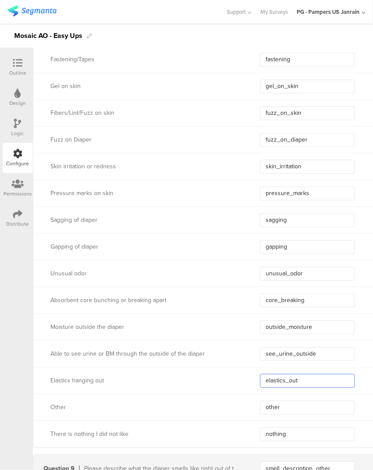
click at [277, 384] on input "elastics_out" at bounding box center [307, 381] width 95 height 14
click at [277, 391] on input "other" at bounding box center [307, 407] width 95 height 14
click at [280, 391] on input "nothing" at bounding box center [307, 434] width 95 height 14
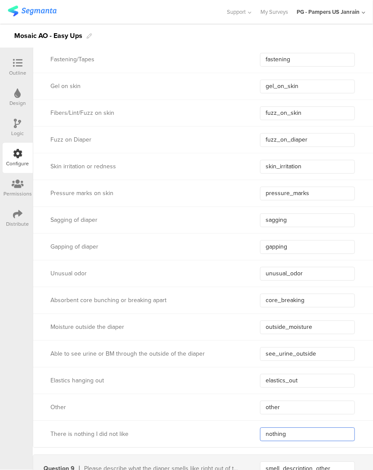
click at [280, 391] on input "nothing" at bounding box center [307, 434] width 95 height 14
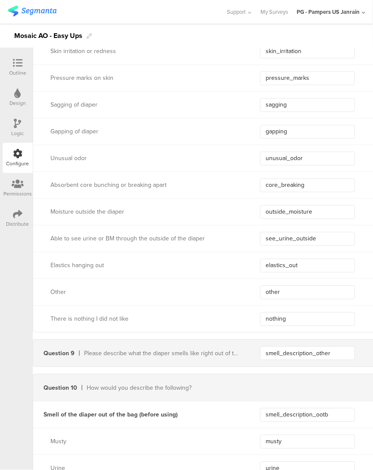
scroll to position [3048, 0]
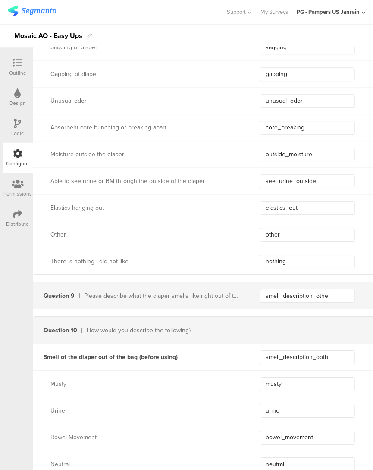
drag, startPoint x: 242, startPoint y: 315, endPoint x: 252, endPoint y: 308, distance: 12.4
click at [275, 296] on input "smell_description_other" at bounding box center [307, 296] width 95 height 14
click at [121, 359] on div "Smell of the diaper out of the bag (before using)" at bounding box center [111, 356] width 134 height 9
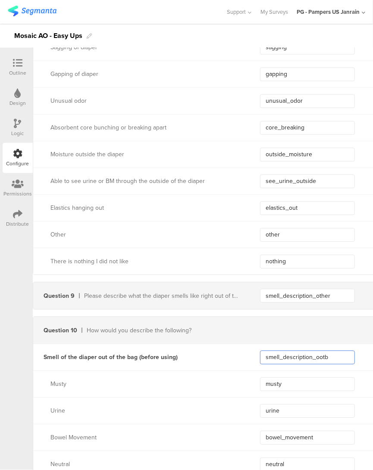
click at [277, 359] on input "smell_description_ootb" at bounding box center [307, 357] width 95 height 14
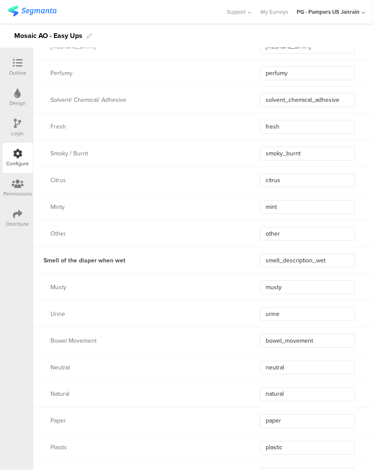
scroll to position [3624, 0]
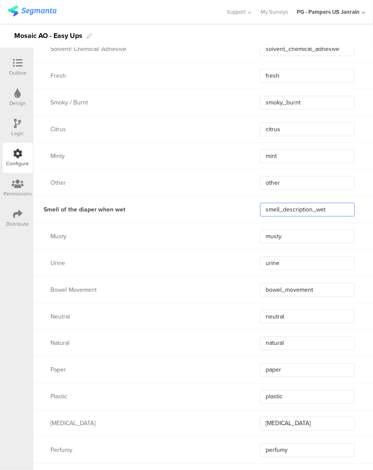
click at [273, 209] on input "smell_description_wet" at bounding box center [307, 210] width 95 height 14
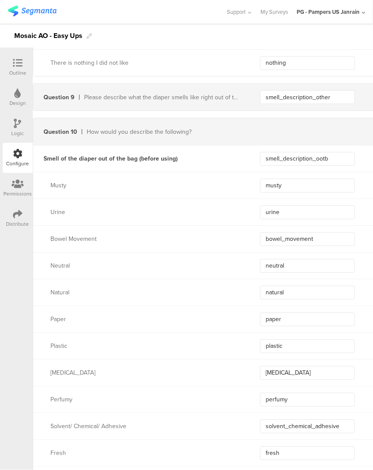
scroll to position [3221, 0]
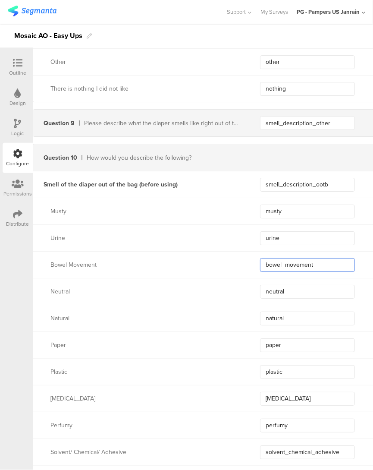
click at [280, 270] on input "bowel_movement" at bounding box center [307, 265] width 95 height 14
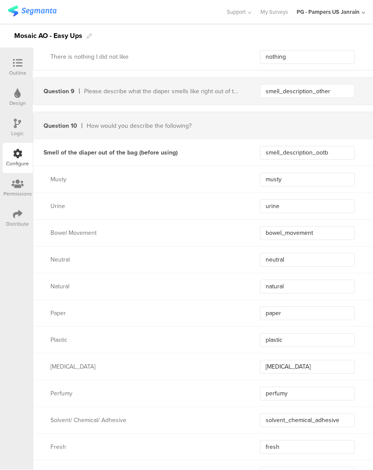
scroll to position [3279, 0]
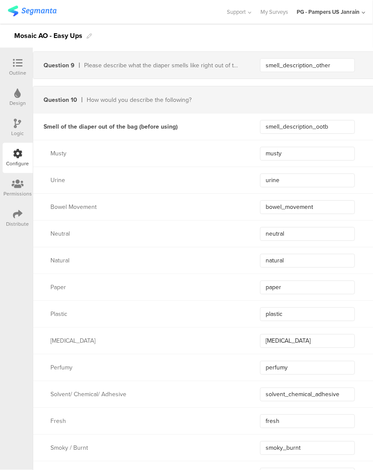
click at [285, 353] on div "Baby Powder baby_powder" at bounding box center [216, 340] width 366 height 27
click at [288, 391] on input "solvent_chemical_adhesive" at bounding box center [307, 394] width 95 height 14
click at [279, 391] on input "smoky_burnt" at bounding box center [307, 448] width 95 height 14
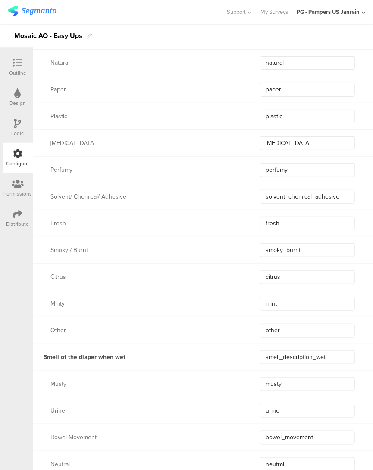
scroll to position [3508, 0]
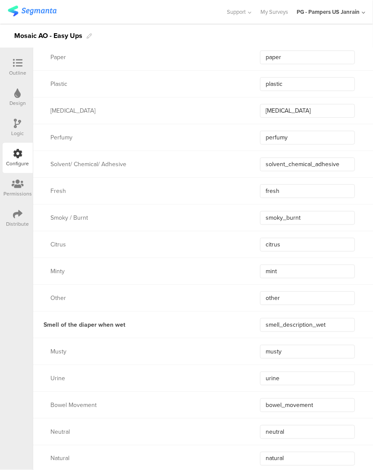
click at [13, 123] on div "Logic" at bounding box center [18, 128] width 30 height 30
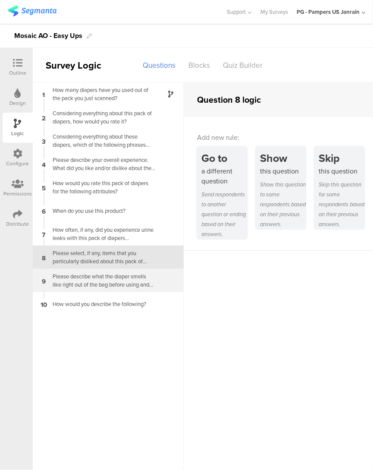
click at [87, 274] on div "Please describe what the diaper smells like right out of the bag before using a…" at bounding box center [101, 280] width 108 height 16
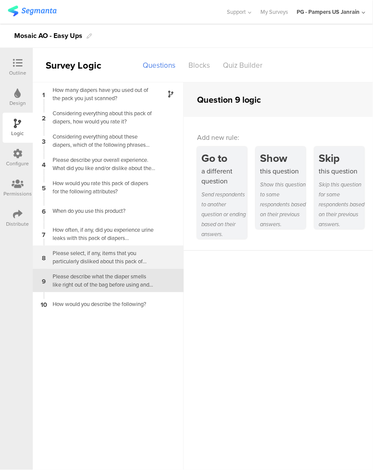
click at [85, 255] on div "Please select, if any, items that you particularly disliked about this pack of …" at bounding box center [101, 257] width 108 height 16
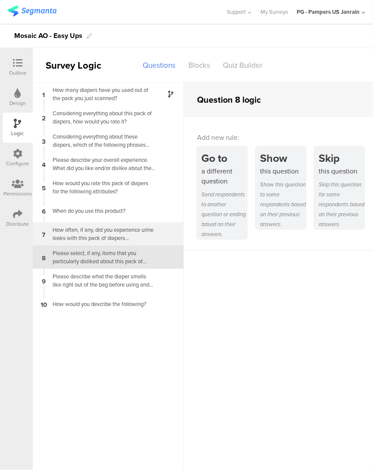
click at [78, 235] on div "How often, if any, did you experience urine leaks with this pack of diapers..." at bounding box center [101, 234] width 108 height 16
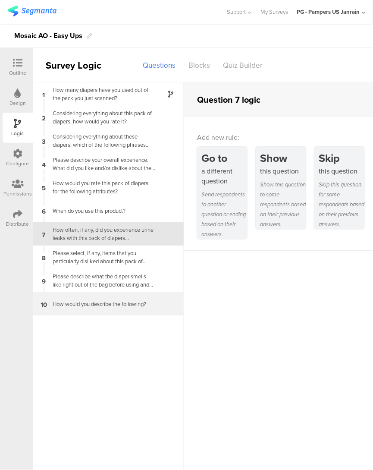
click at [93, 301] on div "How would you describe the following?" at bounding box center [101, 304] width 108 height 8
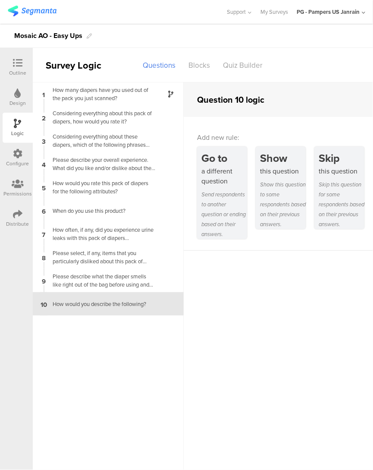
click at [16, 72] on div "Outline" at bounding box center [17, 73] width 17 height 8
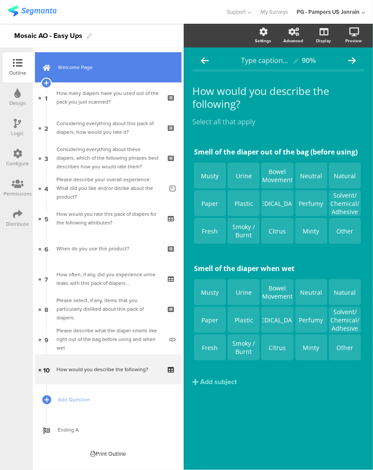
click at [99, 75] on link "Welcome Page" at bounding box center [108, 67] width 147 height 30
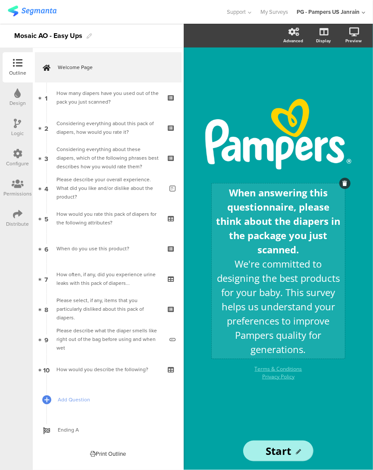
click at [271, 200] on div "When answering this questionnaire, please think about the diapers in the packag…" at bounding box center [278, 270] width 133 height 175
click at [271, 200] on strong "When answering this questionnaire, please think about the diapers in the packag…" at bounding box center [280, 221] width 127 height 70
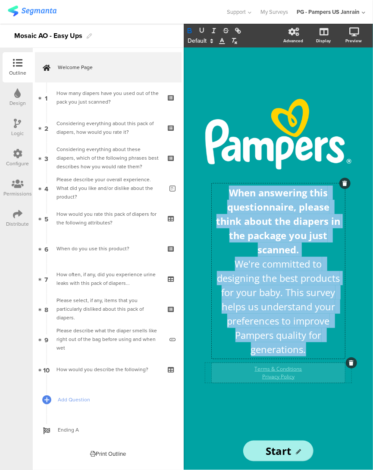
drag, startPoint x: 229, startPoint y: 188, endPoint x: 324, endPoint y: 366, distance: 201.9
click at [324, 366] on div "/ When answering this questionnaire, please think about the diapers in the pack…" at bounding box center [278, 239] width 146 height 281
copy div "When answering this questionnaire, please think about the diapers in the packag…"
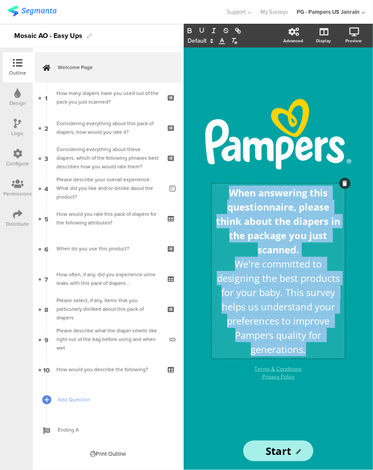
click at [274, 257] on p "We're committed to designing the best products for your baby. This survey helps…" at bounding box center [278, 307] width 129 height 100
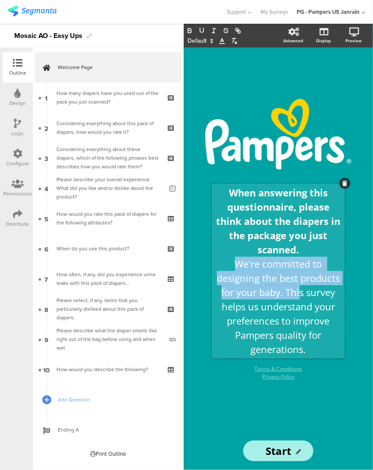
drag, startPoint x: 233, startPoint y: 264, endPoint x: 299, endPoint y: 287, distance: 68.9
click at [299, 287] on p "We're committed to designing the best products for your baby. This survey helps…" at bounding box center [278, 307] width 129 height 100
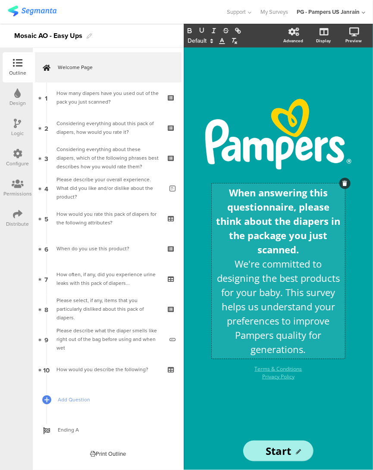
click at [268, 203] on strong "When answering this questionnaire, please think about the diapers in the packag…" at bounding box center [280, 221] width 127 height 70
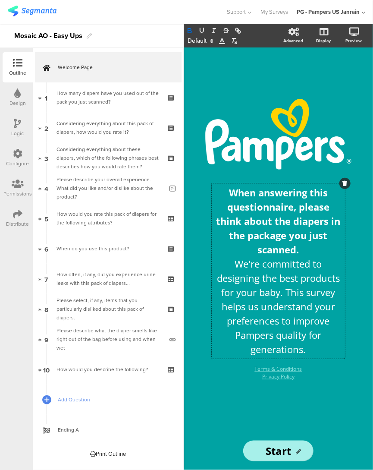
click at [366, 244] on div "/ When answering this questionnaire, please think about the diapers in the pack…" at bounding box center [278, 258] width 189 height 422
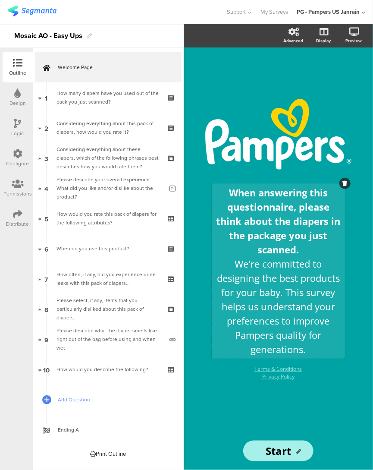
click at [292, 233] on div "When answering this questionnaire, please think about the diapers in the packag…" at bounding box center [278, 270] width 133 height 175
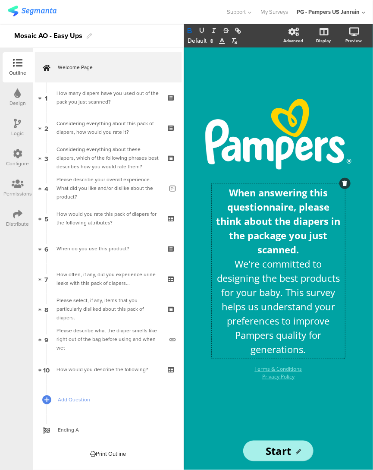
click at [211, 43] on icon at bounding box center [212, 41] width 8 height 8
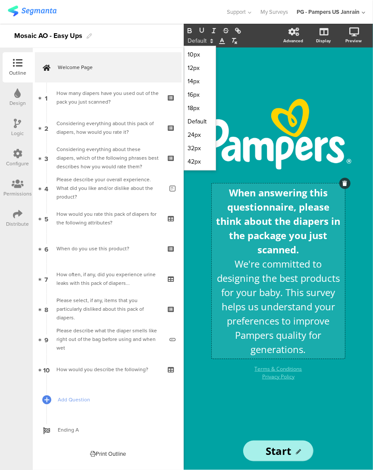
click at [298, 231] on strong "When answering this questionnaire, please think about the diapers in the packag…" at bounding box center [280, 221] width 127 height 70
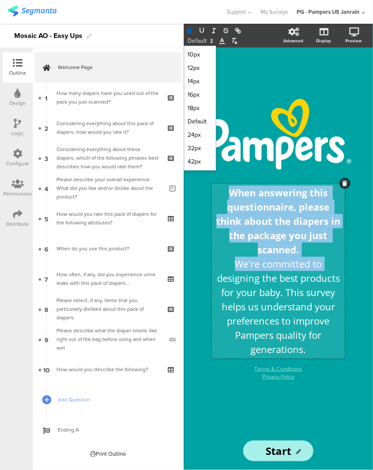
drag, startPoint x: 228, startPoint y: 192, endPoint x: 340, endPoint y: 263, distance: 132.5
click at [340, 263] on div "When answering this questionnaire, please think about the diapers in the packag…" at bounding box center [278, 270] width 129 height 171
click at [296, 251] on strong "When answering this questionnaire, please think about the diapers in the packag…" at bounding box center [280, 221] width 127 height 70
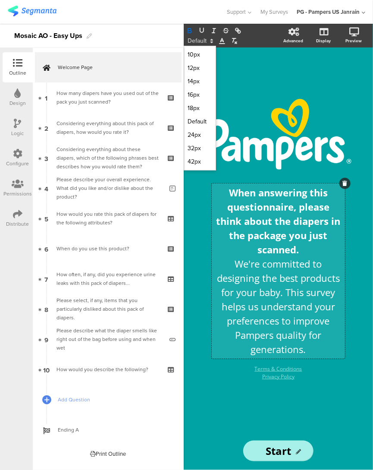
click at [297, 251] on strong "When answering this questionnaire, please think about the diapers in the packag…" at bounding box center [280, 221] width 127 height 70
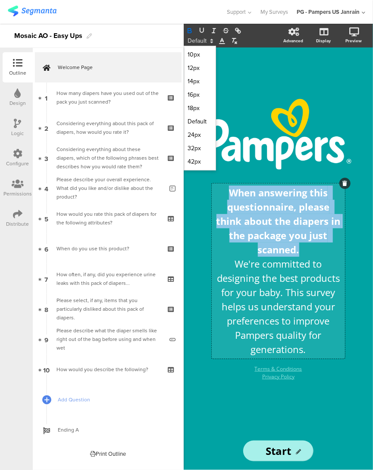
drag, startPoint x: 306, startPoint y: 251, endPoint x: 221, endPoint y: 192, distance: 103.3
click at [221, 192] on p "When answering this questionnaire, please think about the diapers in the packag…" at bounding box center [278, 220] width 129 height 71
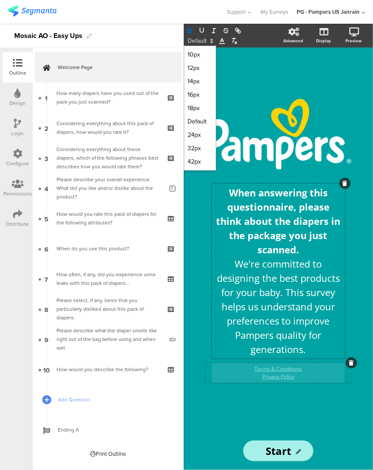
click at [246, 370] on div "Terms & Conditions Privacy Policy Terms & Conditions Privacy Policy" at bounding box center [278, 373] width 133 height 20
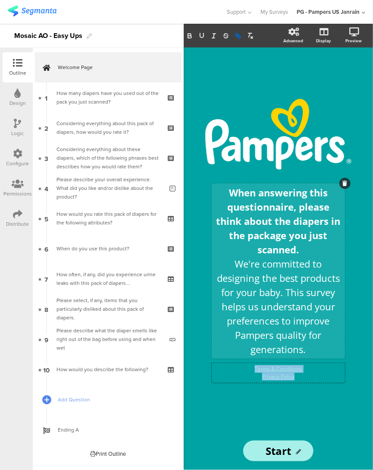
drag, startPoint x: 311, startPoint y: 378, endPoint x: 217, endPoint y: 358, distance: 95.5
click at [217, 358] on div "/ When answering this questionnaire, please think about the diapers in the pack…" at bounding box center [278, 239] width 146 height 281
copy div "Terms & Conditions Privacy Policy"
click at [280, 267] on div "When answering this questionnaire, please think about the diapers in the packag…" at bounding box center [278, 270] width 133 height 175
click at [280, 267] on p "We're committed to designing the best products for your baby. This survey helps…" at bounding box center [278, 307] width 129 height 100
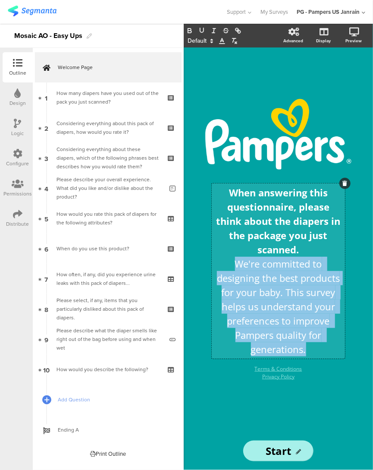
click at [280, 267] on p "We're committed to designing the best products for your baby. This survey helps…" at bounding box center [278, 307] width 129 height 100
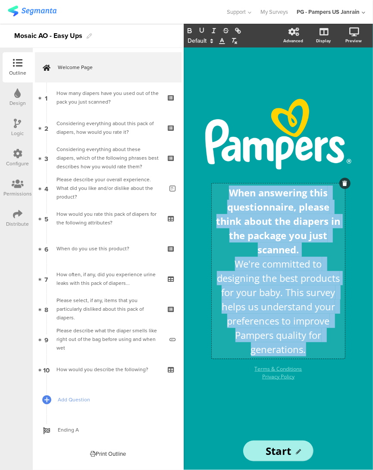
drag, startPoint x: 228, startPoint y: 191, endPoint x: 321, endPoint y: 352, distance: 186.7
click at [321, 352] on div "When answering this questionnaire, please think about the diapers in the packag…" at bounding box center [278, 270] width 129 height 171
copy div "When answering this questionnaire, please think about the diapers in the packag…"
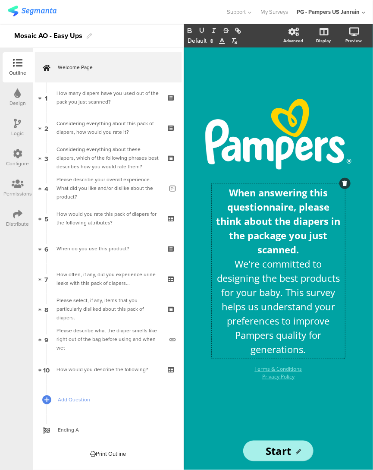
click at [277, 394] on div "/ When answering this questionnaire, please think about the diapers in the pack…" at bounding box center [278, 239] width 172 height 384
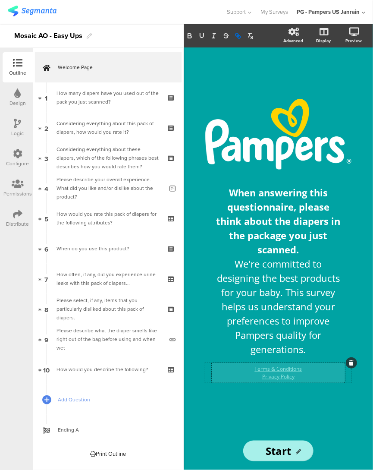
click at [312, 372] on div "Terms & Conditions Privacy Policy Terms & Conditions Privacy Policy Terms & Con…" at bounding box center [278, 373] width 133 height 20
drag, startPoint x: 311, startPoint y: 378, endPoint x: 245, endPoint y: 363, distance: 67.3
click at [245, 363] on div "Terms & Conditions Privacy Policy Terms & Conditions Privacy Policy Terms & Con…" at bounding box center [278, 373] width 133 height 20
copy div "Terms & Conditions Privacy Policy"
click at [244, 373] on p "Privacy Policy" at bounding box center [278, 377] width 129 height 8
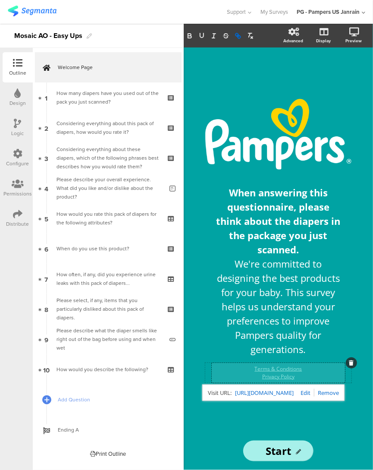
click at [299, 363] on div "Terms & Conditions Privacy Policy Terms & Conditions Privacy Policy Terms & Con…" at bounding box center [278, 373] width 133 height 20
click at [296, 365] on link "Terms & Conditions" at bounding box center [278, 368] width 47 height 7
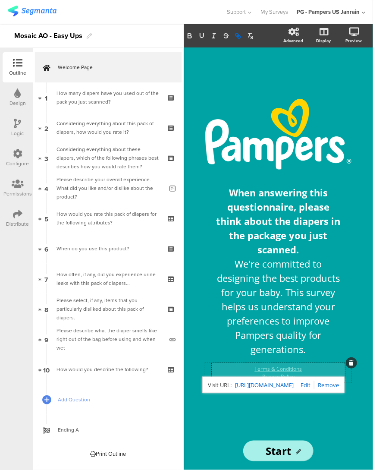
click at [294, 380] on link "[URL][DOMAIN_NAME]" at bounding box center [264, 384] width 59 height 11
click at [363, 308] on div "/ When answering this questionnaire, please think about the diapers in the pack…" at bounding box center [278, 239] width 172 height 384
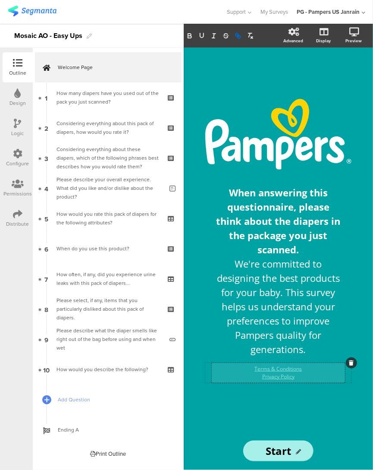
click at [289, 378] on div "Terms & Conditions Privacy Policy Terms & Conditions Privacy Policy Terms & Con…" at bounding box center [278, 373] width 133 height 20
click at [291, 377] on link "Privacy Policy" at bounding box center [278, 376] width 32 height 7
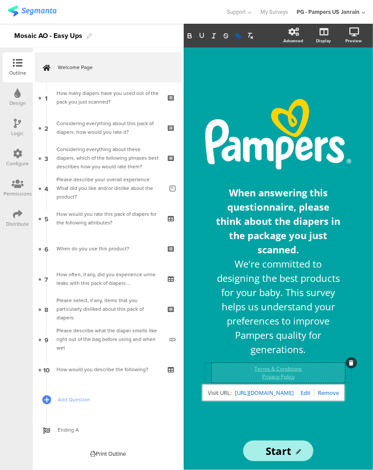
click at [289, 387] on link "[URL][DOMAIN_NAME]" at bounding box center [264, 392] width 59 height 11
